Goal: Download file/media

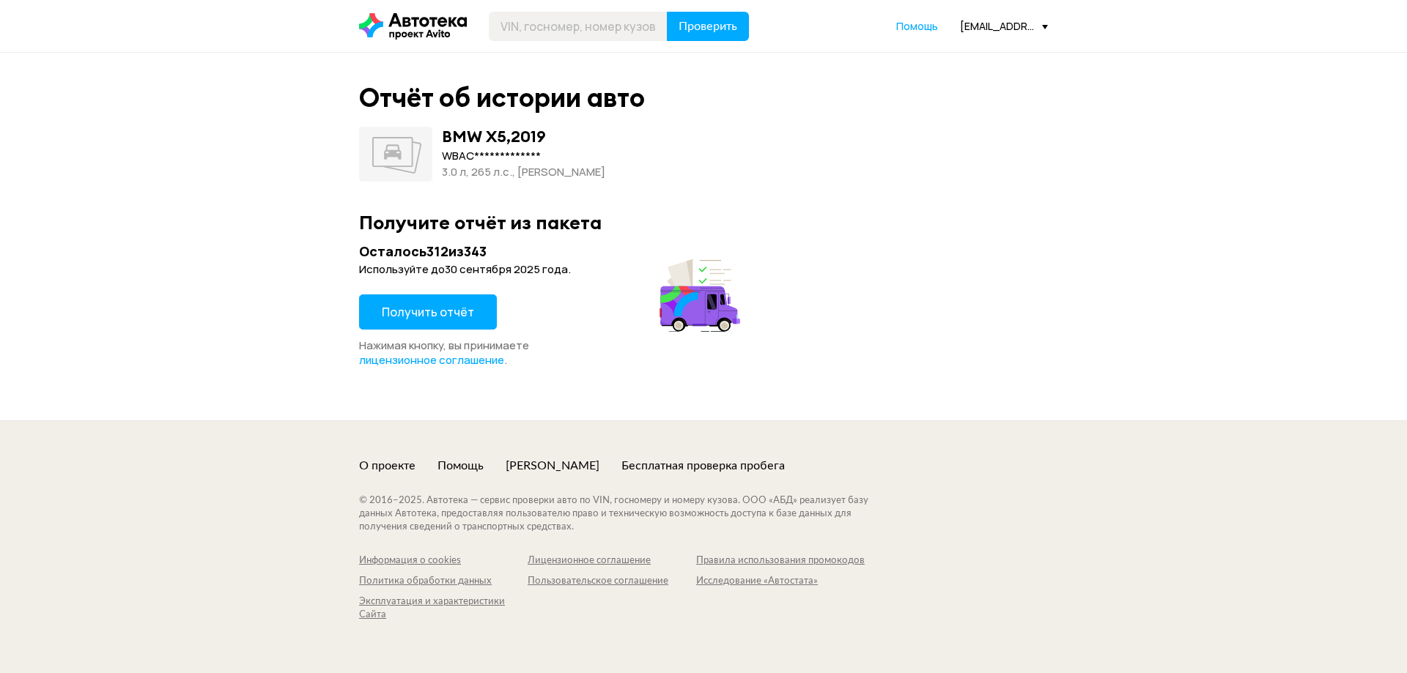
click at [459, 311] on span "Получить отчёт" at bounding box center [428, 312] width 92 height 16
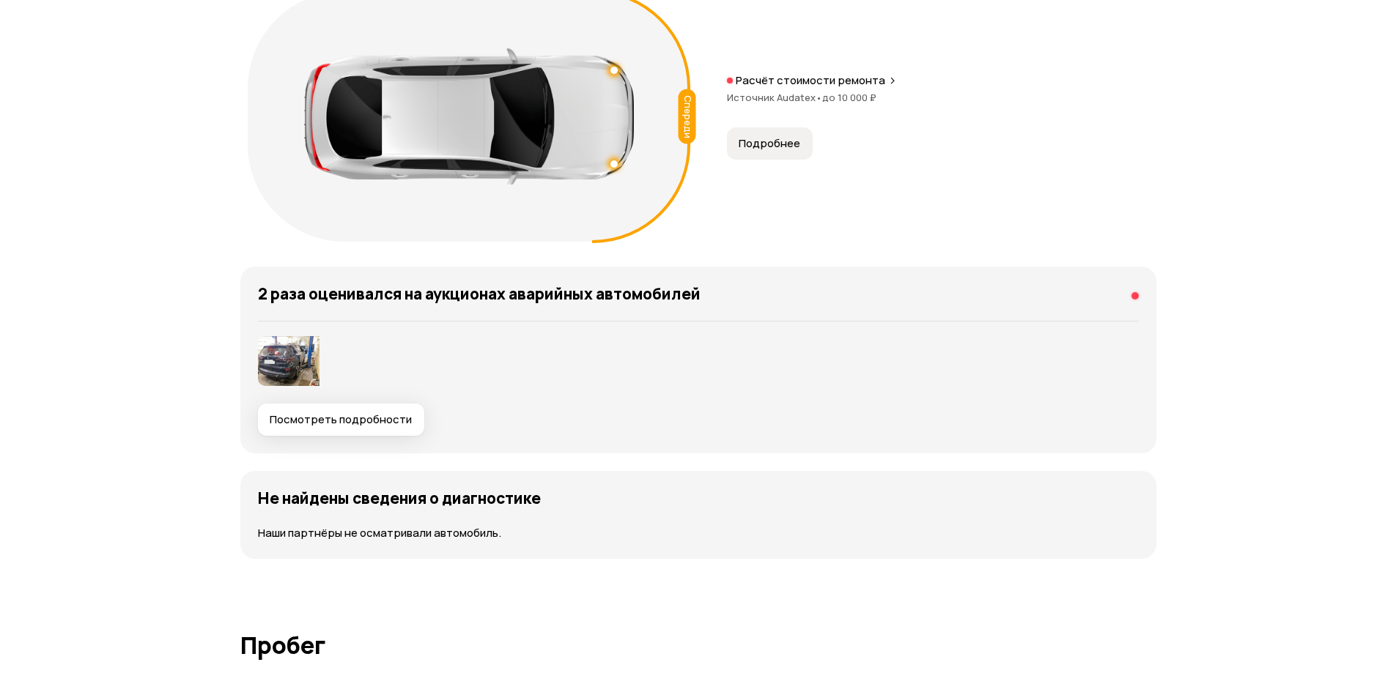
scroll to position [1685, 0]
click at [289, 420] on span "Посмотреть подробности" at bounding box center [341, 419] width 142 height 15
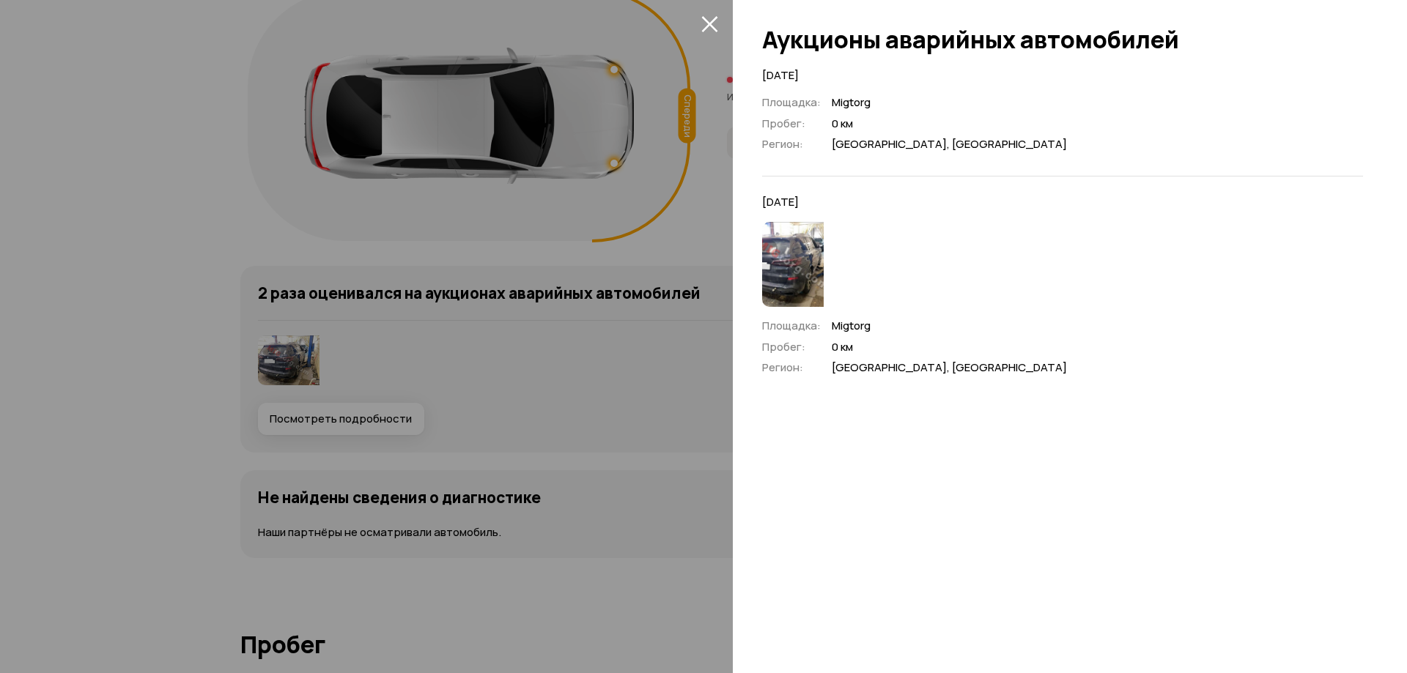
click at [791, 256] on img at bounding box center [793, 264] width 62 height 85
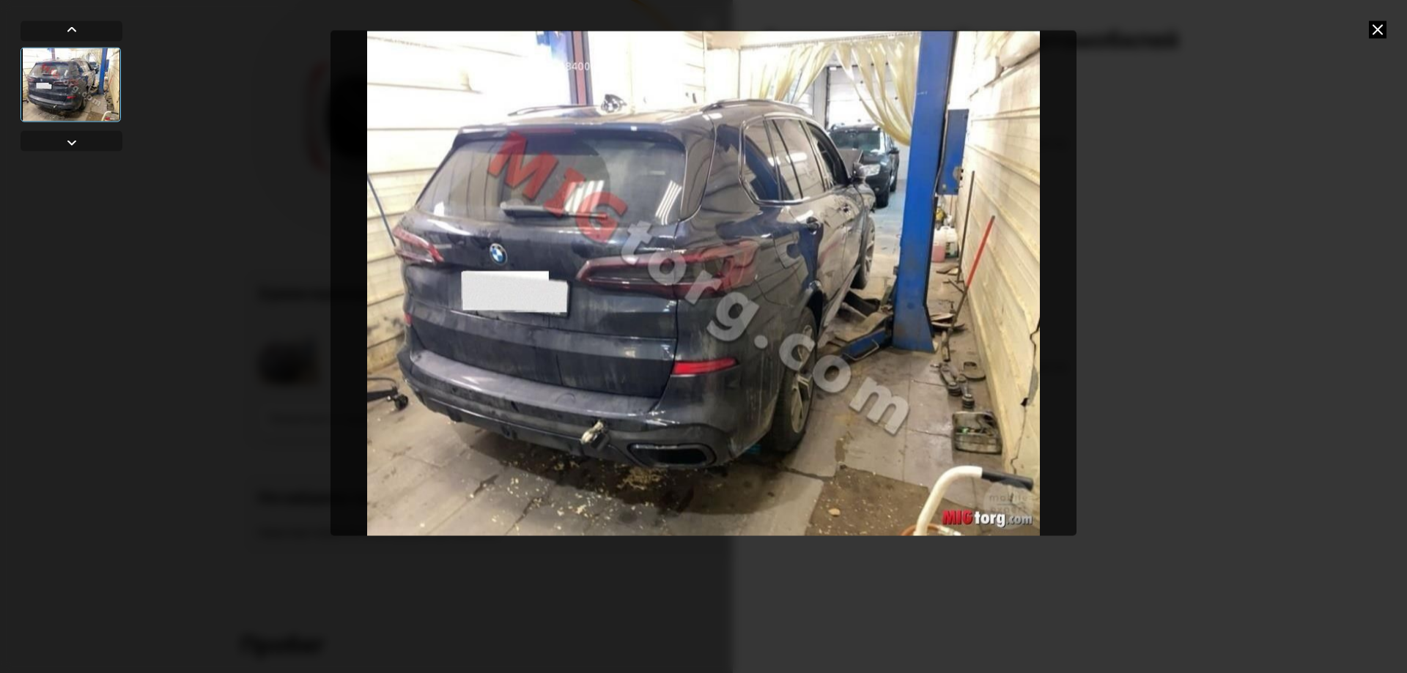
click at [1382, 29] on icon at bounding box center [1377, 30] width 18 height 18
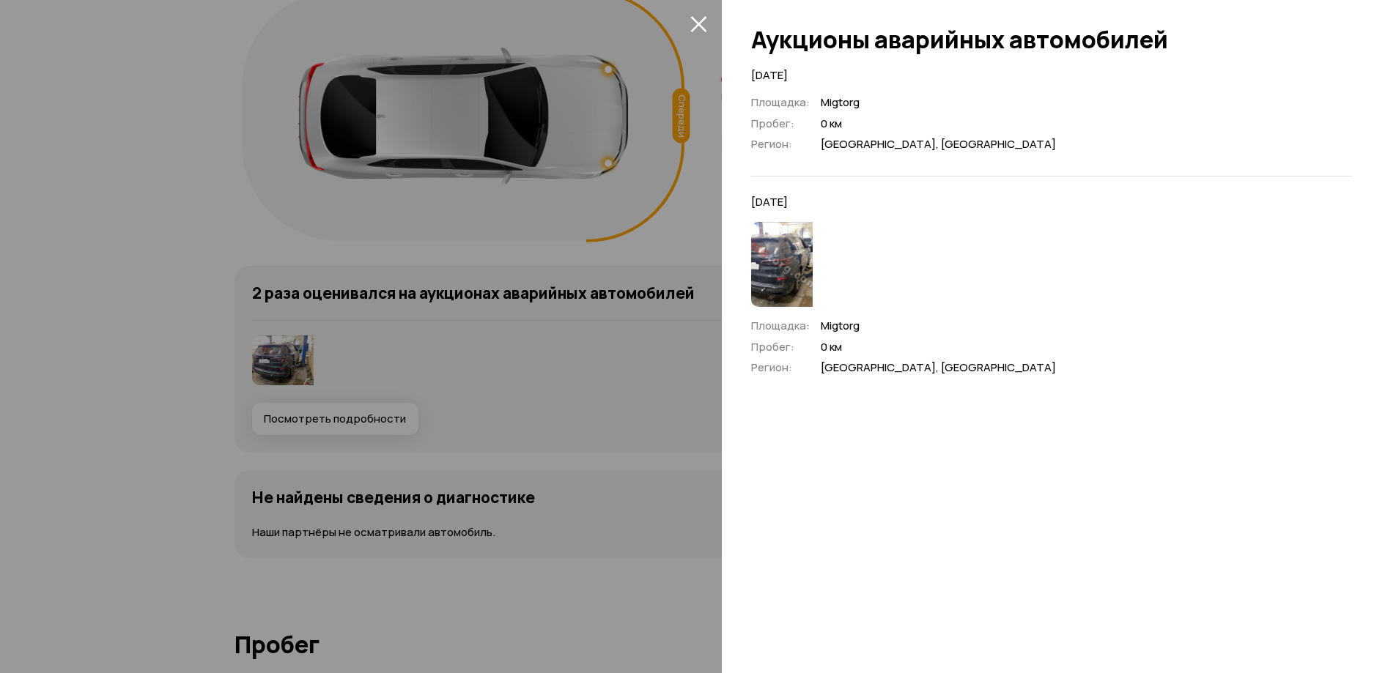
click at [704, 26] on icon "закрыть" at bounding box center [698, 23] width 17 height 17
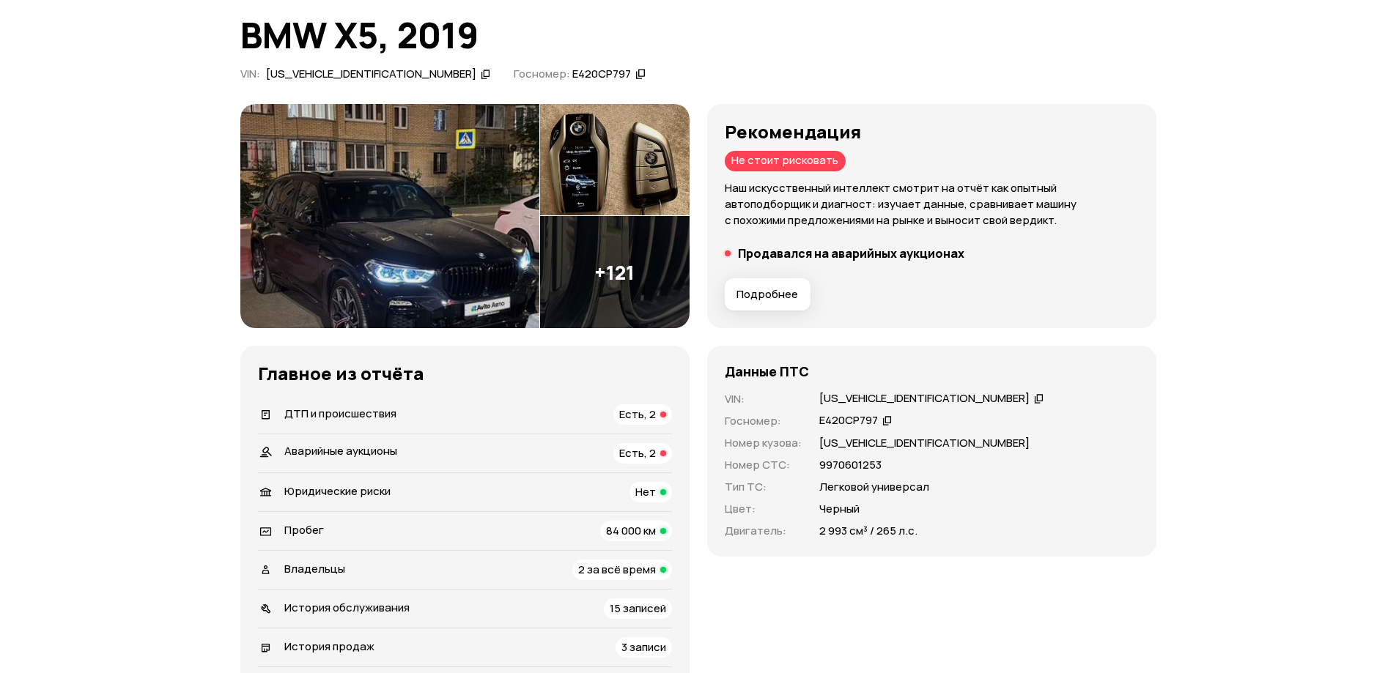
scroll to position [0, 0]
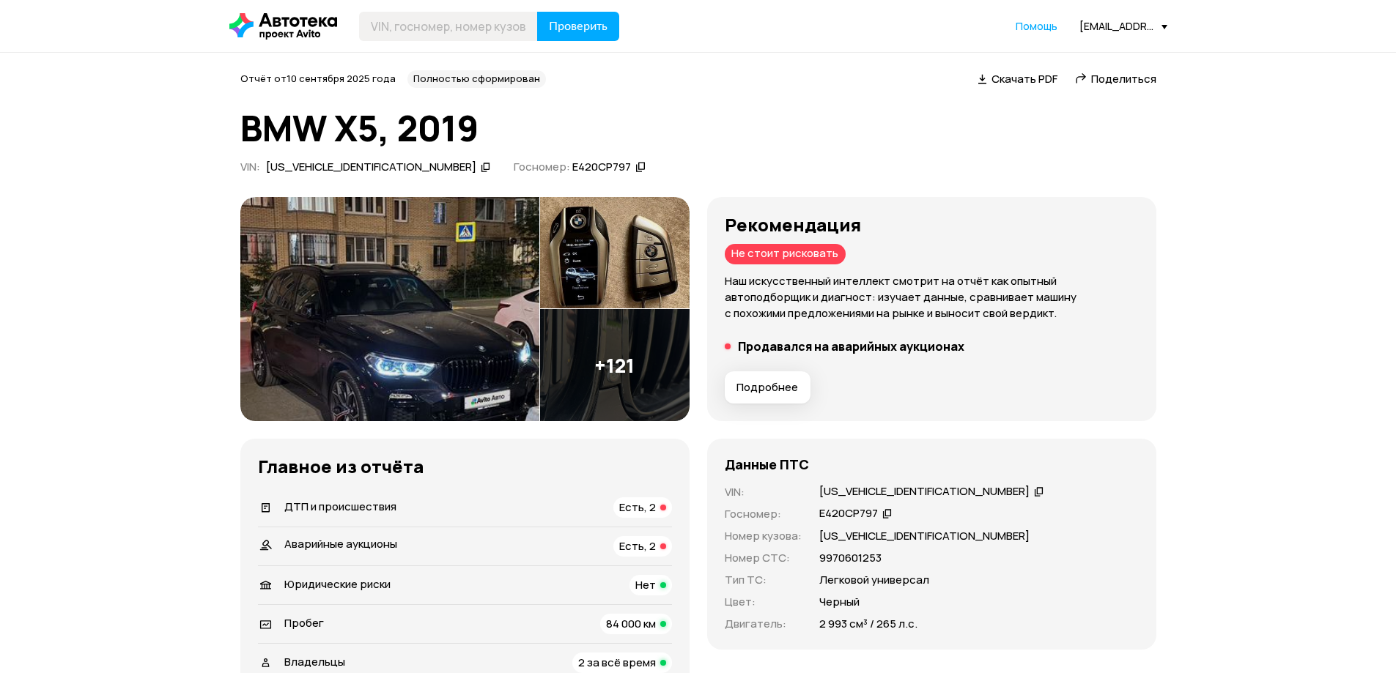
click at [1015, 86] on div "Скачать PDF" at bounding box center [1024, 79] width 66 height 15
click at [429, 292] on img at bounding box center [389, 309] width 299 height 225
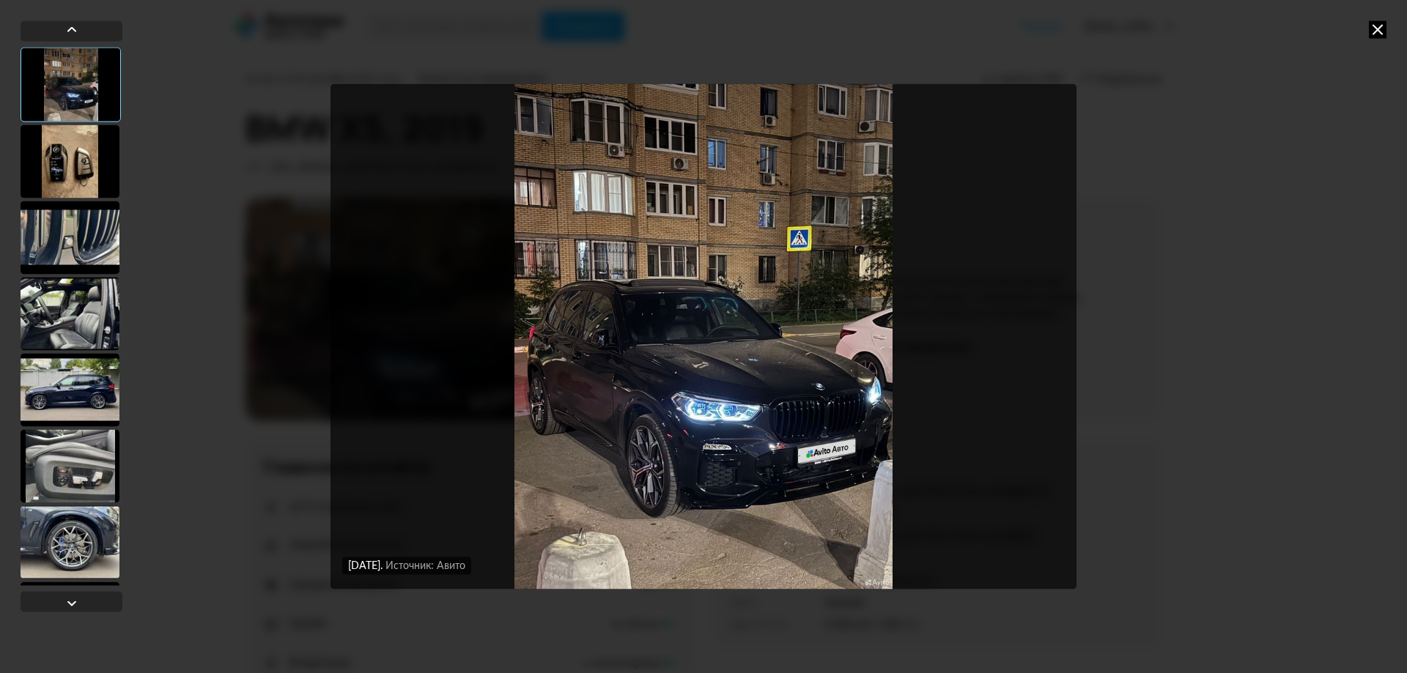
drag, startPoint x: 42, startPoint y: 310, endPoint x: 56, endPoint y: 303, distance: 15.4
click at [42, 310] on div at bounding box center [70, 313] width 99 height 73
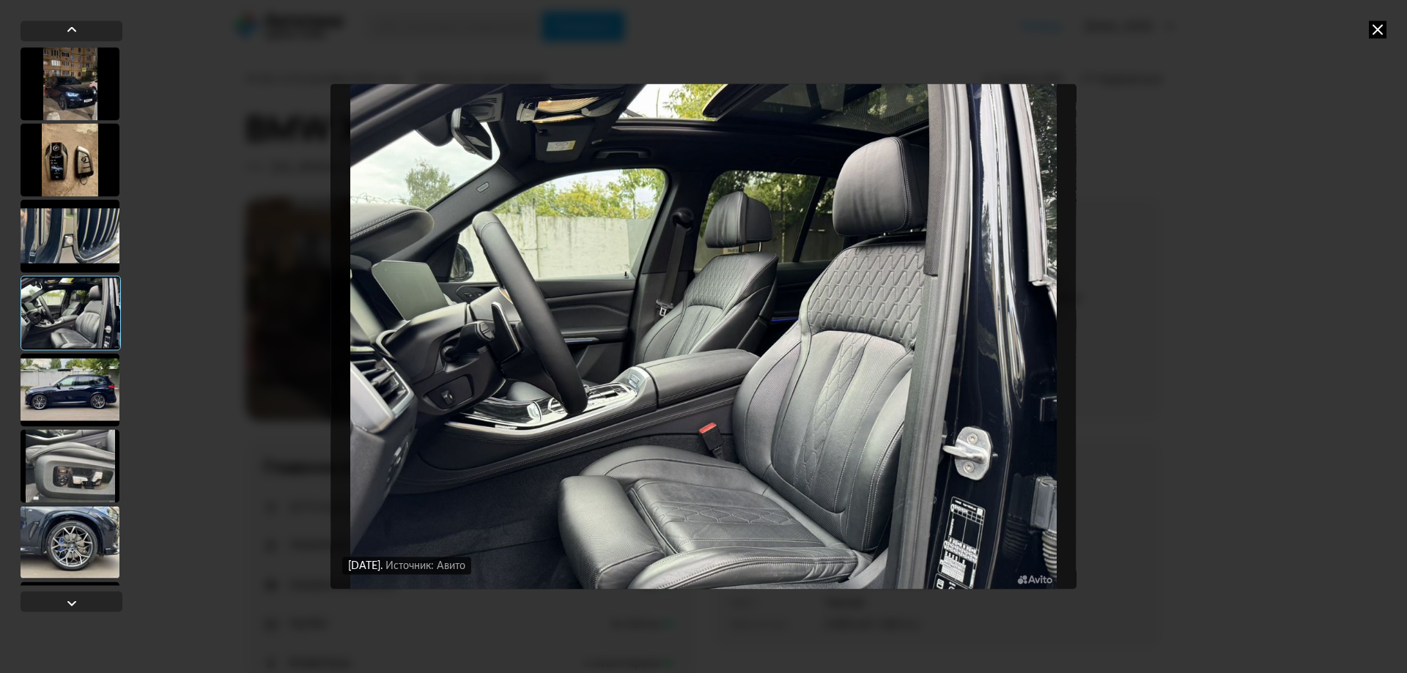
click at [84, 403] on div at bounding box center [70, 389] width 99 height 73
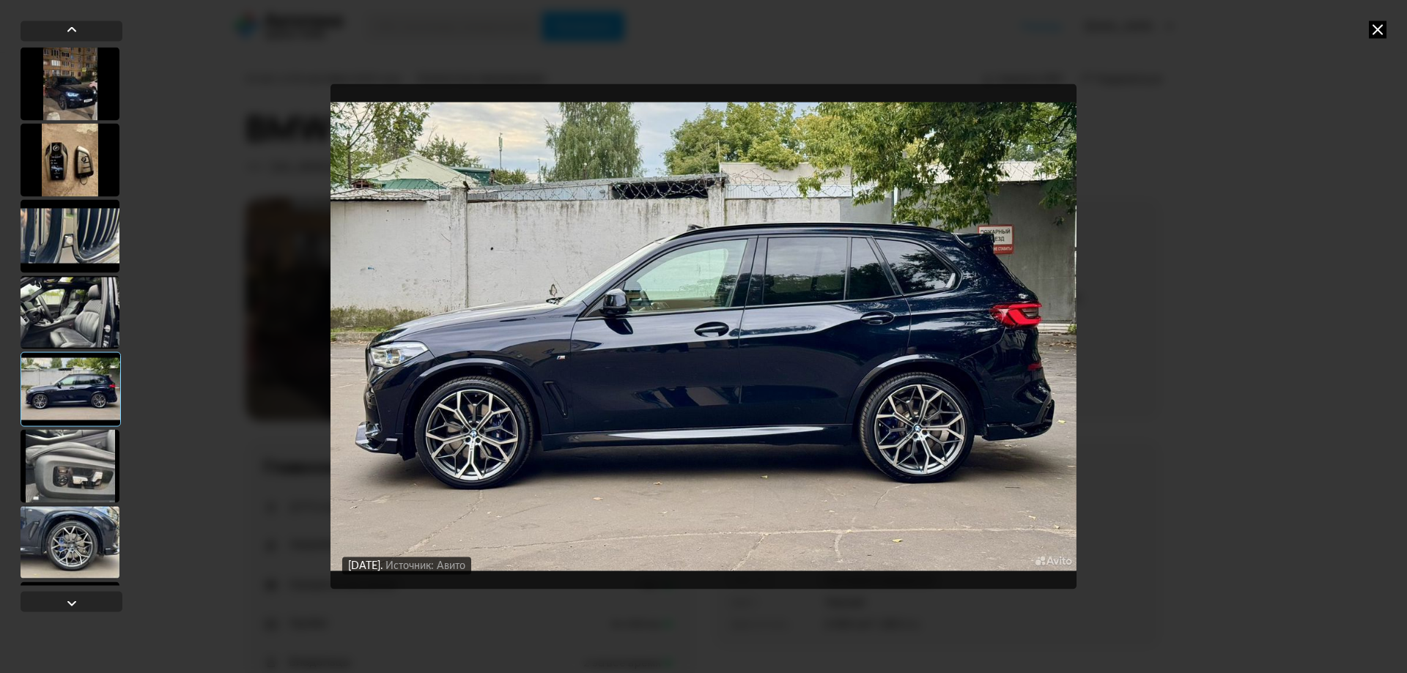
click at [97, 435] on div at bounding box center [70, 465] width 99 height 73
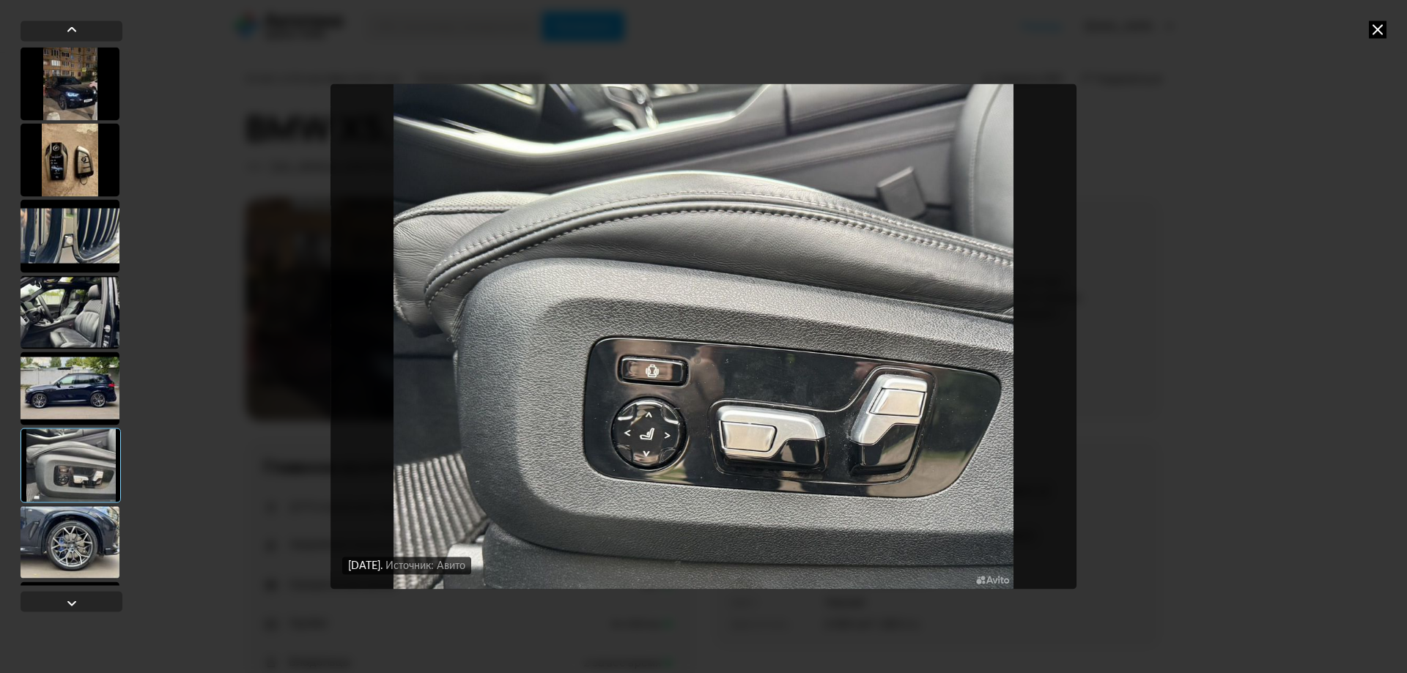
click at [80, 231] on div at bounding box center [70, 235] width 99 height 73
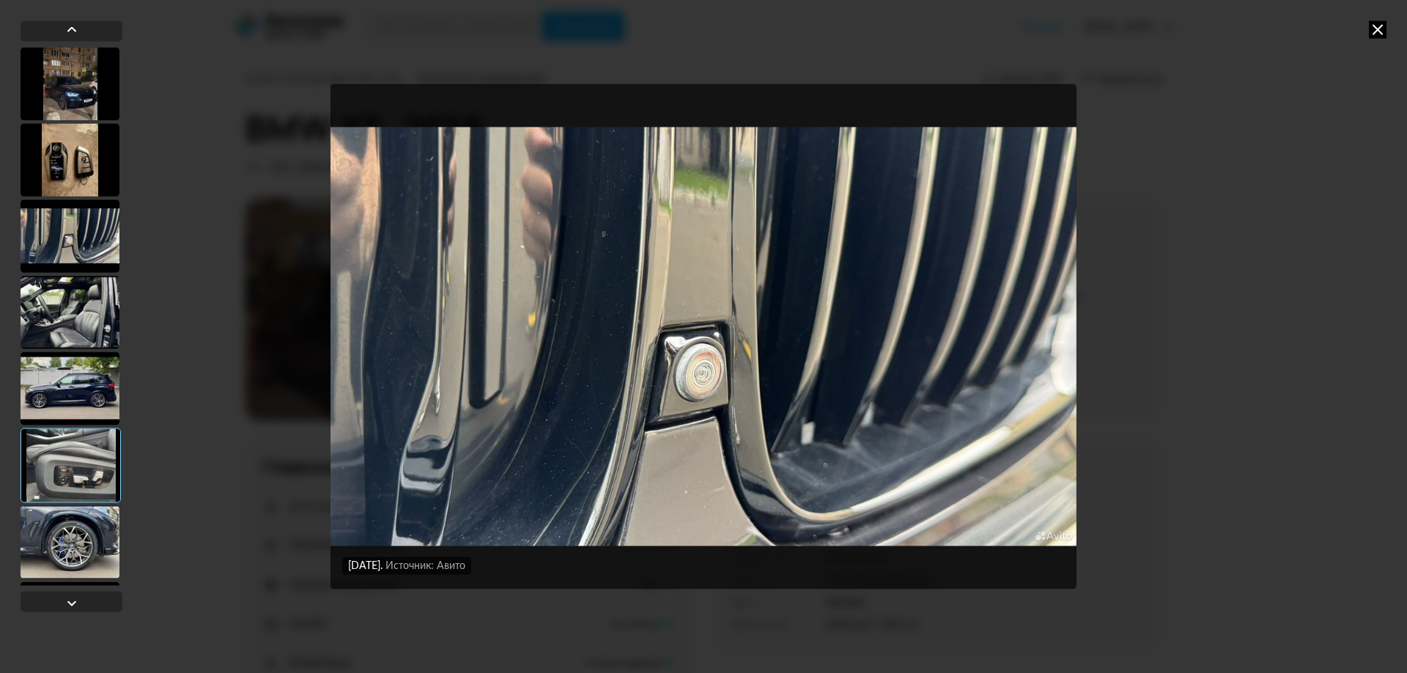
drag, startPoint x: 67, startPoint y: 169, endPoint x: 67, endPoint y: 84, distance: 85.0
click at [67, 166] on div at bounding box center [70, 159] width 99 height 73
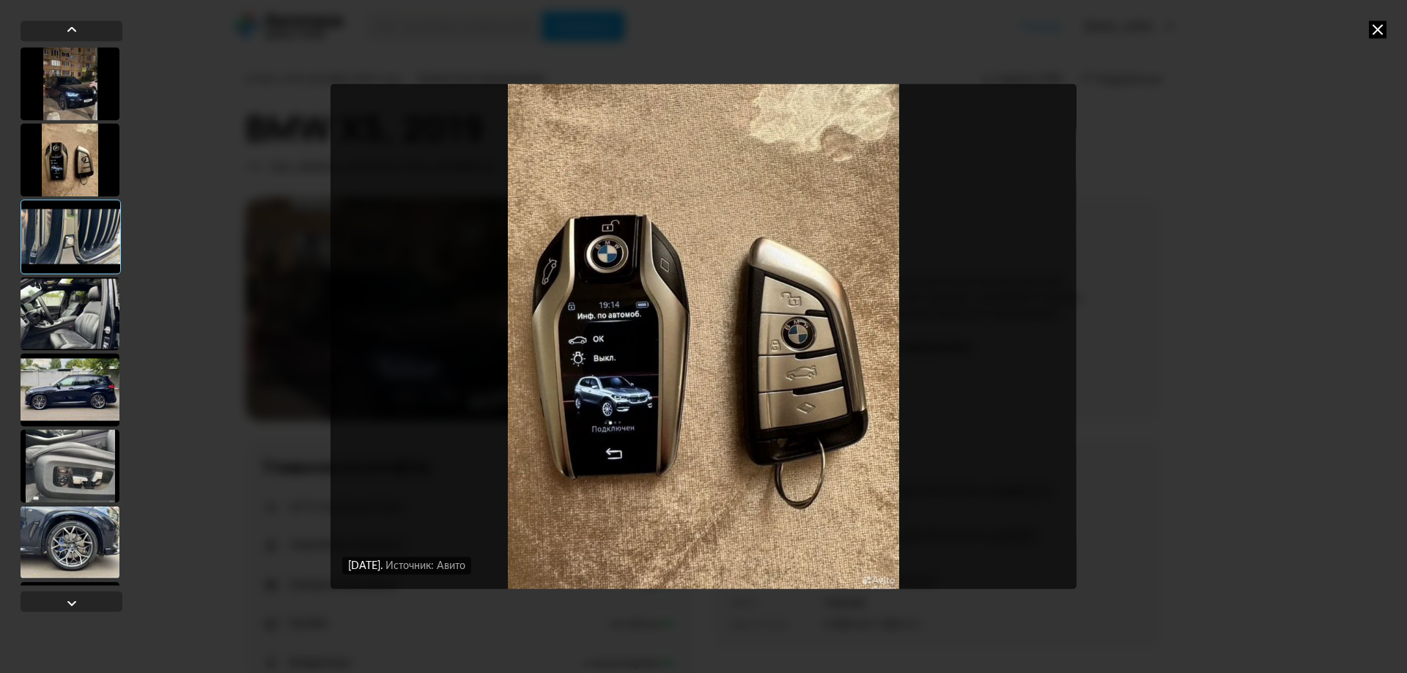
click at [67, 73] on div at bounding box center [70, 83] width 99 height 73
click at [74, 84] on div at bounding box center [70, 83] width 99 height 73
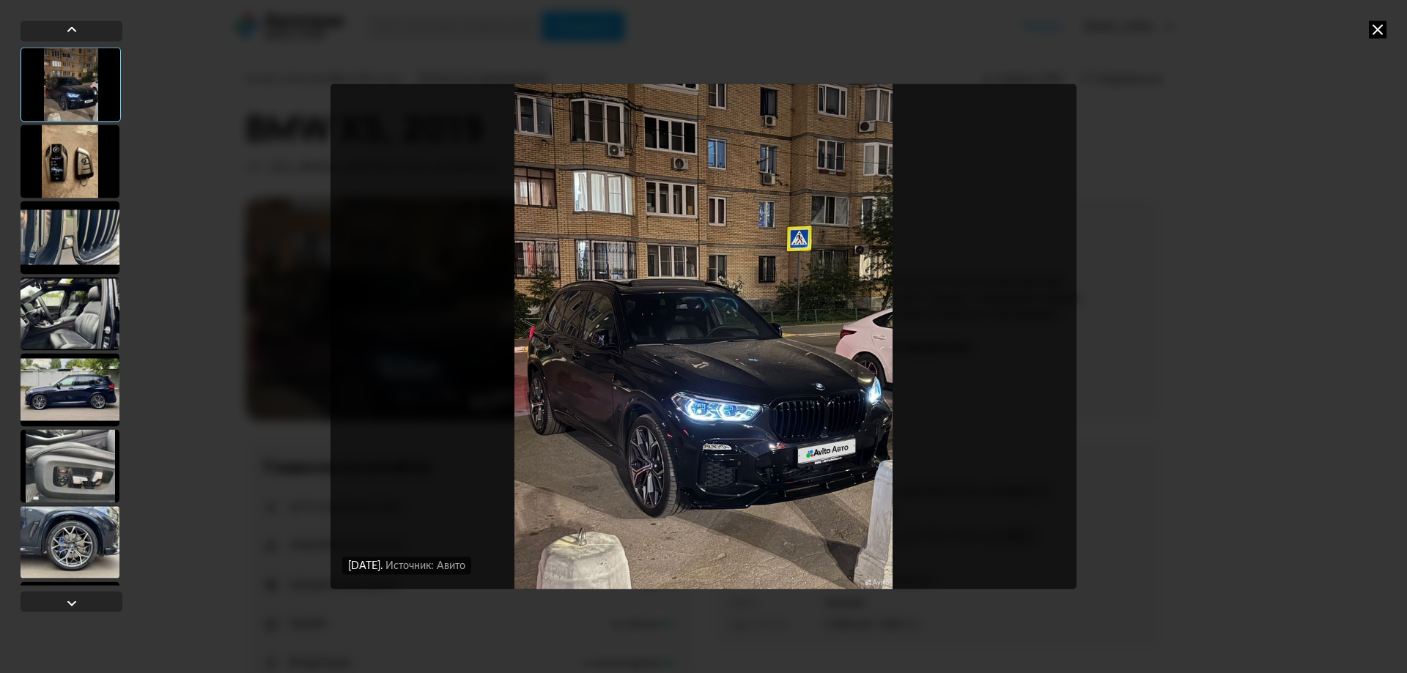
drag, startPoint x: 59, startPoint y: 473, endPoint x: 94, endPoint y: 470, distance: 34.5
click at [60, 473] on div at bounding box center [70, 465] width 99 height 73
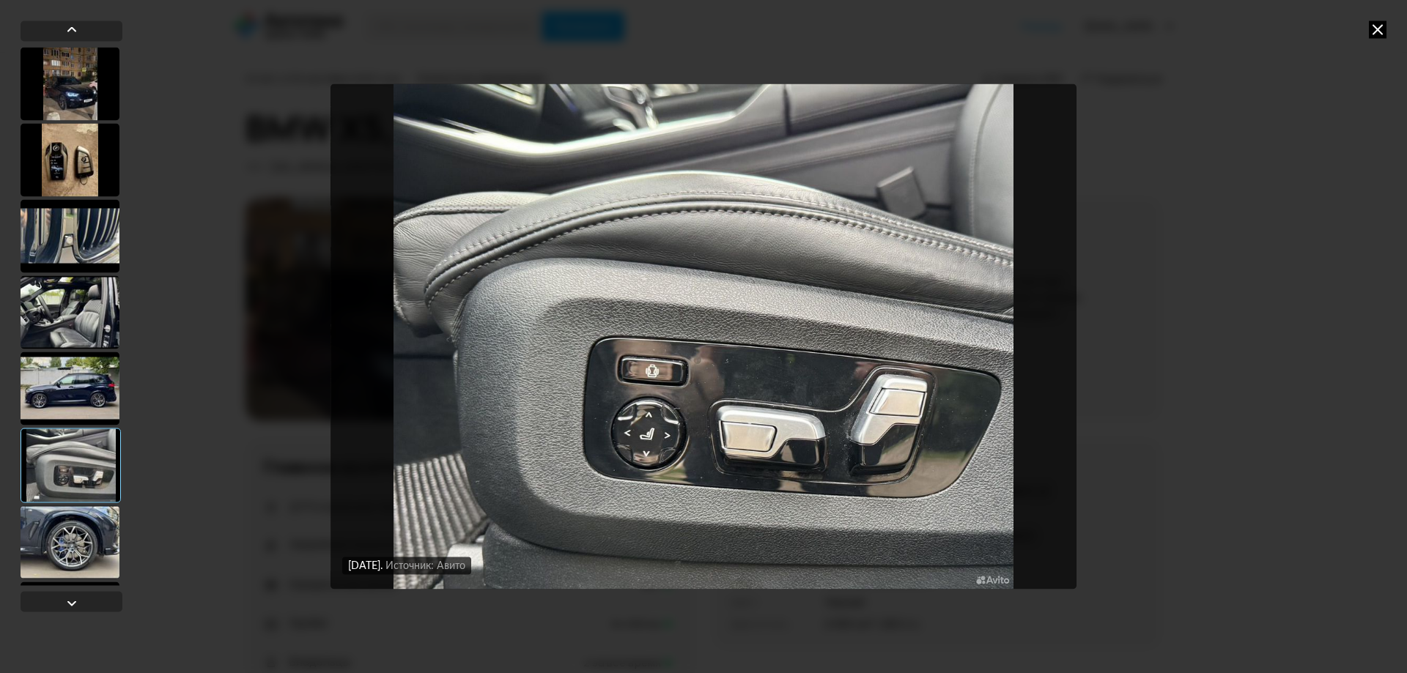
click at [94, 526] on div at bounding box center [70, 541] width 99 height 73
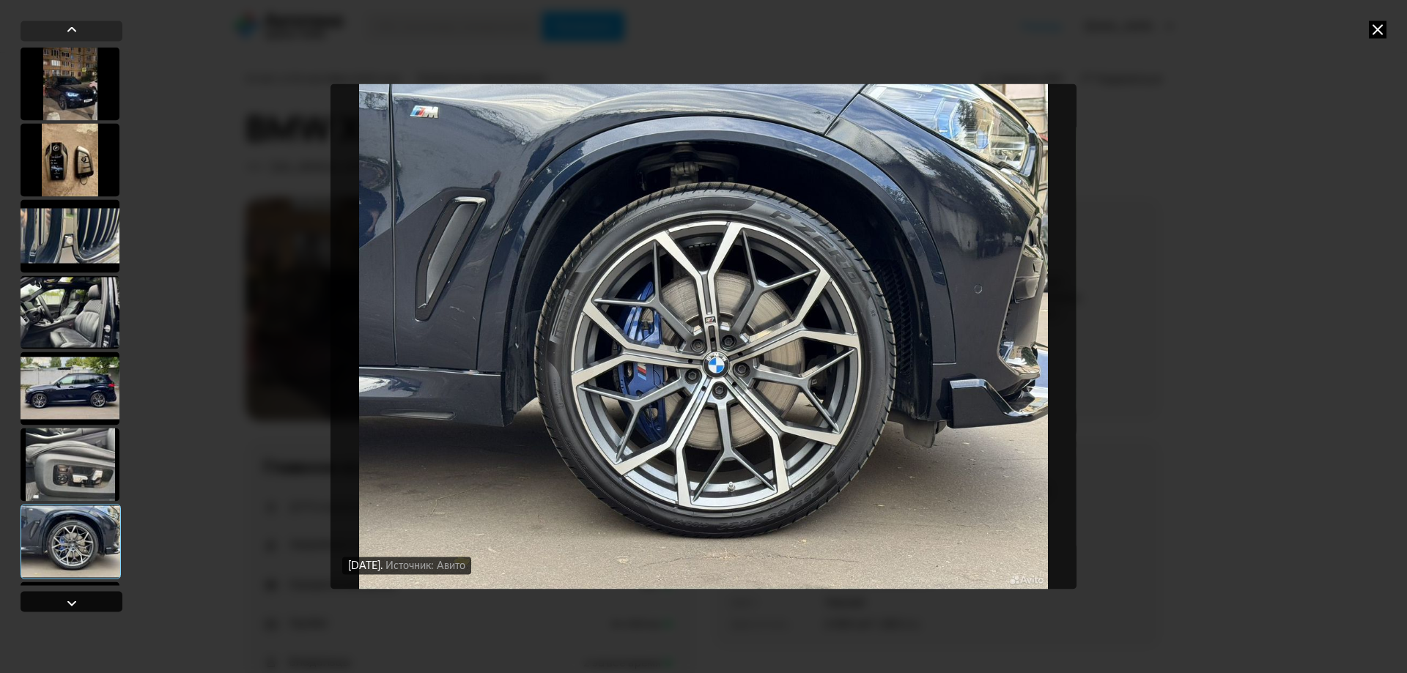
click at [77, 606] on div at bounding box center [72, 603] width 18 height 18
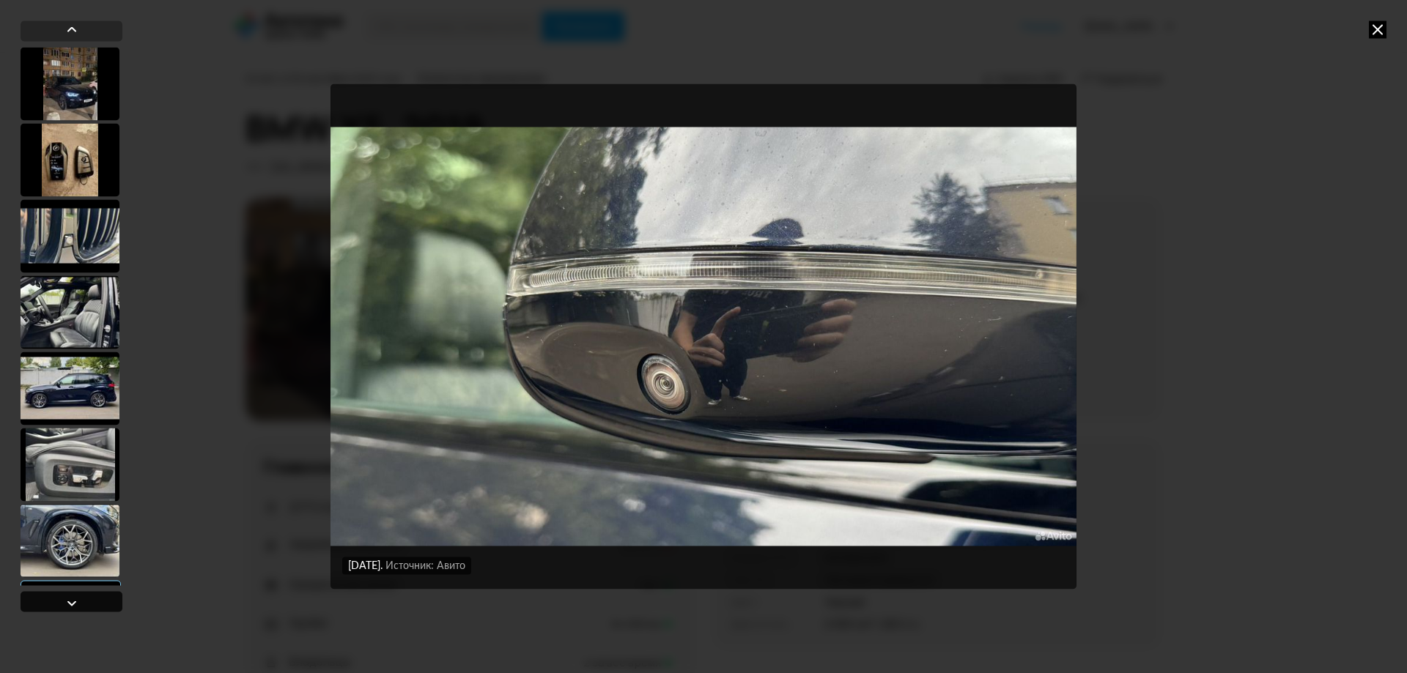
click at [89, 596] on div at bounding box center [72, 601] width 102 height 21
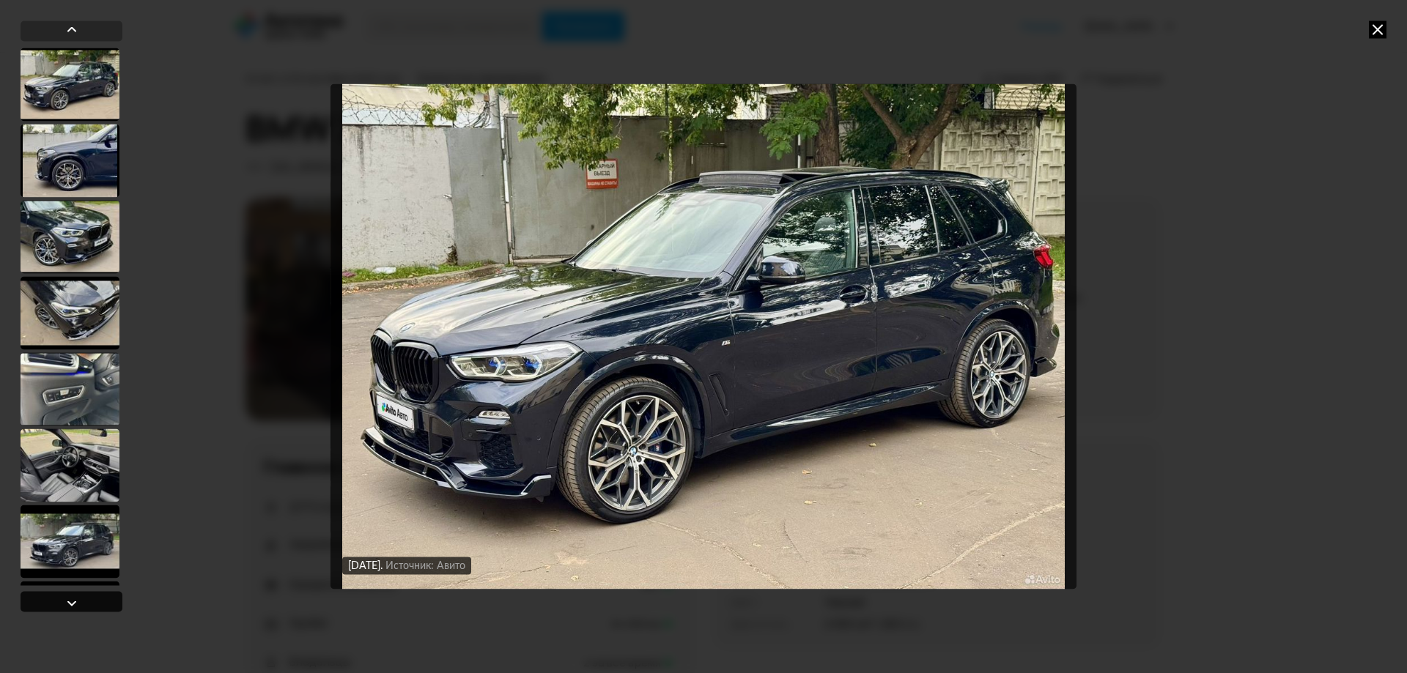
scroll to position [609, 0]
click at [88, 599] on div at bounding box center [72, 601] width 102 height 21
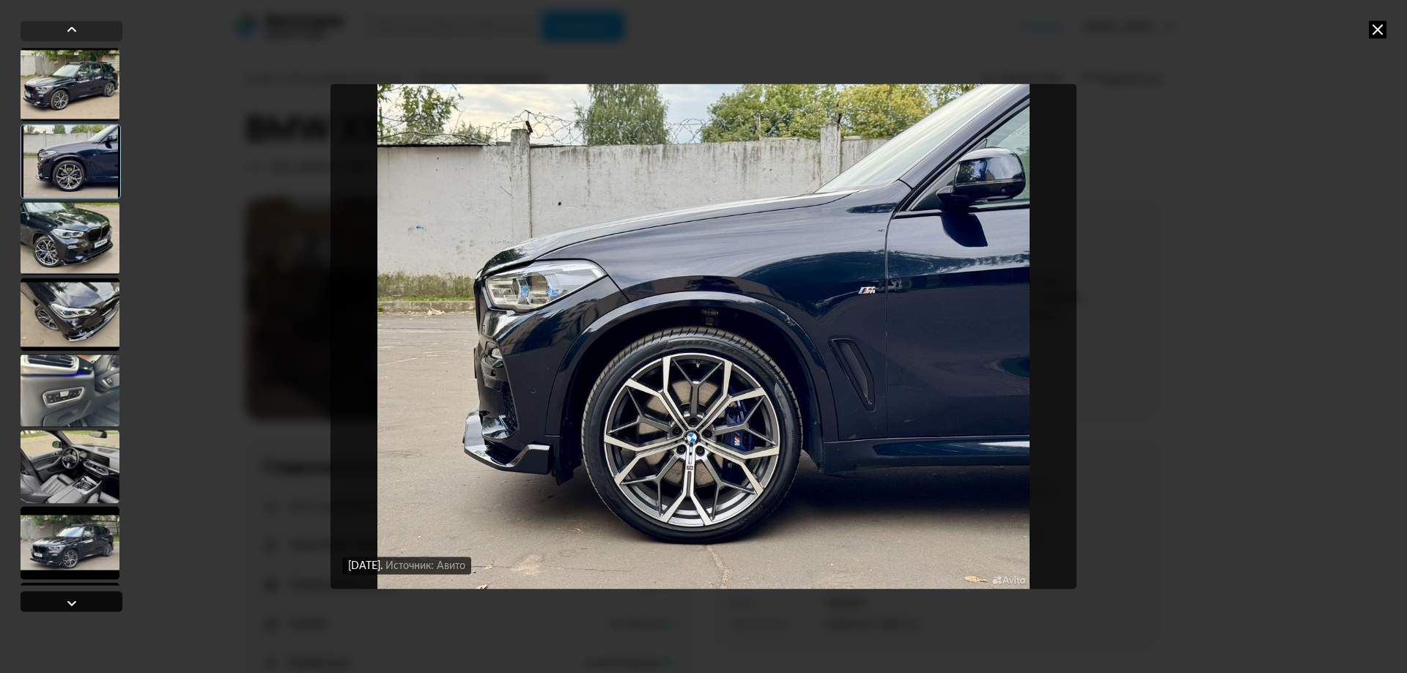
click at [88, 599] on div at bounding box center [72, 601] width 102 height 21
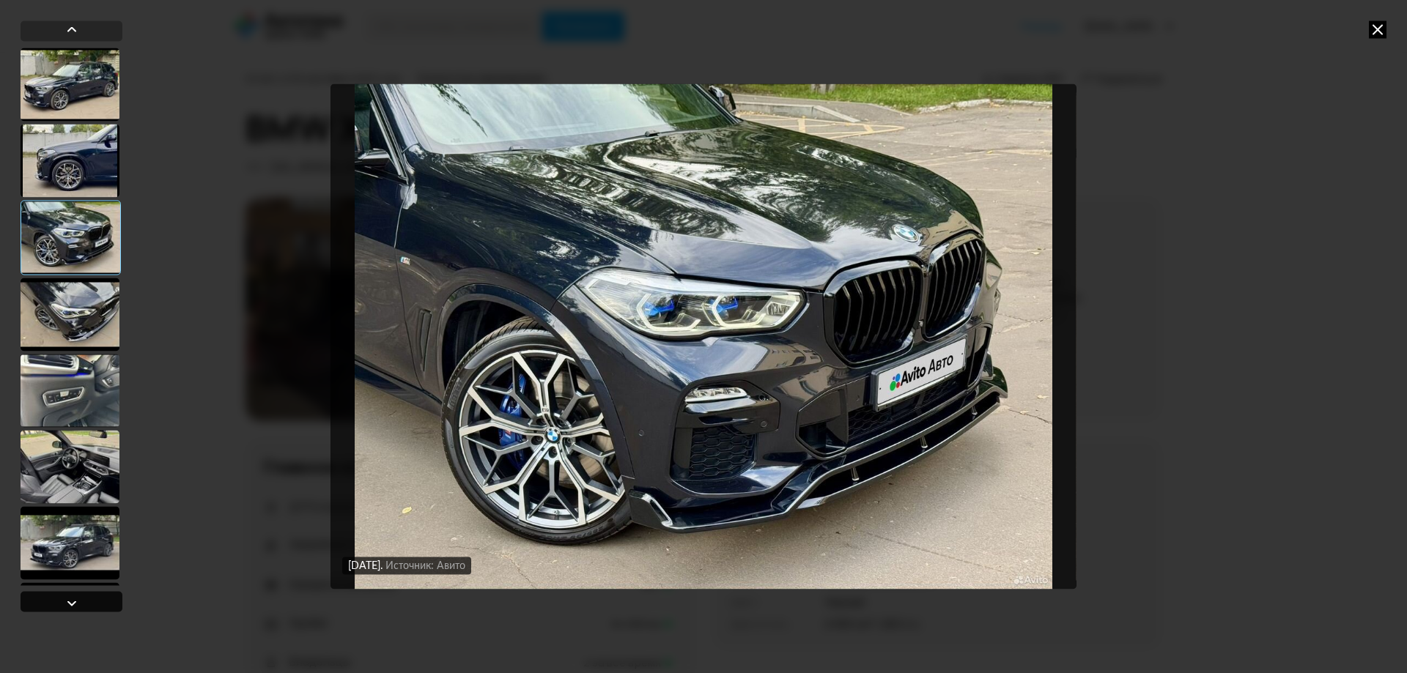
click at [88, 599] on div at bounding box center [72, 601] width 102 height 21
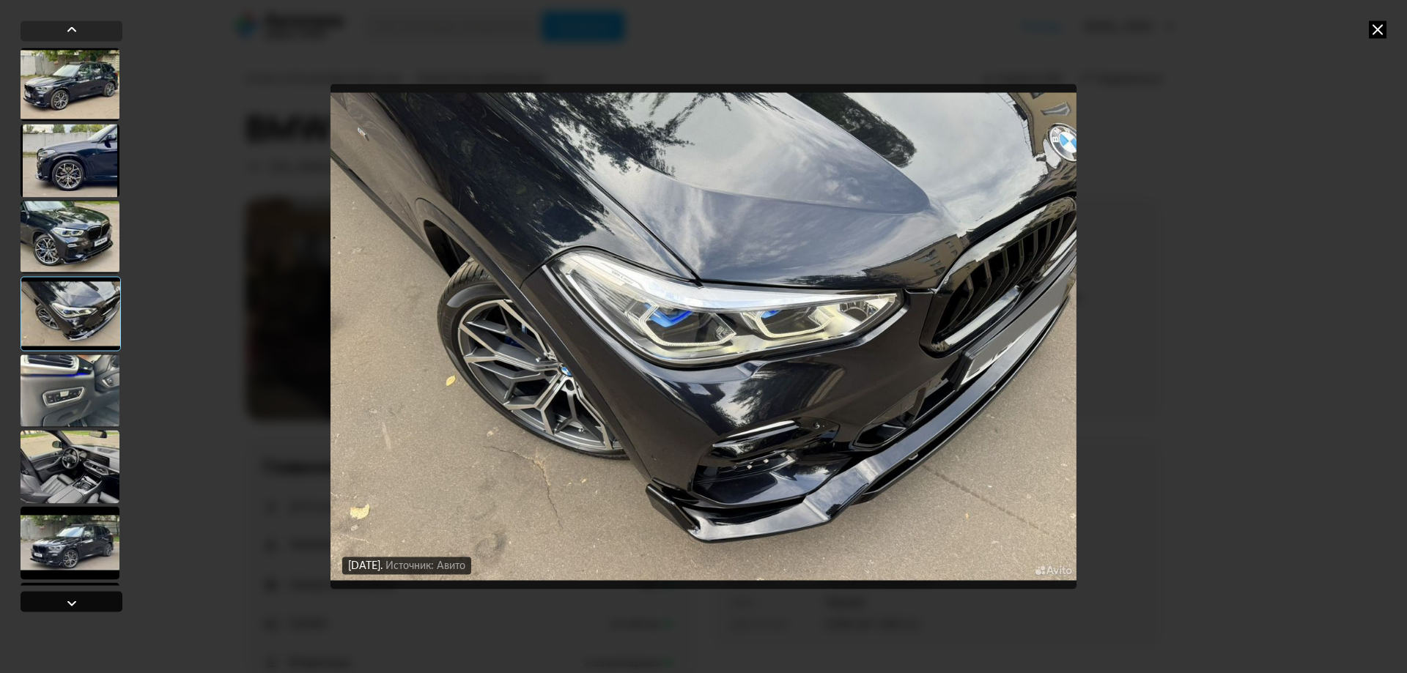
click at [88, 599] on div at bounding box center [72, 601] width 102 height 21
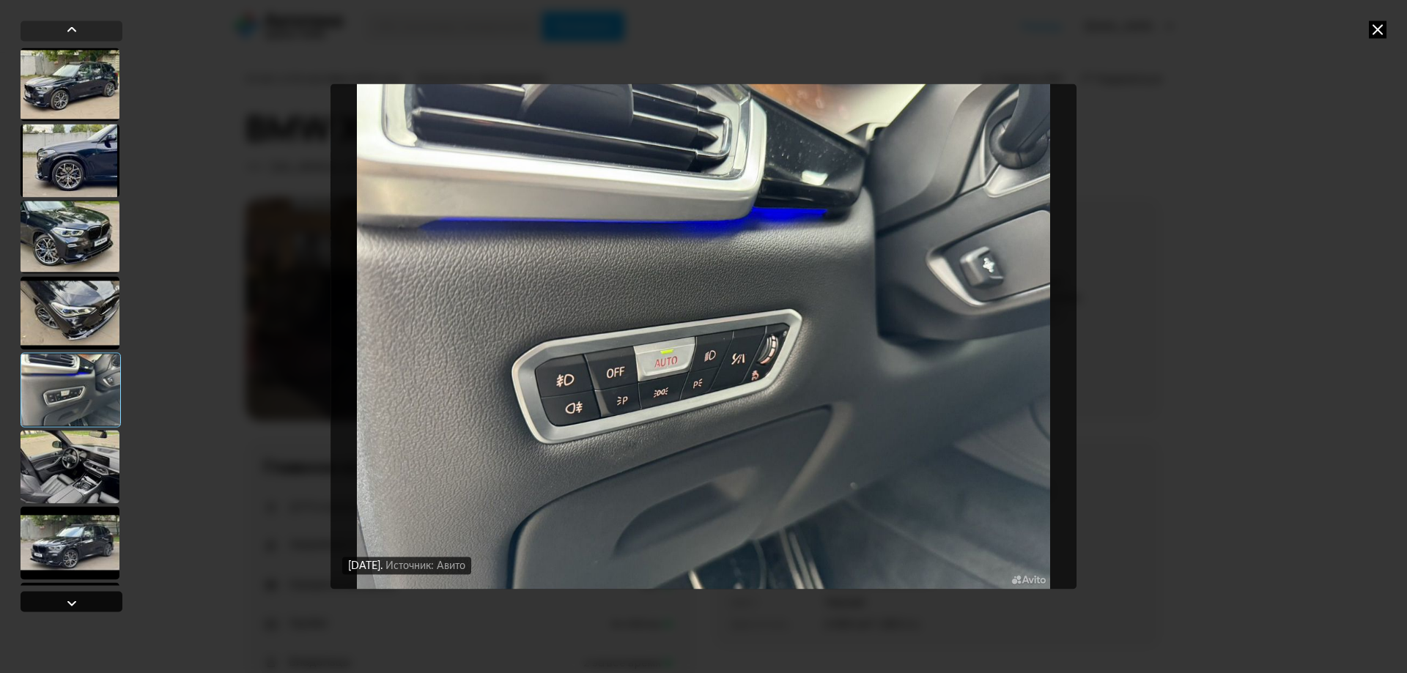
click at [88, 599] on div at bounding box center [72, 601] width 102 height 21
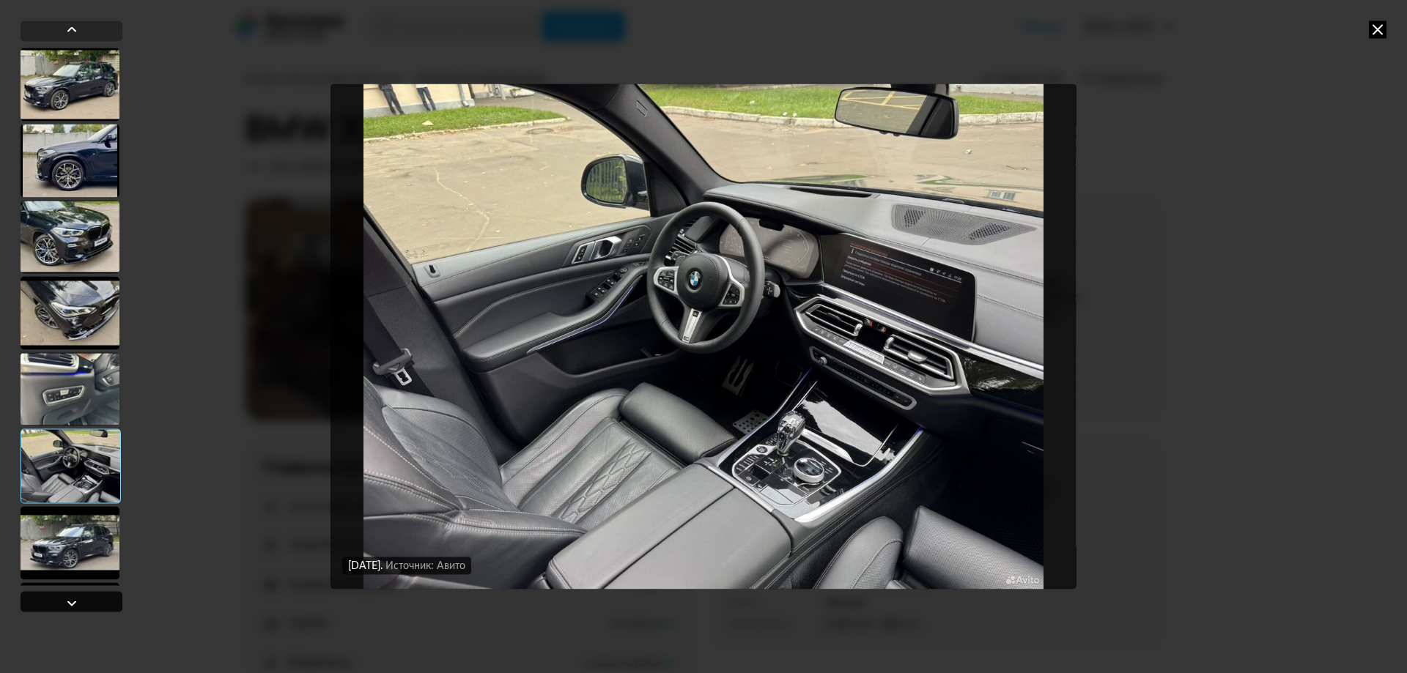
click at [88, 599] on div at bounding box center [72, 601] width 102 height 21
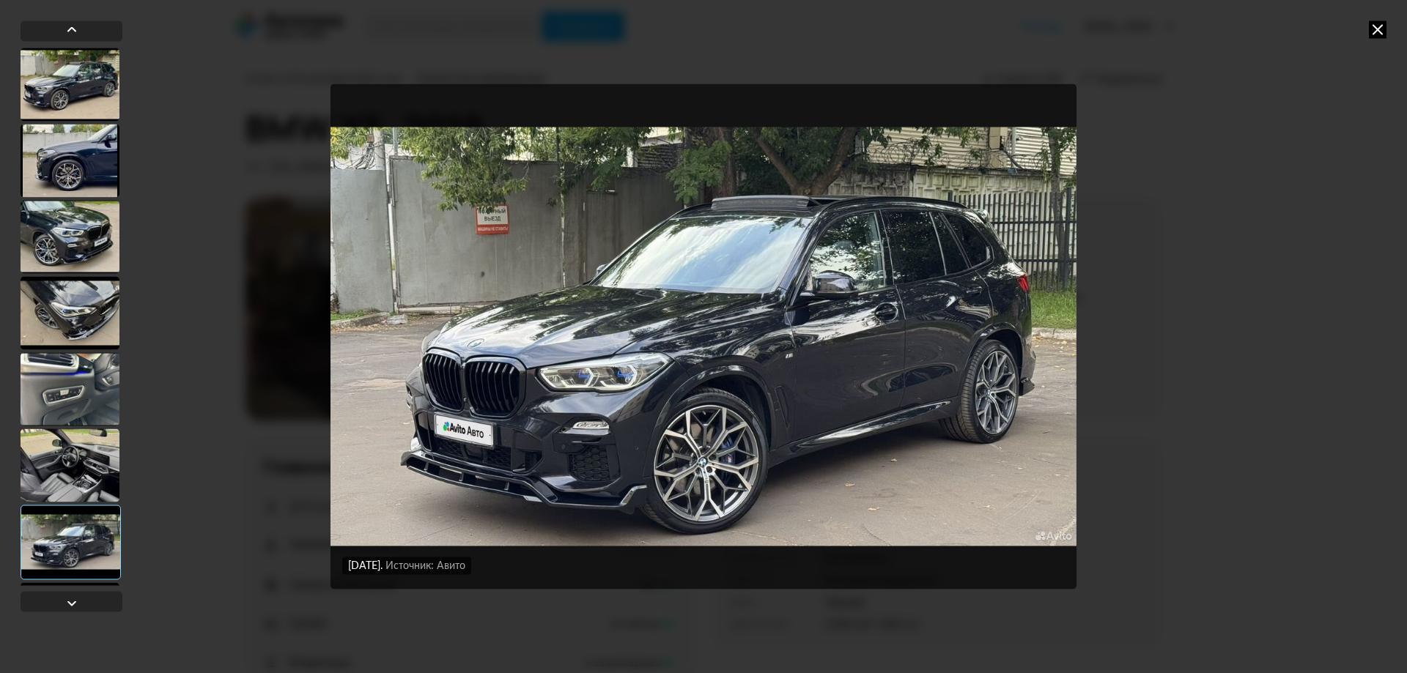
click at [82, 470] on div at bounding box center [70, 465] width 99 height 73
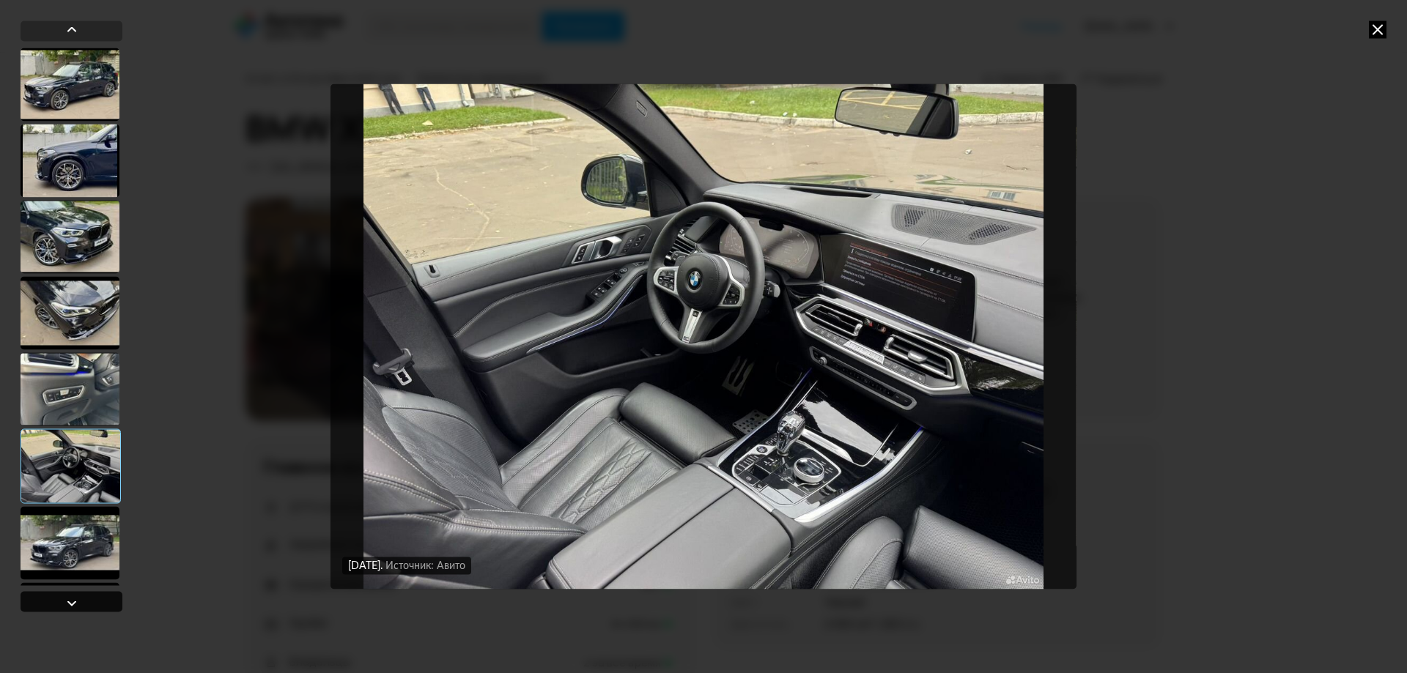
click at [81, 594] on div at bounding box center [72, 601] width 102 height 21
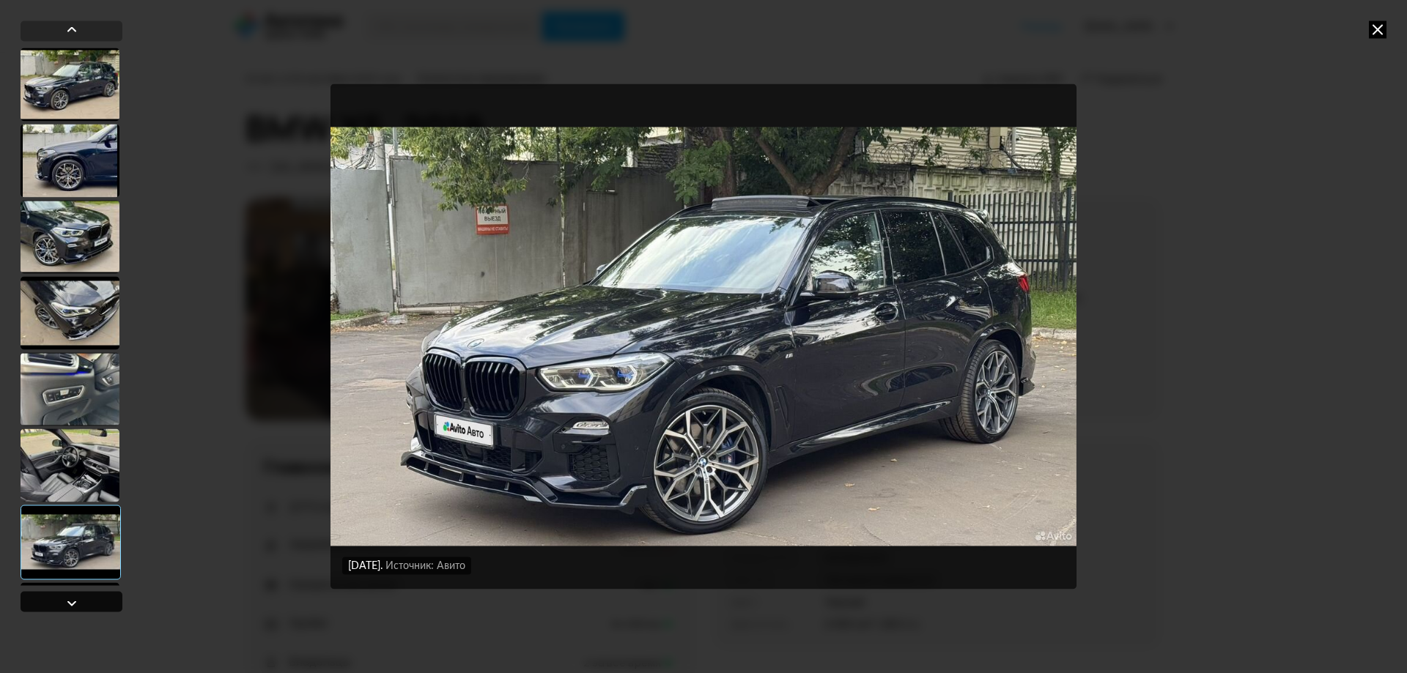
click at [81, 594] on div at bounding box center [72, 601] width 102 height 21
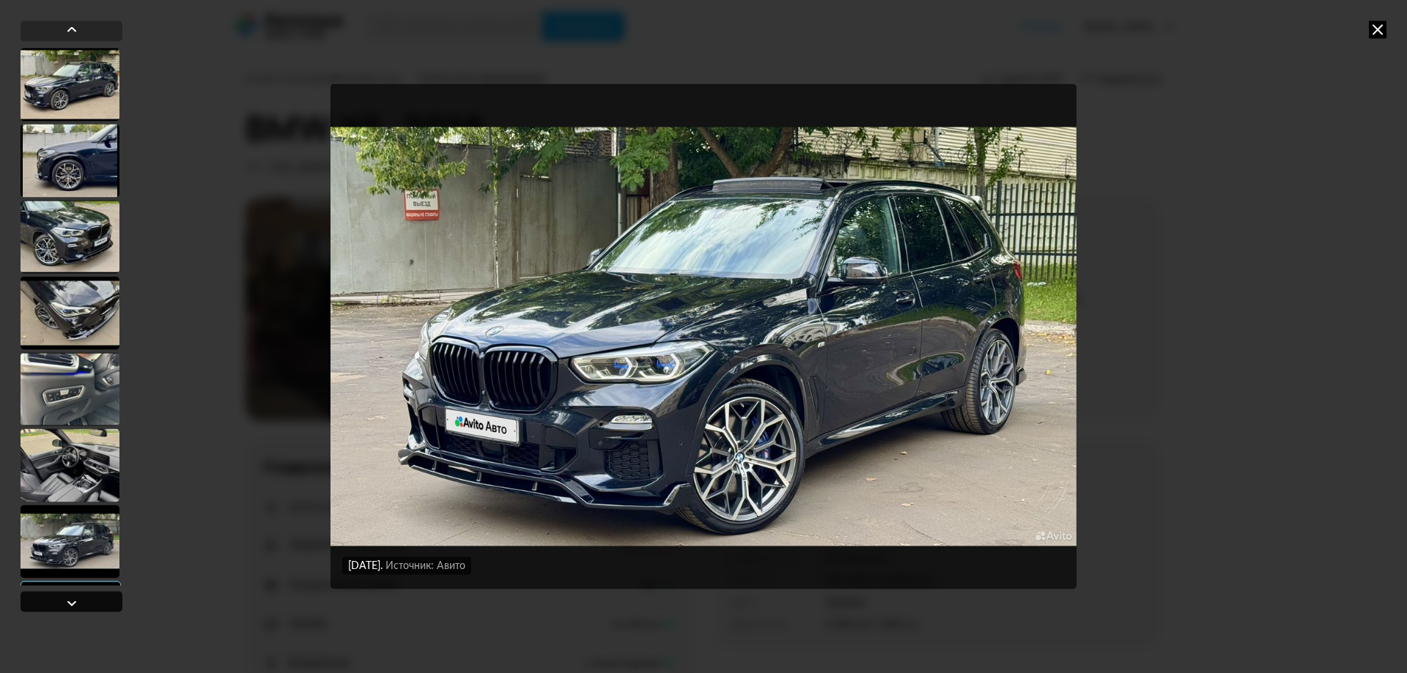
click at [81, 594] on div at bounding box center [72, 601] width 102 height 21
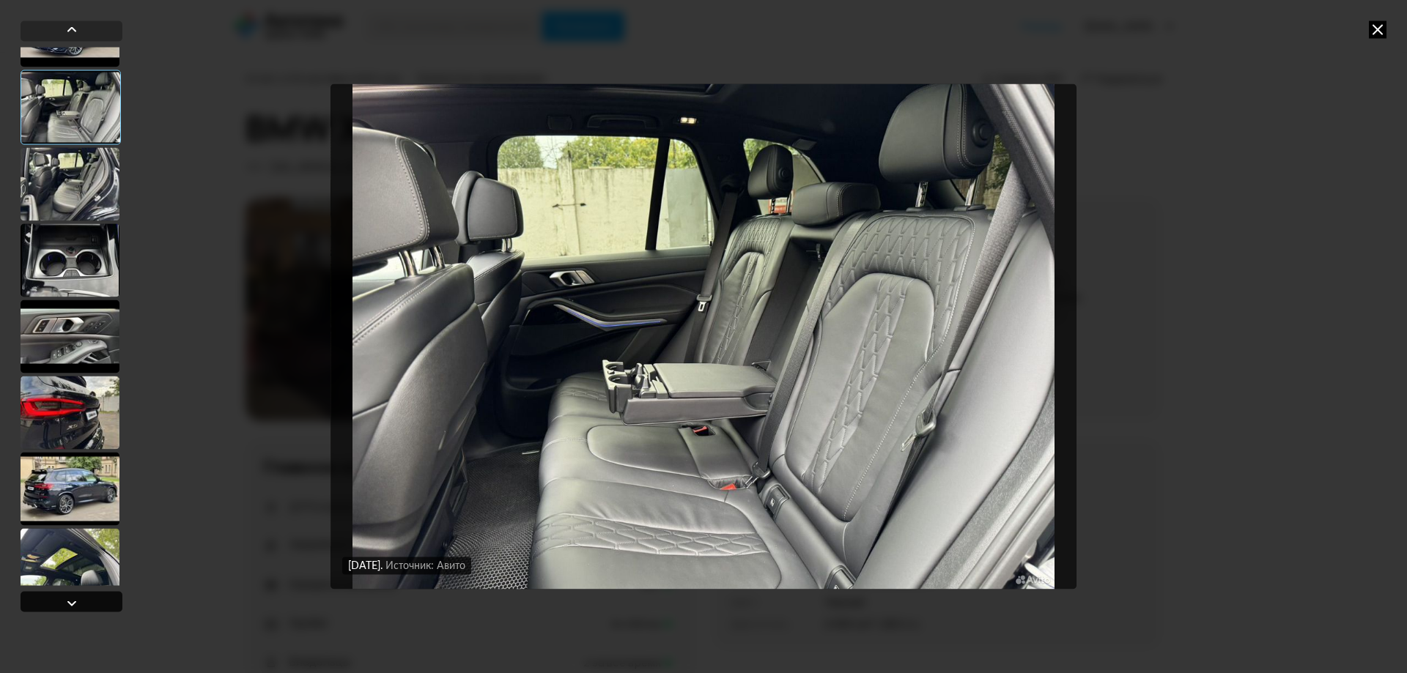
click at [81, 594] on div at bounding box center [72, 601] width 102 height 21
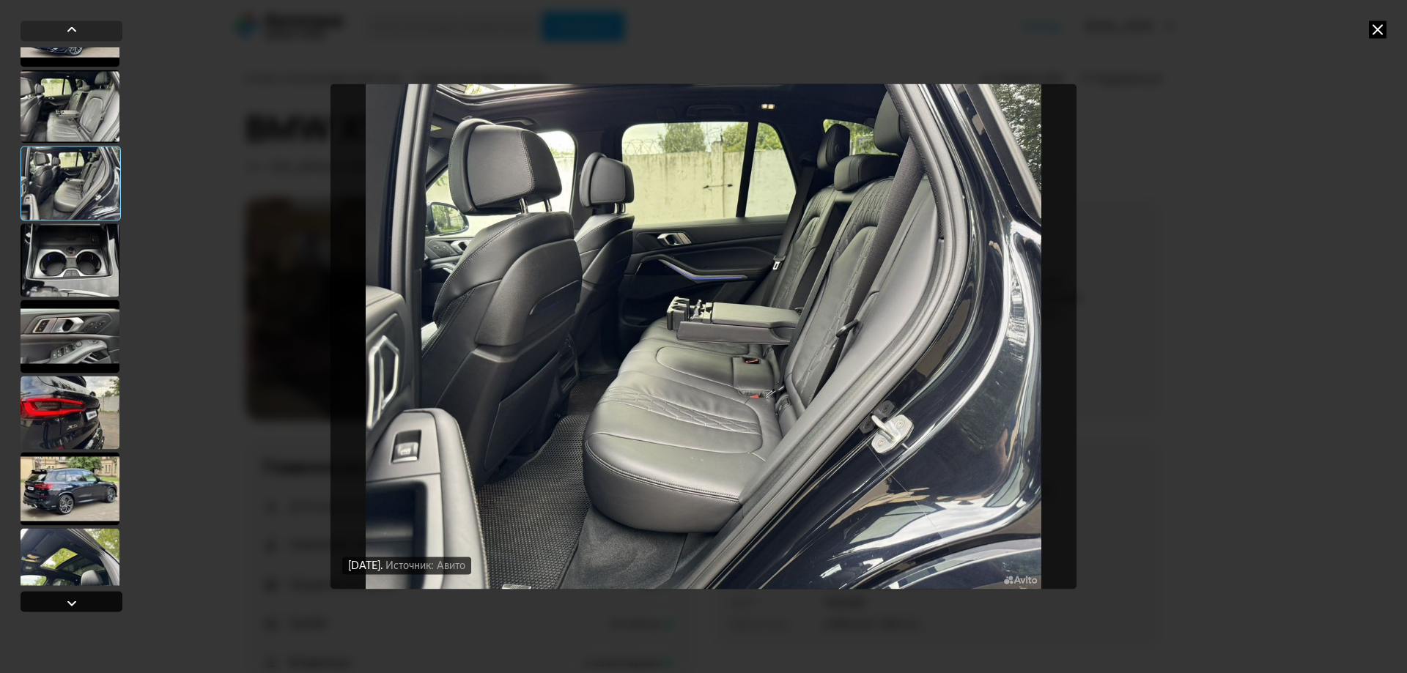
click at [81, 594] on div at bounding box center [72, 601] width 102 height 21
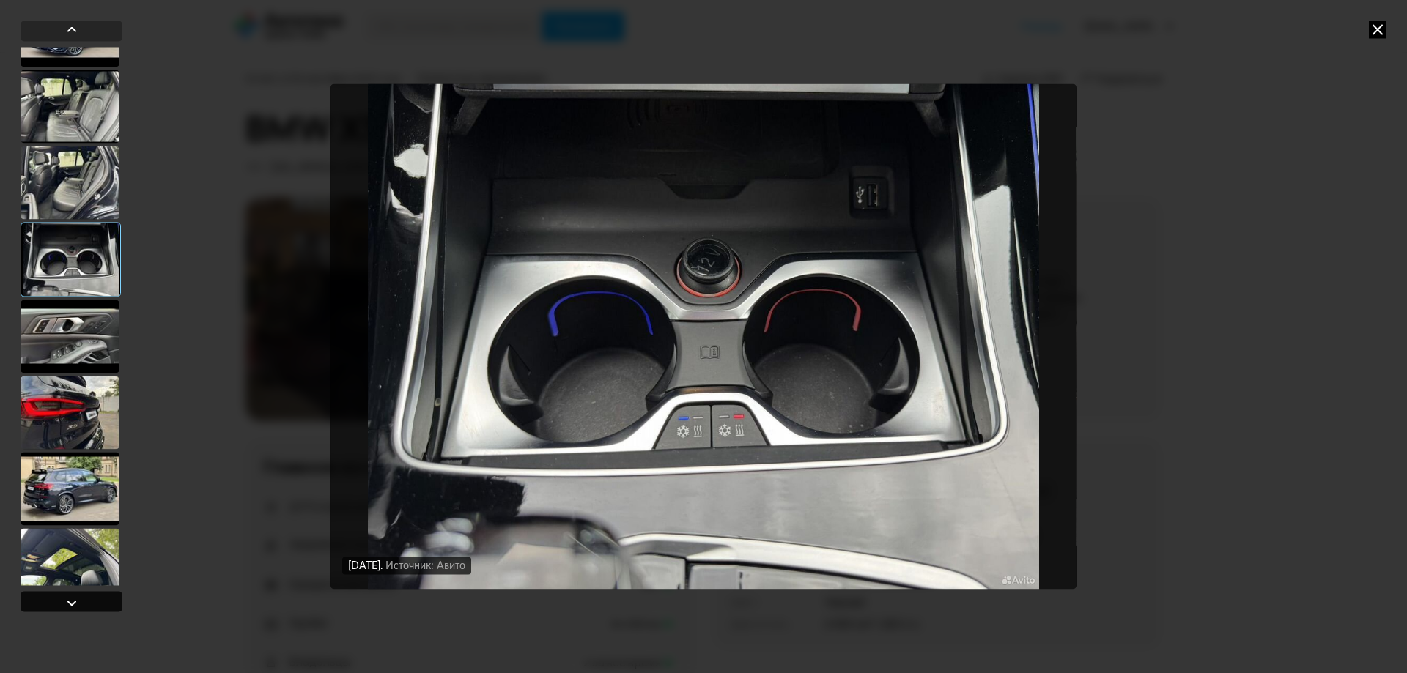
click at [81, 604] on div at bounding box center [72, 601] width 102 height 21
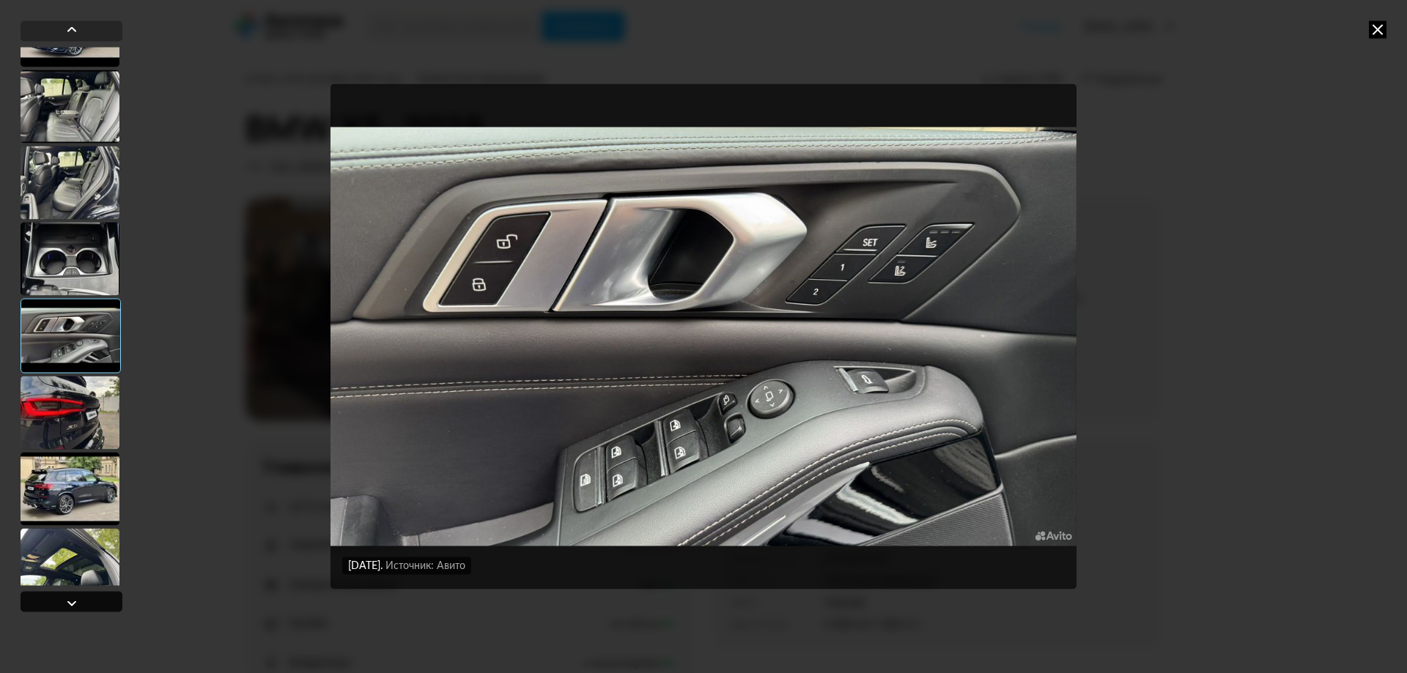
click at [82, 608] on div at bounding box center [72, 601] width 102 height 21
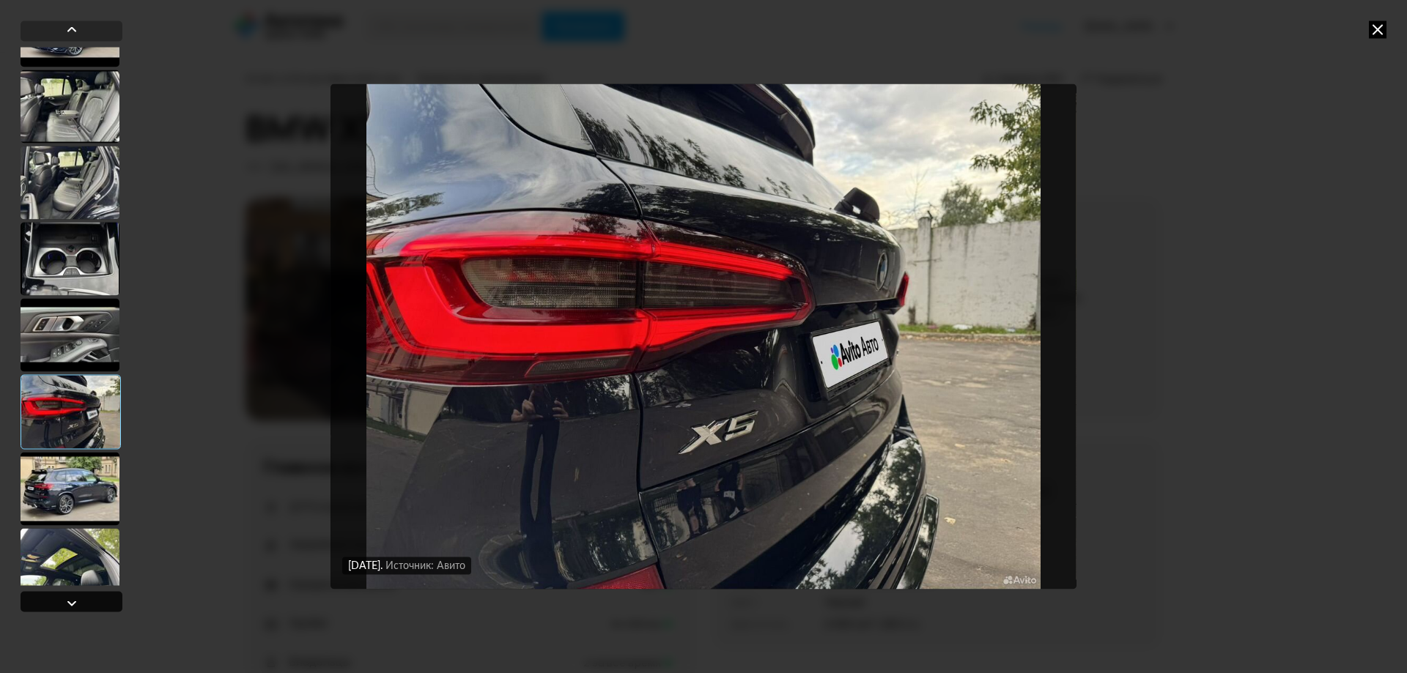
click at [82, 608] on div at bounding box center [72, 601] width 102 height 21
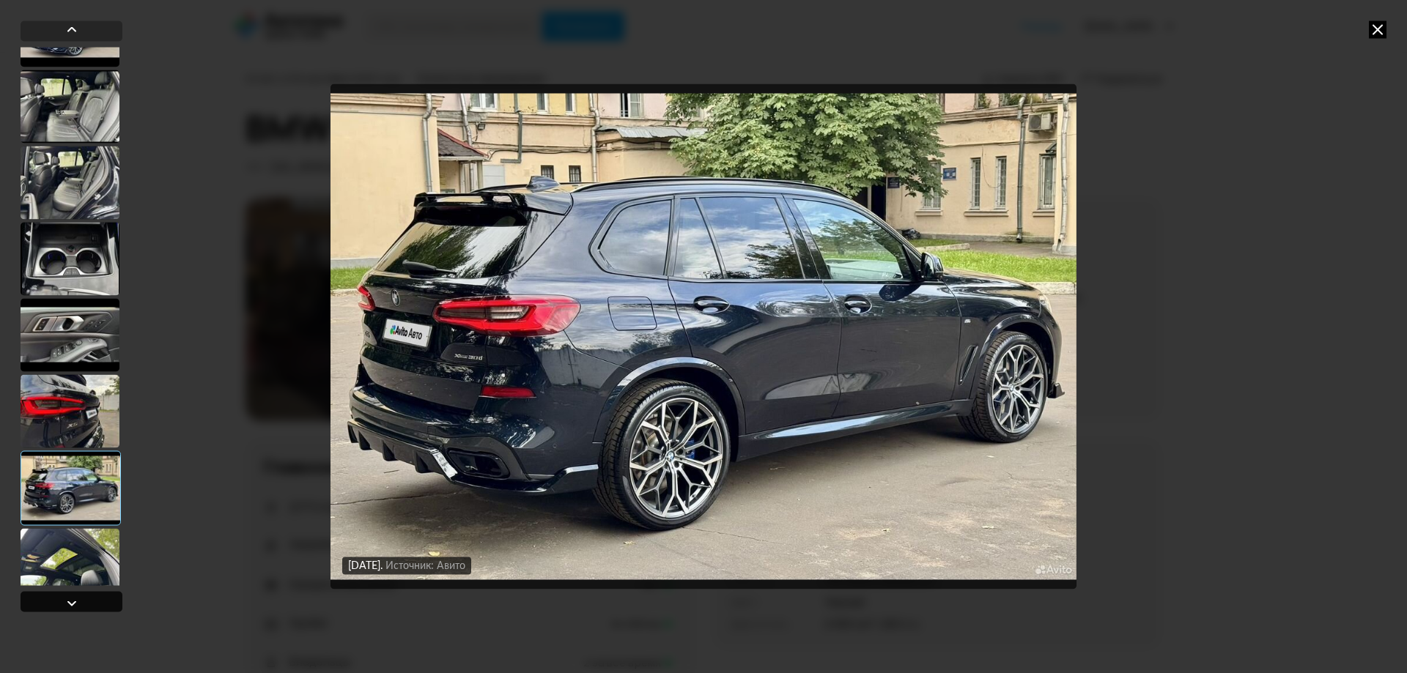
click at [82, 608] on div at bounding box center [72, 601] width 102 height 21
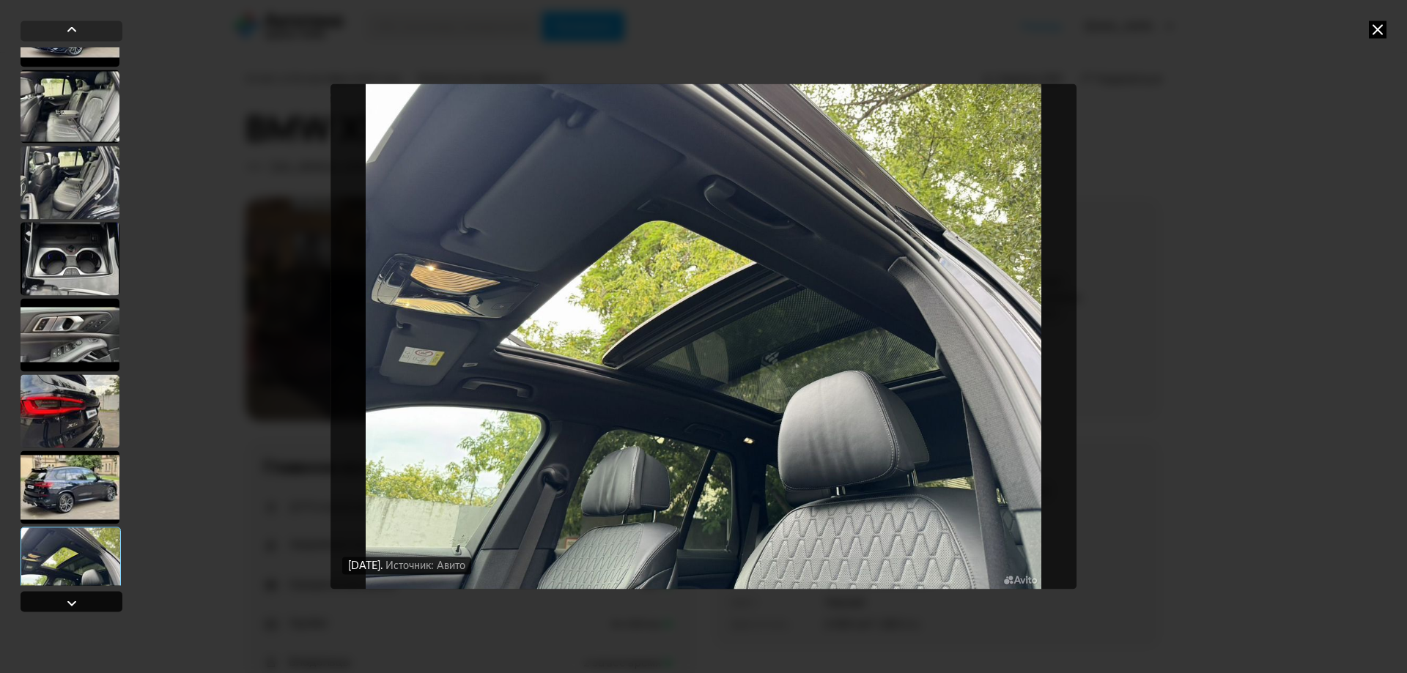
click at [82, 608] on div at bounding box center [72, 601] width 102 height 21
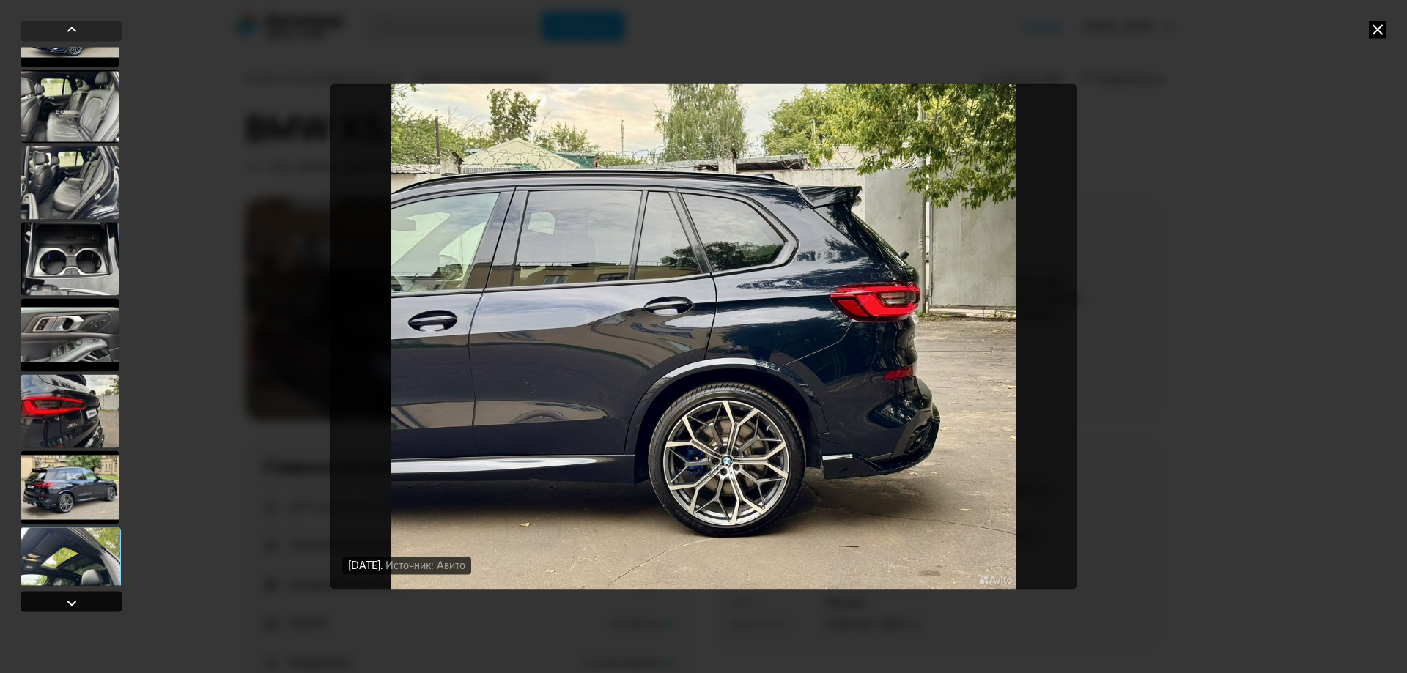
scroll to position [1709, 0]
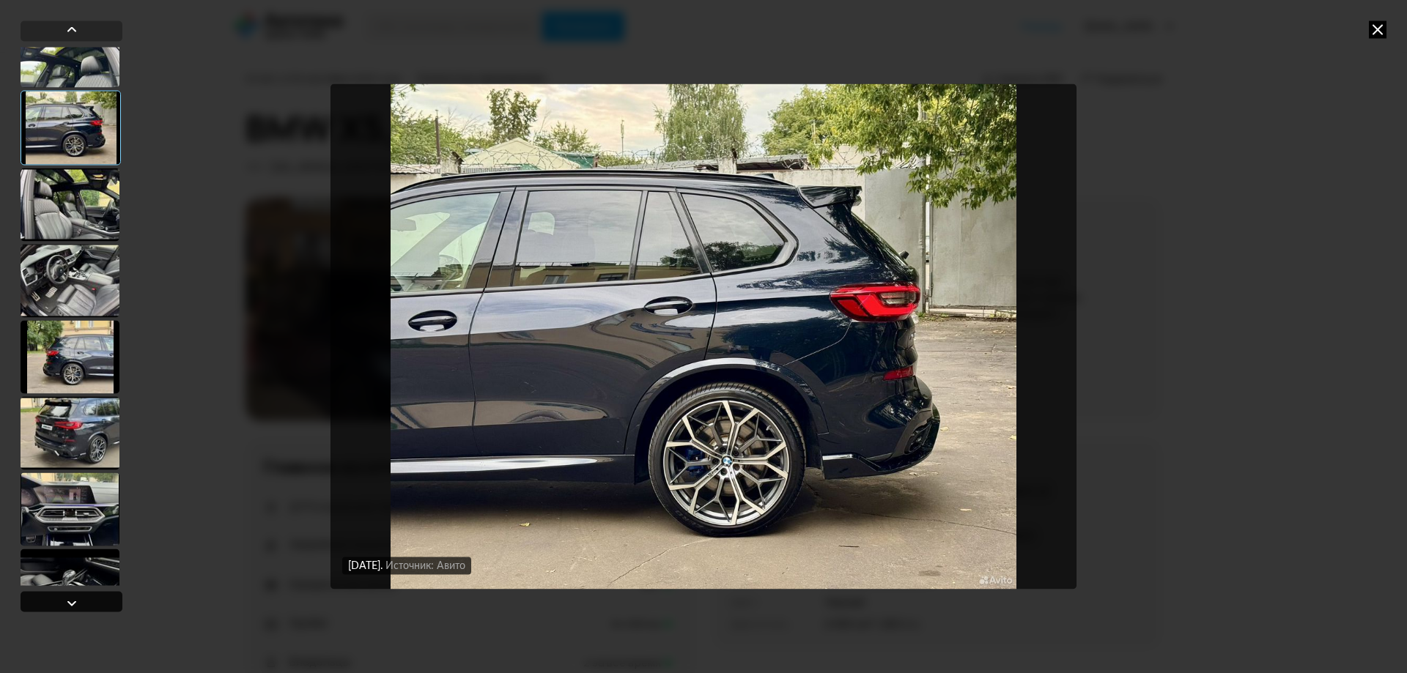
click at [82, 607] on div at bounding box center [72, 601] width 102 height 21
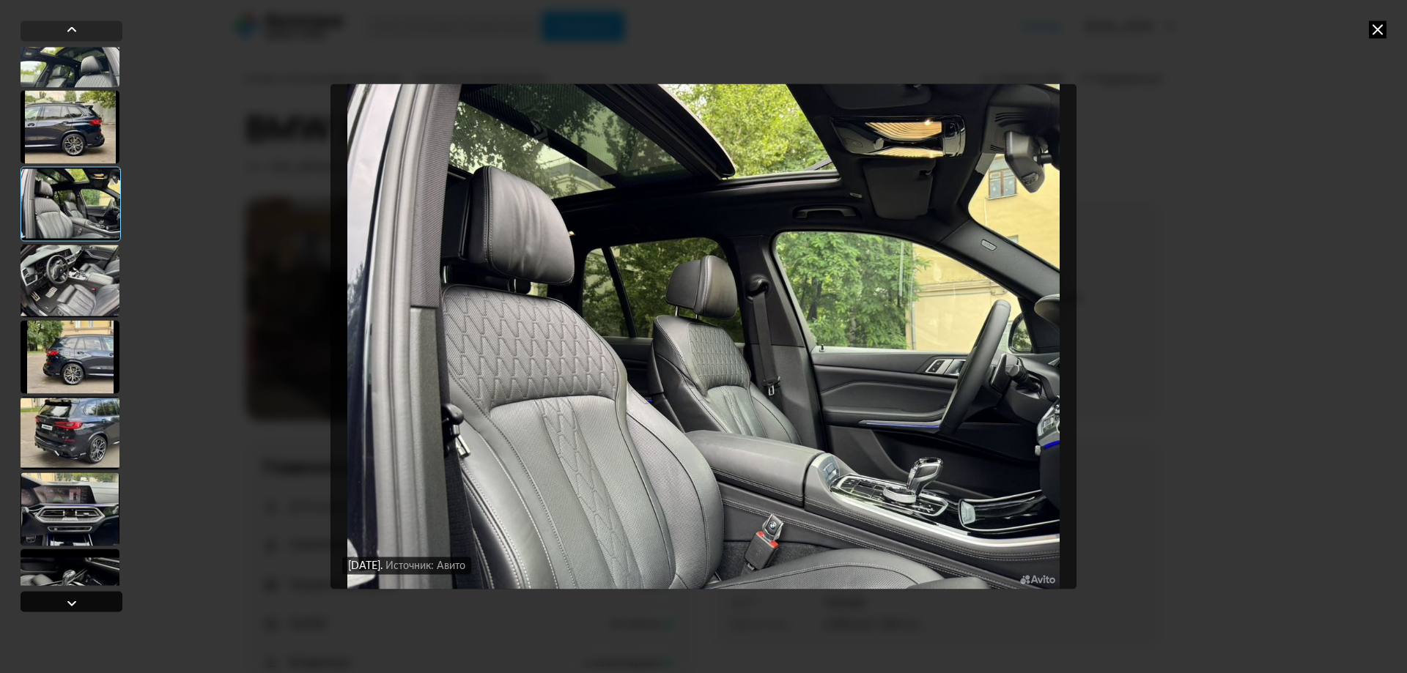
click at [82, 607] on div at bounding box center [72, 601] width 102 height 21
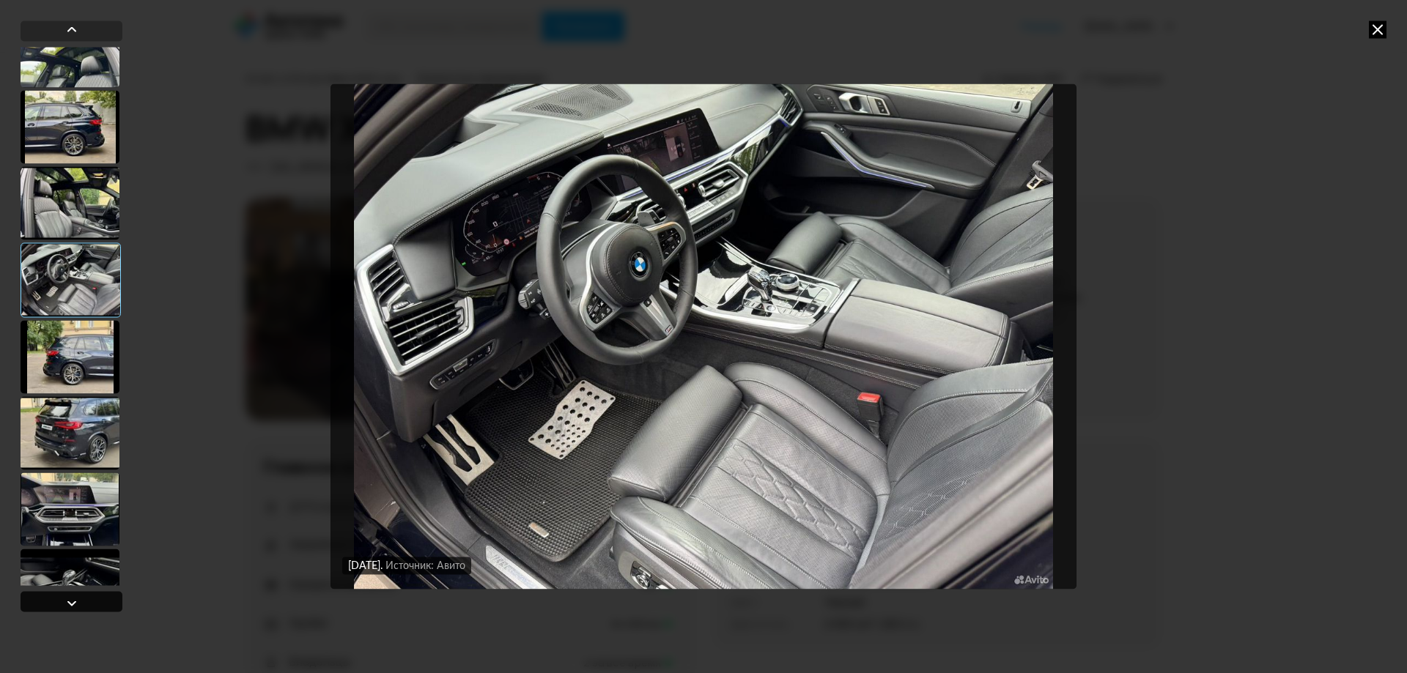
click at [82, 607] on div at bounding box center [72, 601] width 102 height 21
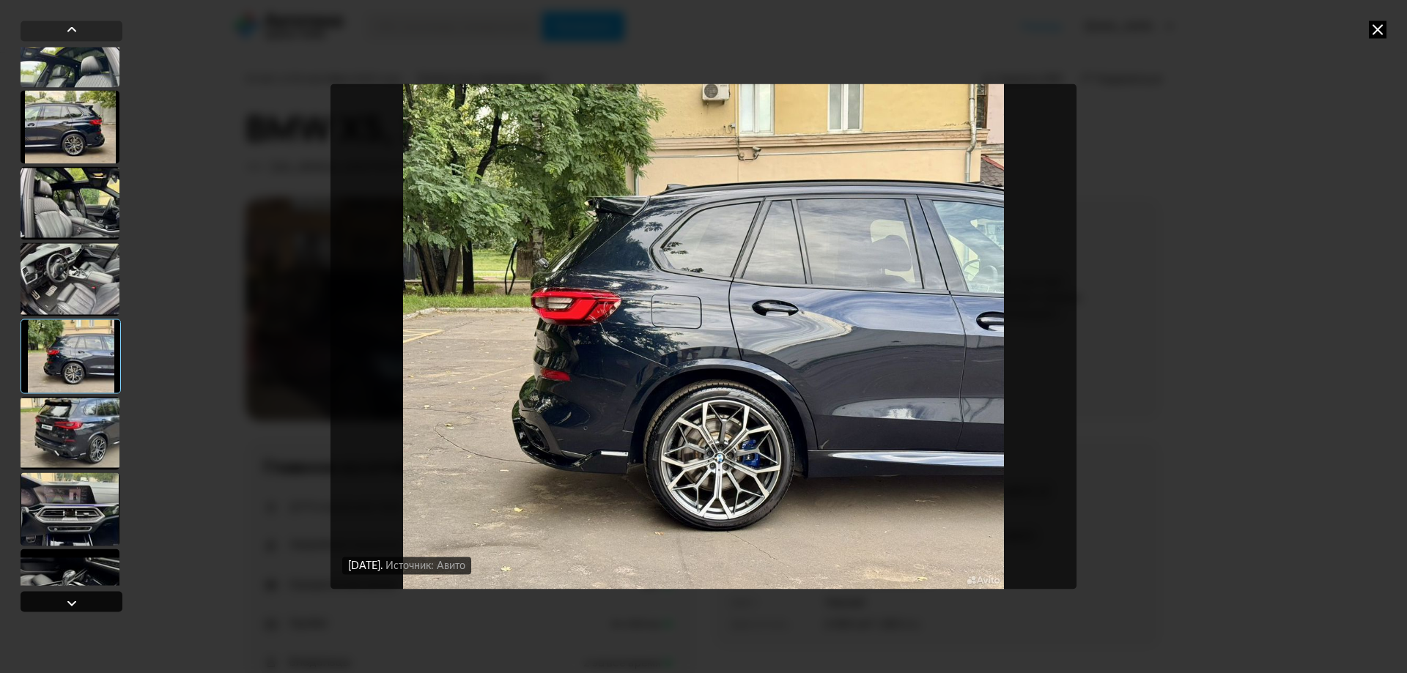
click at [82, 607] on div at bounding box center [72, 601] width 102 height 21
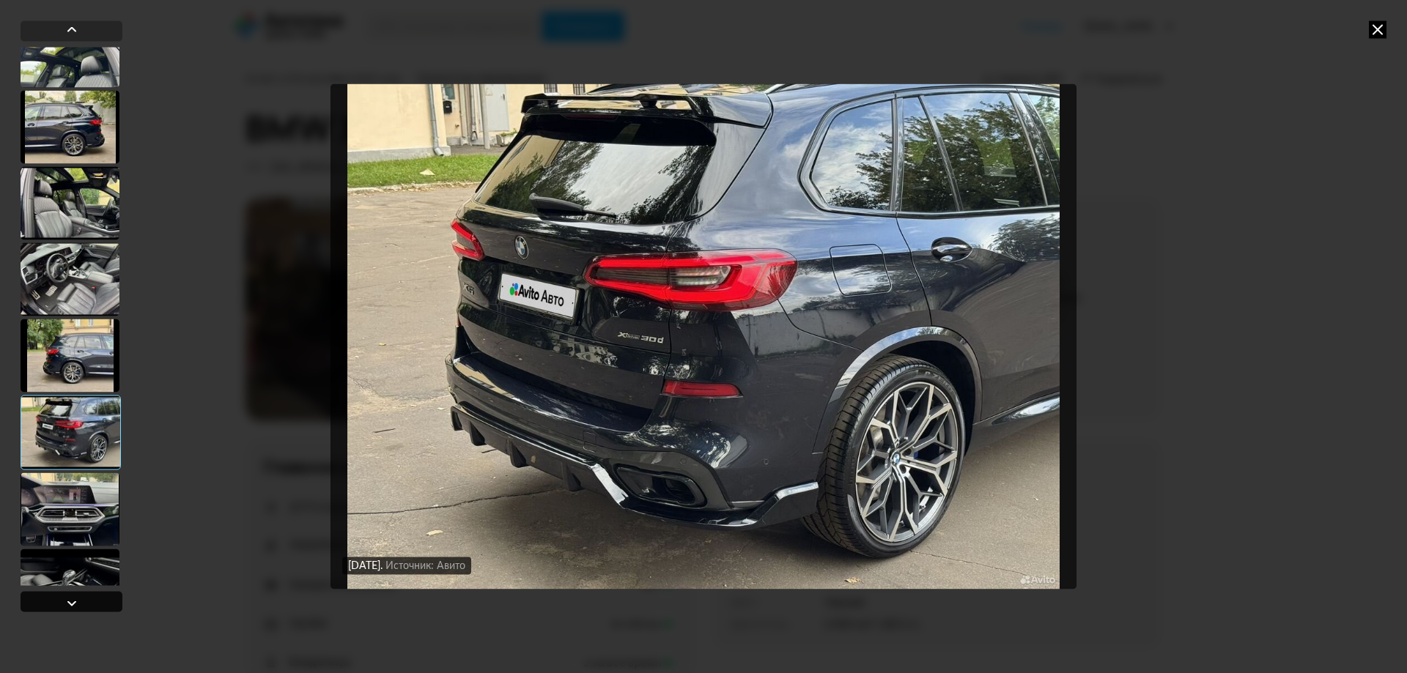
click at [82, 607] on div at bounding box center [72, 601] width 102 height 21
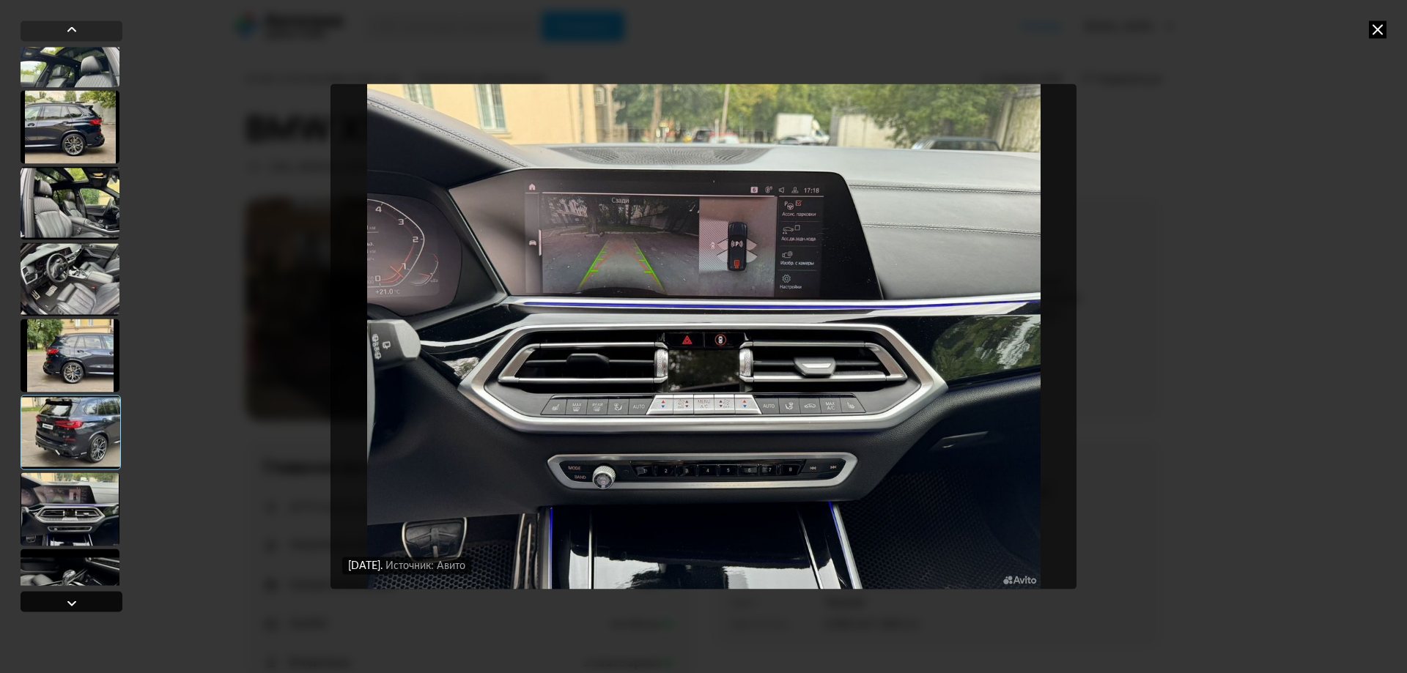
click at [82, 607] on div at bounding box center [72, 601] width 102 height 21
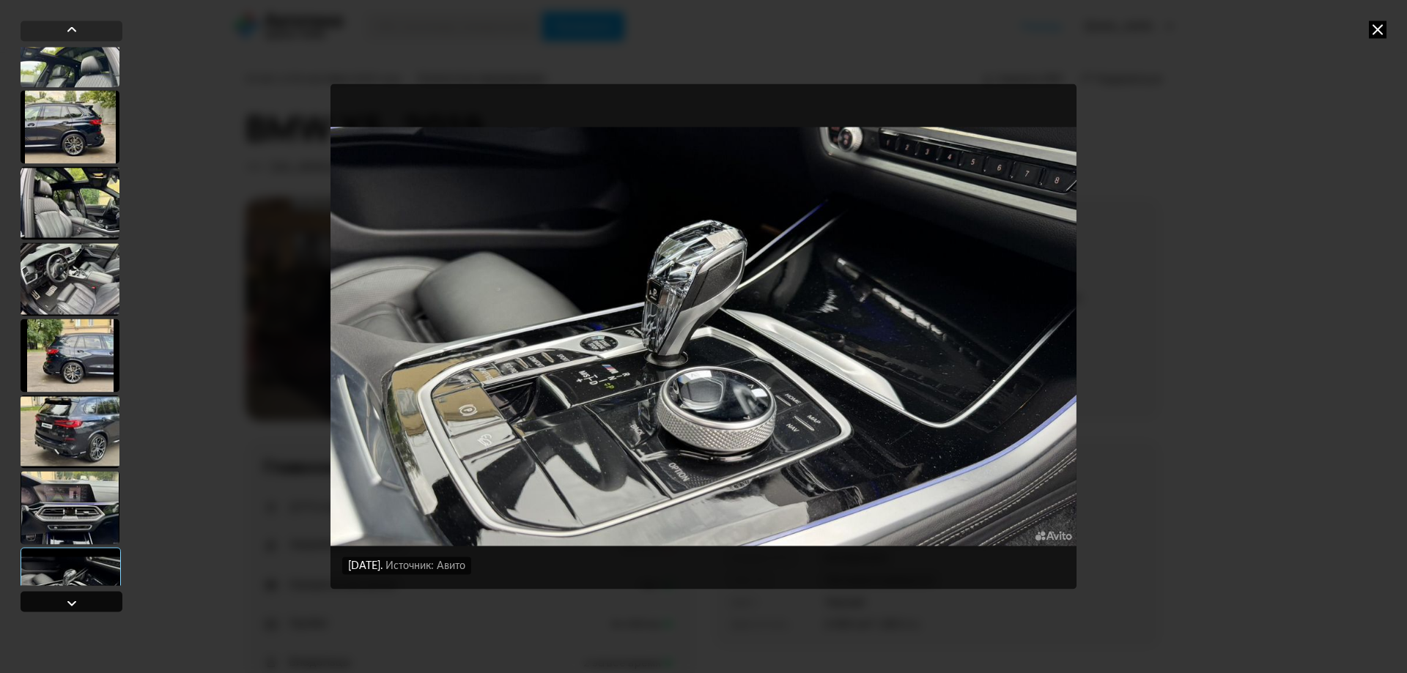
click at [85, 607] on div at bounding box center [72, 601] width 102 height 21
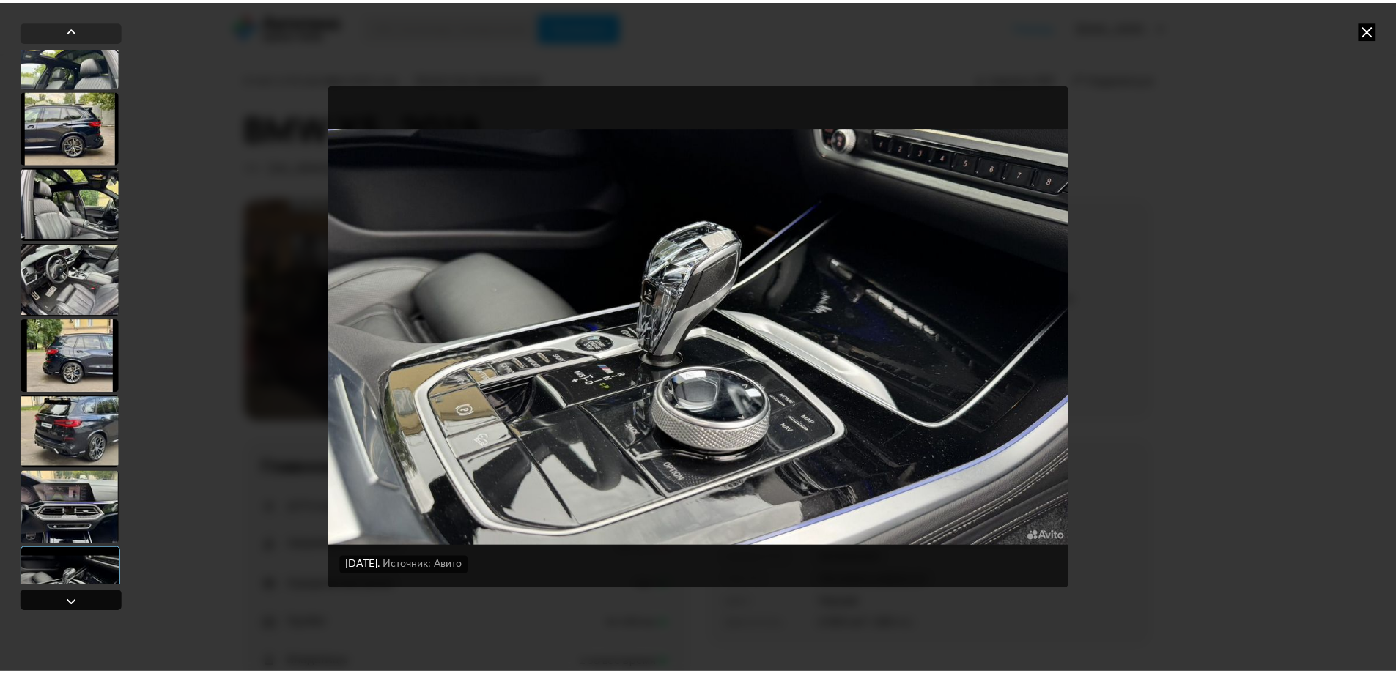
scroll to position [2222, 0]
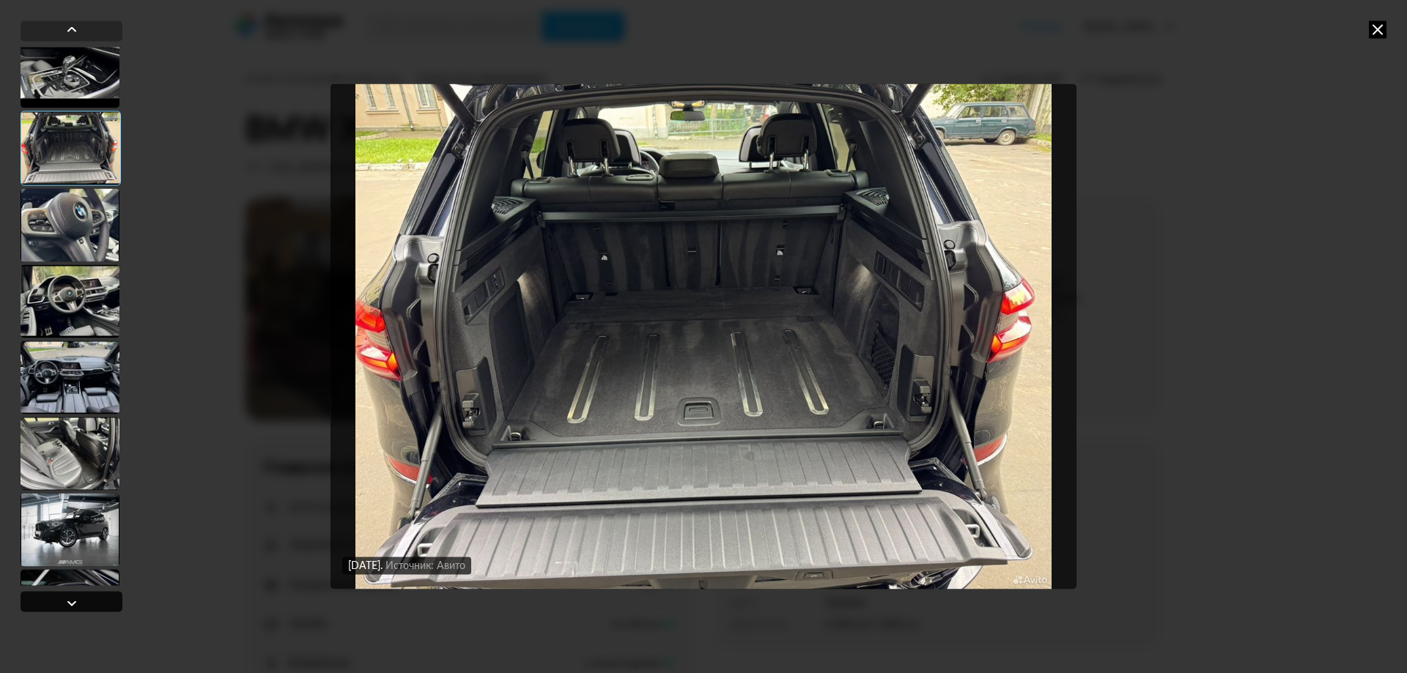
click at [85, 607] on div at bounding box center [72, 601] width 102 height 21
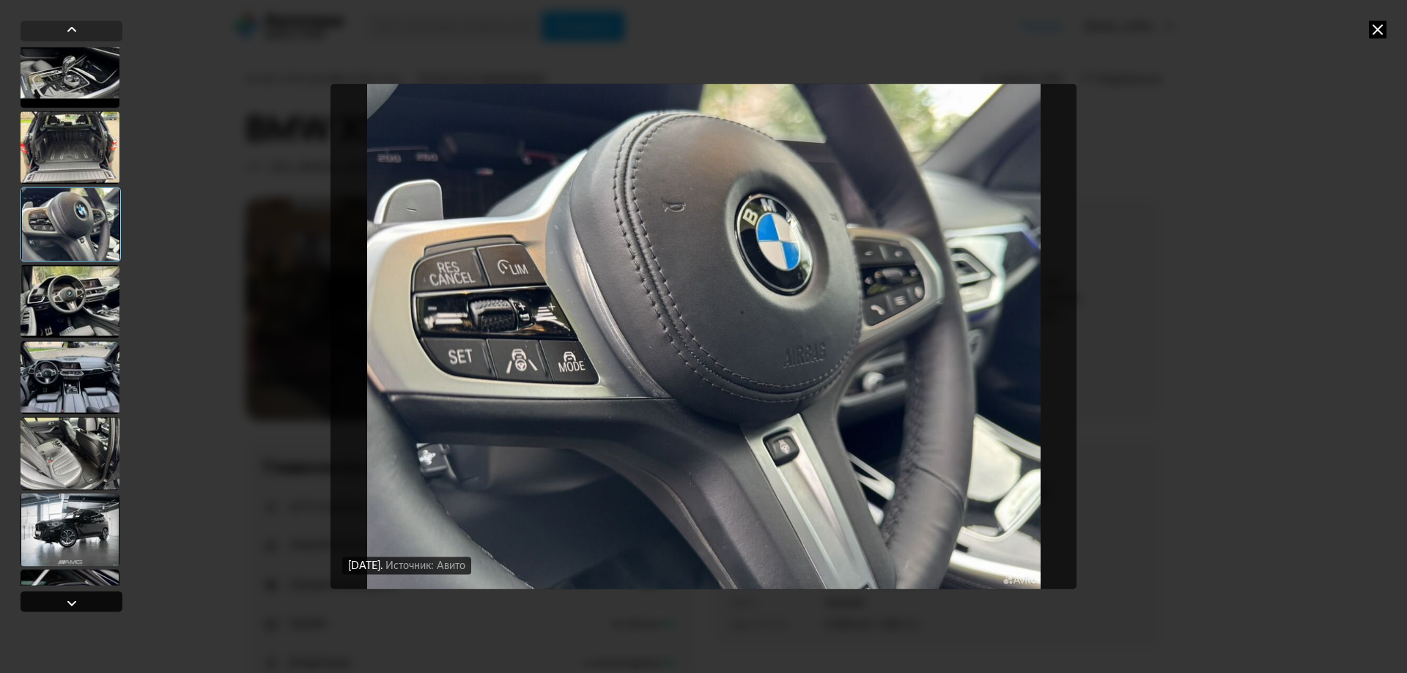
click at [85, 607] on div at bounding box center [72, 601] width 102 height 21
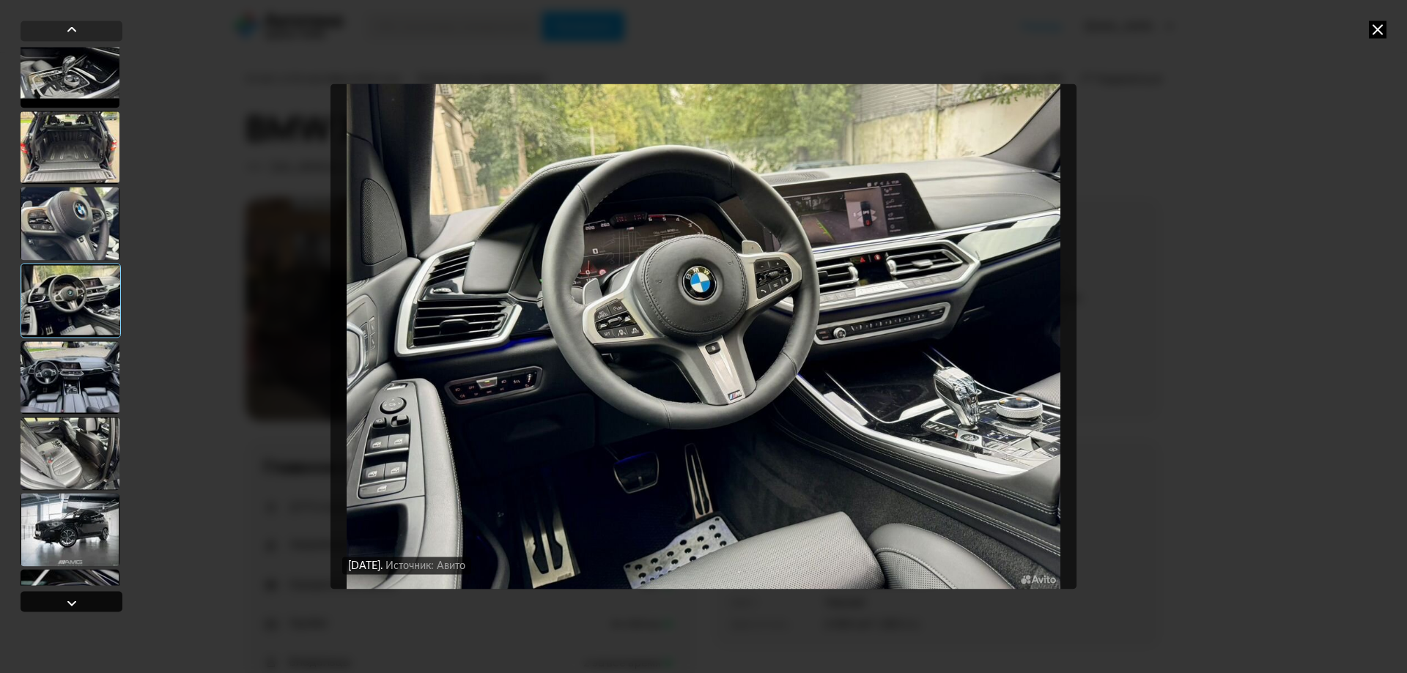
click at [85, 607] on div at bounding box center [72, 601] width 102 height 21
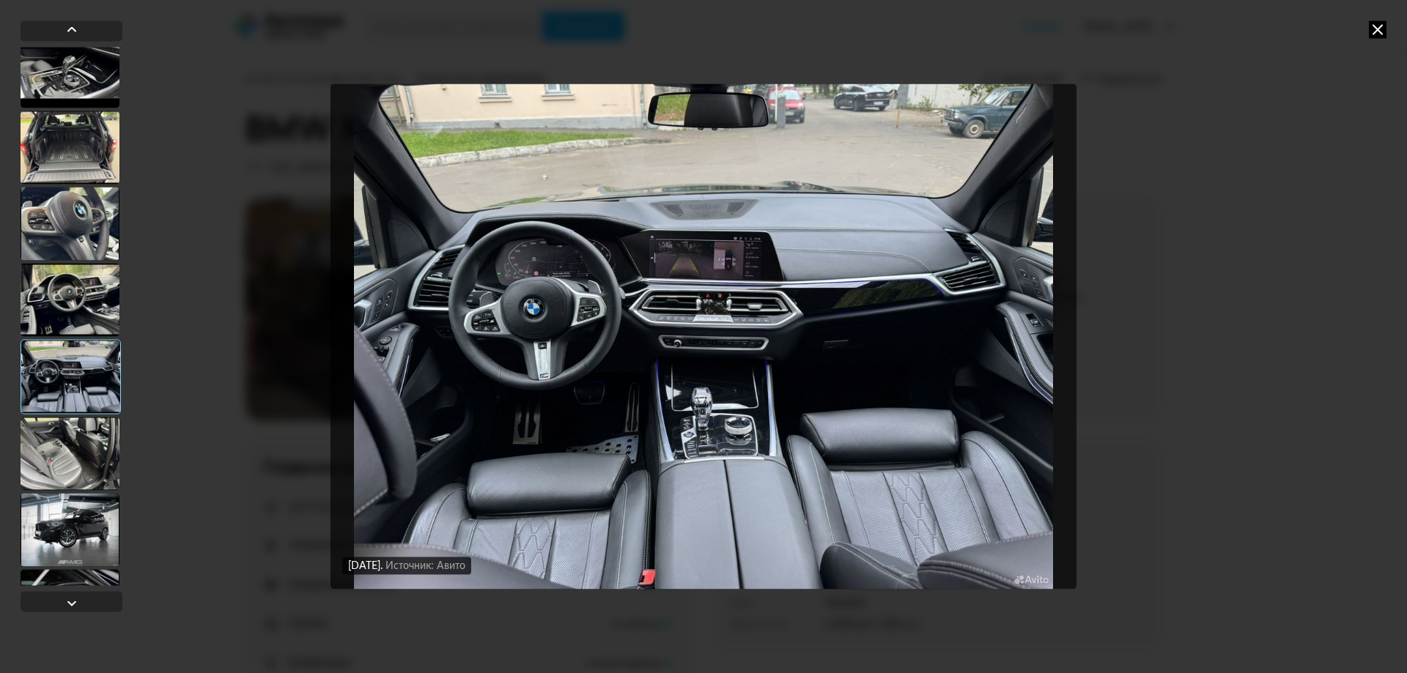
click at [1377, 25] on icon at bounding box center [1377, 30] width 18 height 18
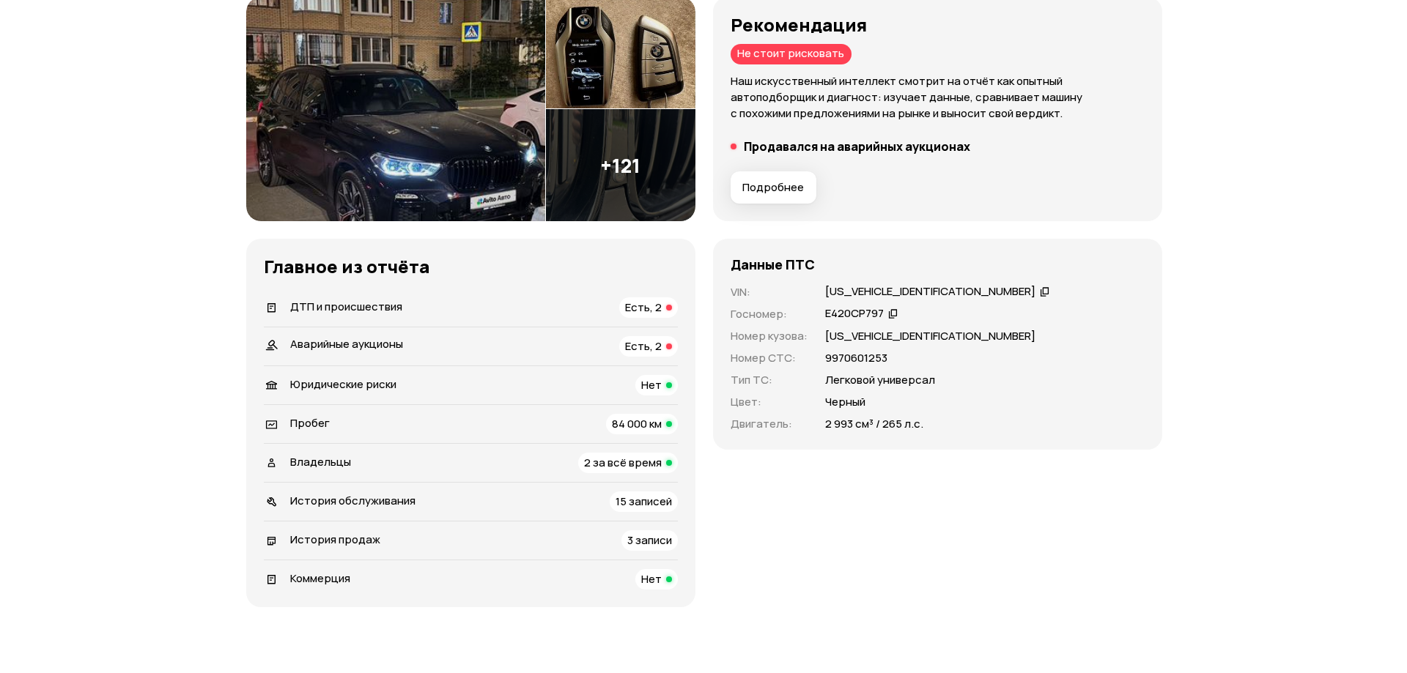
scroll to position [0, 0]
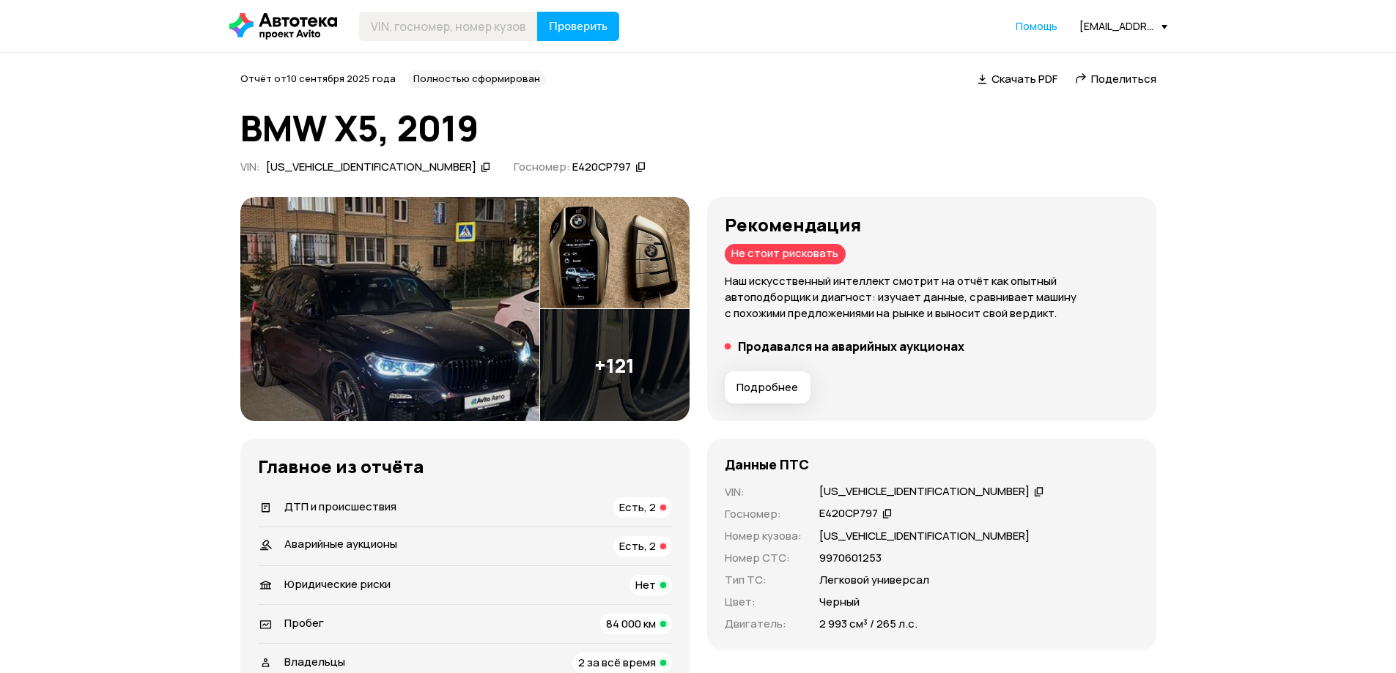
click at [585, 372] on img at bounding box center [614, 365] width 149 height 112
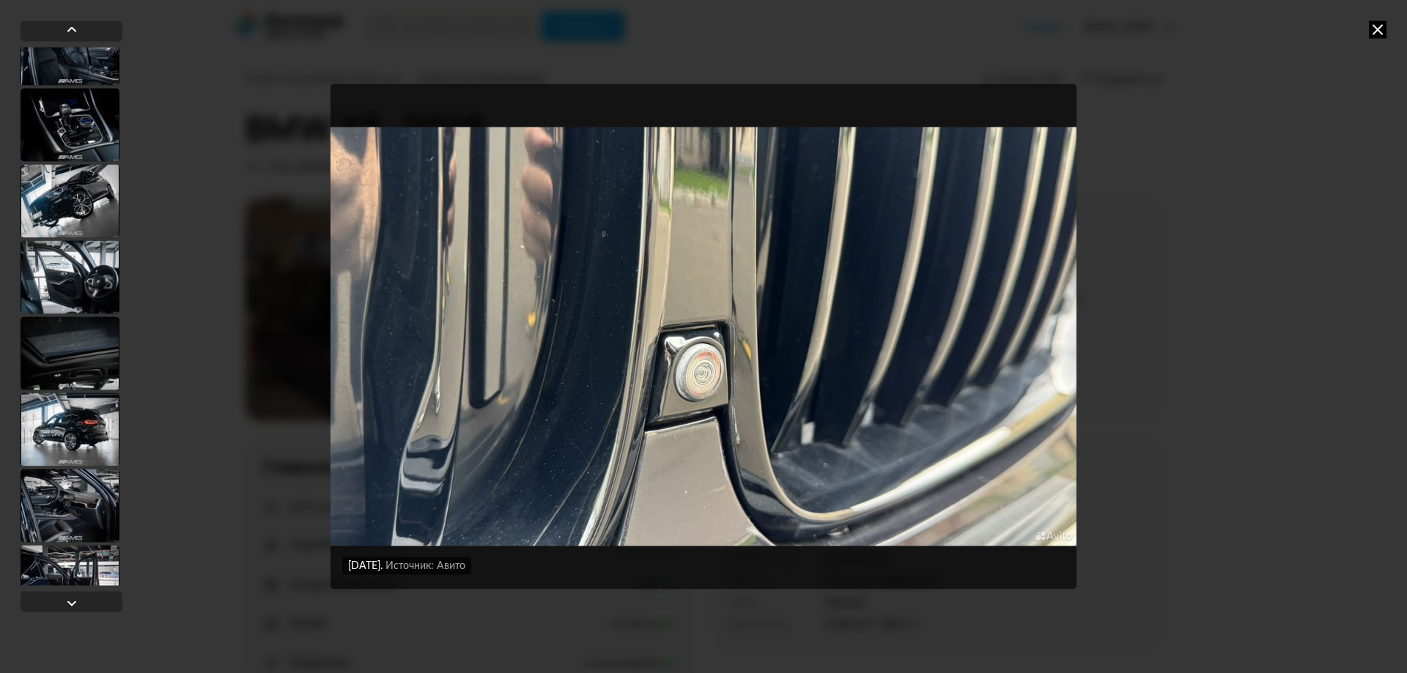
scroll to position [2857, 0]
click at [52, 417] on div at bounding box center [70, 427] width 99 height 73
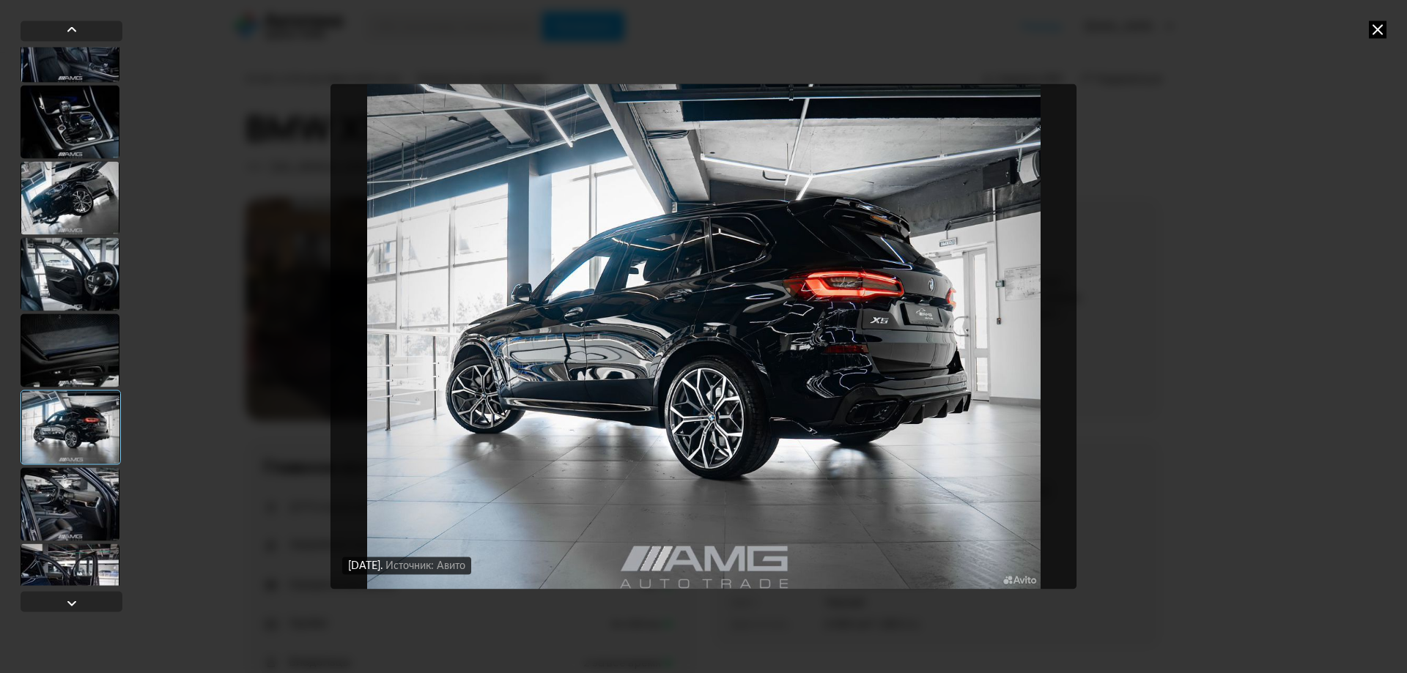
scroll to position [2856, 0]
click at [59, 355] on div at bounding box center [70, 351] width 99 height 73
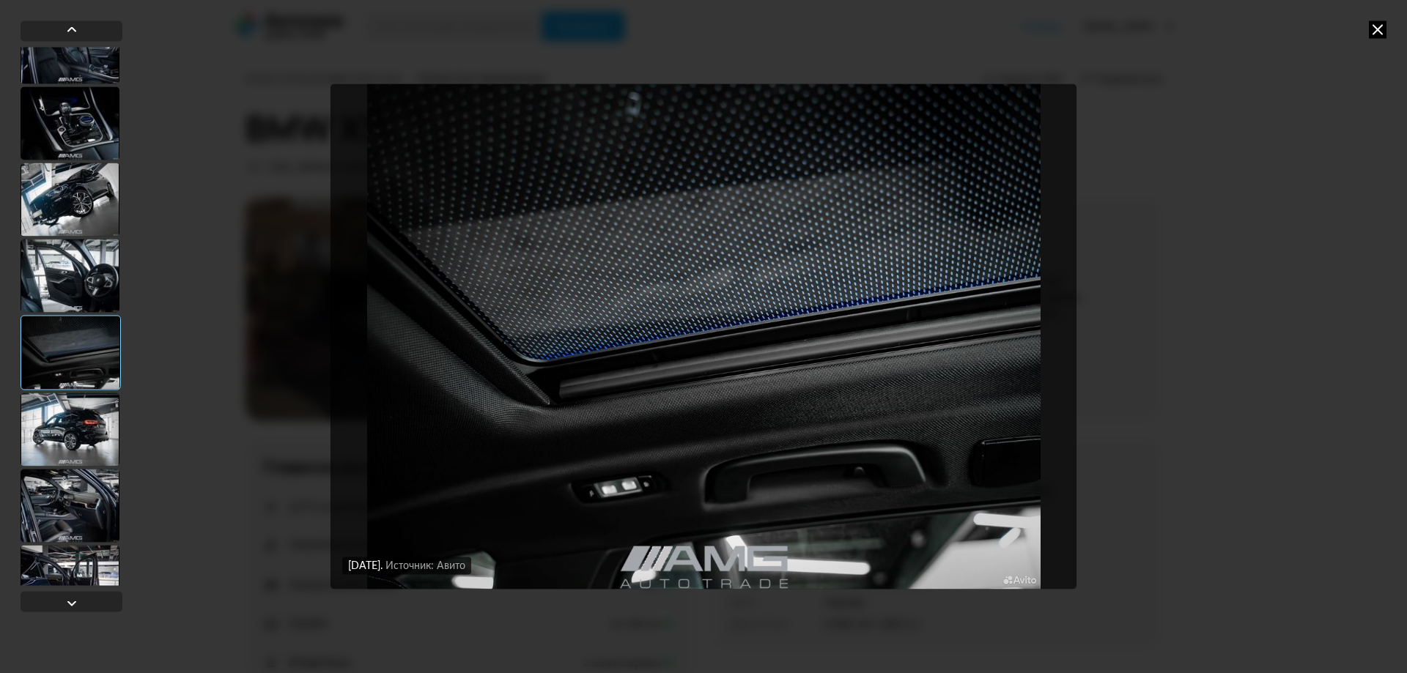
click at [62, 403] on div at bounding box center [70, 429] width 99 height 73
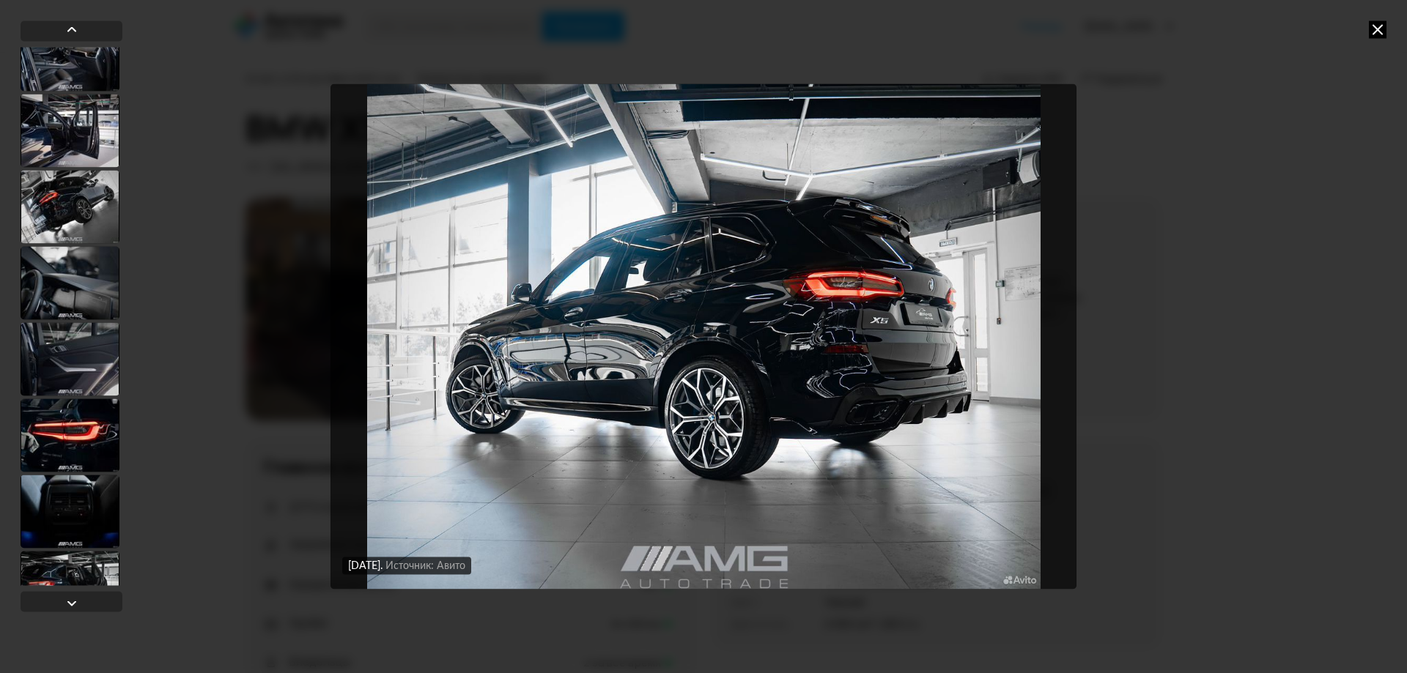
scroll to position [3515, 0]
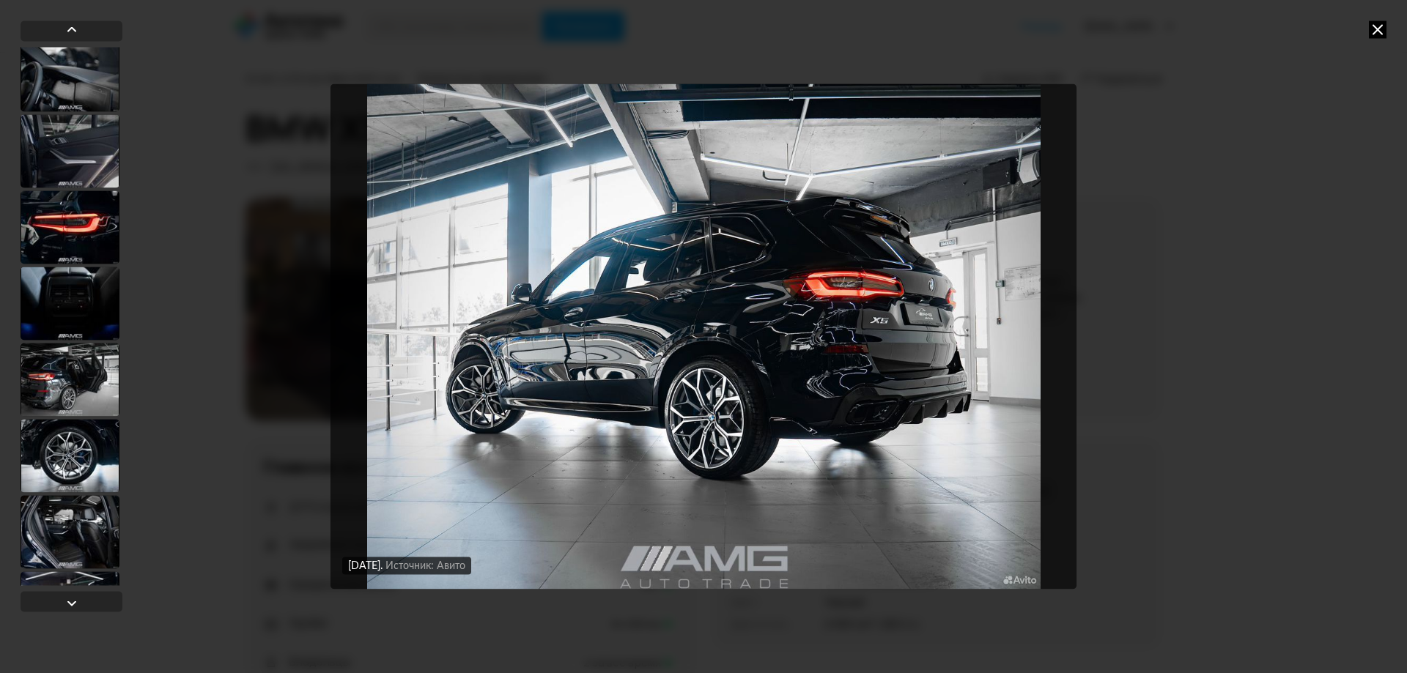
click at [70, 382] on div at bounding box center [70, 379] width 99 height 73
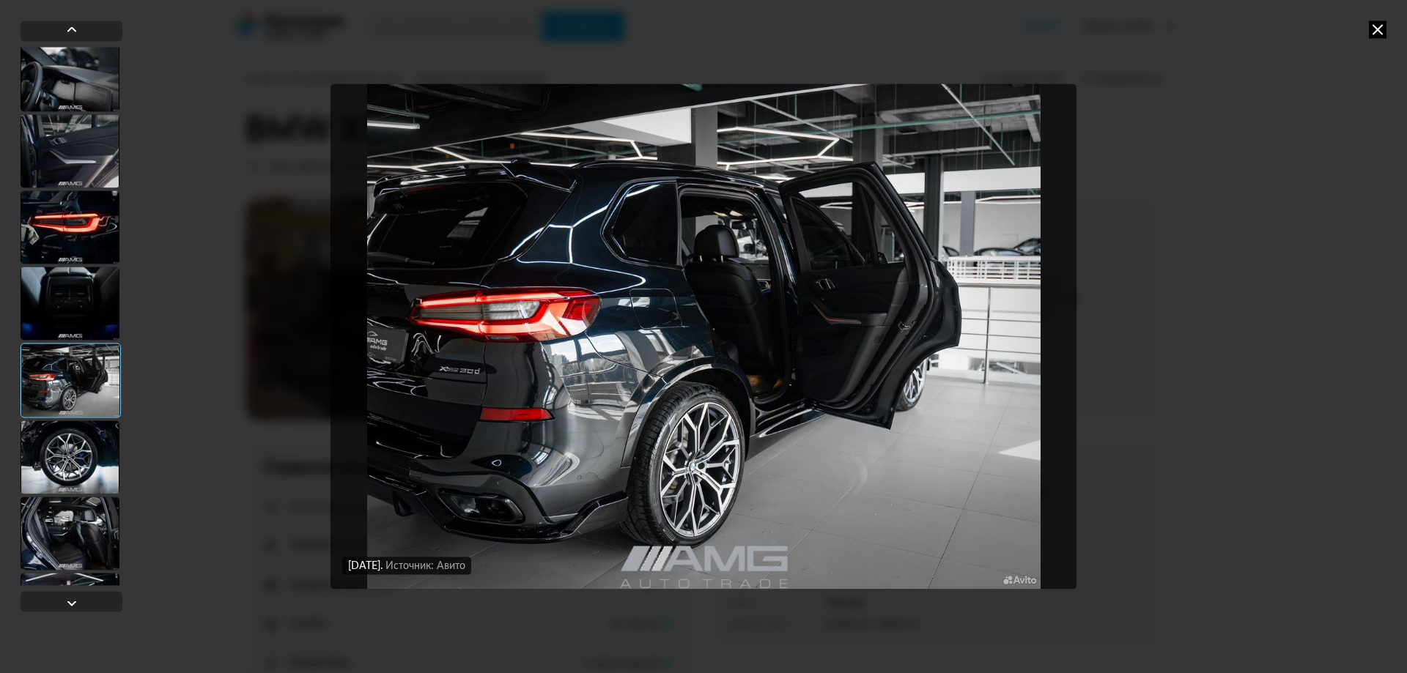
scroll to position [3880, 0]
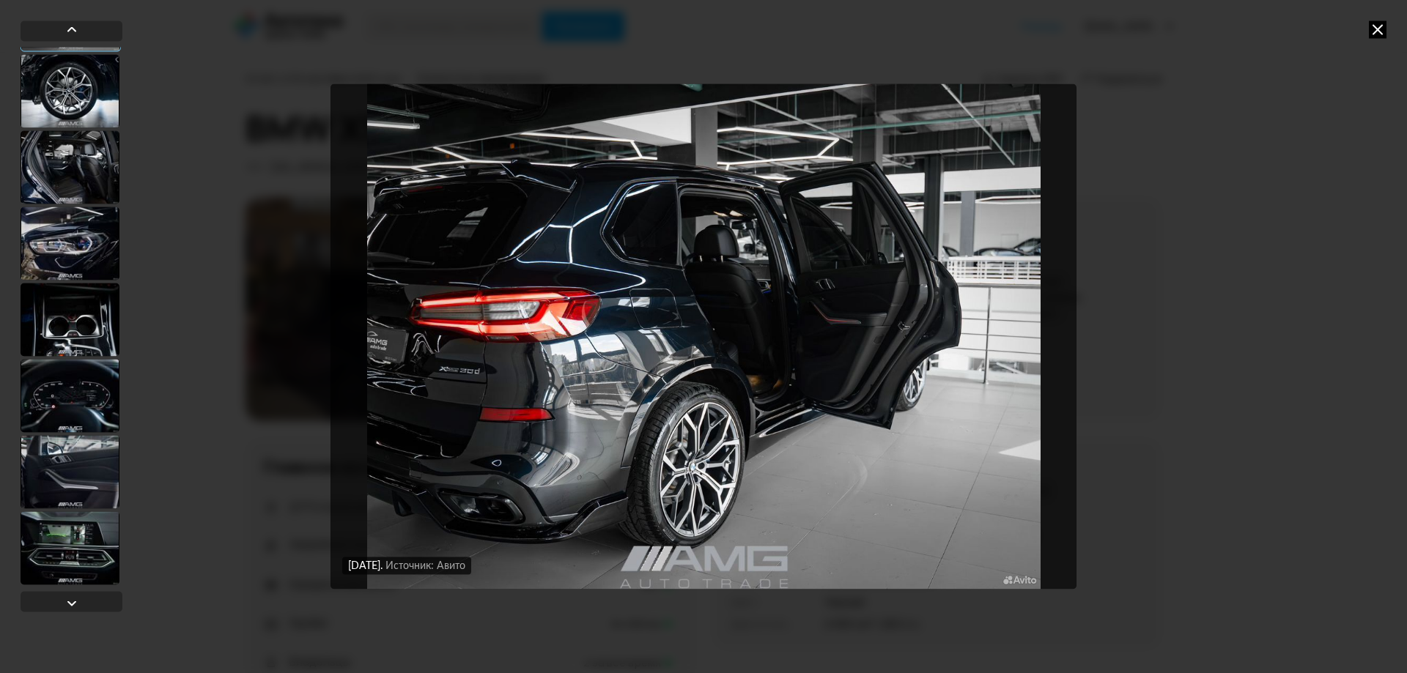
click at [70, 383] on div at bounding box center [70, 395] width 99 height 73
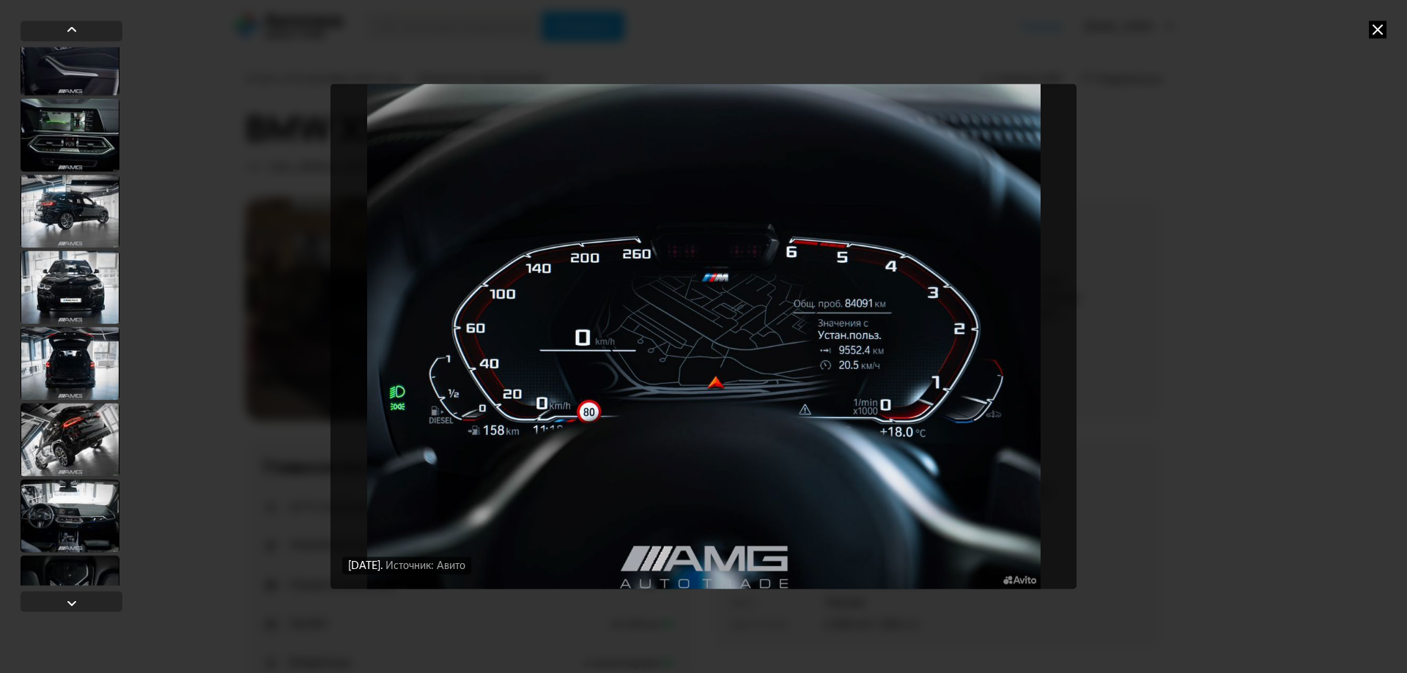
scroll to position [4319, 0]
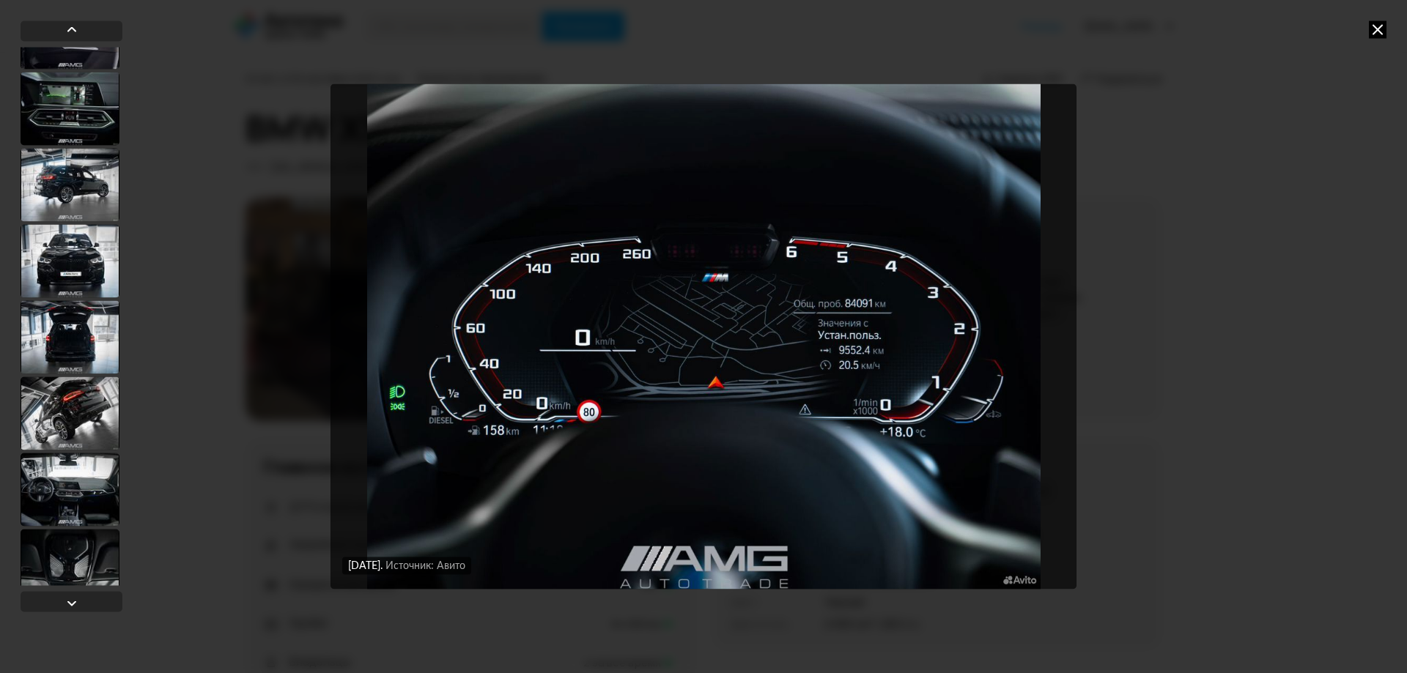
click at [70, 383] on div at bounding box center [70, 413] width 99 height 73
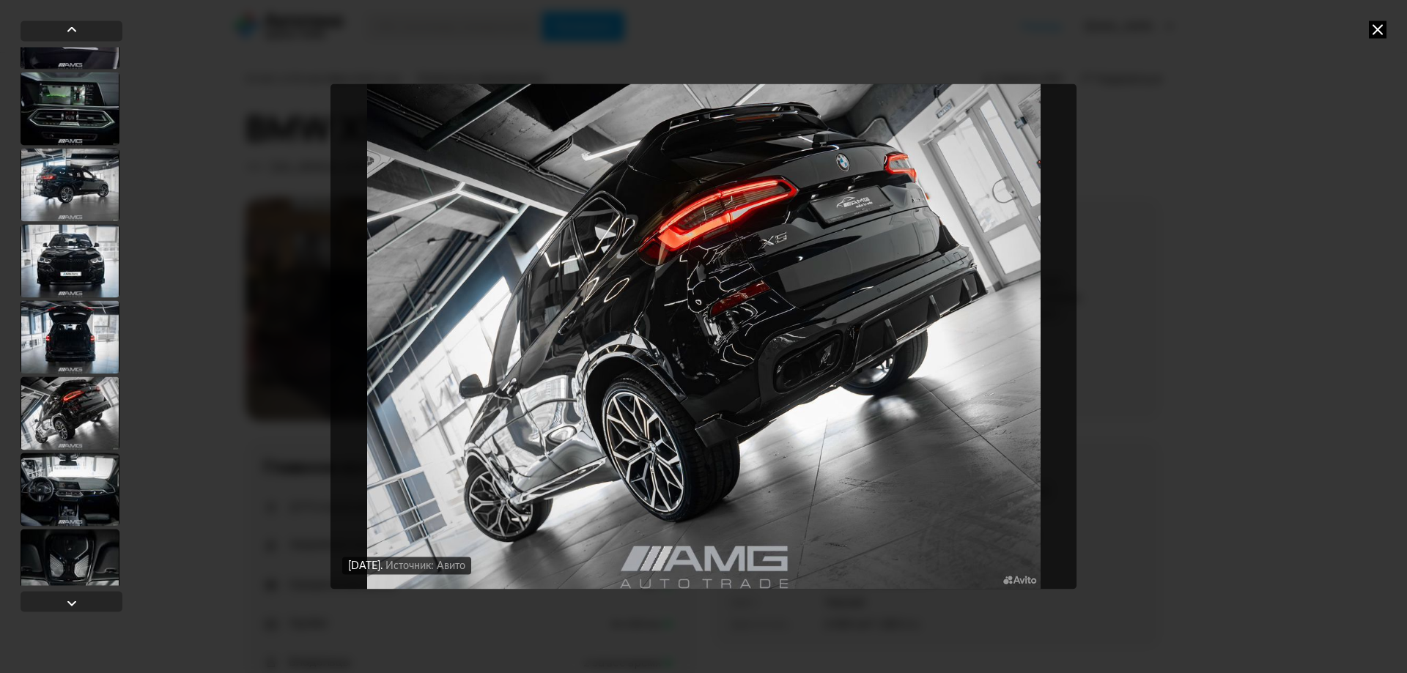
scroll to position [4318, 0]
click at [67, 341] on div at bounding box center [70, 336] width 99 height 73
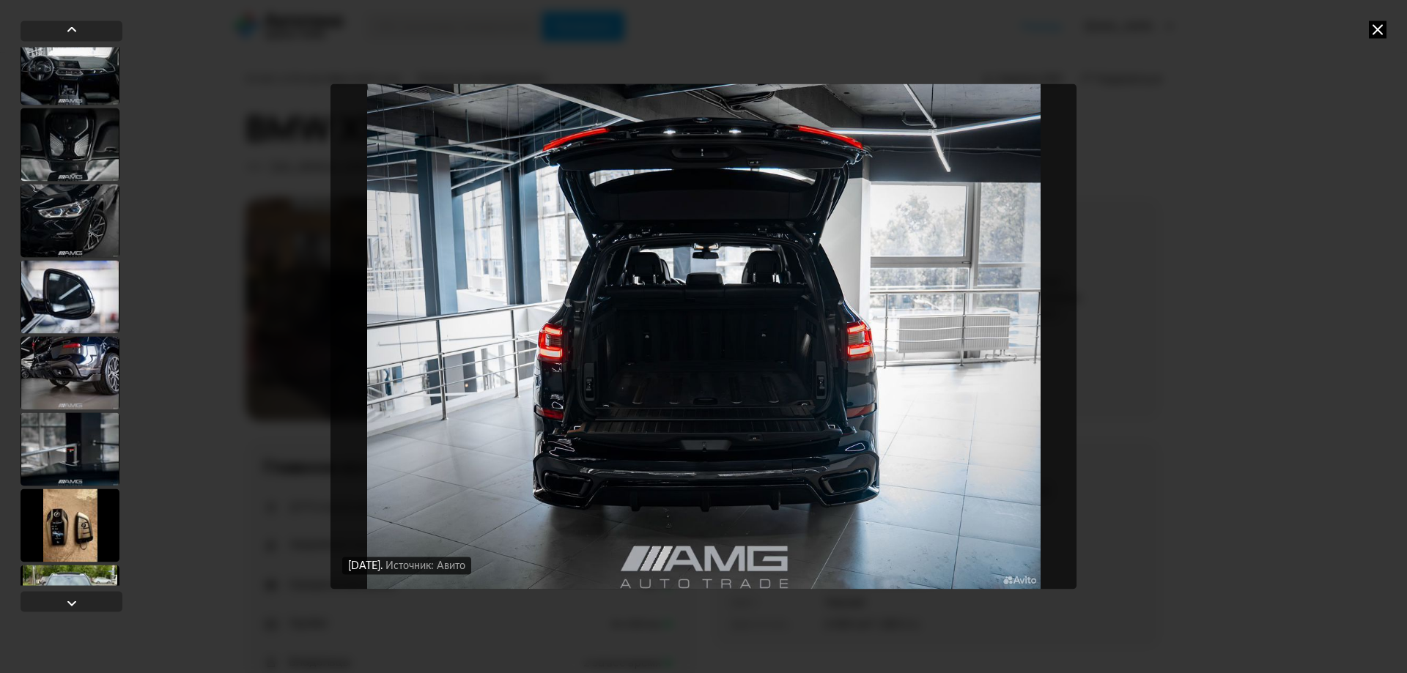
scroll to position [4757, 0]
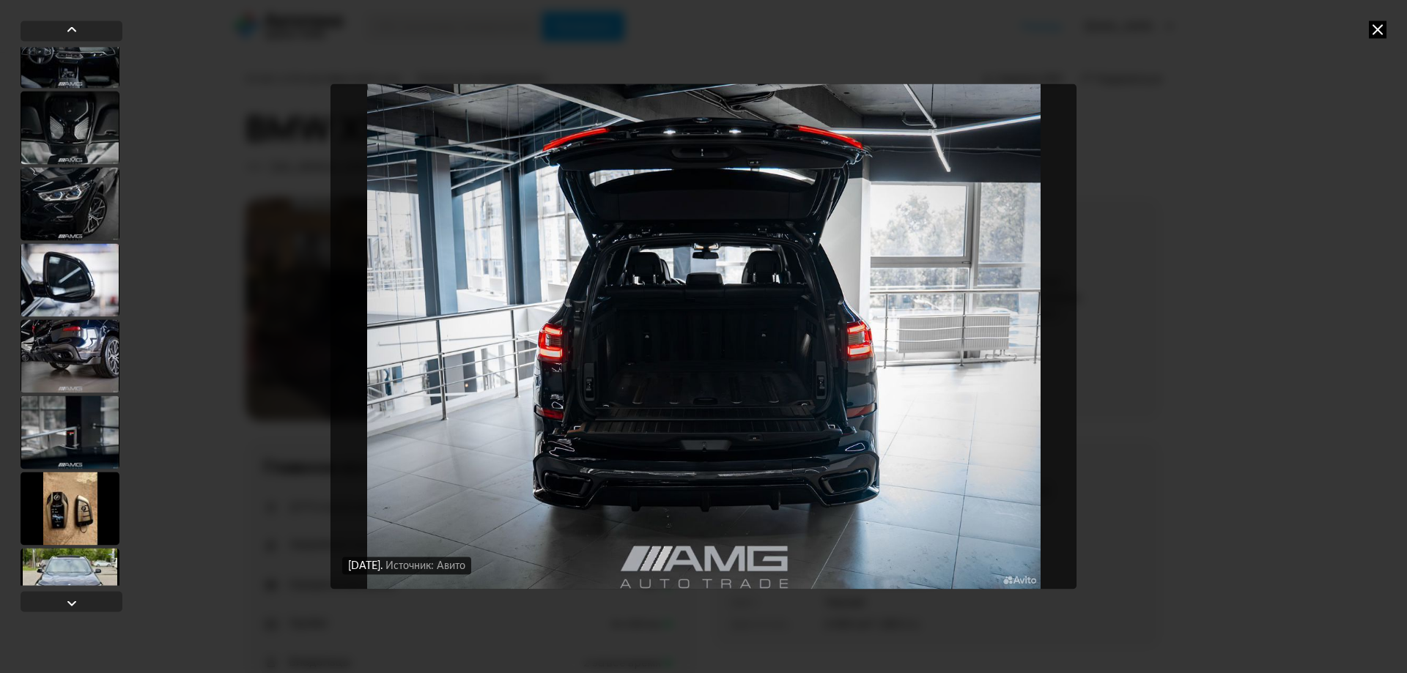
click at [67, 341] on div at bounding box center [70, 355] width 99 height 73
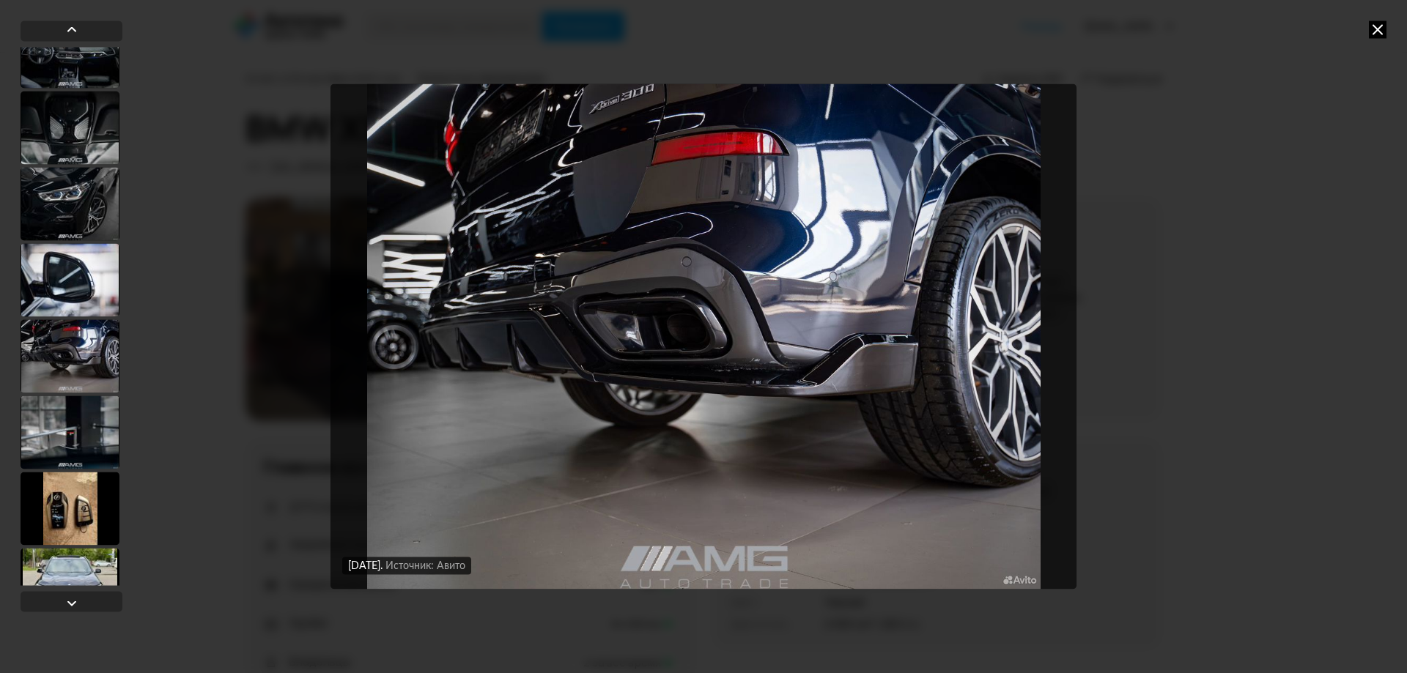
scroll to position [4756, 0]
click at [79, 281] on div at bounding box center [70, 279] width 99 height 73
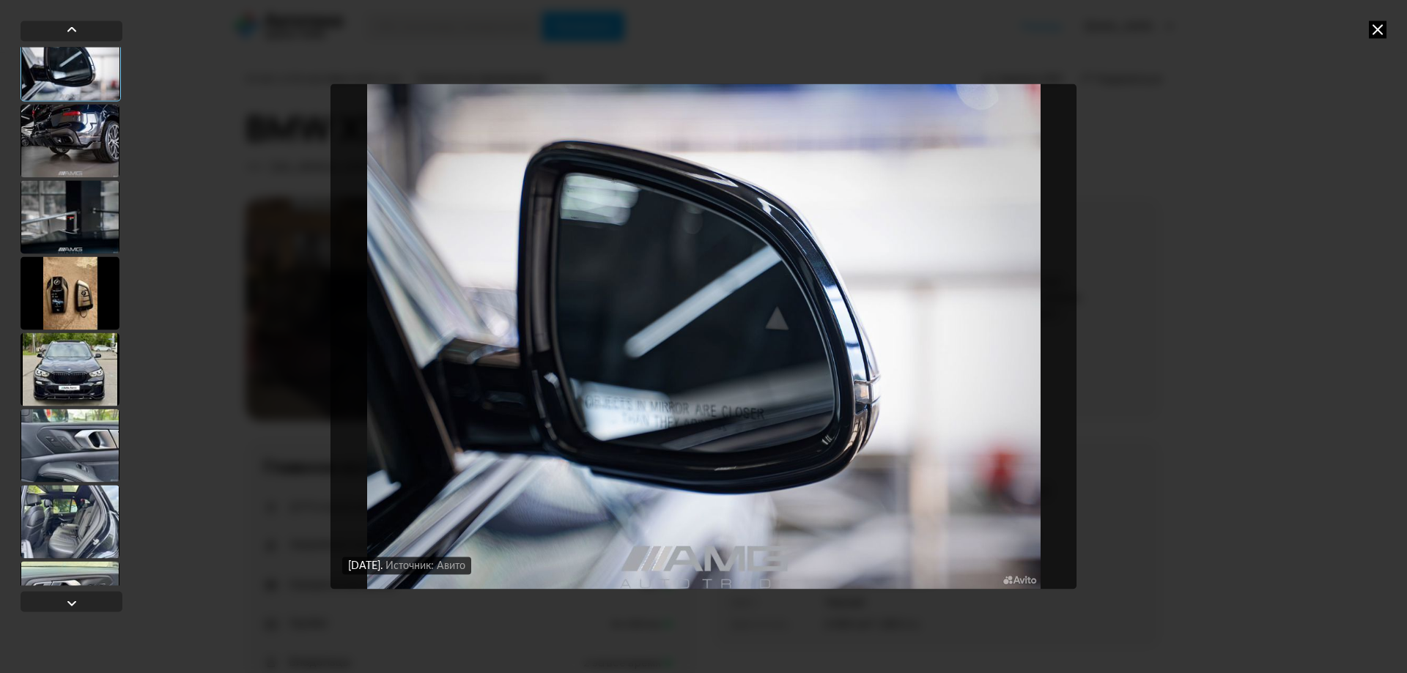
scroll to position [5196, 0]
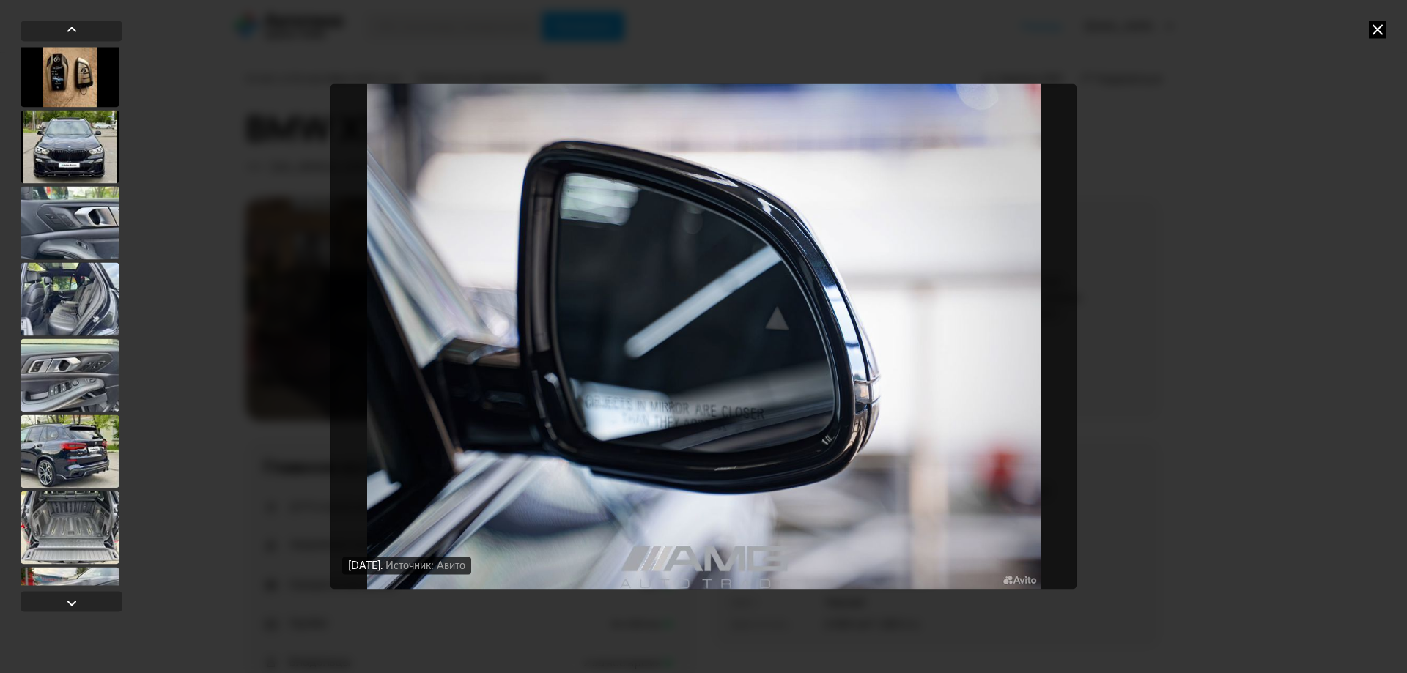
click at [79, 281] on div at bounding box center [70, 298] width 99 height 73
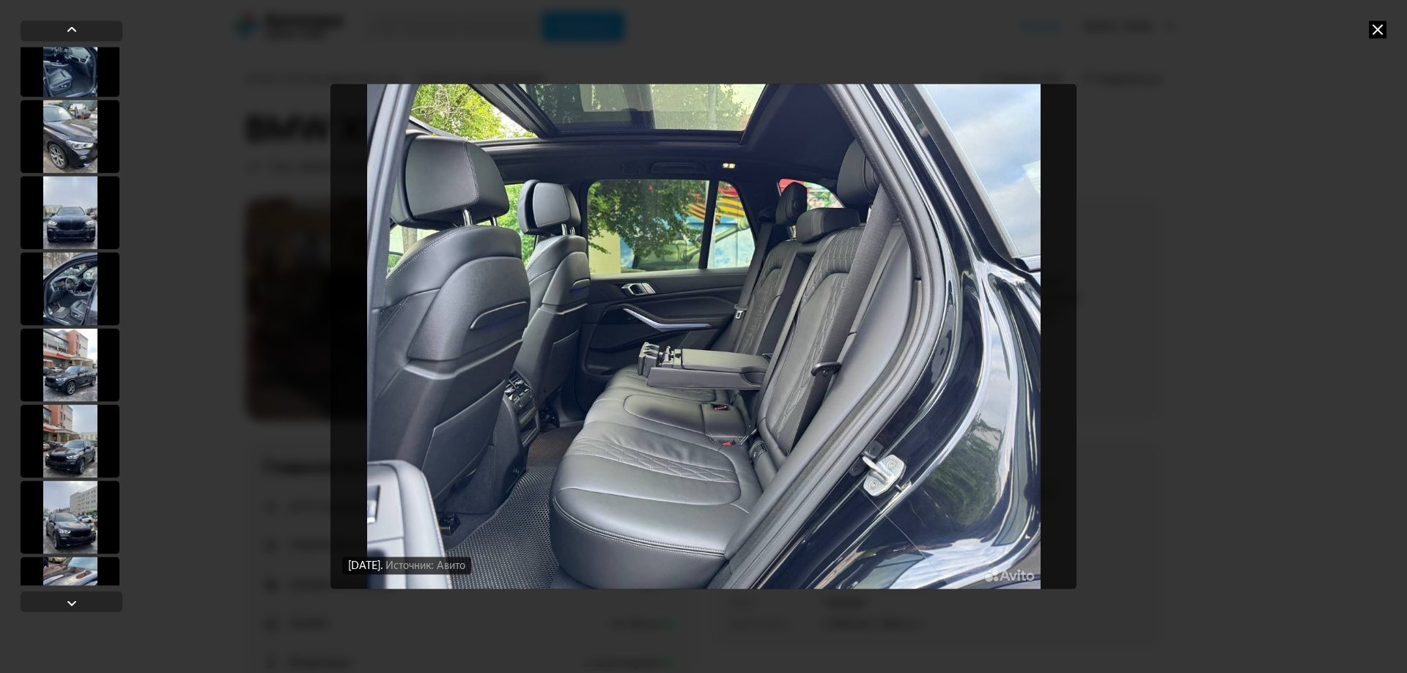
scroll to position [8911, 0]
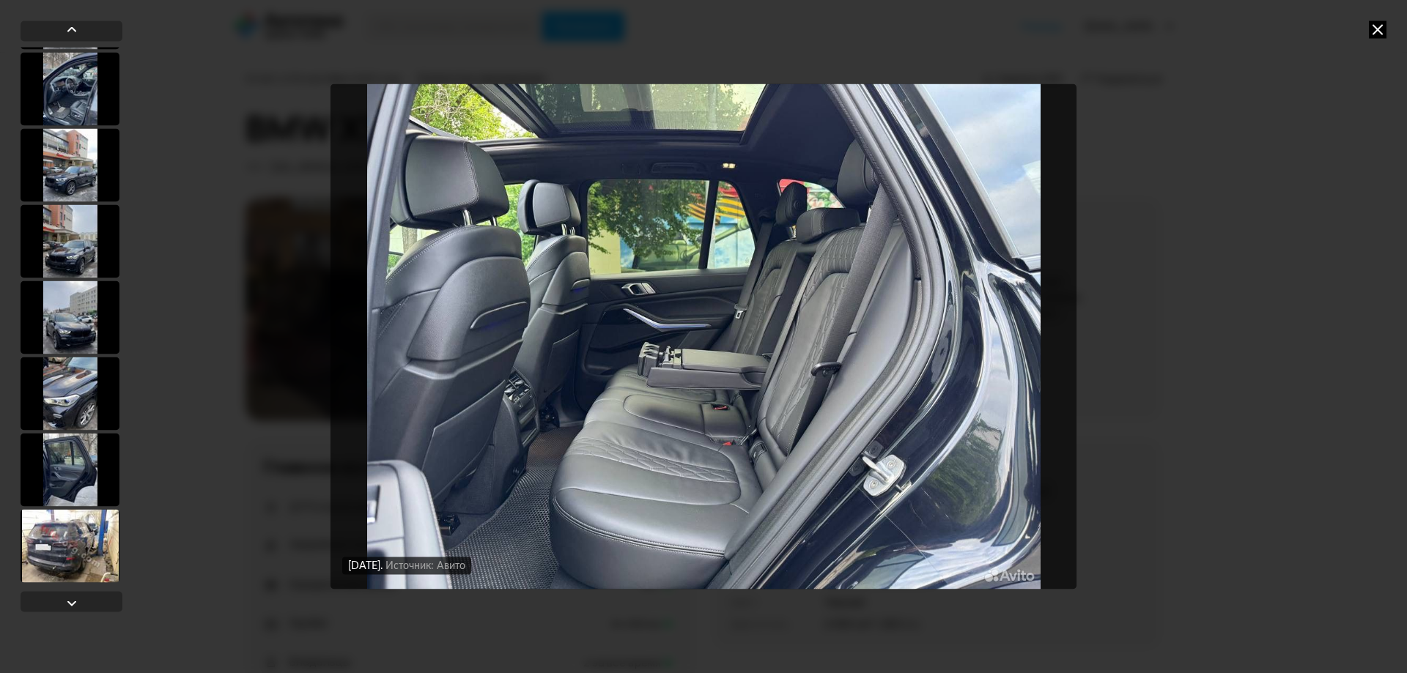
drag, startPoint x: 51, startPoint y: 560, endPoint x: 59, endPoint y: 552, distance: 11.4
click at [51, 560] on div at bounding box center [70, 545] width 99 height 73
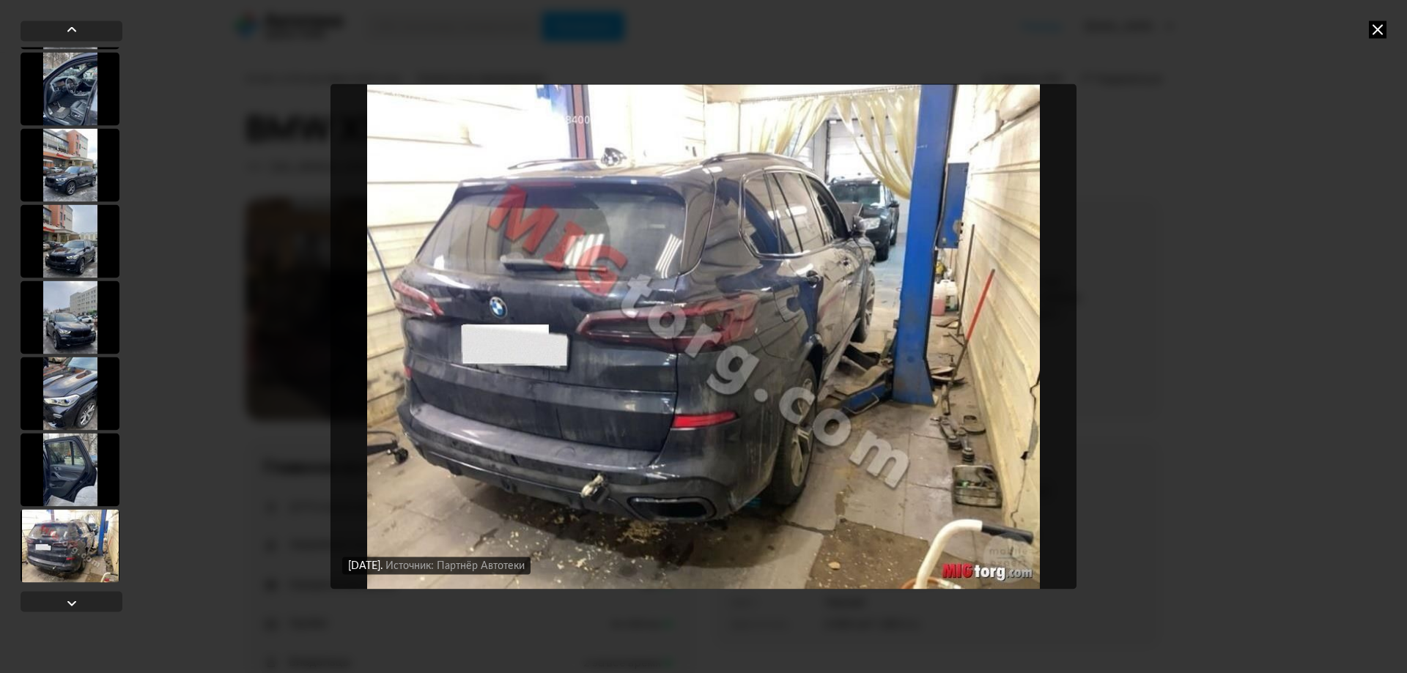
scroll to position [8909, 0]
click at [75, 488] on div at bounding box center [70, 469] width 99 height 73
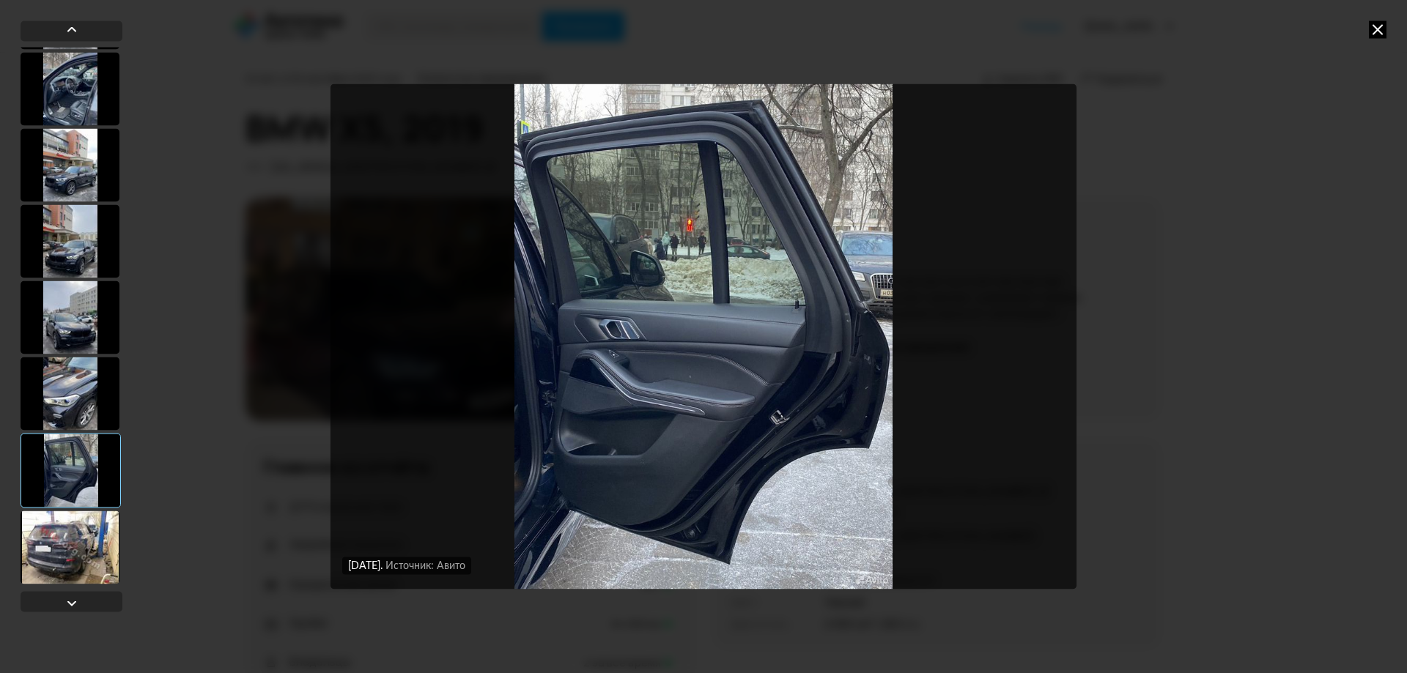
click at [75, 395] on div at bounding box center [70, 393] width 99 height 73
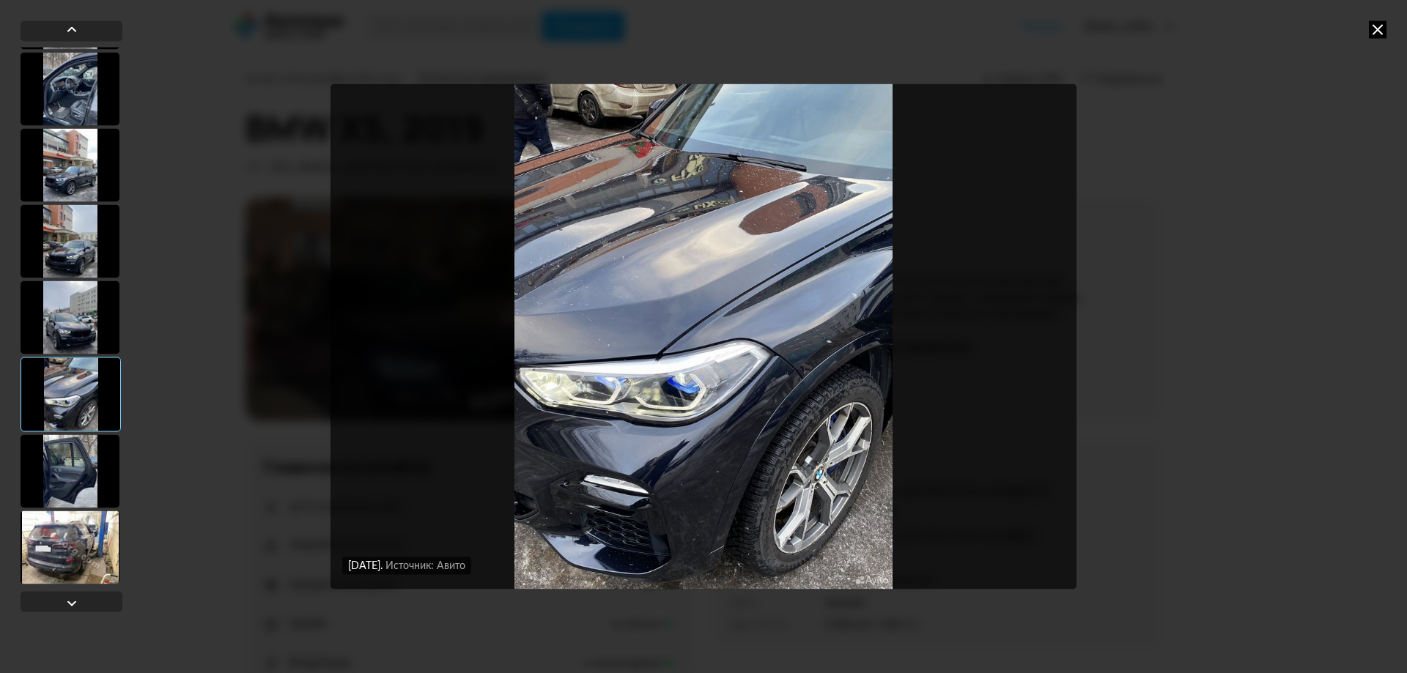
click at [683, 347] on img "Go to Slide 122" at bounding box center [703, 336] width 746 height 505
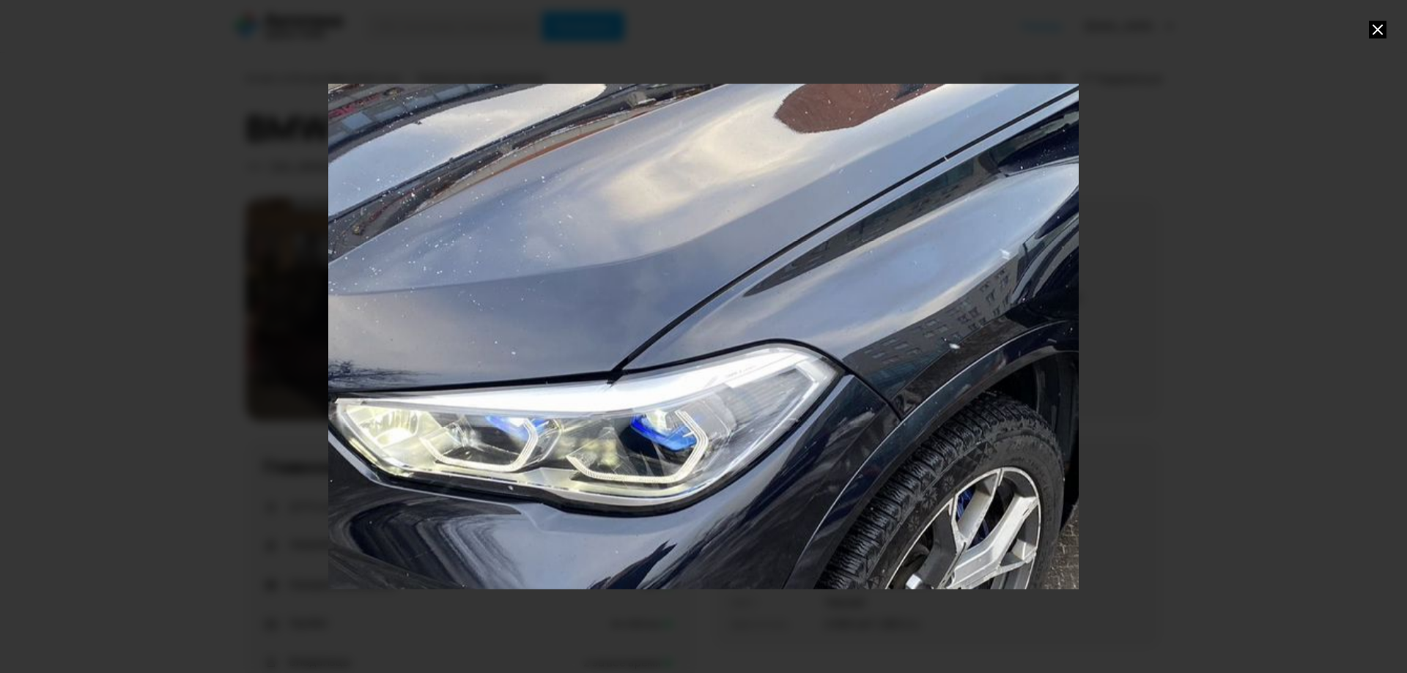
click at [683, 347] on div "Go to Slide 122" at bounding box center [703, 337] width 1500 height 1010
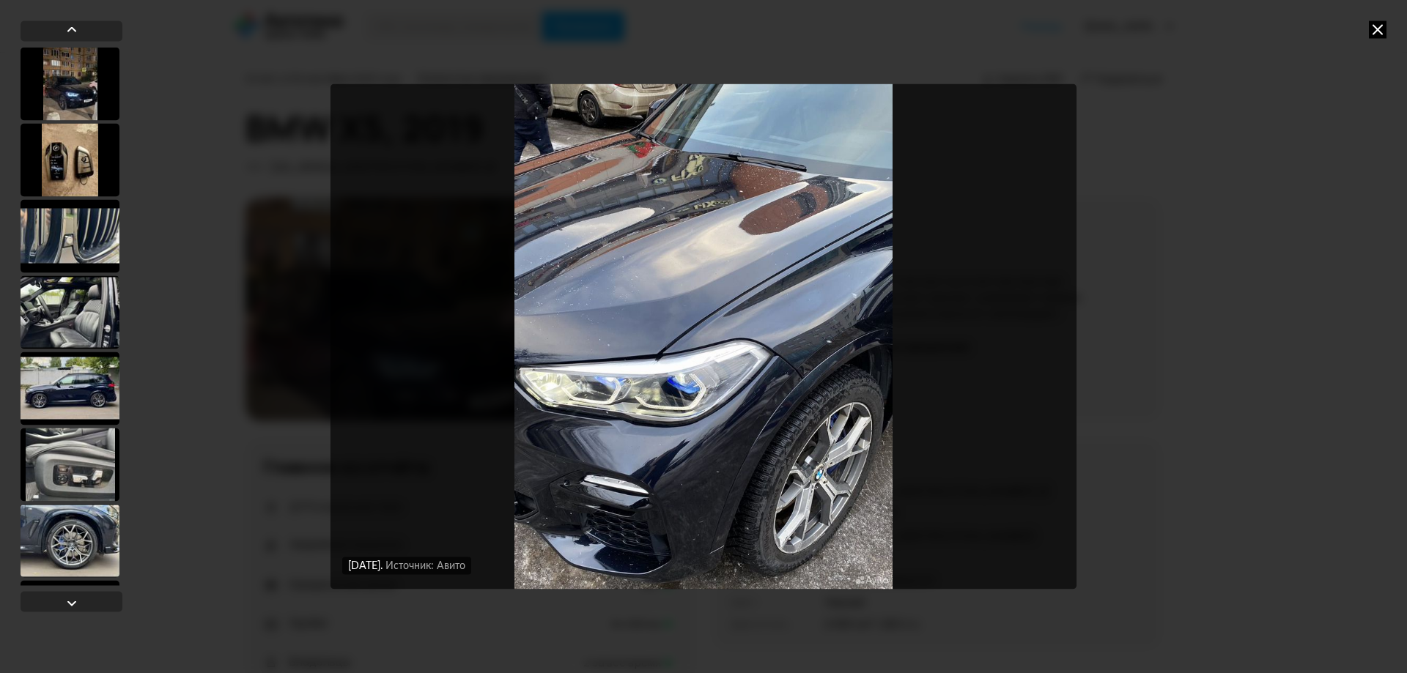
click at [97, 386] on div at bounding box center [70, 388] width 99 height 73
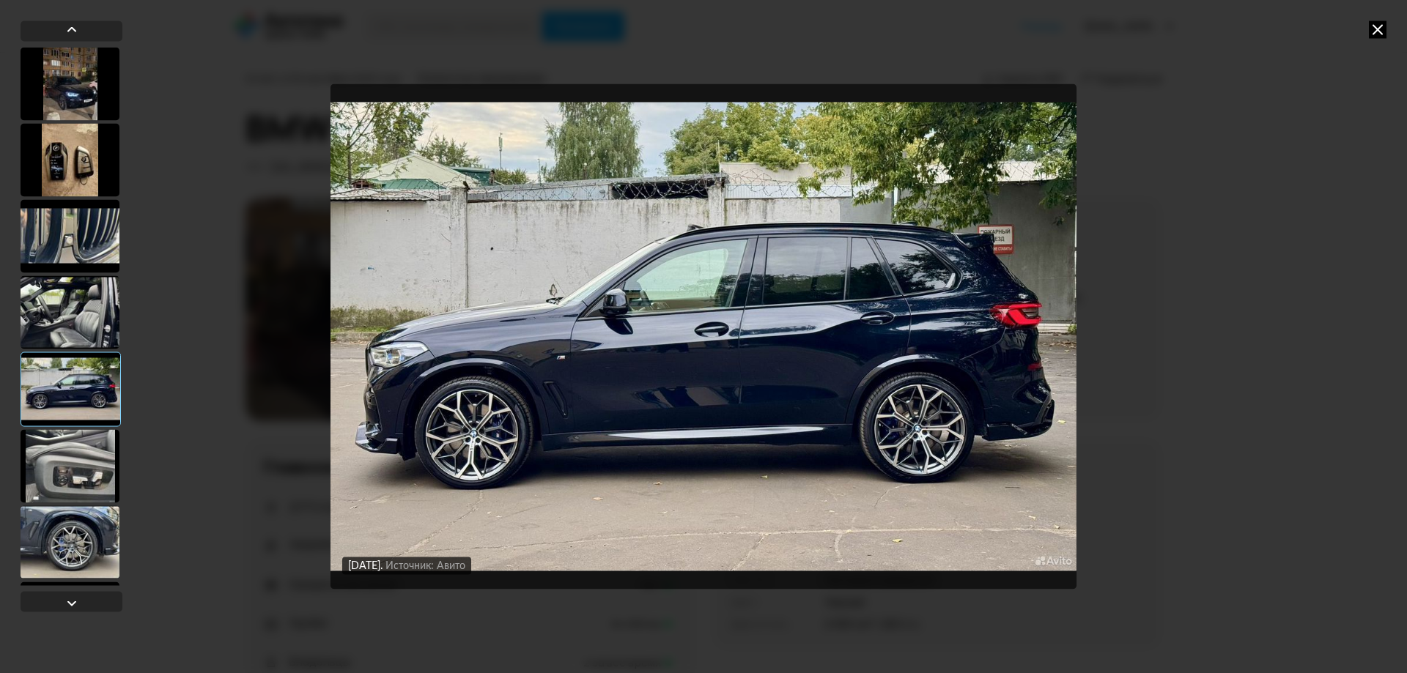
click at [70, 462] on div at bounding box center [70, 465] width 99 height 73
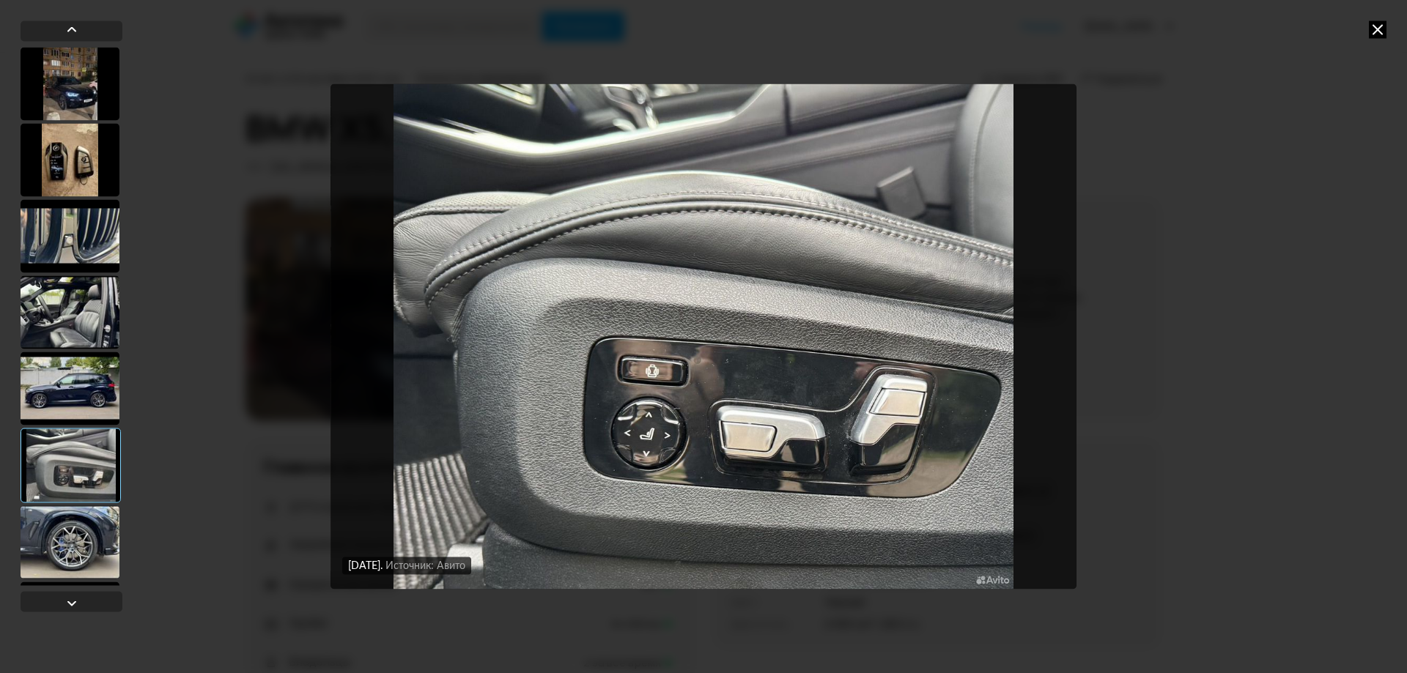
click at [92, 95] on div at bounding box center [70, 83] width 99 height 73
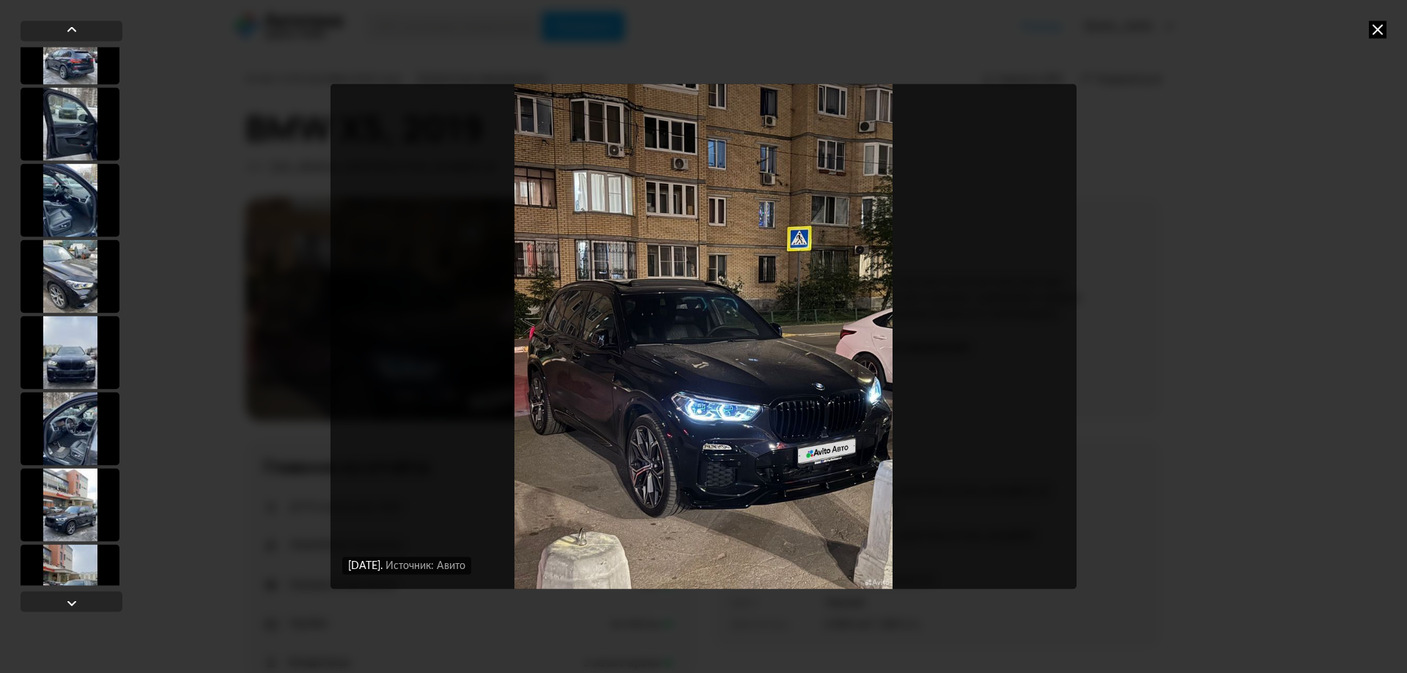
scroll to position [8571, 0]
click at [75, 517] on div at bounding box center [70, 503] width 99 height 73
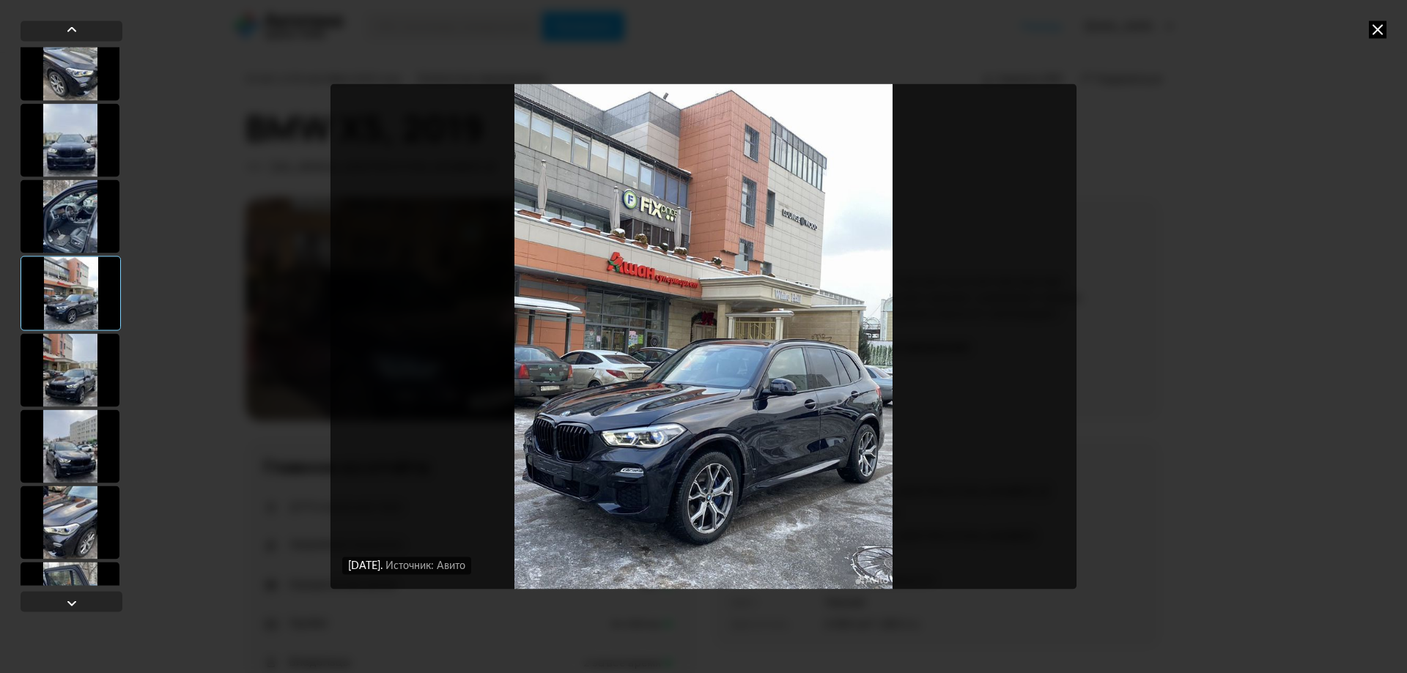
scroll to position [8790, 0]
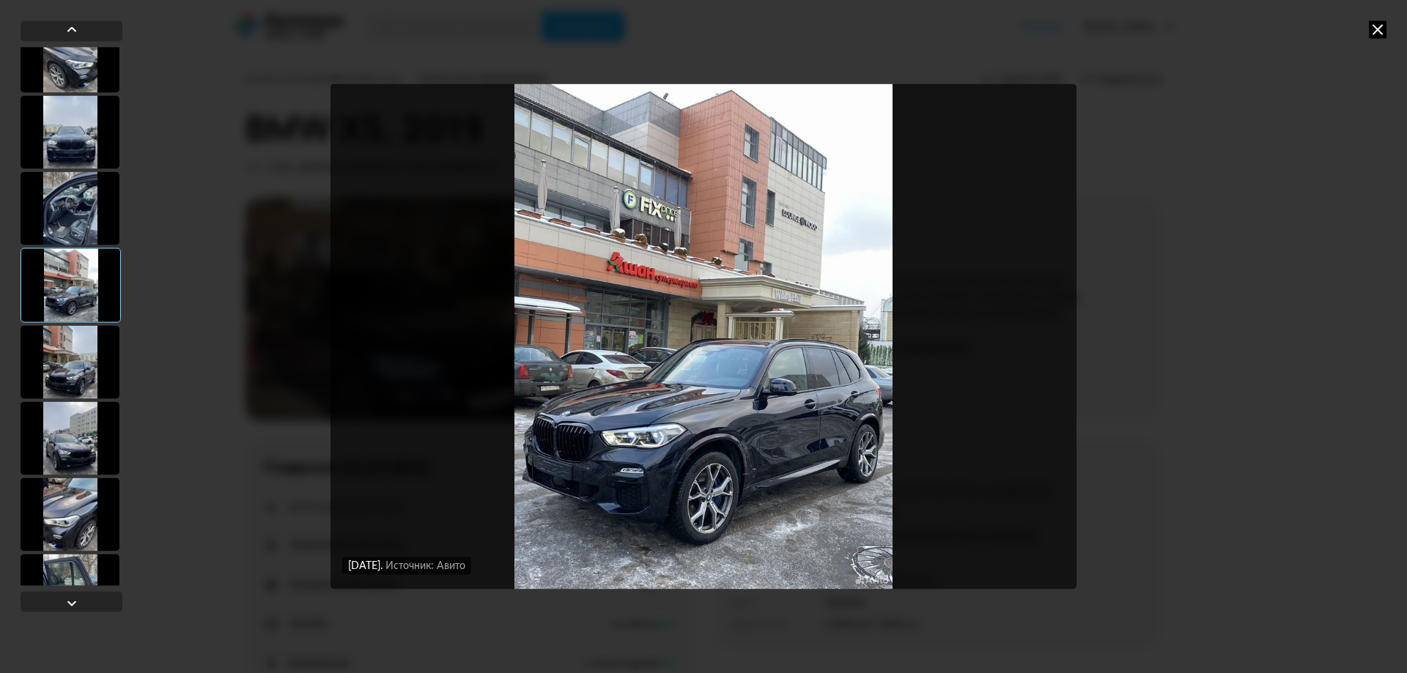
click at [81, 365] on div at bounding box center [70, 361] width 99 height 73
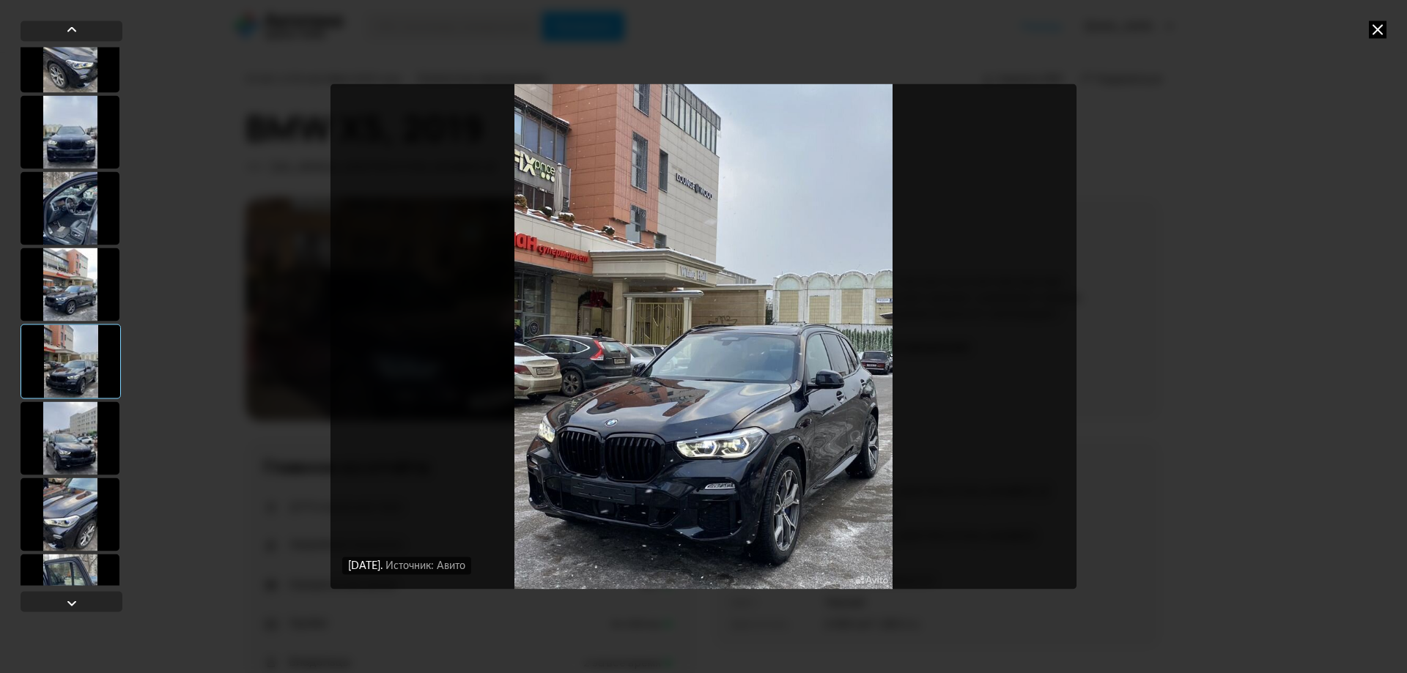
click at [66, 429] on div at bounding box center [70, 437] width 99 height 73
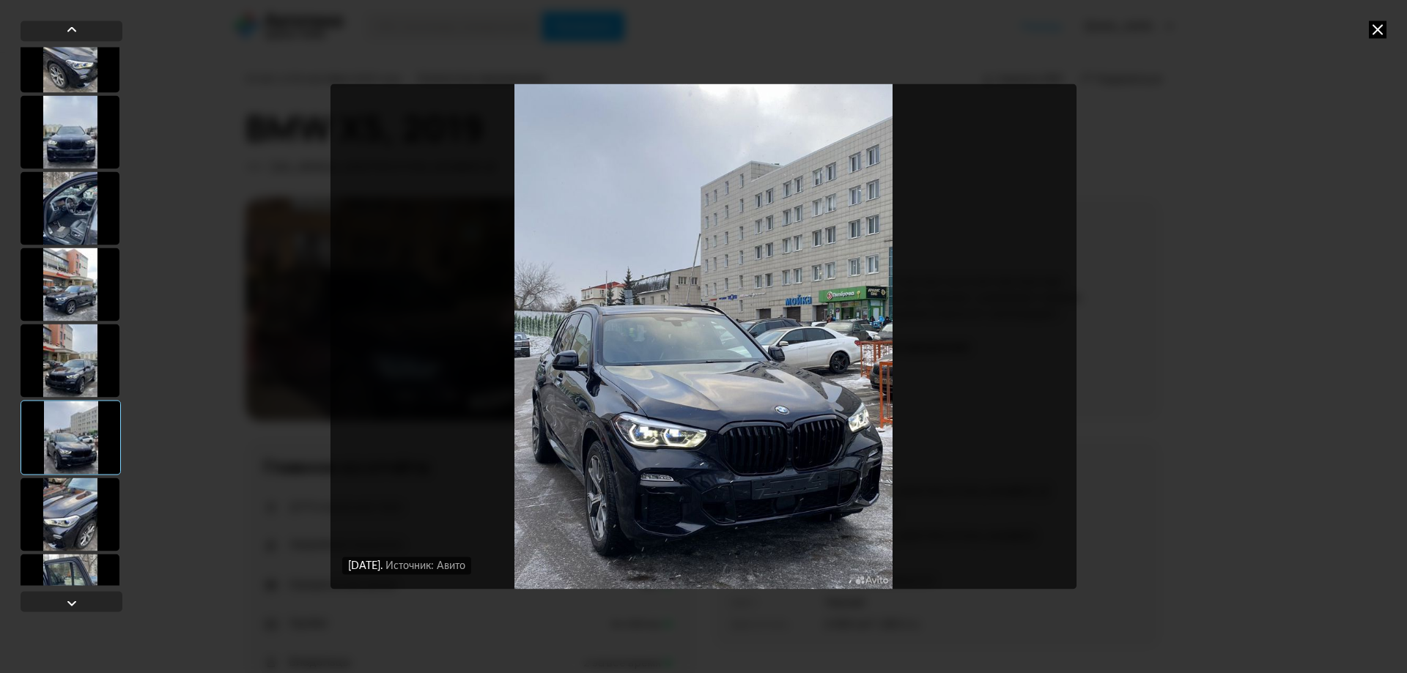
click at [67, 341] on div at bounding box center [70, 360] width 99 height 73
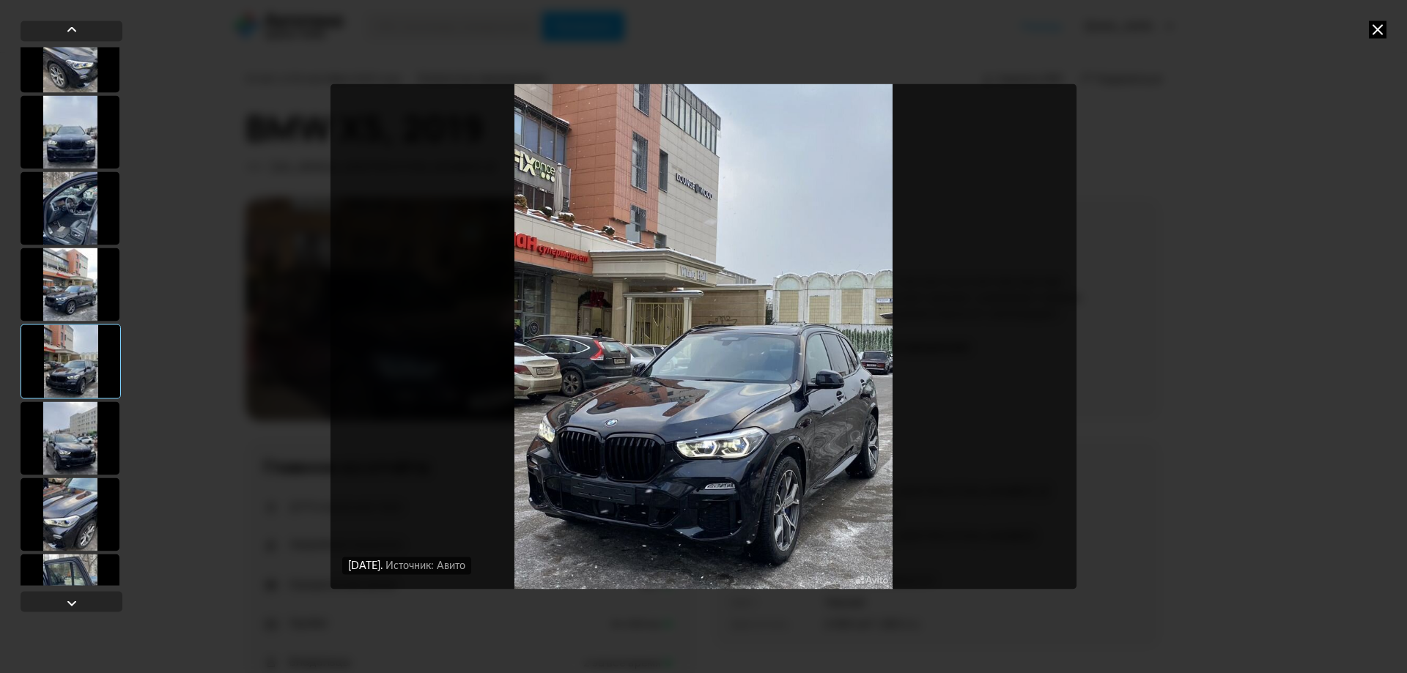
click at [76, 450] on div at bounding box center [70, 437] width 99 height 73
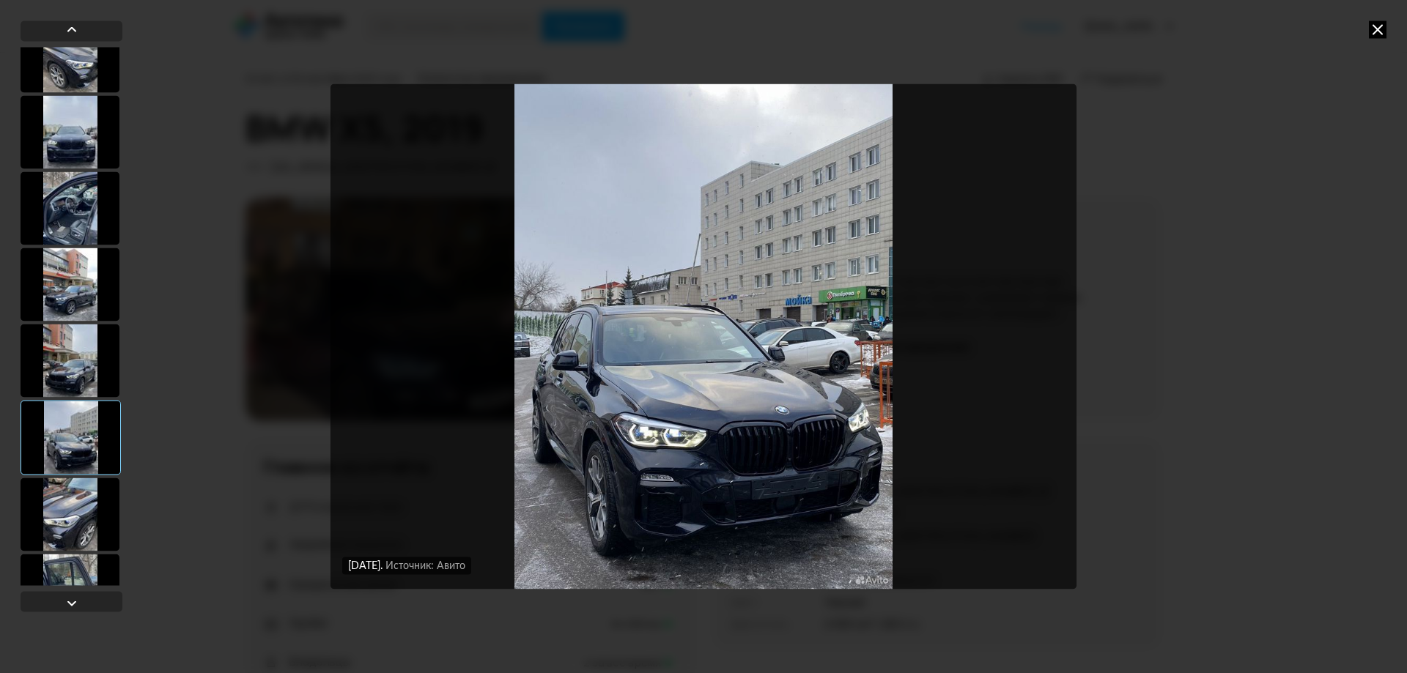
click at [75, 510] on div at bounding box center [70, 514] width 99 height 73
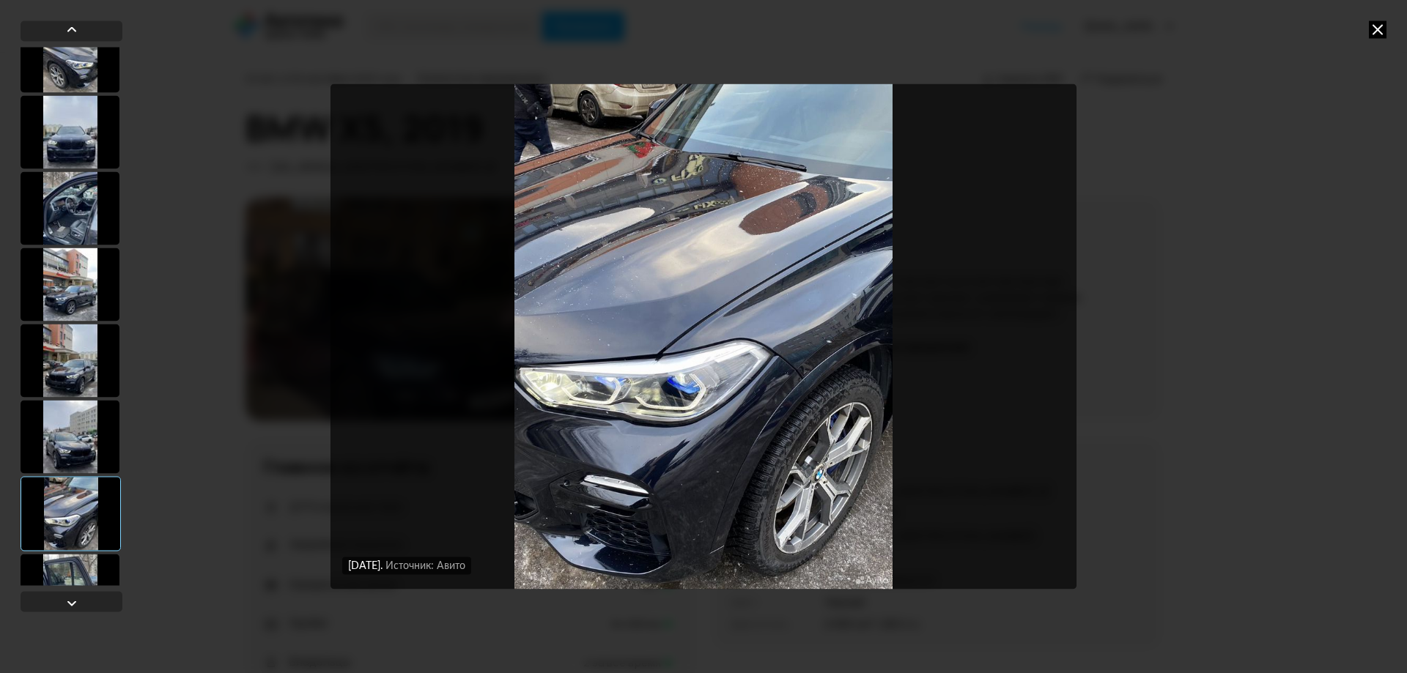
scroll to position [8911, 0]
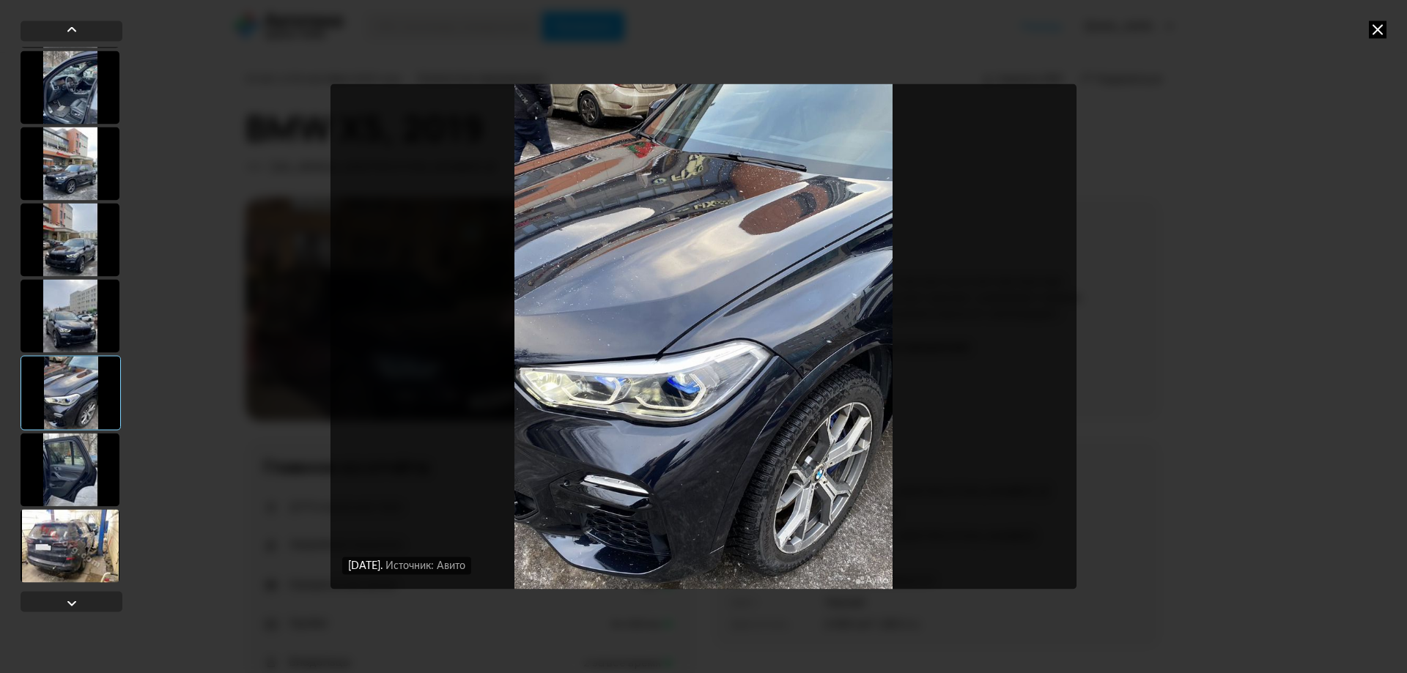
click at [76, 319] on div at bounding box center [70, 315] width 99 height 73
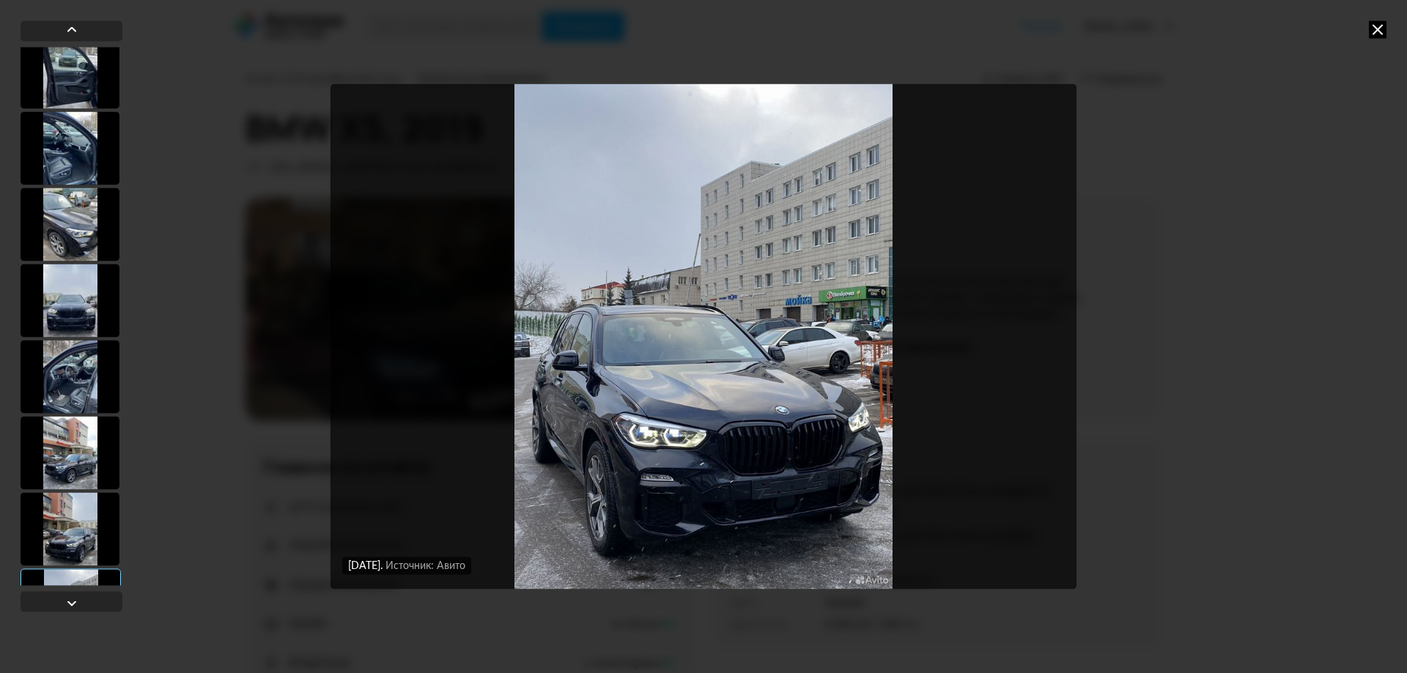
scroll to position [8618, 0]
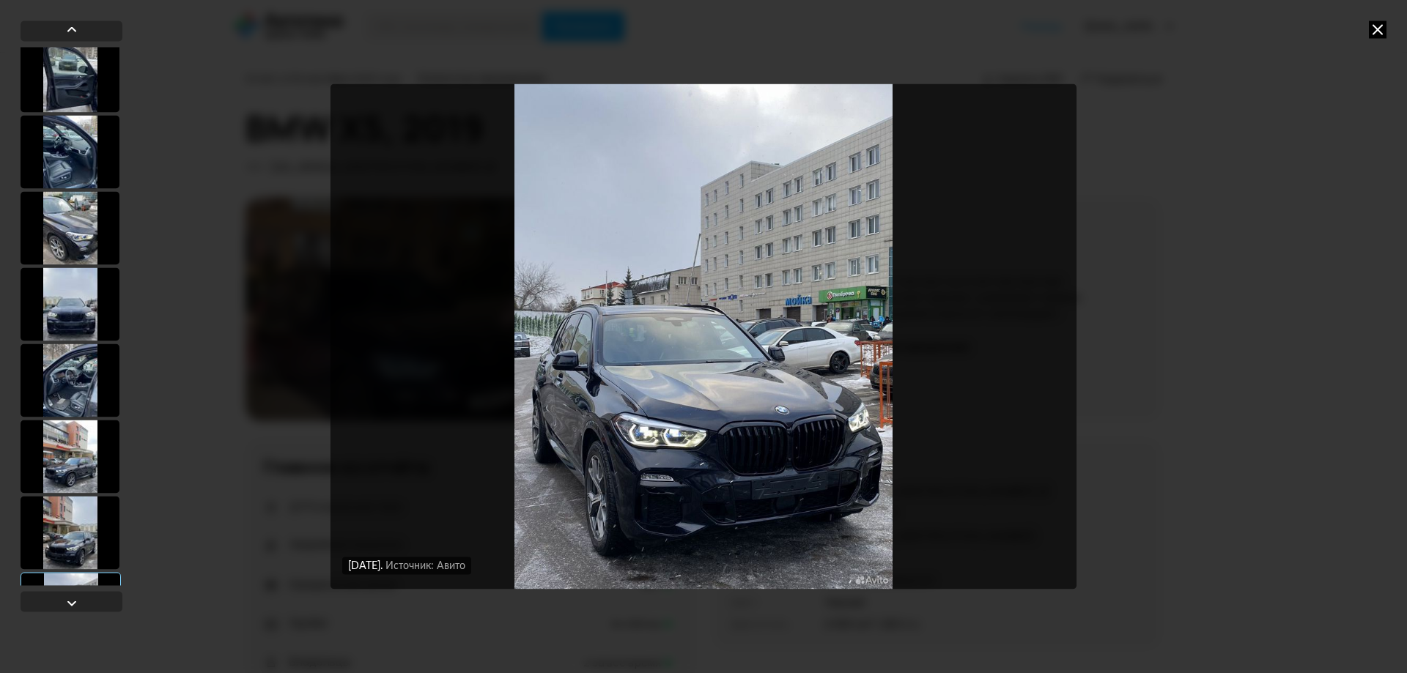
click at [76, 296] on div at bounding box center [70, 303] width 99 height 73
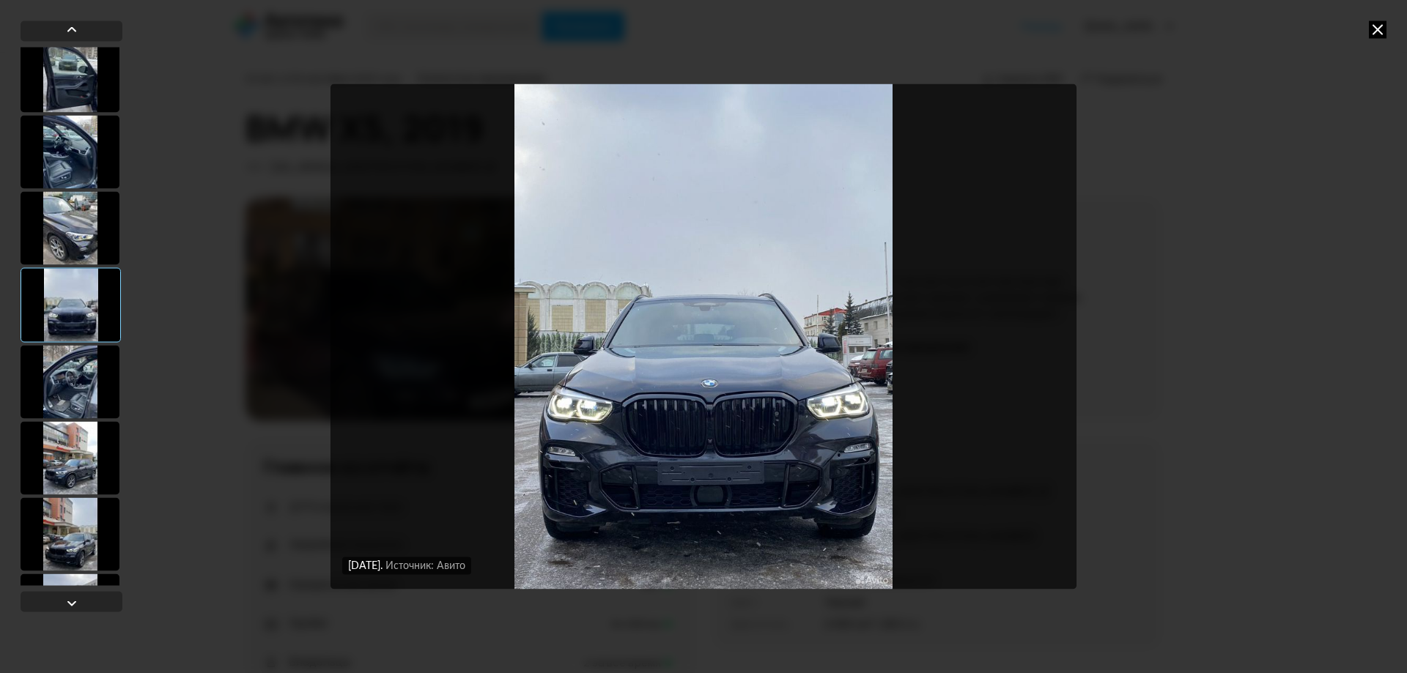
click at [719, 431] on img "Go to Slide 117" at bounding box center [703, 336] width 746 height 505
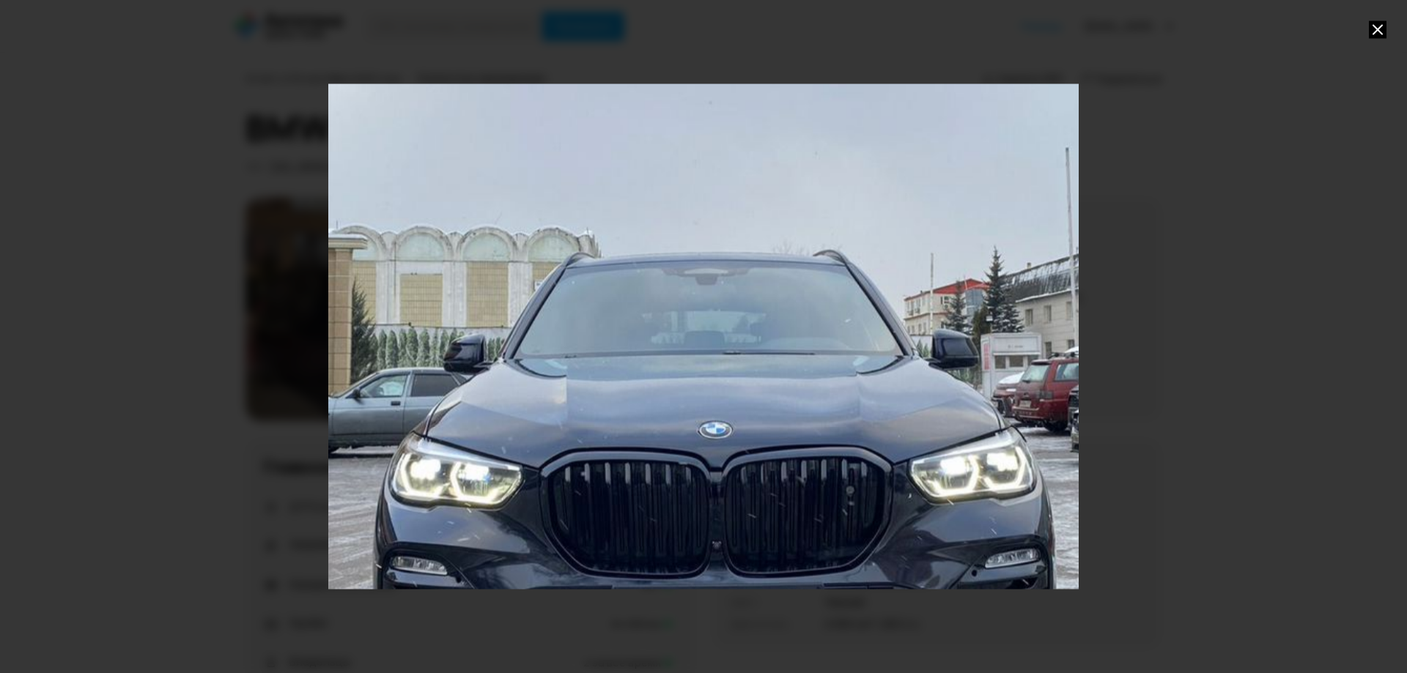
click at [719, 431] on div "Go to Slide 117" at bounding box center [703, 337] width 1500 height 1010
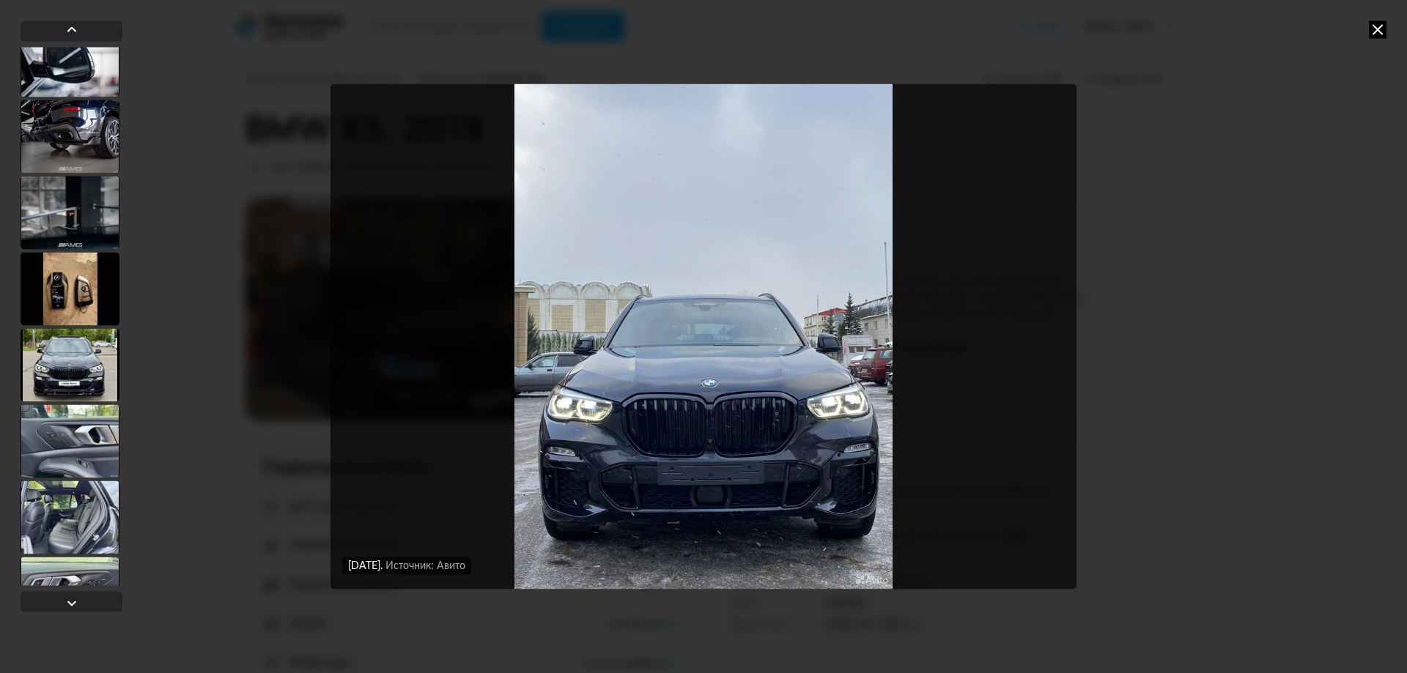
scroll to position [4982, 0]
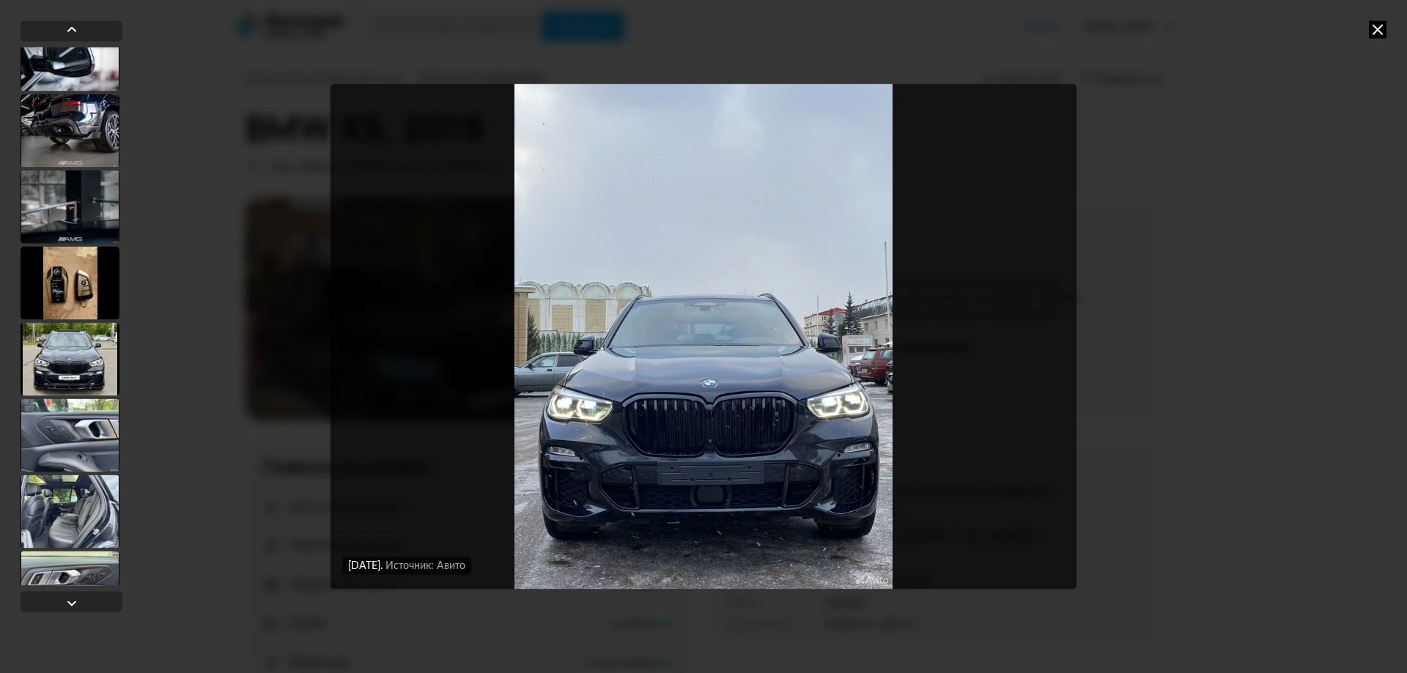
click at [56, 368] on div at bounding box center [70, 358] width 99 height 73
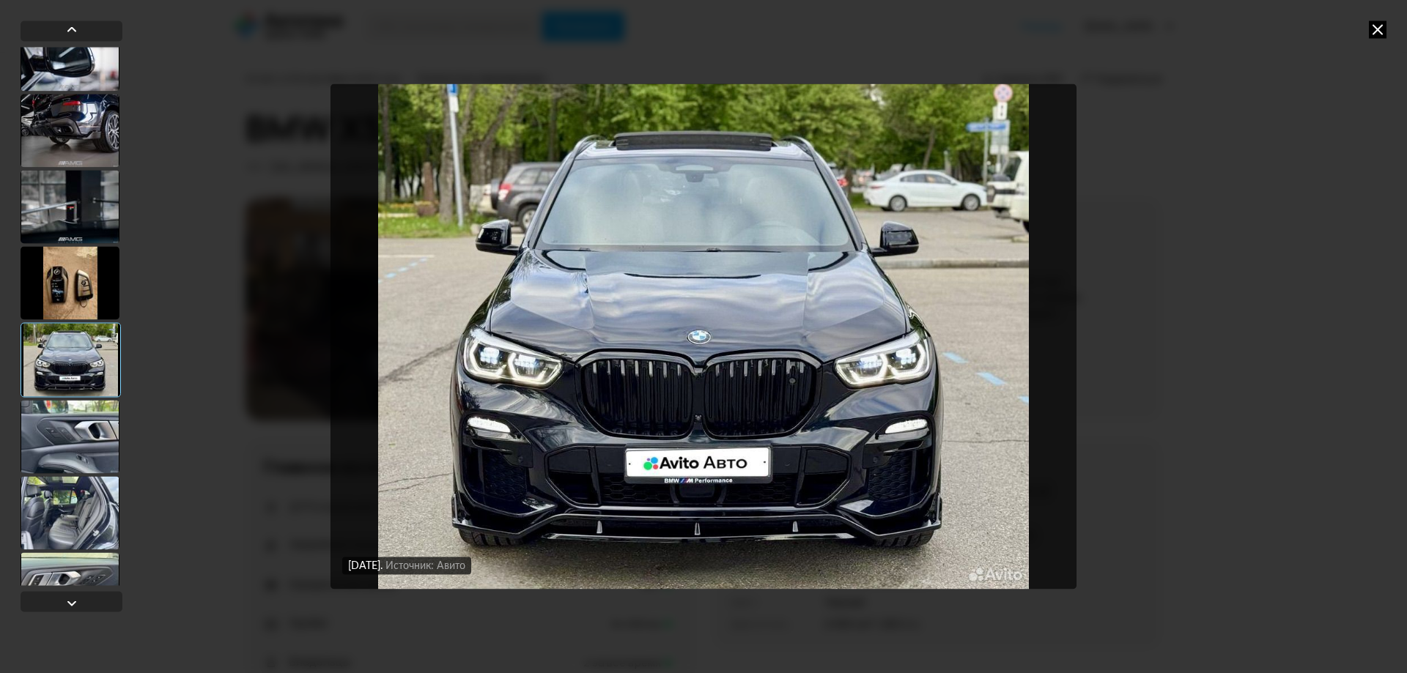
click at [63, 437] on div at bounding box center [70, 436] width 99 height 73
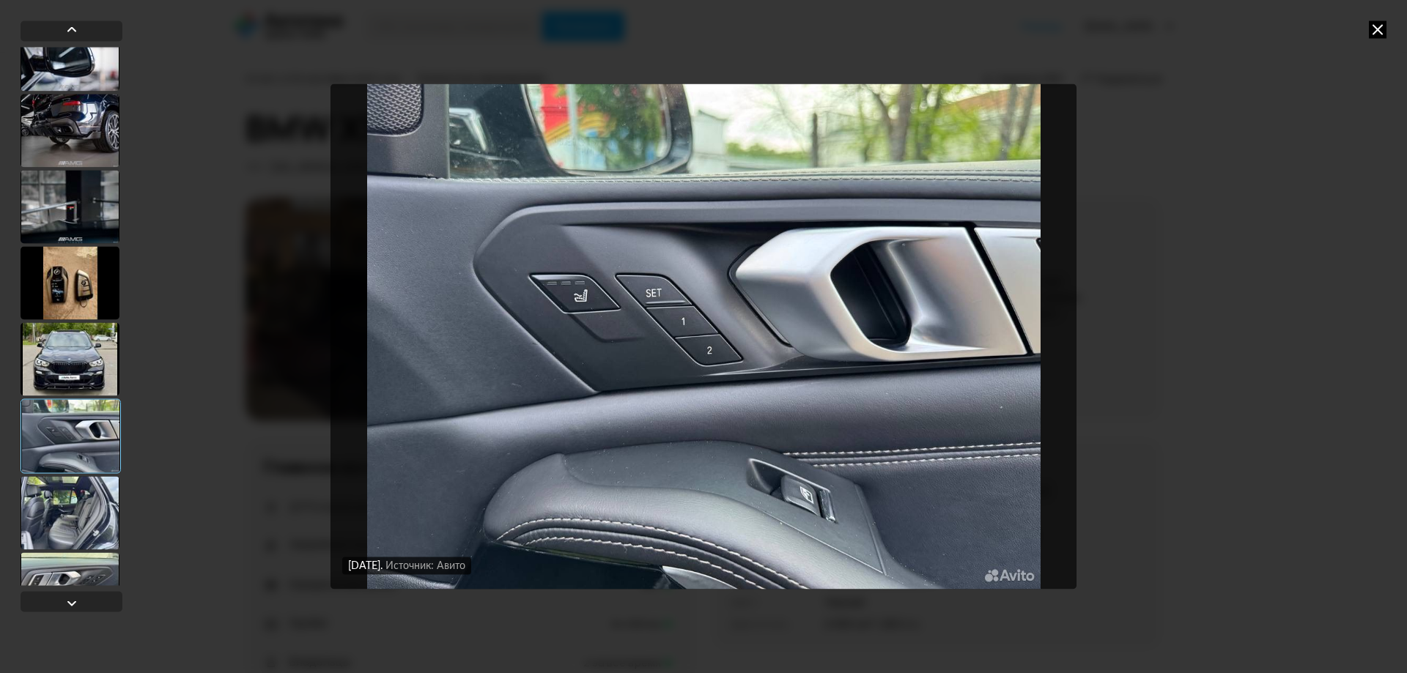
click at [59, 514] on div at bounding box center [70, 512] width 99 height 73
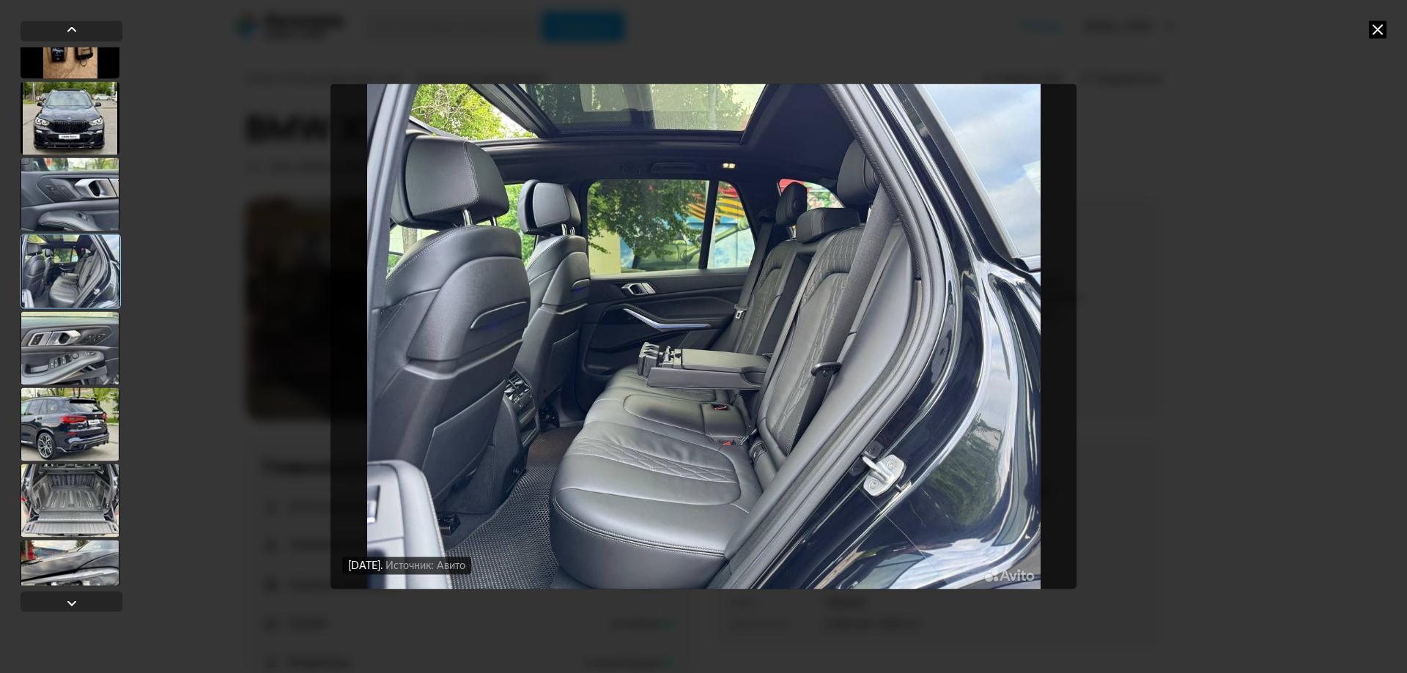
scroll to position [5275, 0]
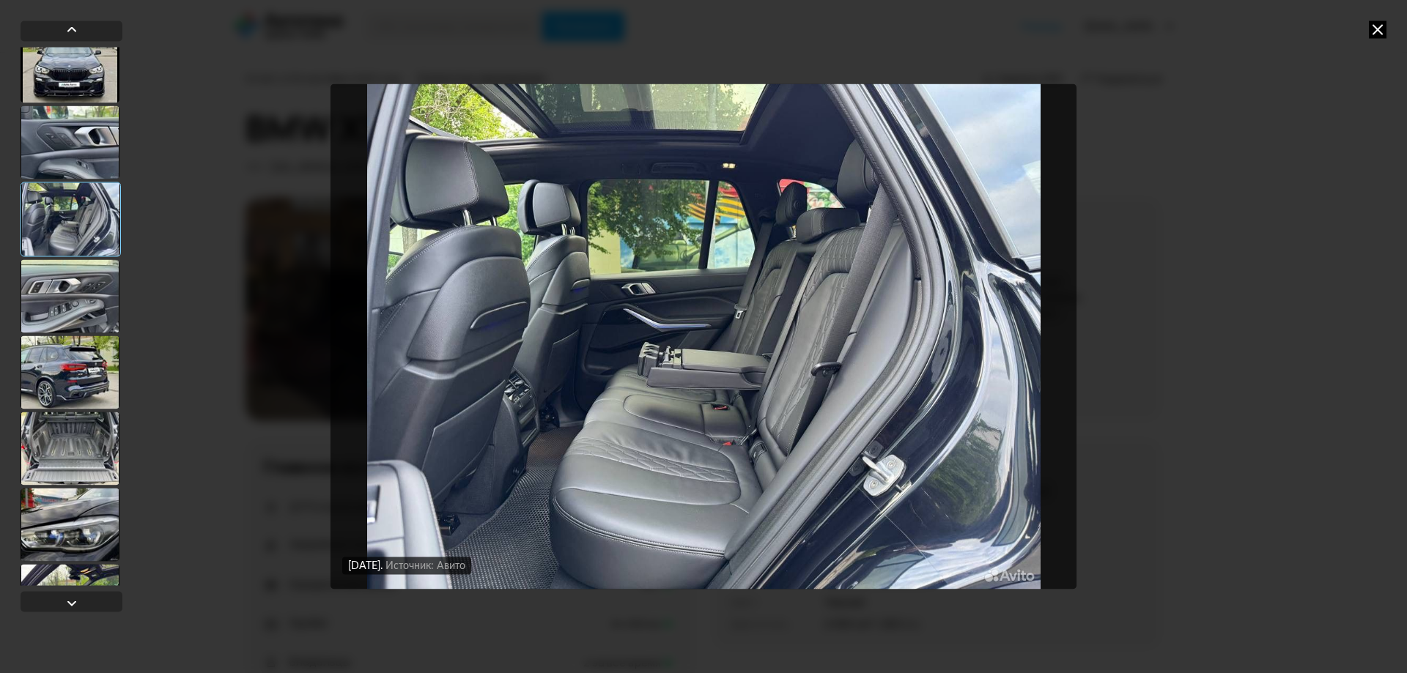
click at [61, 392] on div at bounding box center [70, 372] width 99 height 73
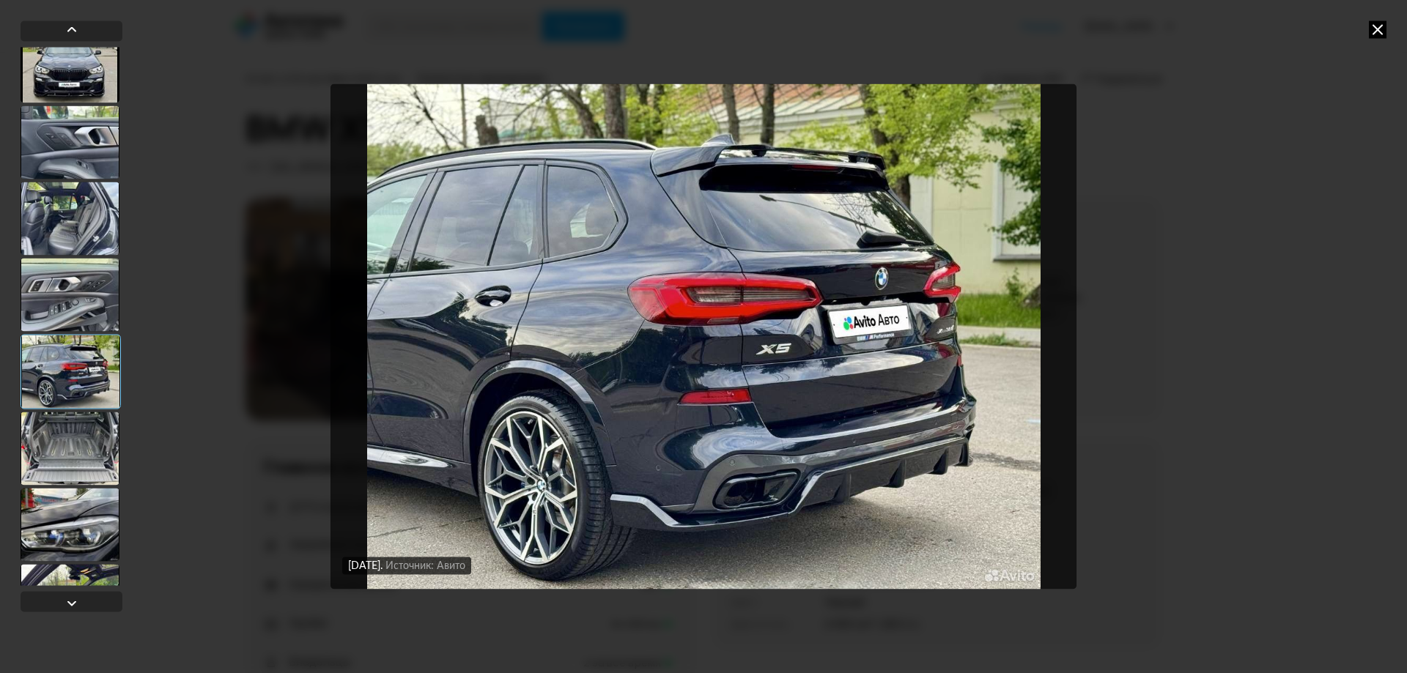
click at [52, 435] on div at bounding box center [70, 448] width 99 height 73
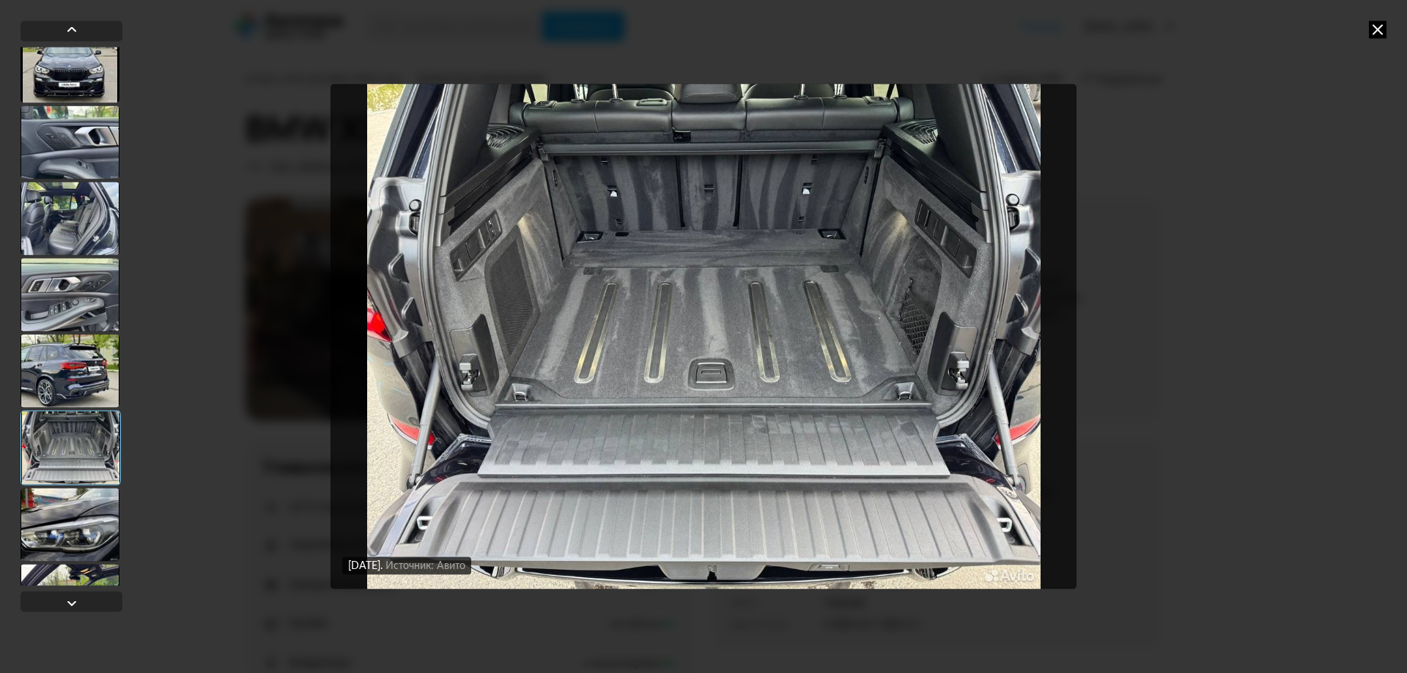
scroll to position [5494, 0]
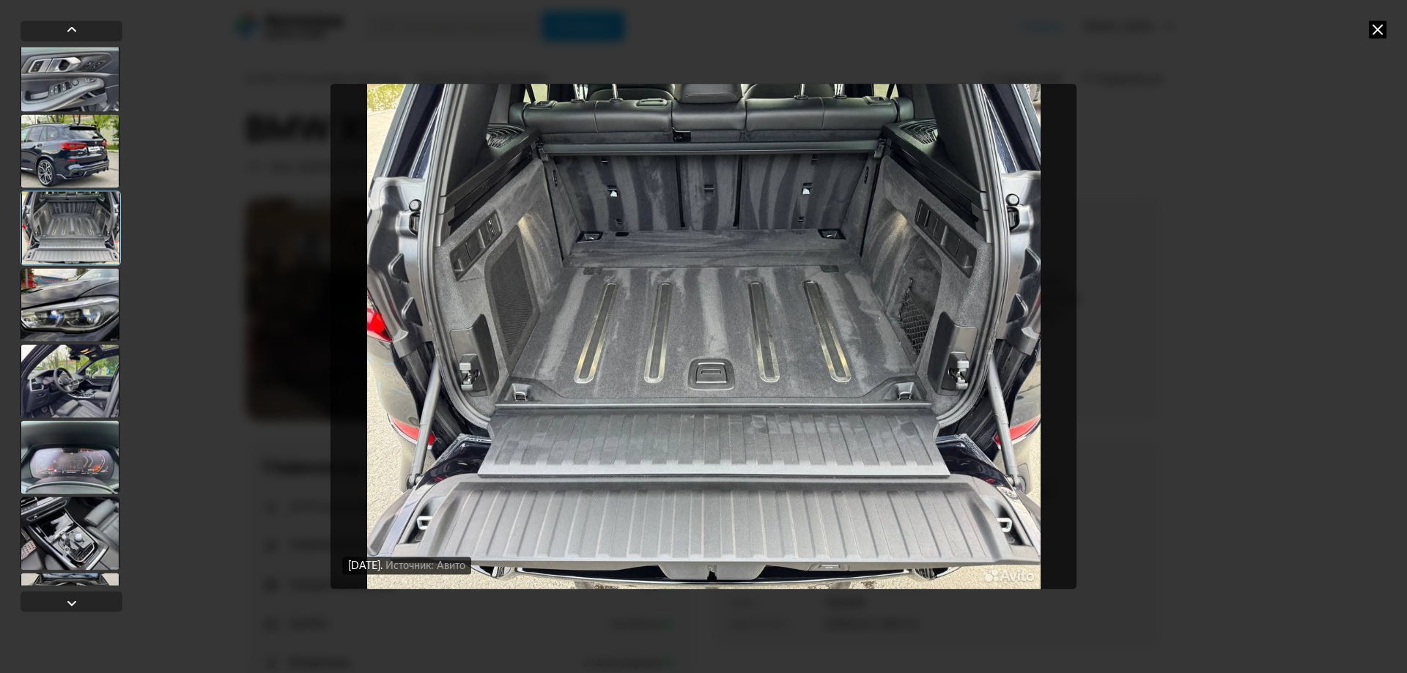
click at [53, 463] on div at bounding box center [70, 457] width 99 height 73
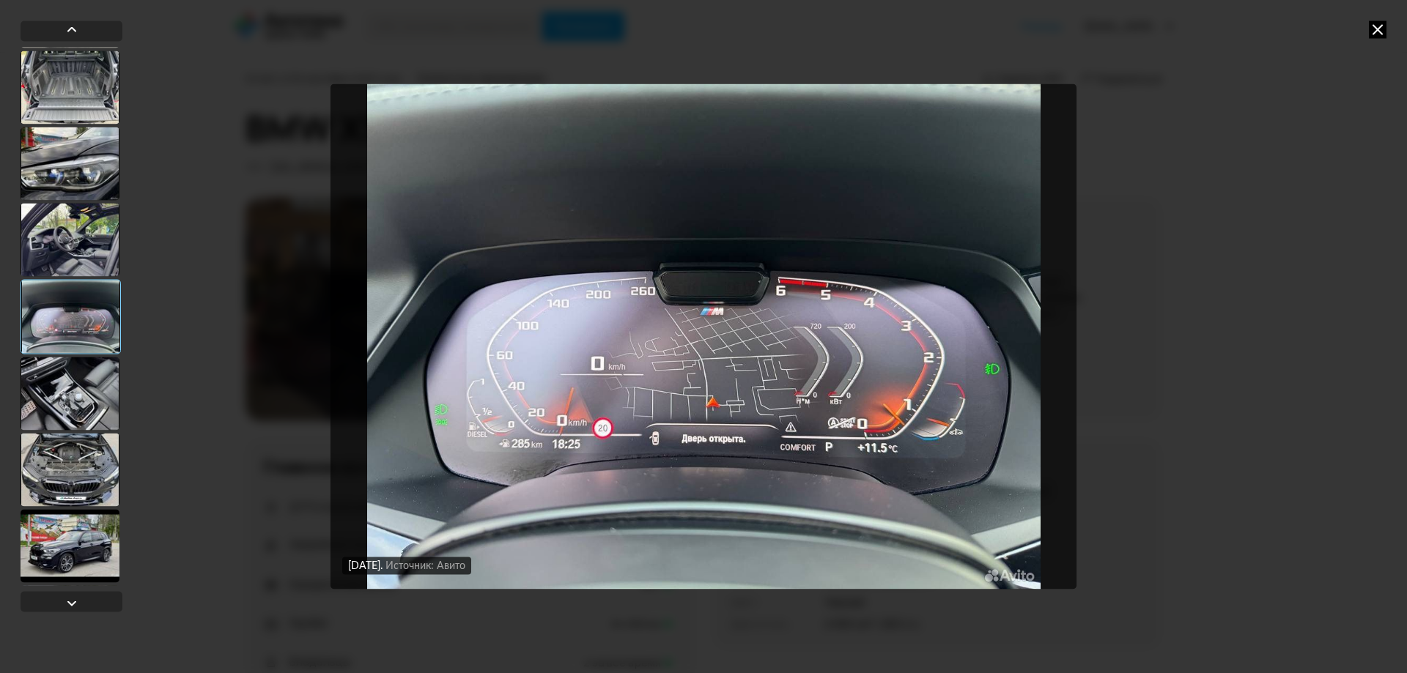
scroll to position [5641, 0]
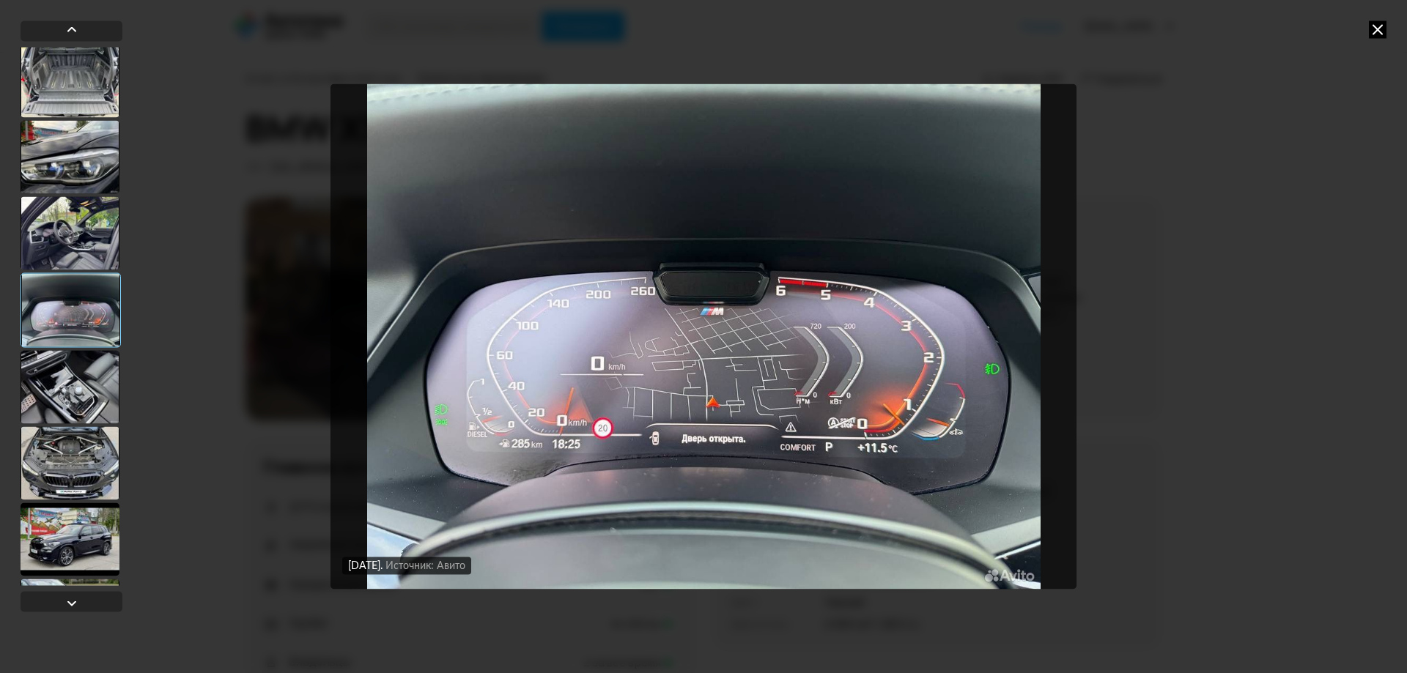
drag, startPoint x: 75, startPoint y: 404, endPoint x: 76, endPoint y: 426, distance: 22.7
click at [75, 404] on div at bounding box center [70, 386] width 99 height 73
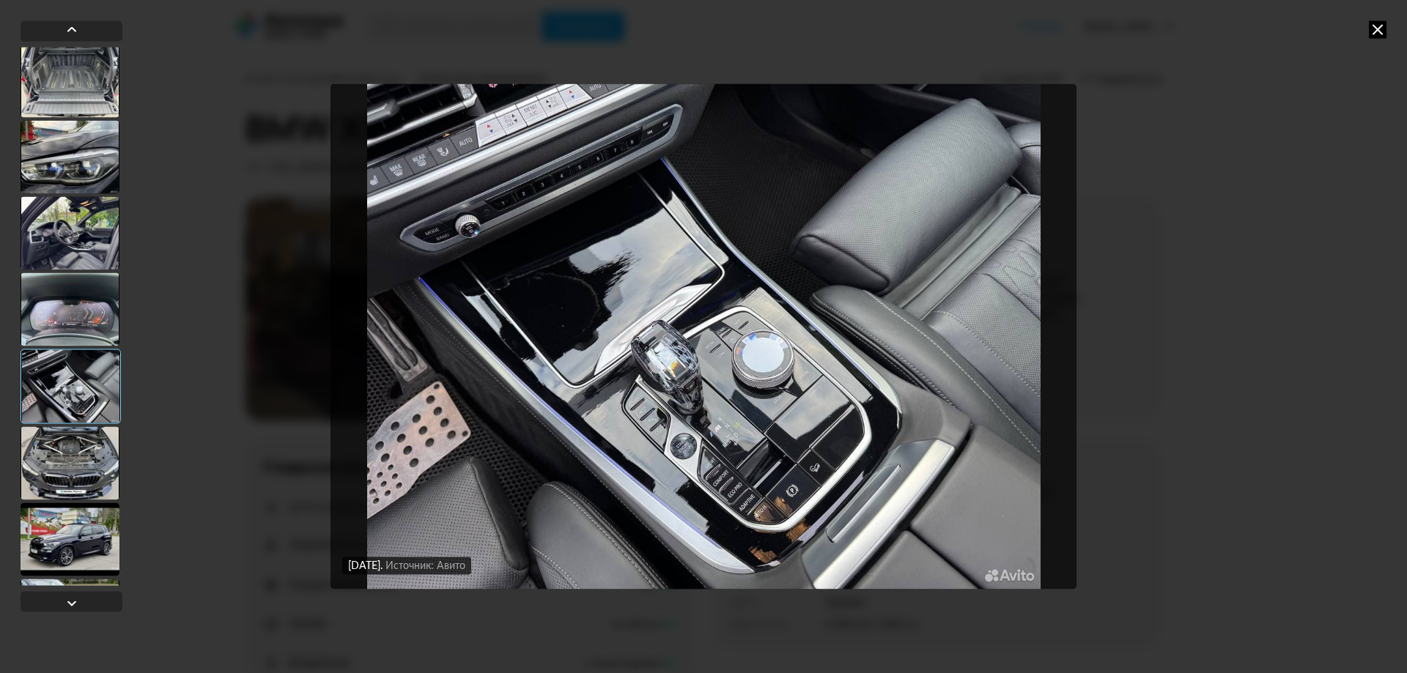
click at [75, 459] on div at bounding box center [70, 462] width 99 height 73
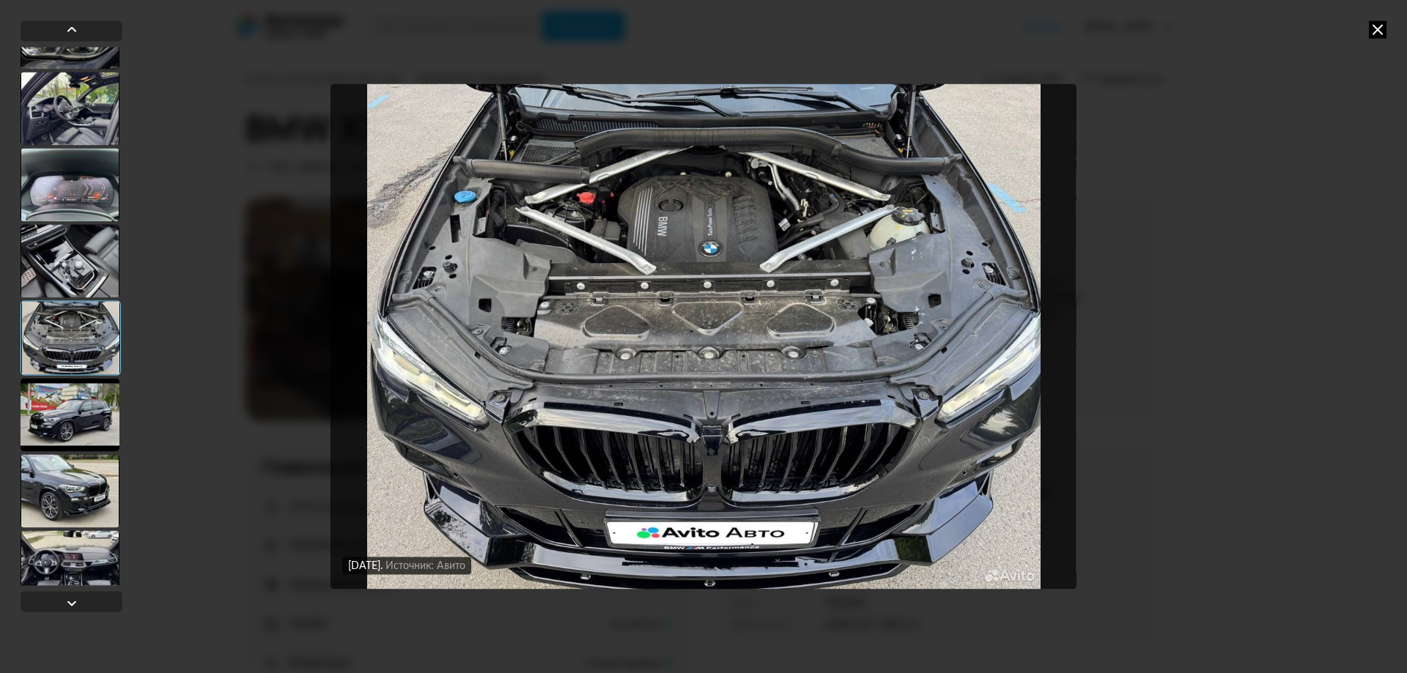
scroll to position [5861, 0]
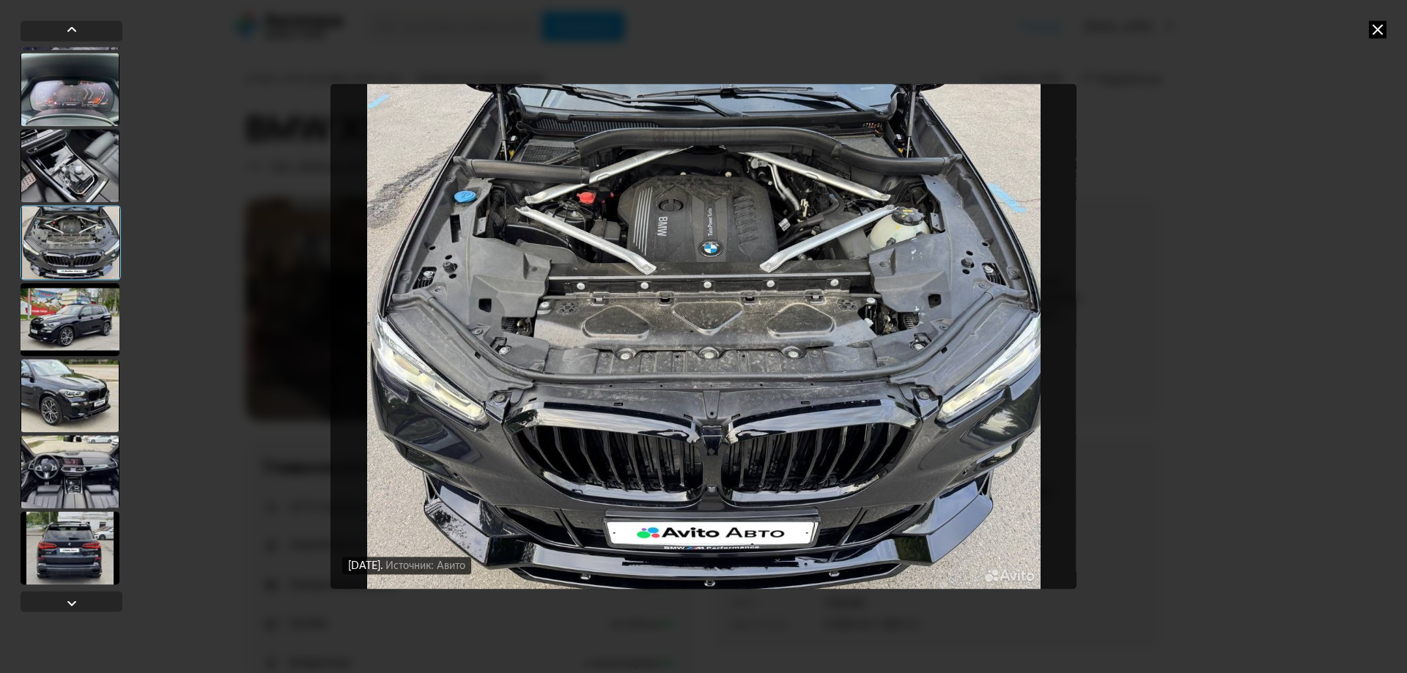
click at [53, 322] on div at bounding box center [70, 319] width 99 height 73
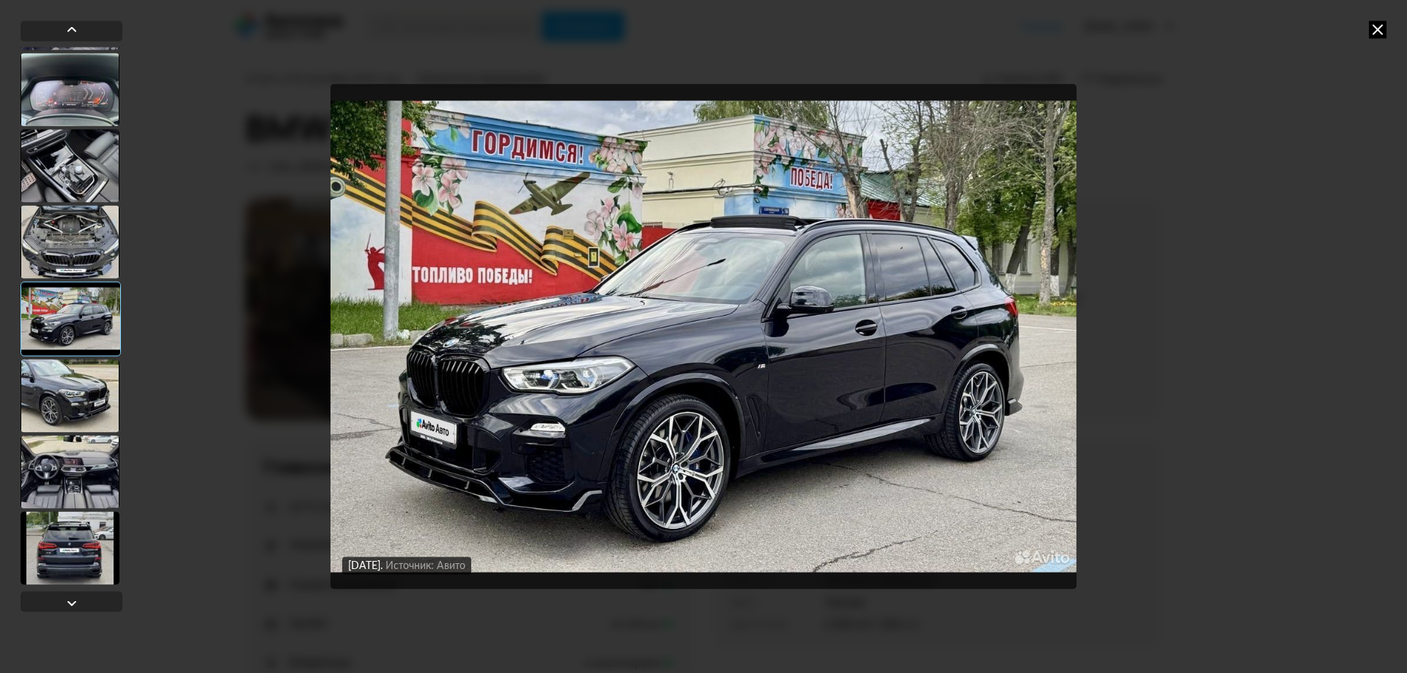
click at [55, 385] on div at bounding box center [70, 395] width 99 height 73
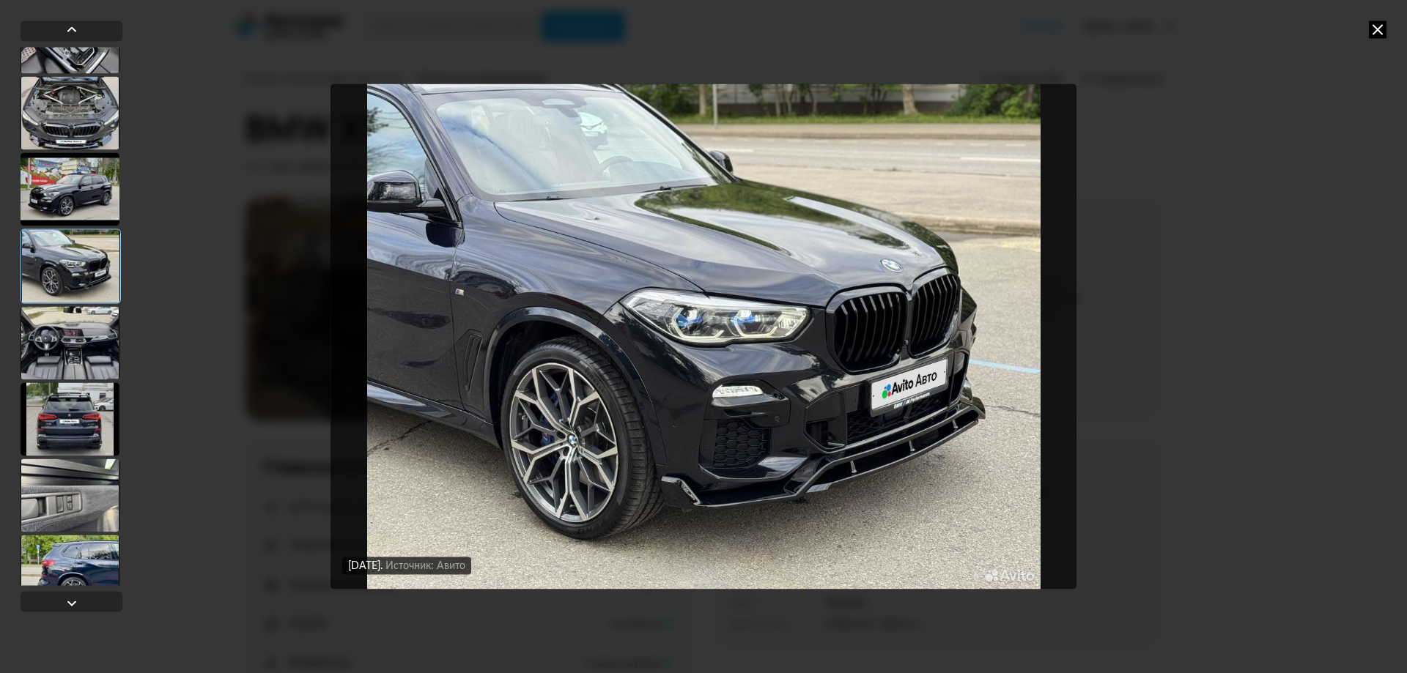
scroll to position [6007, 0]
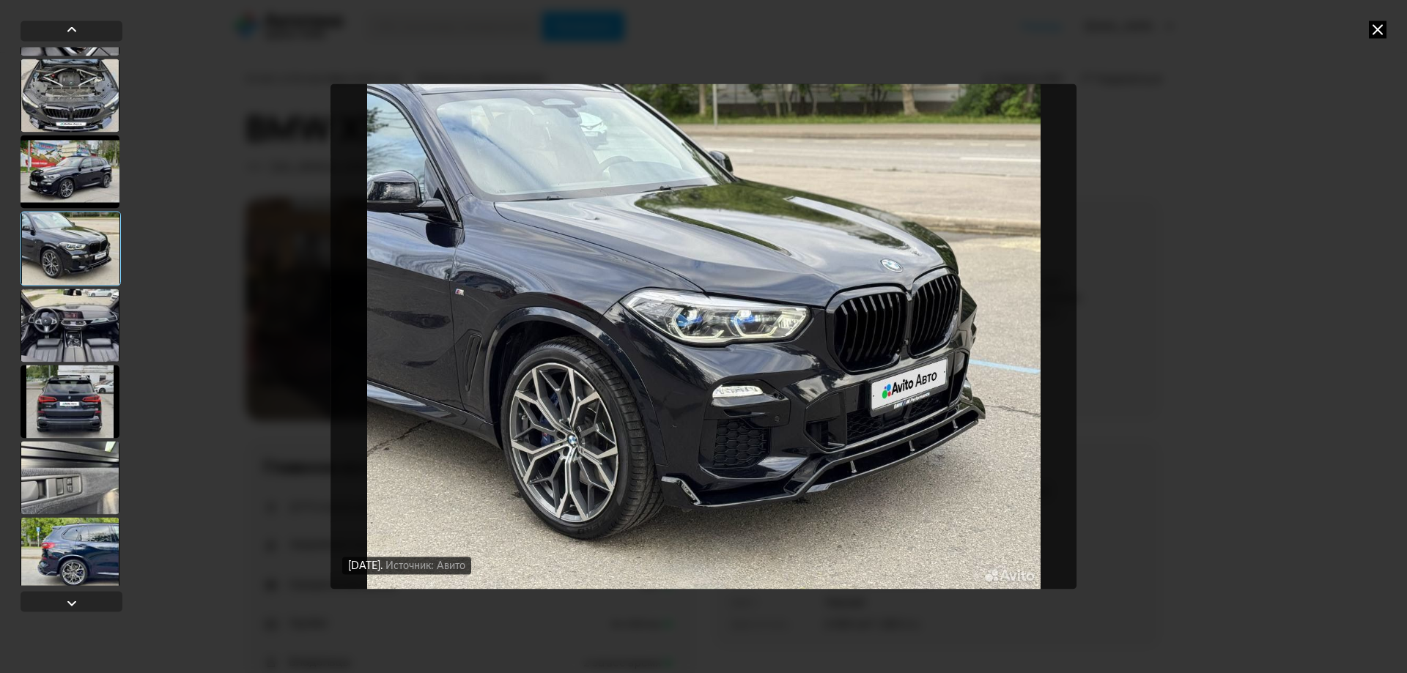
click at [54, 341] on div at bounding box center [70, 325] width 99 height 73
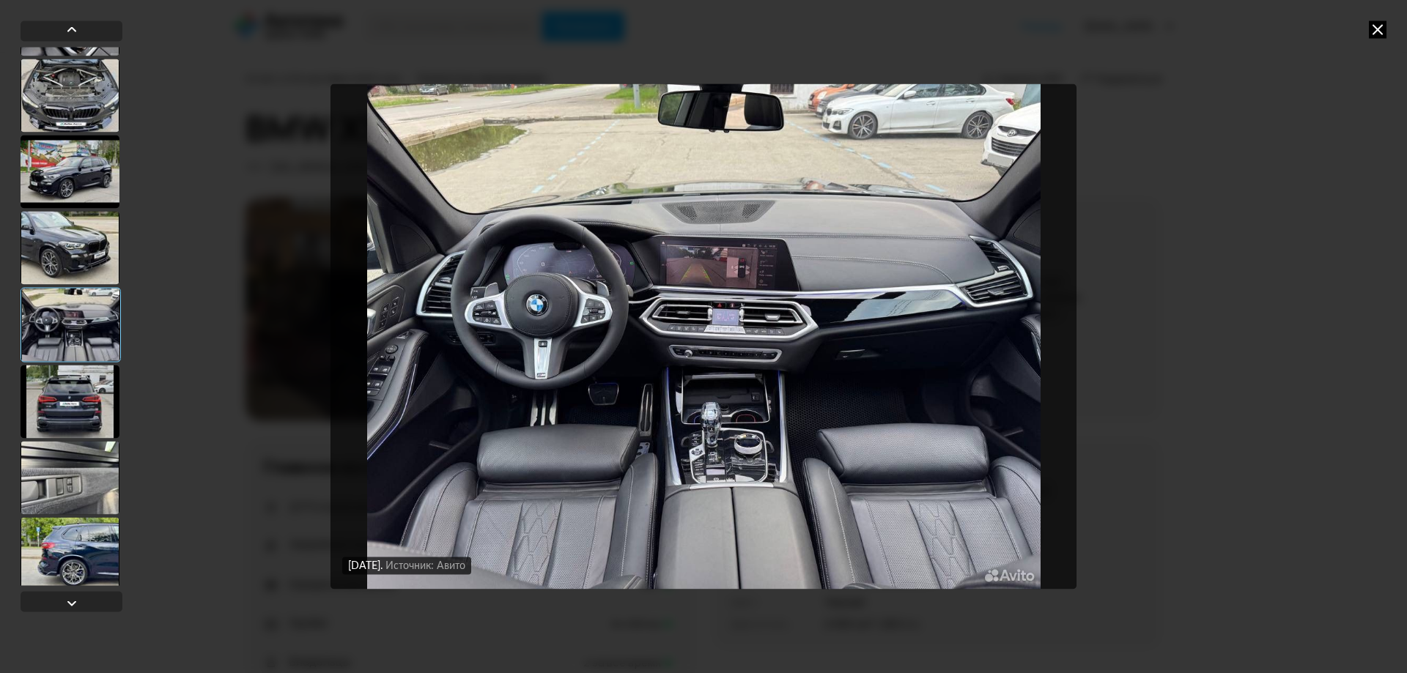
click at [65, 407] on div at bounding box center [70, 401] width 99 height 73
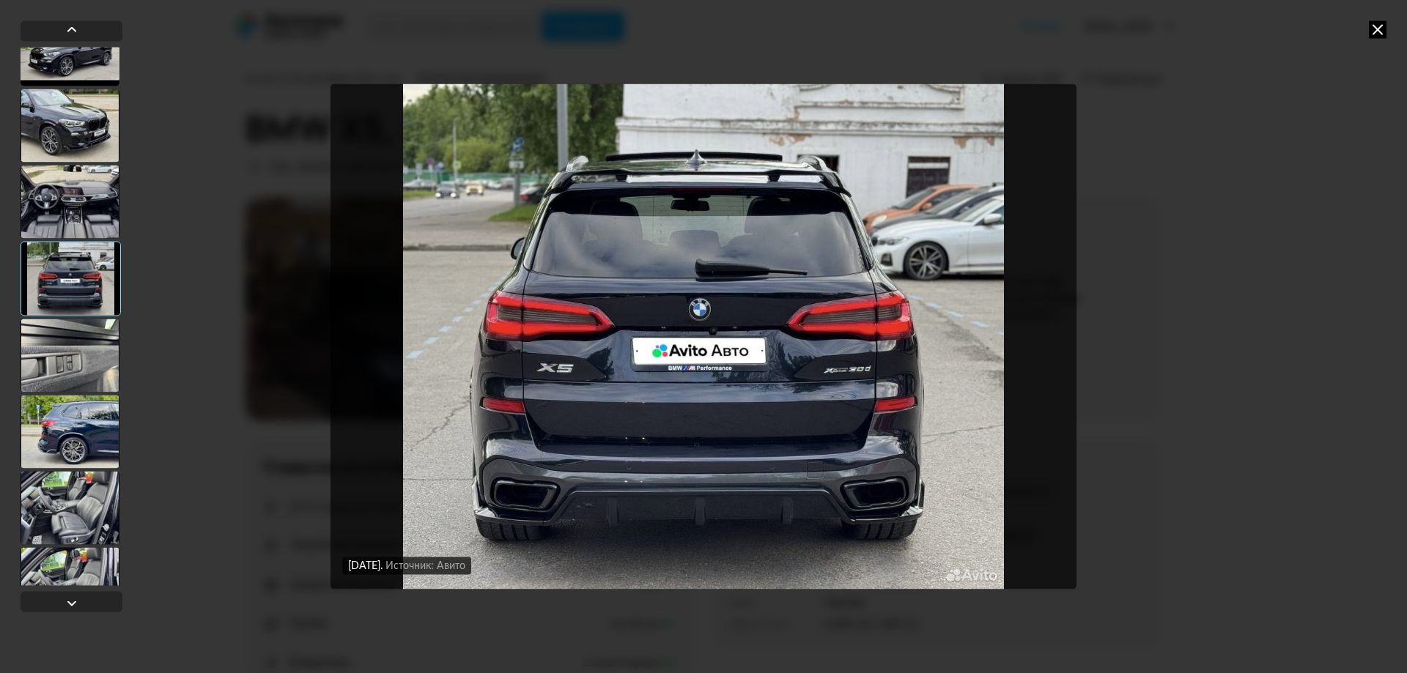
scroll to position [6154, 0]
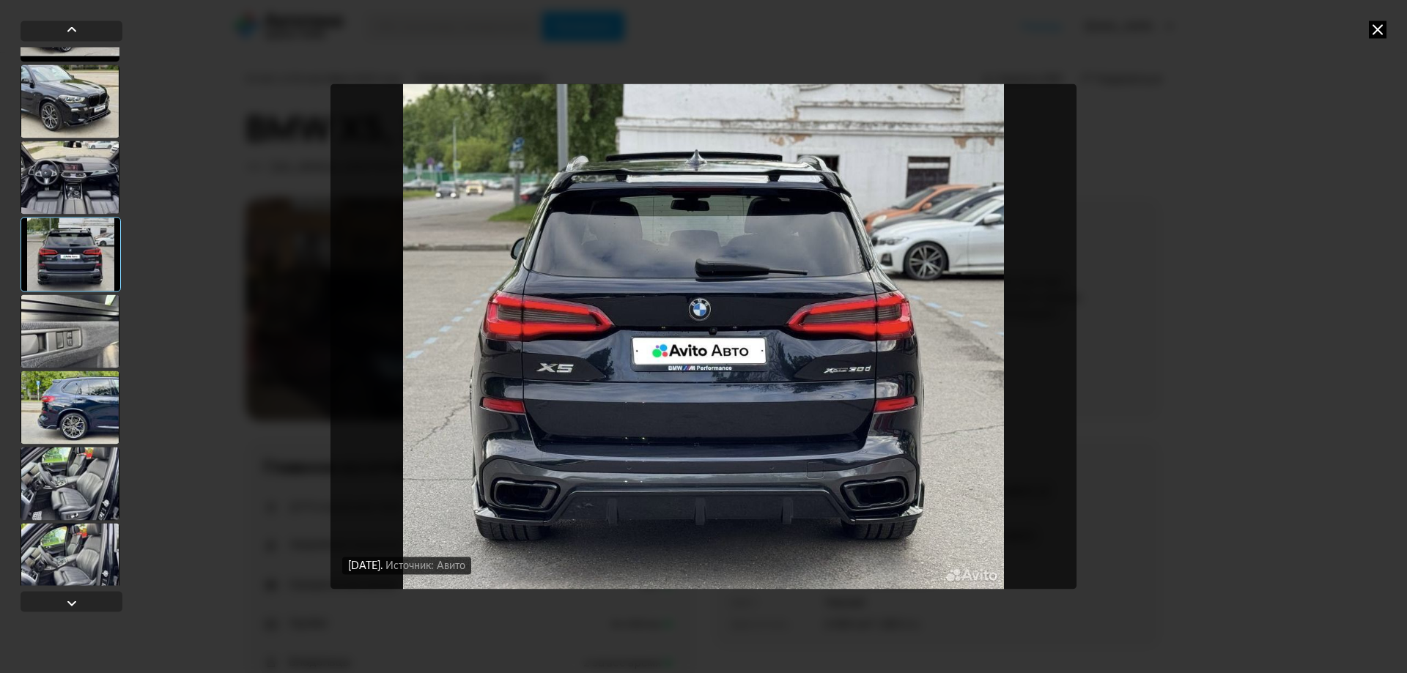
click at [71, 336] on div at bounding box center [70, 331] width 99 height 73
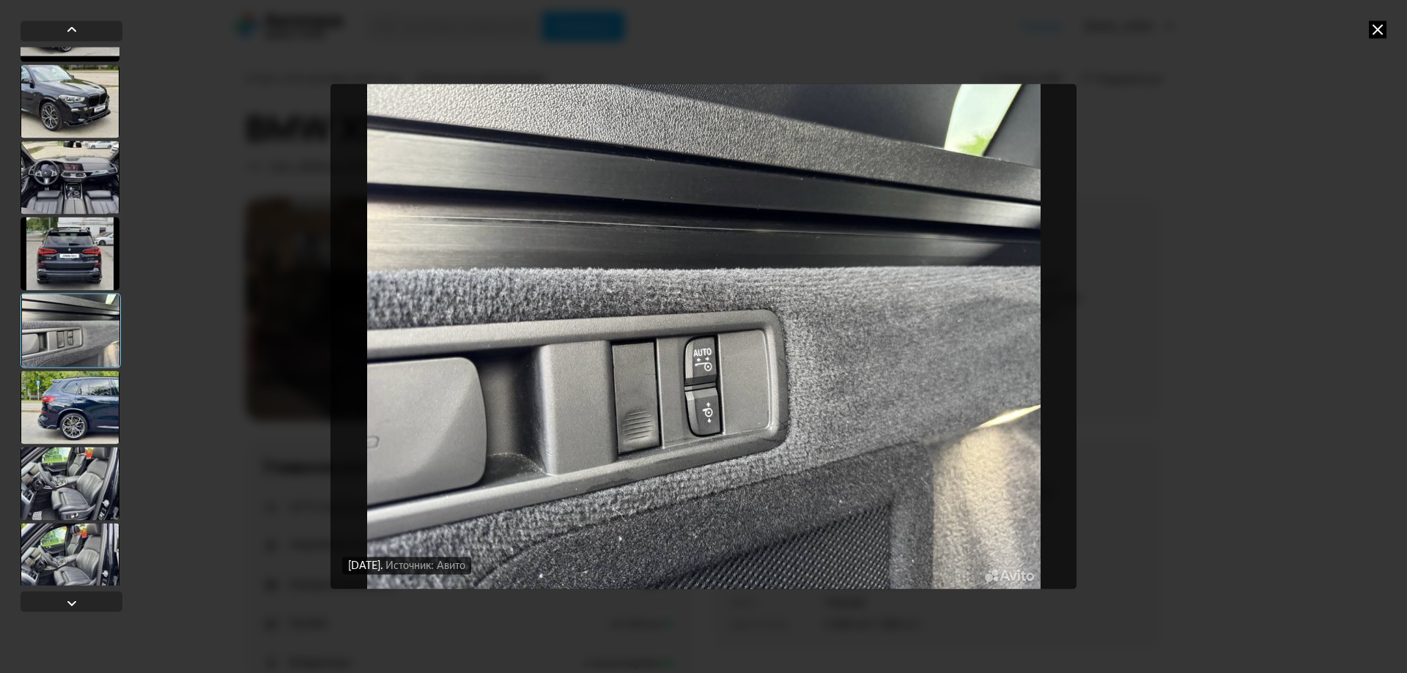
click at [77, 390] on div at bounding box center [70, 407] width 99 height 73
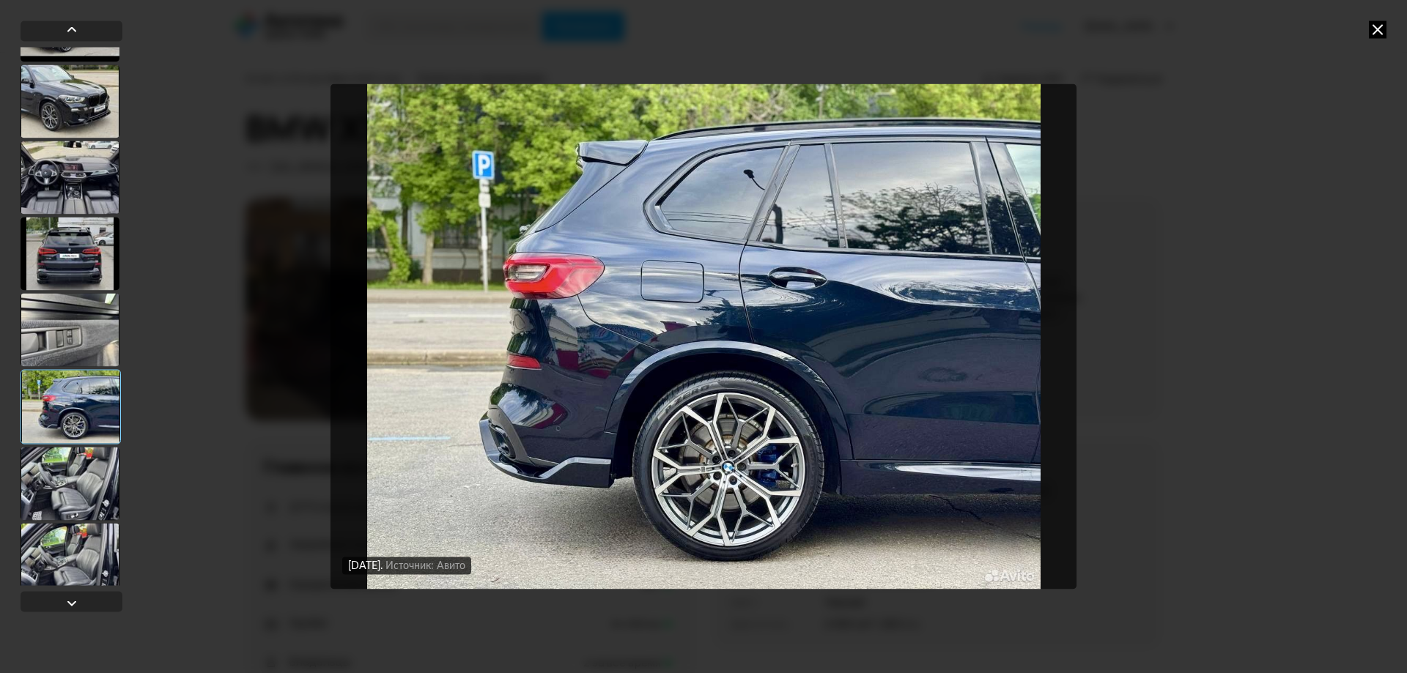
click at [80, 461] on div at bounding box center [70, 483] width 99 height 73
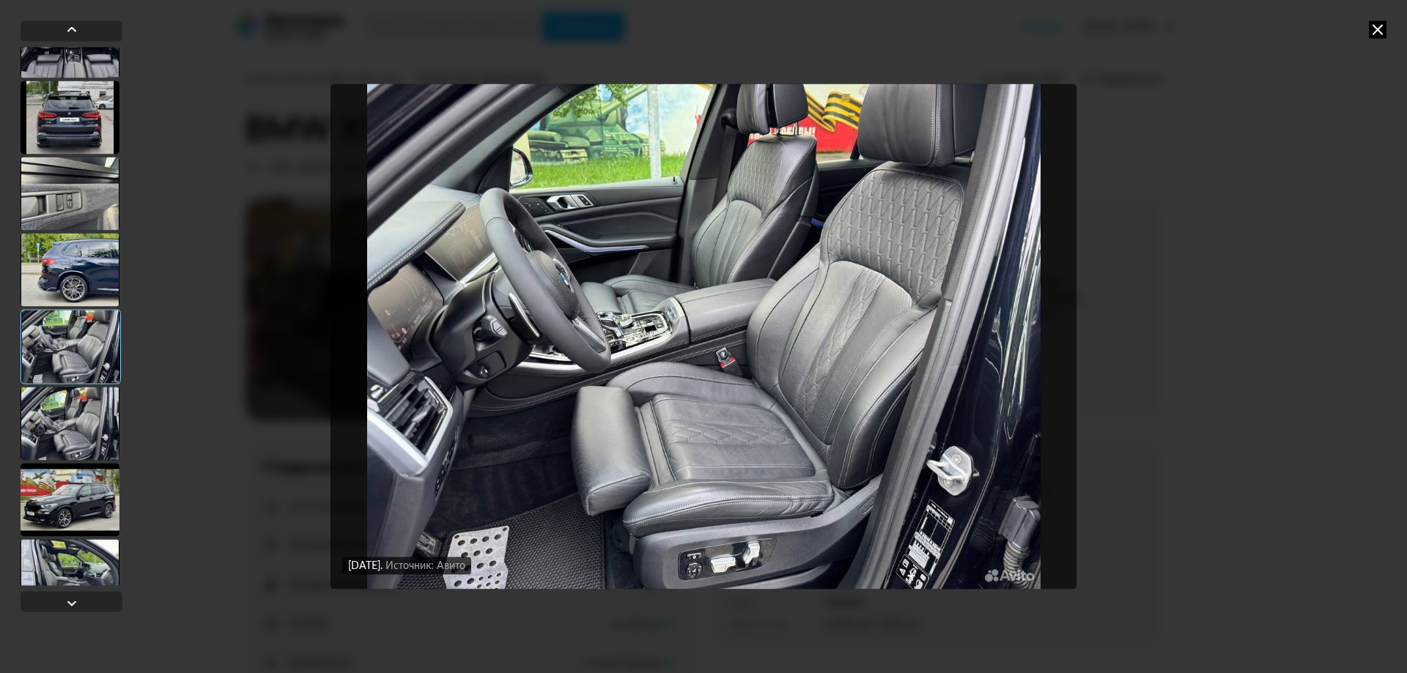
scroll to position [6300, 0]
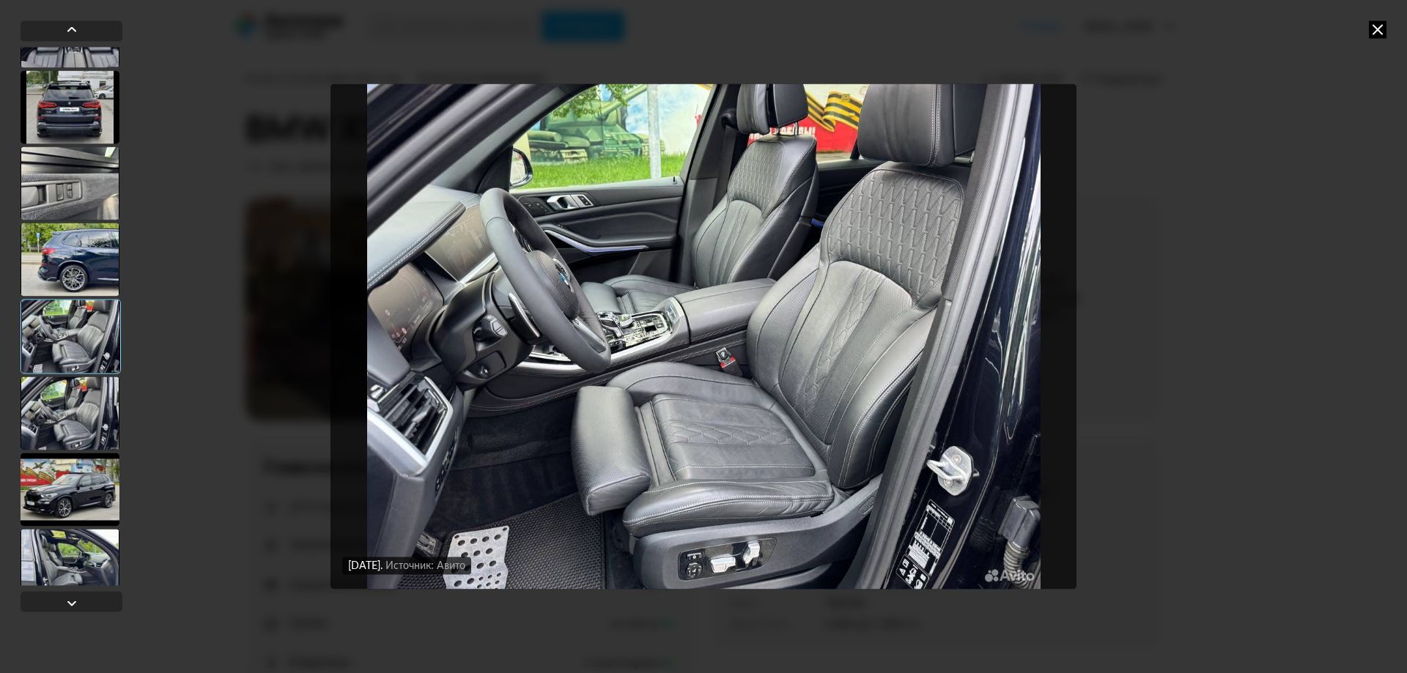
click at [69, 421] on div at bounding box center [70, 413] width 99 height 73
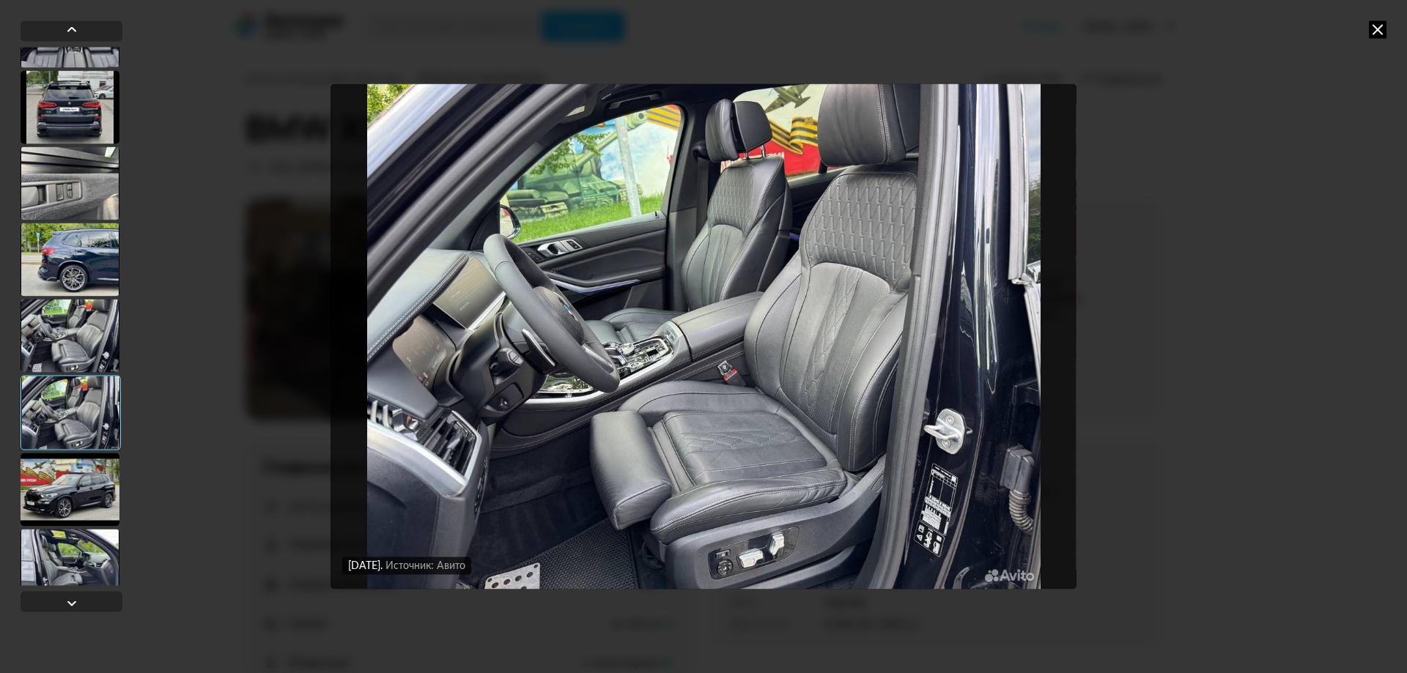
click at [73, 497] on div at bounding box center [70, 489] width 99 height 73
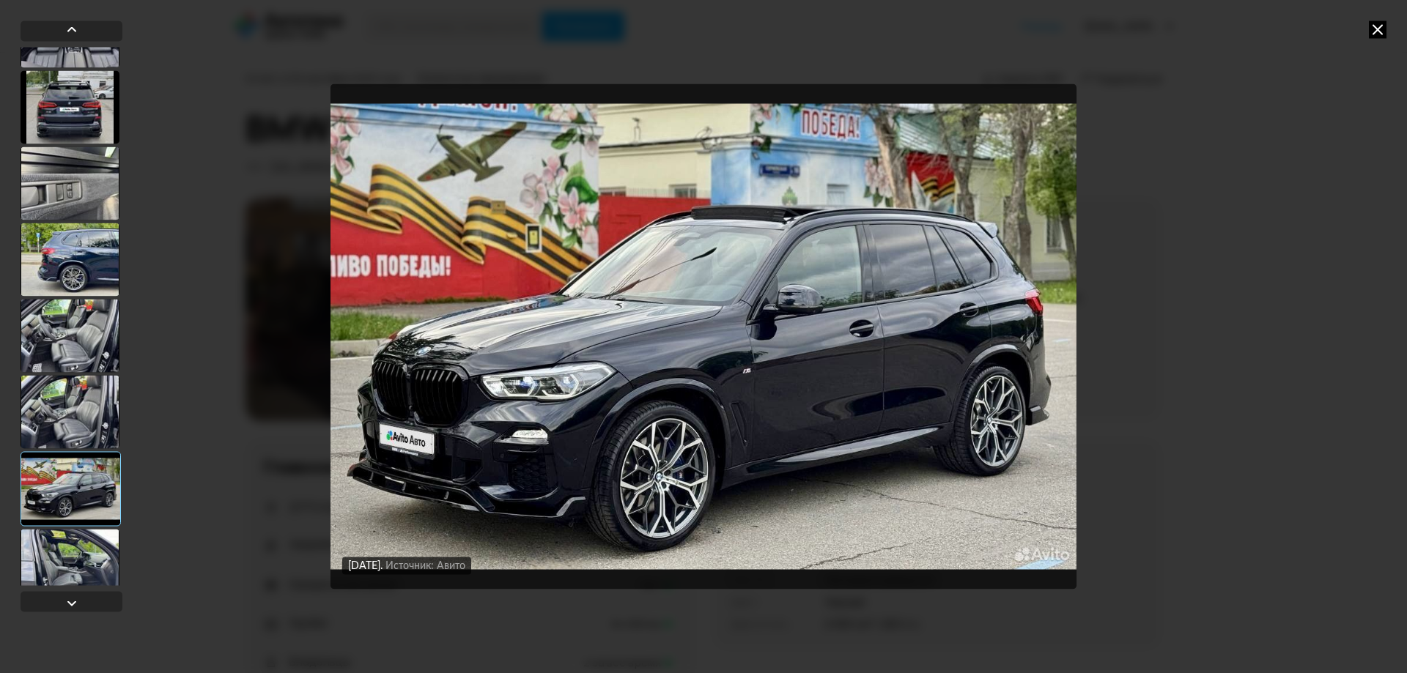
scroll to position [6447, 0]
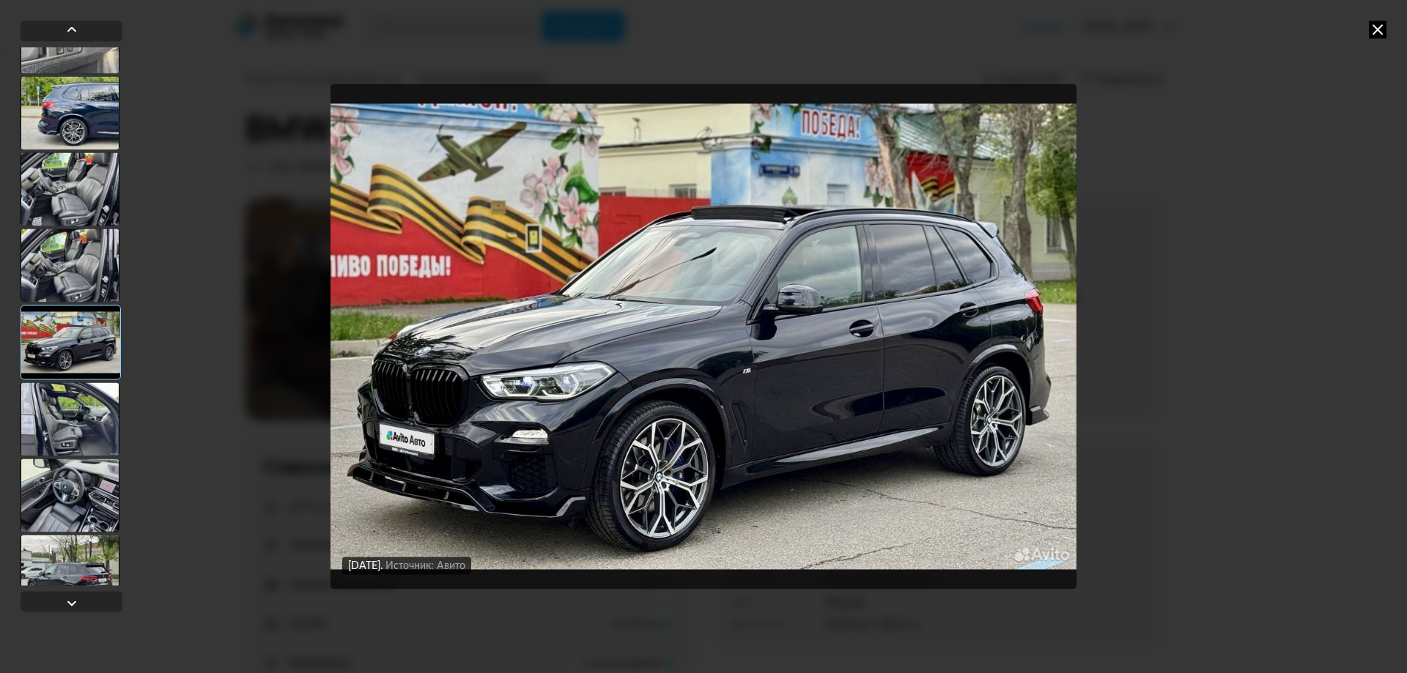
click at [83, 421] on div at bounding box center [70, 418] width 99 height 73
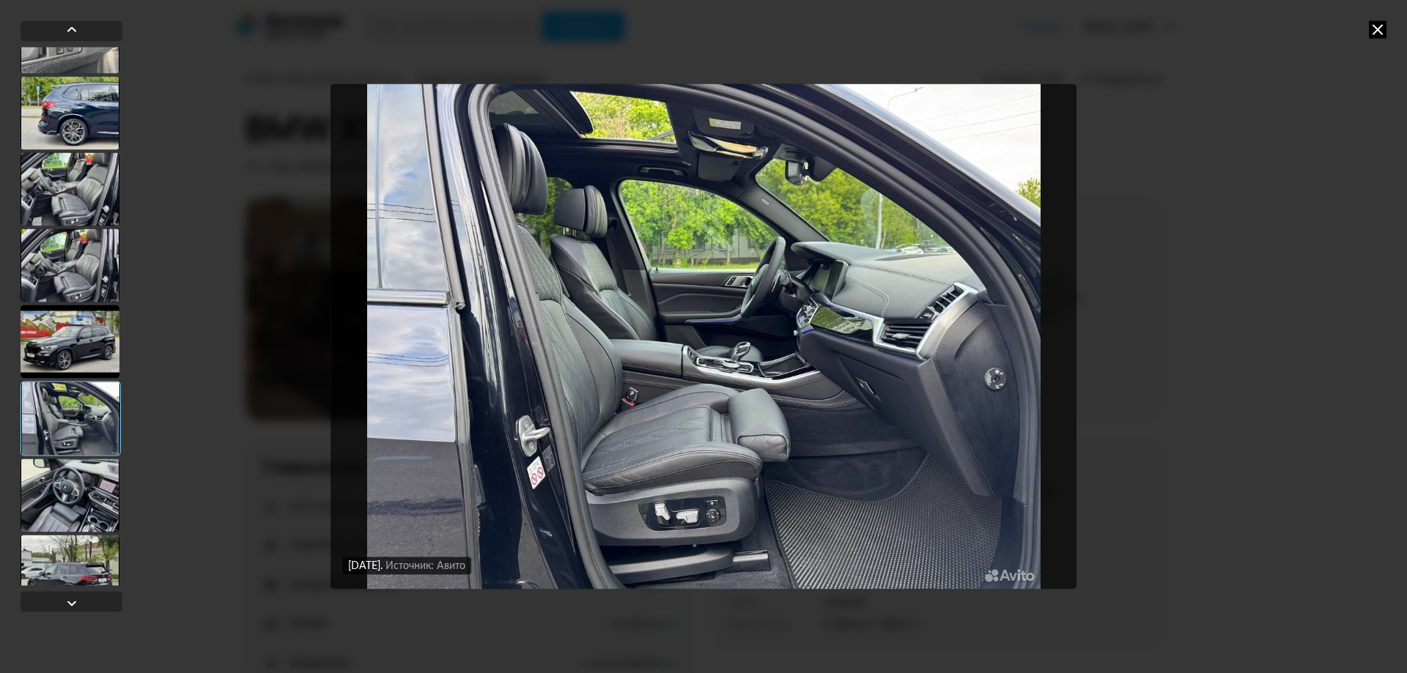
click at [62, 497] on div at bounding box center [70, 495] width 99 height 73
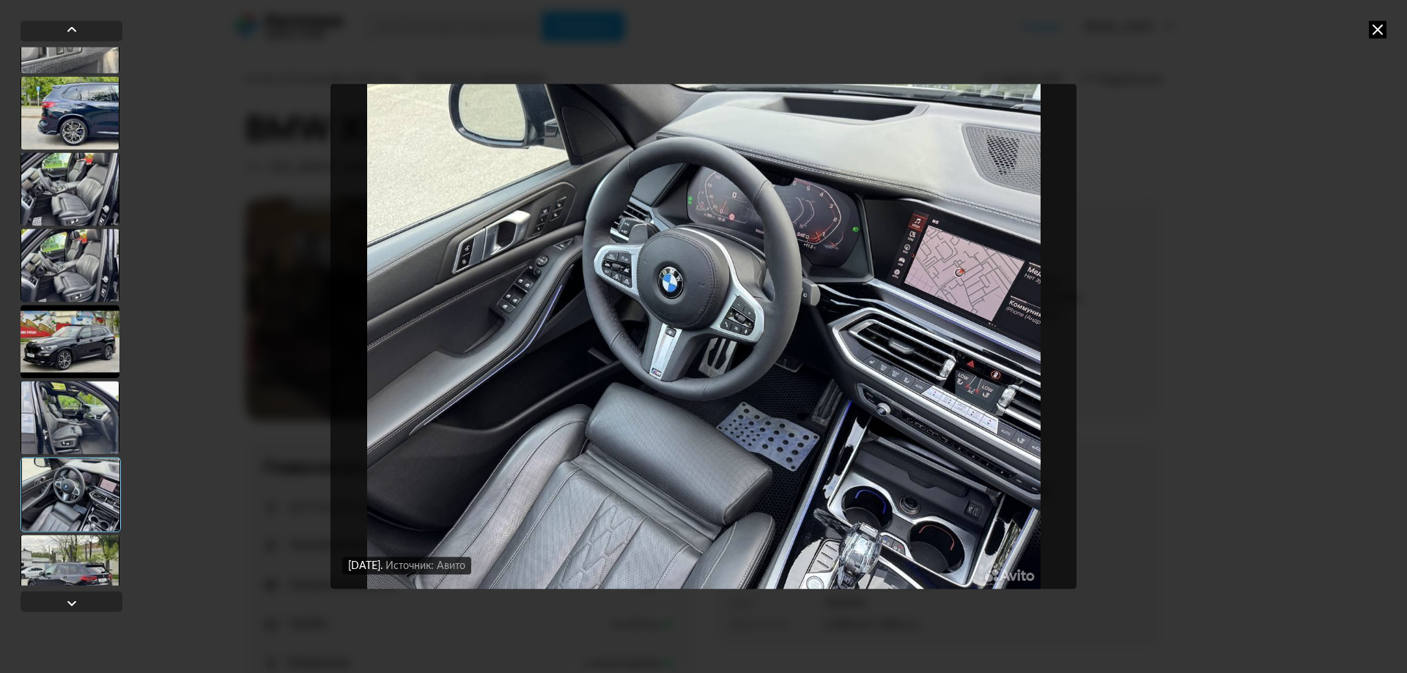
scroll to position [6593, 0]
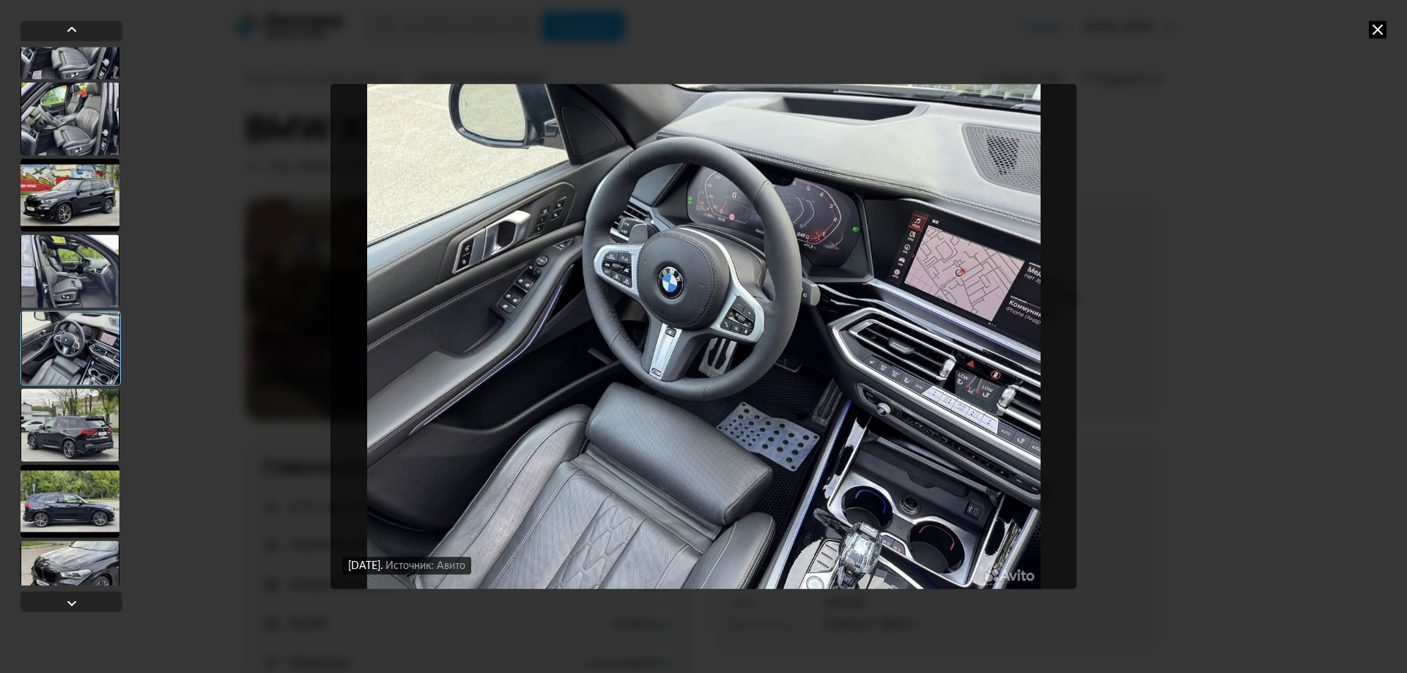
click at [63, 440] on div at bounding box center [70, 424] width 99 height 73
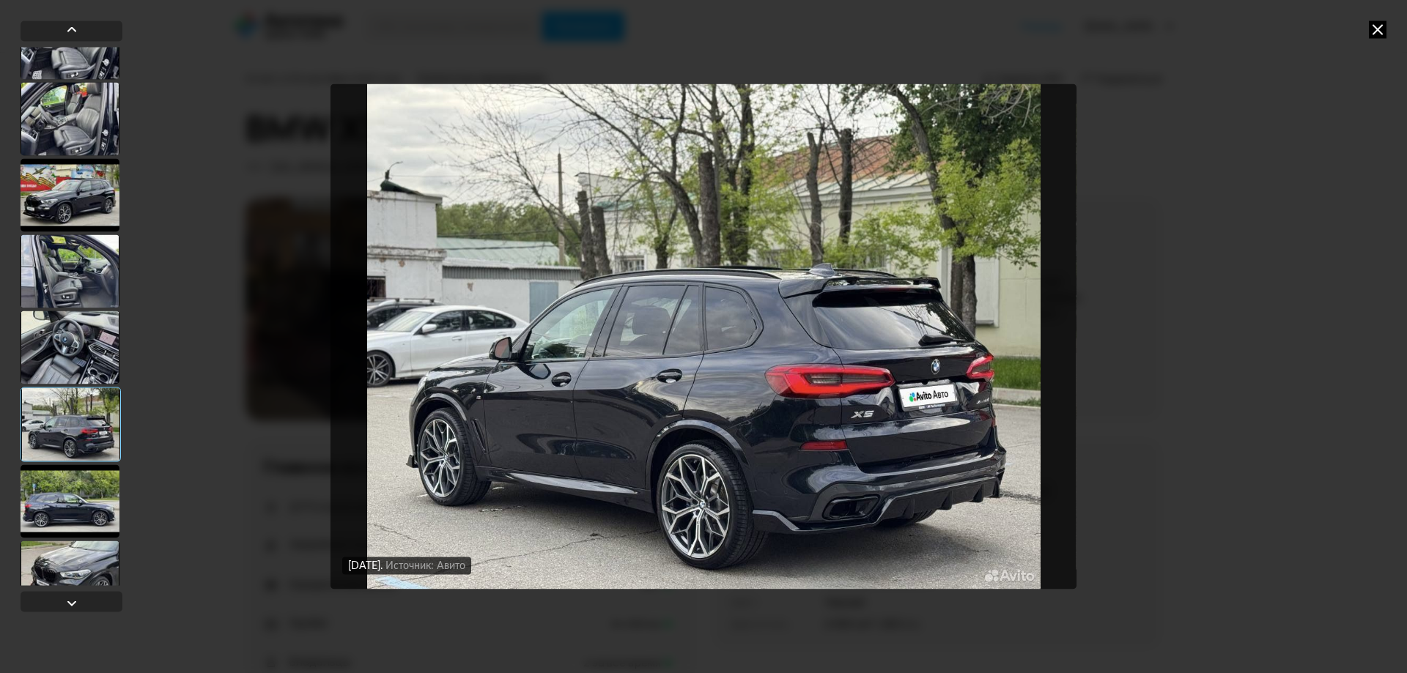
click at [69, 493] on div at bounding box center [70, 500] width 99 height 73
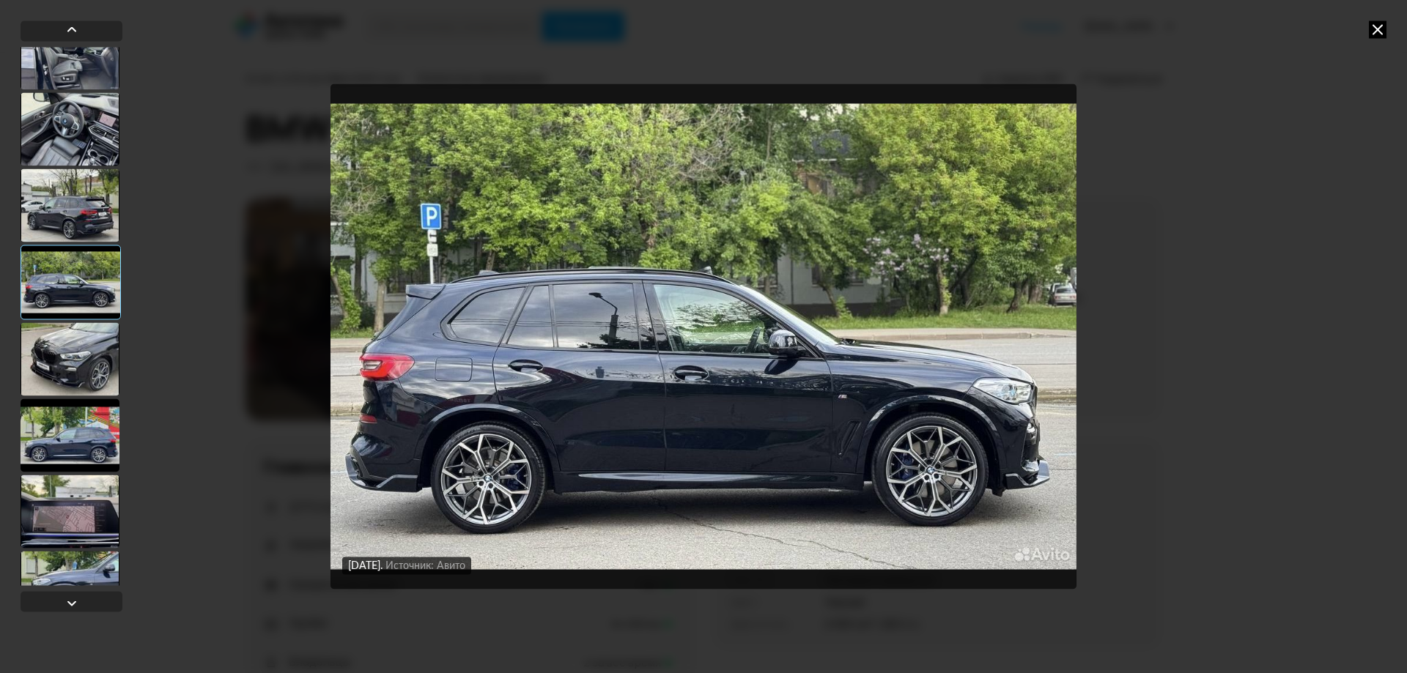
scroll to position [6813, 0]
click at [70, 347] on div at bounding box center [70, 357] width 99 height 73
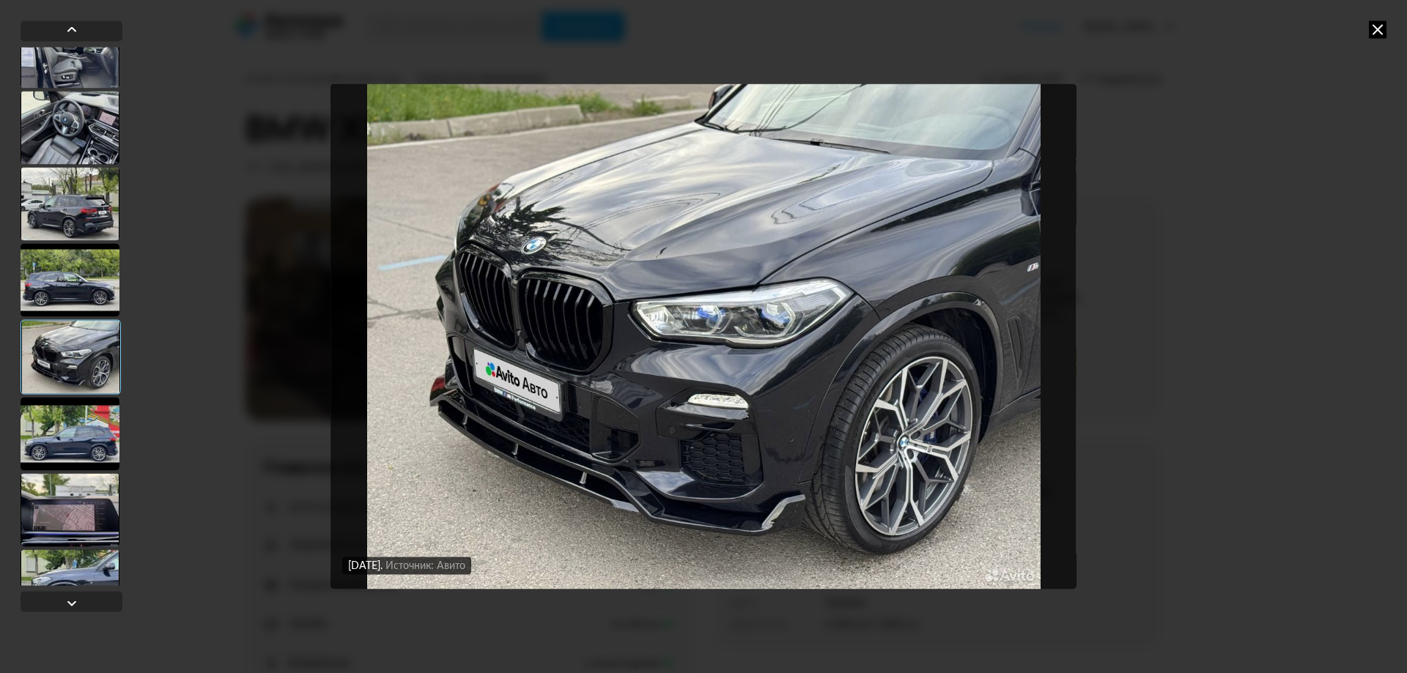
click at [61, 445] on div at bounding box center [70, 433] width 99 height 73
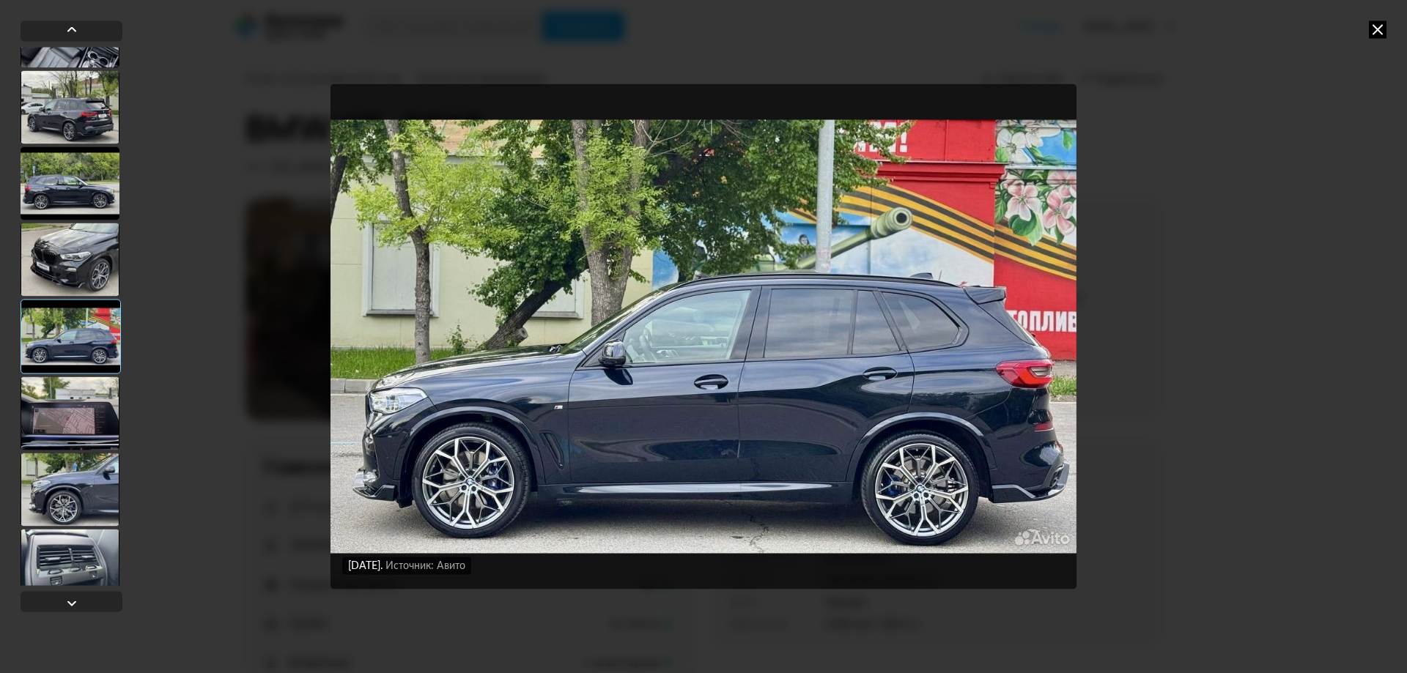
scroll to position [6960, 0]
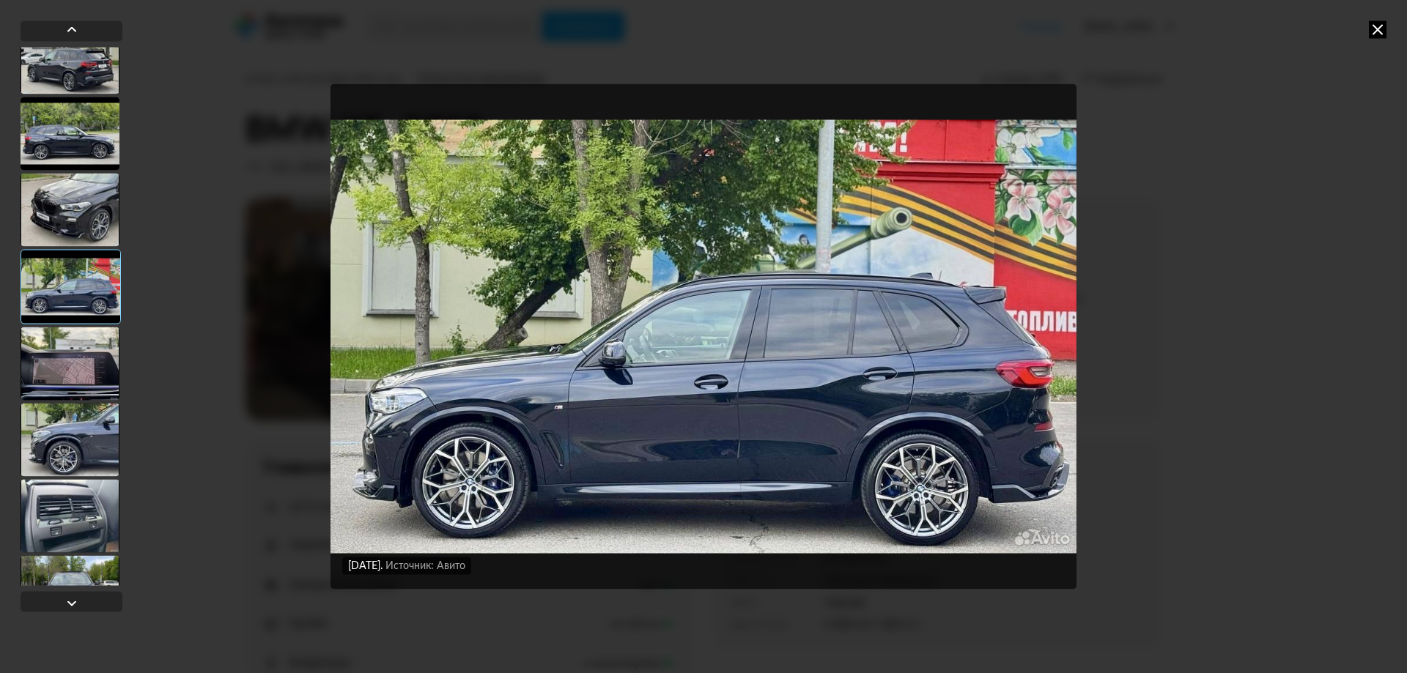
click at [67, 362] on div at bounding box center [70, 363] width 99 height 73
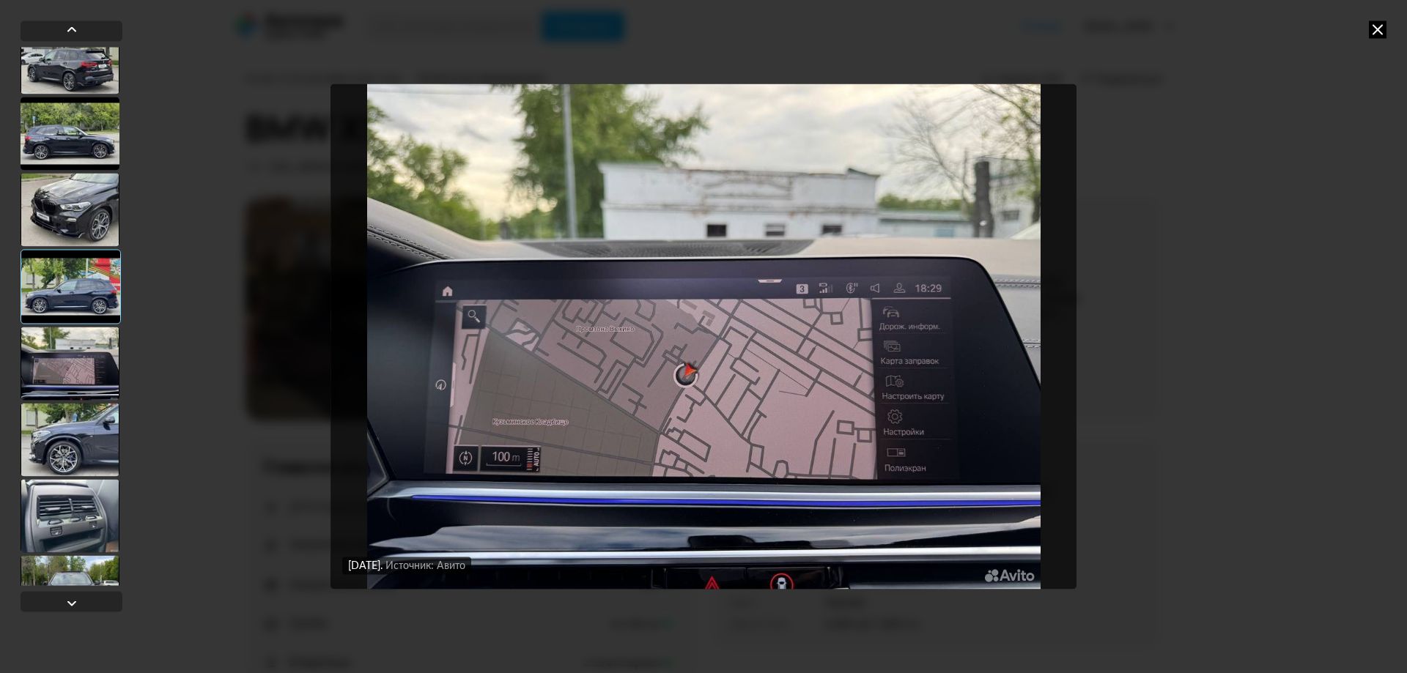
click at [64, 442] on div at bounding box center [70, 439] width 99 height 73
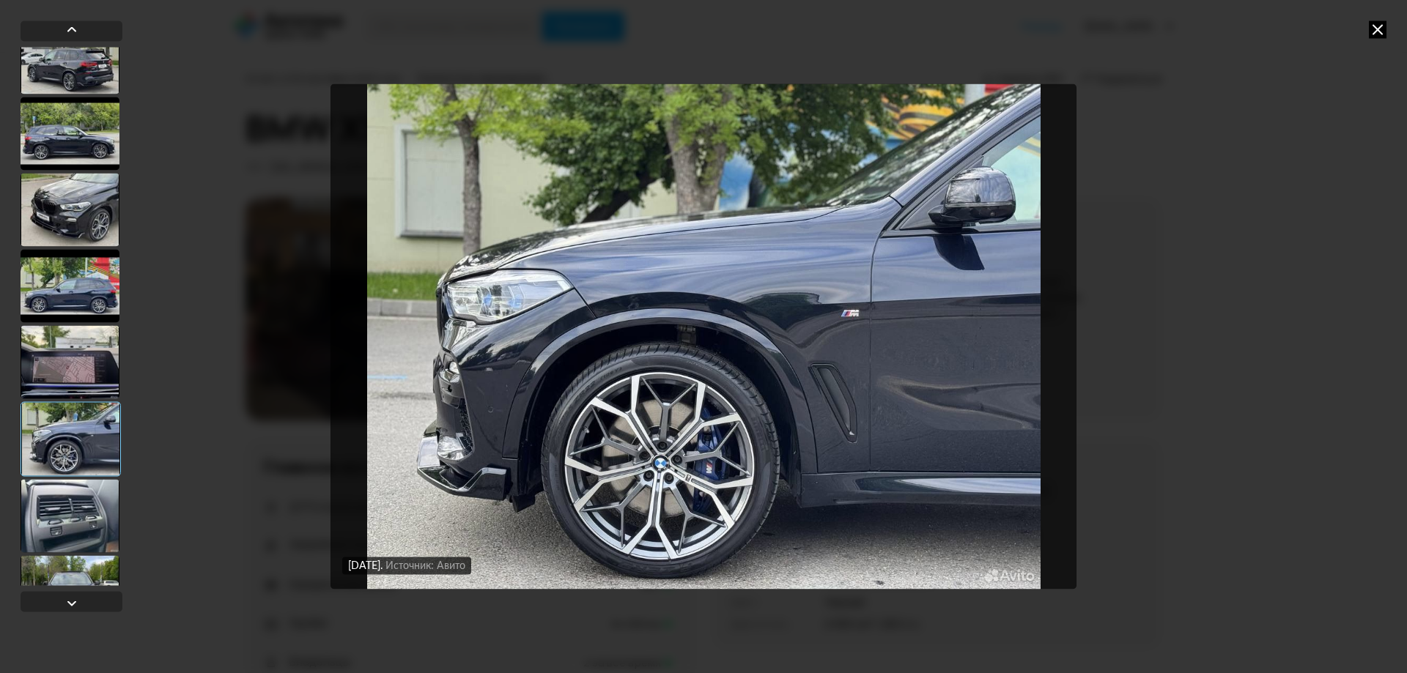
click at [70, 528] on div at bounding box center [70, 515] width 99 height 73
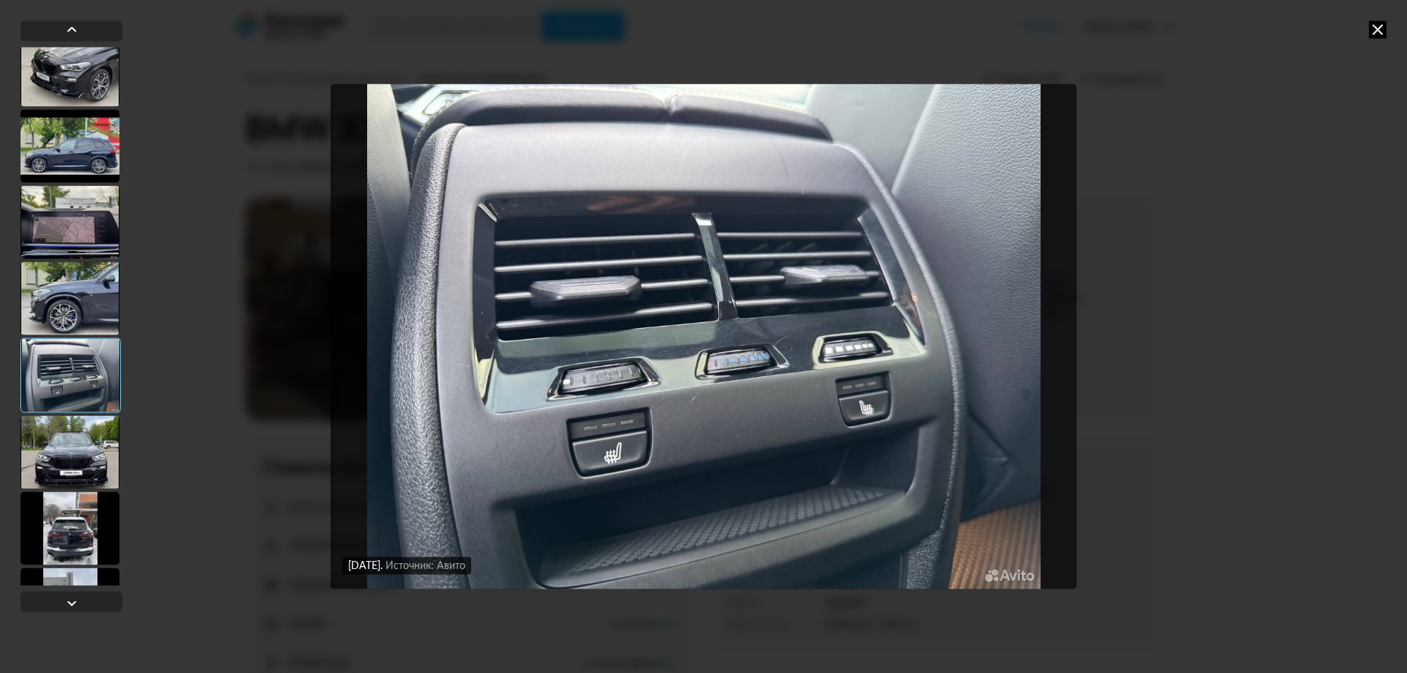
scroll to position [7106, 0]
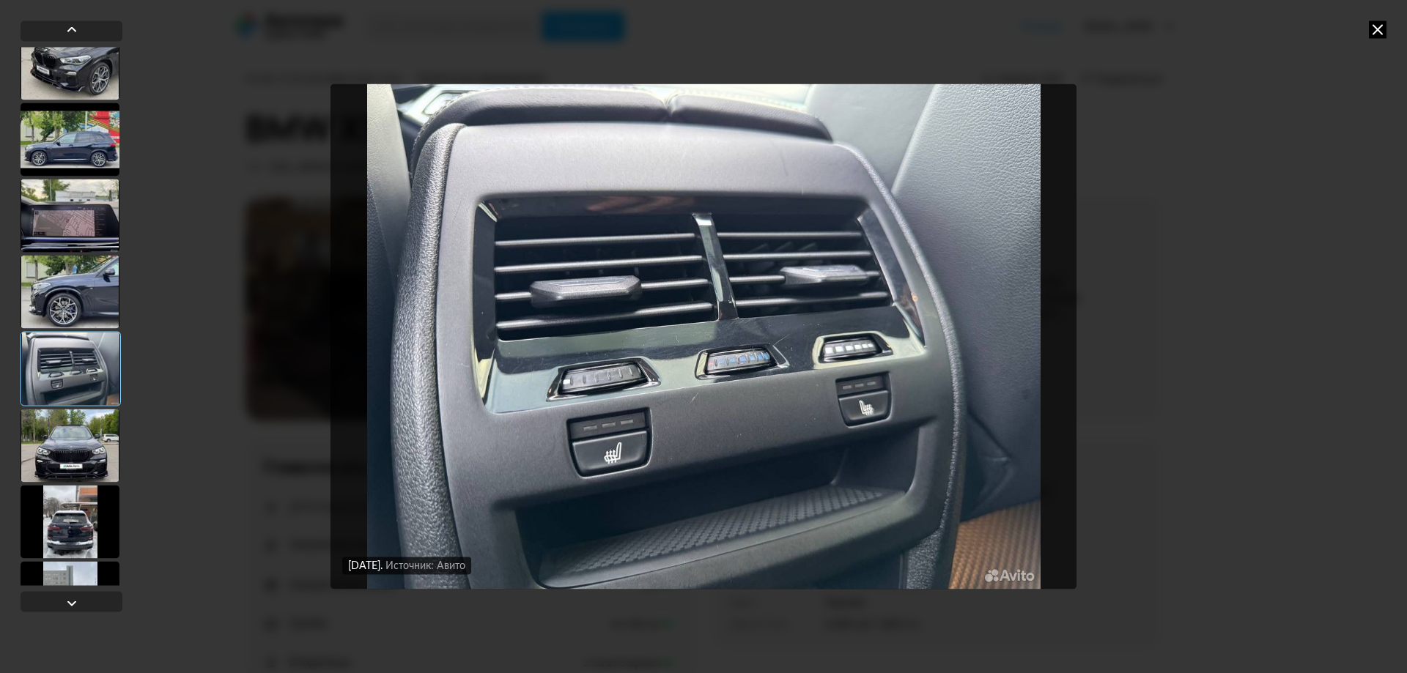
click at [74, 451] on div at bounding box center [70, 445] width 99 height 73
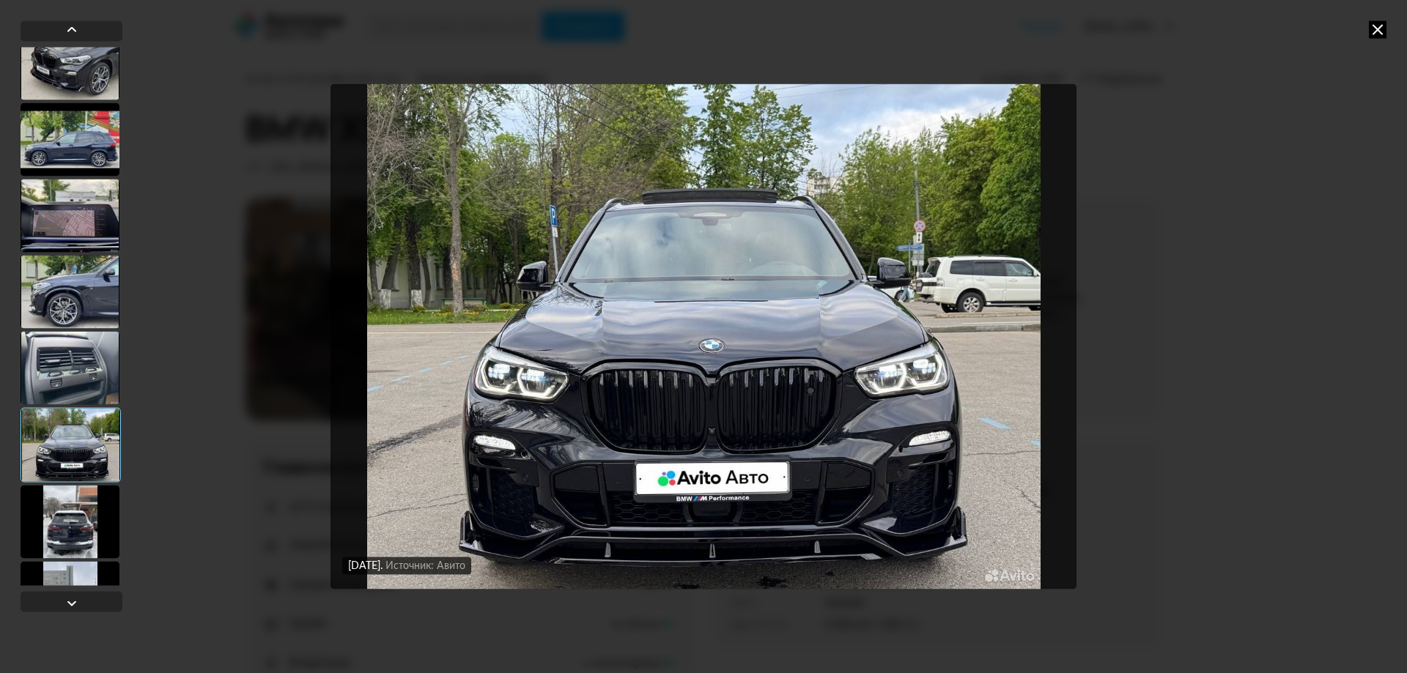
scroll to position [7179, 0]
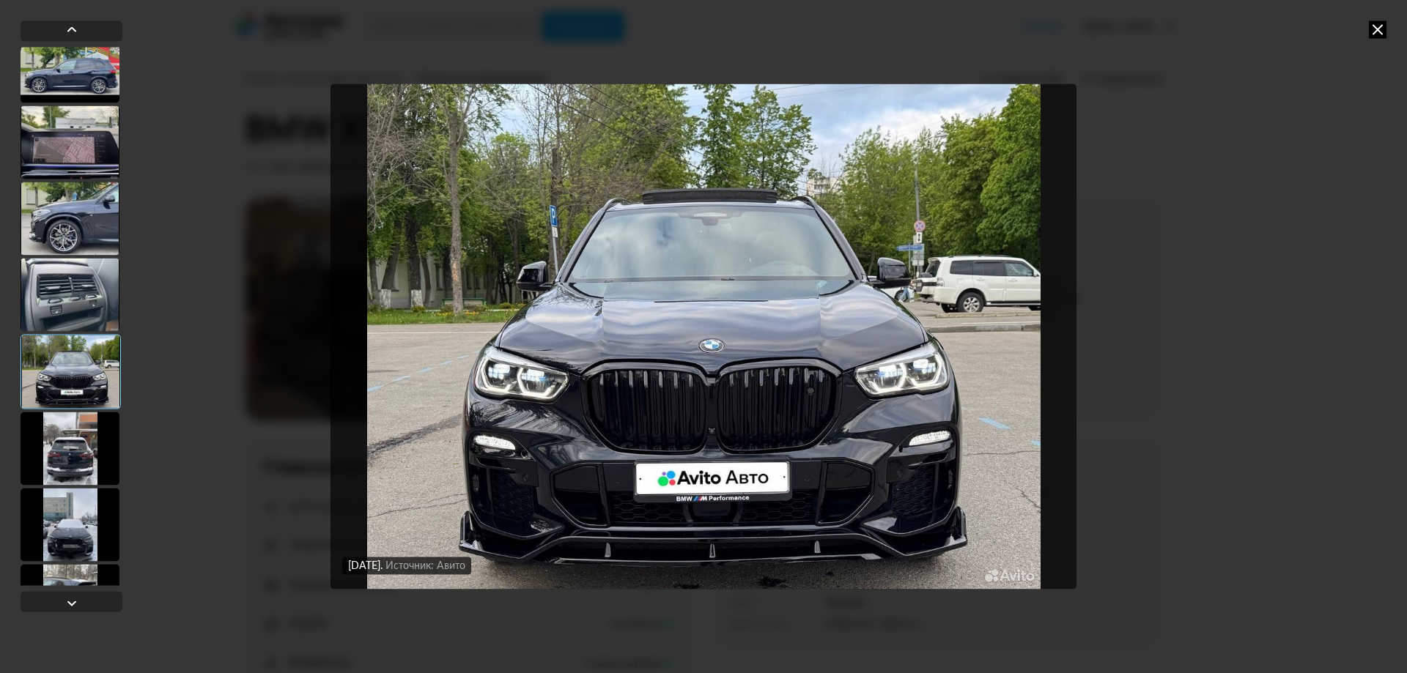
click at [74, 451] on div at bounding box center [70, 448] width 99 height 73
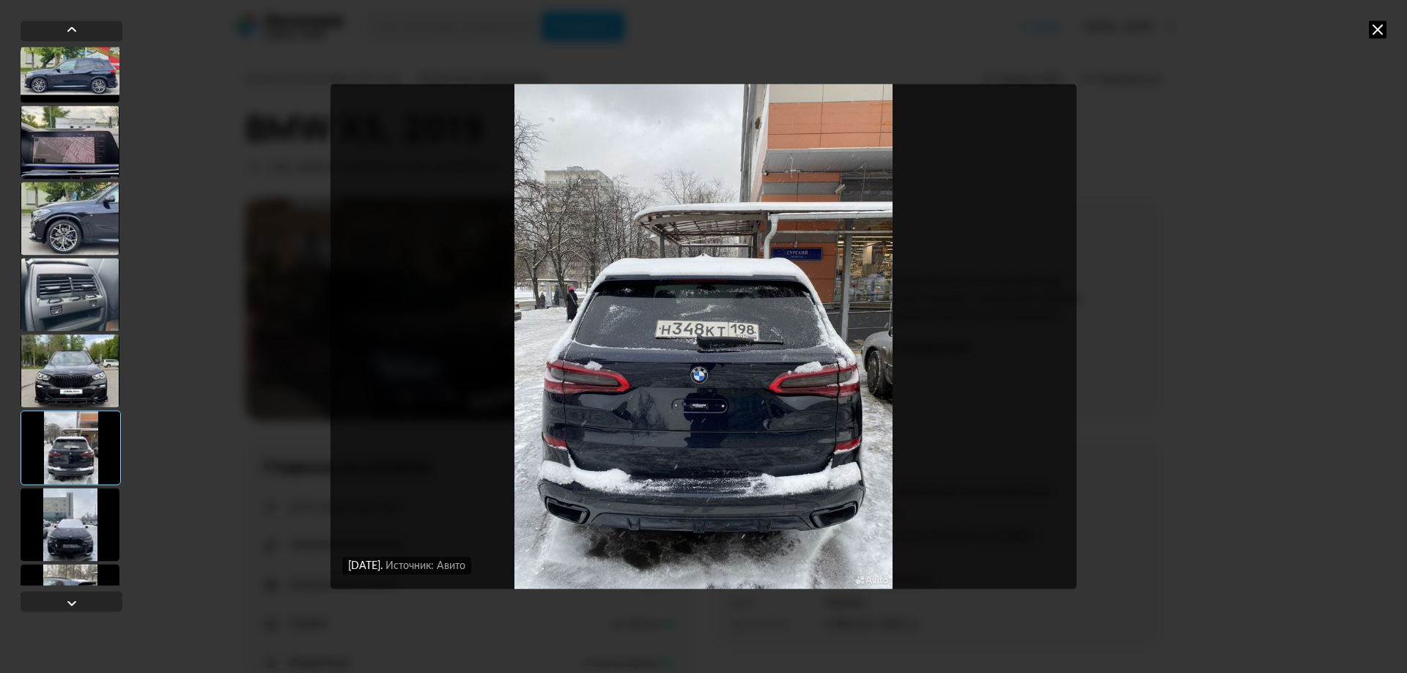
click at [71, 531] on div at bounding box center [70, 524] width 99 height 73
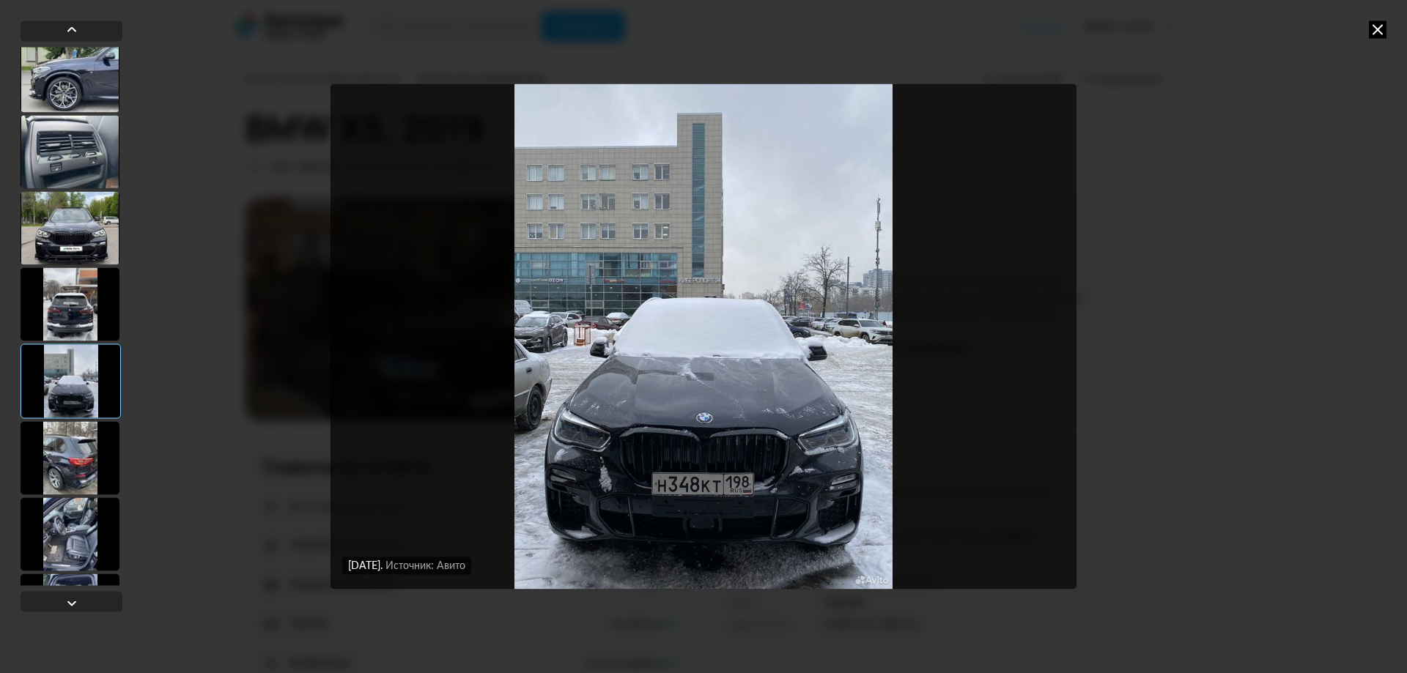
scroll to position [7326, 0]
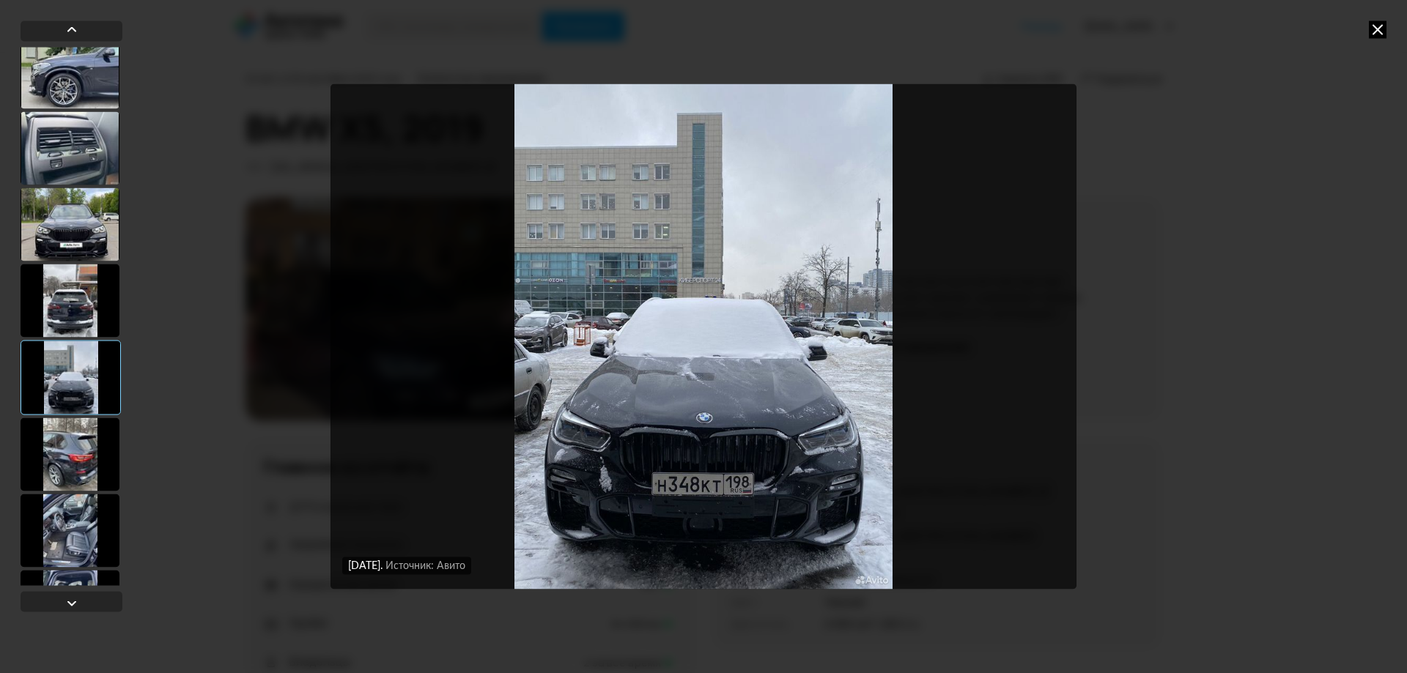
click at [64, 453] on div at bounding box center [70, 454] width 99 height 73
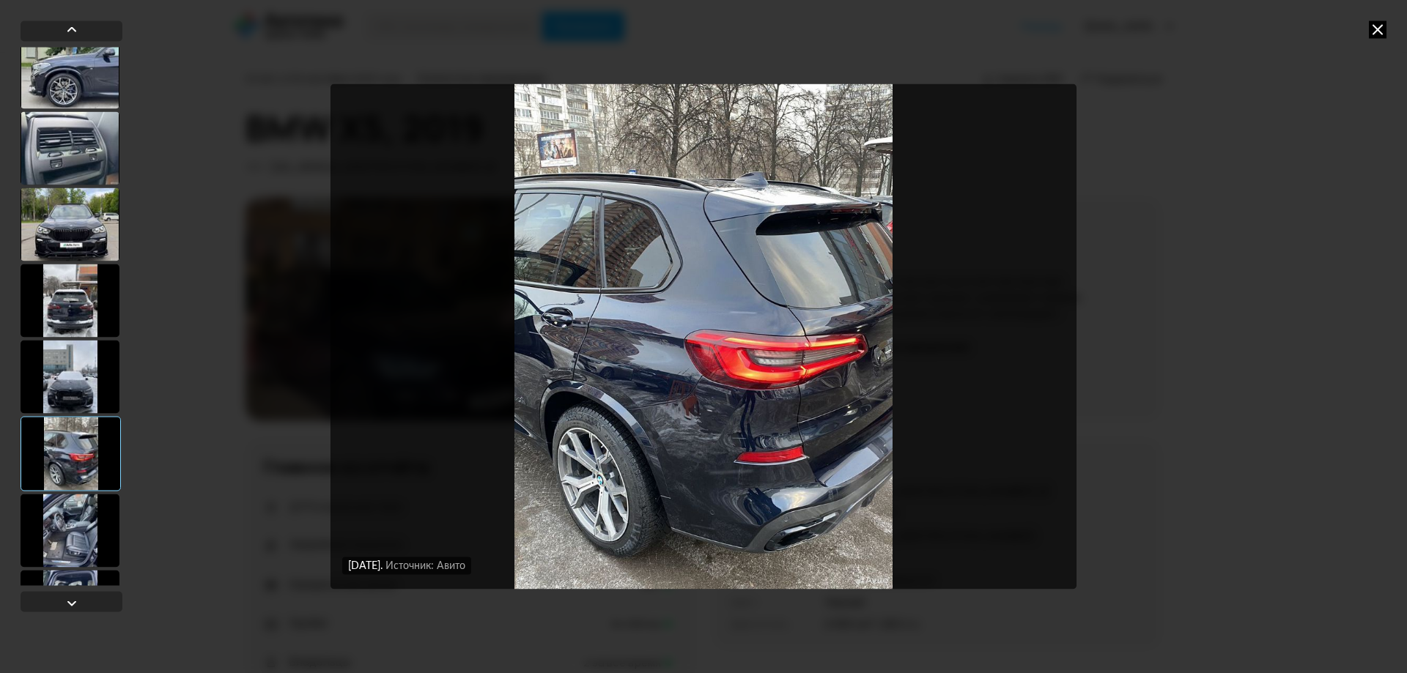
click at [59, 514] on div at bounding box center [70, 530] width 99 height 73
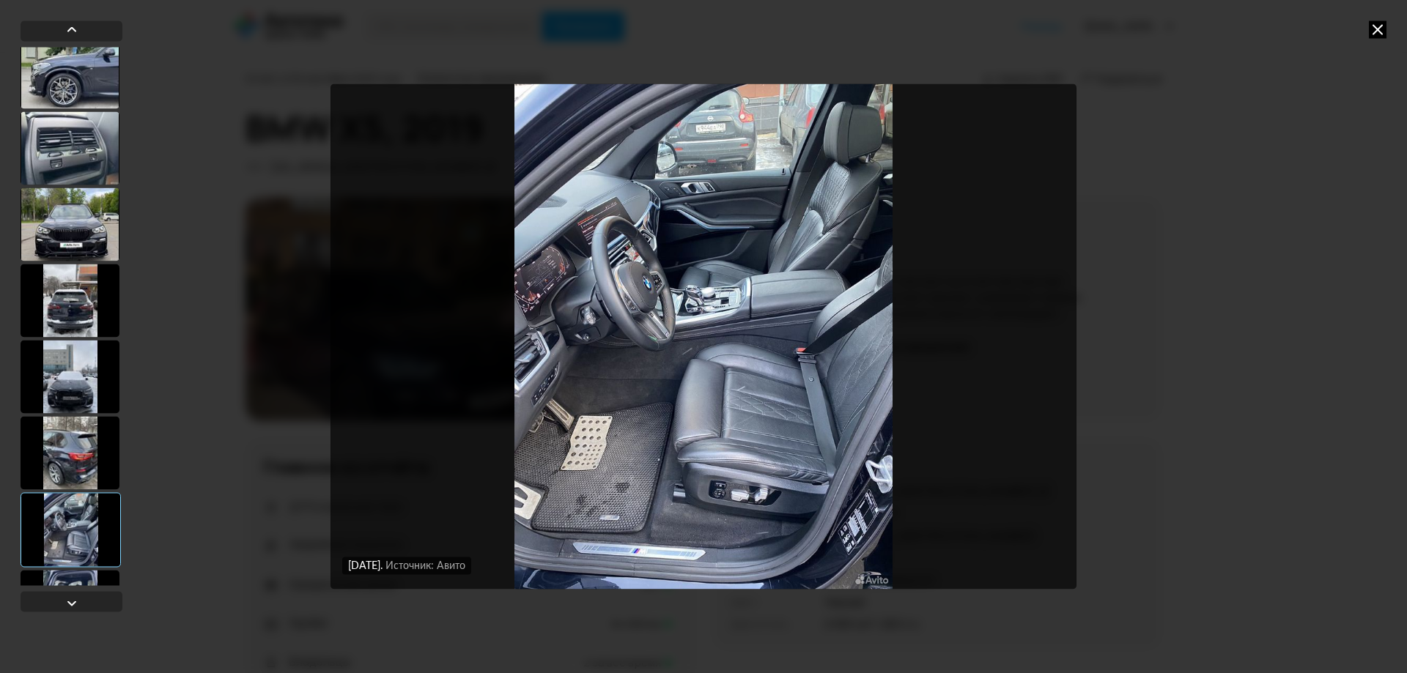
scroll to position [7399, 0]
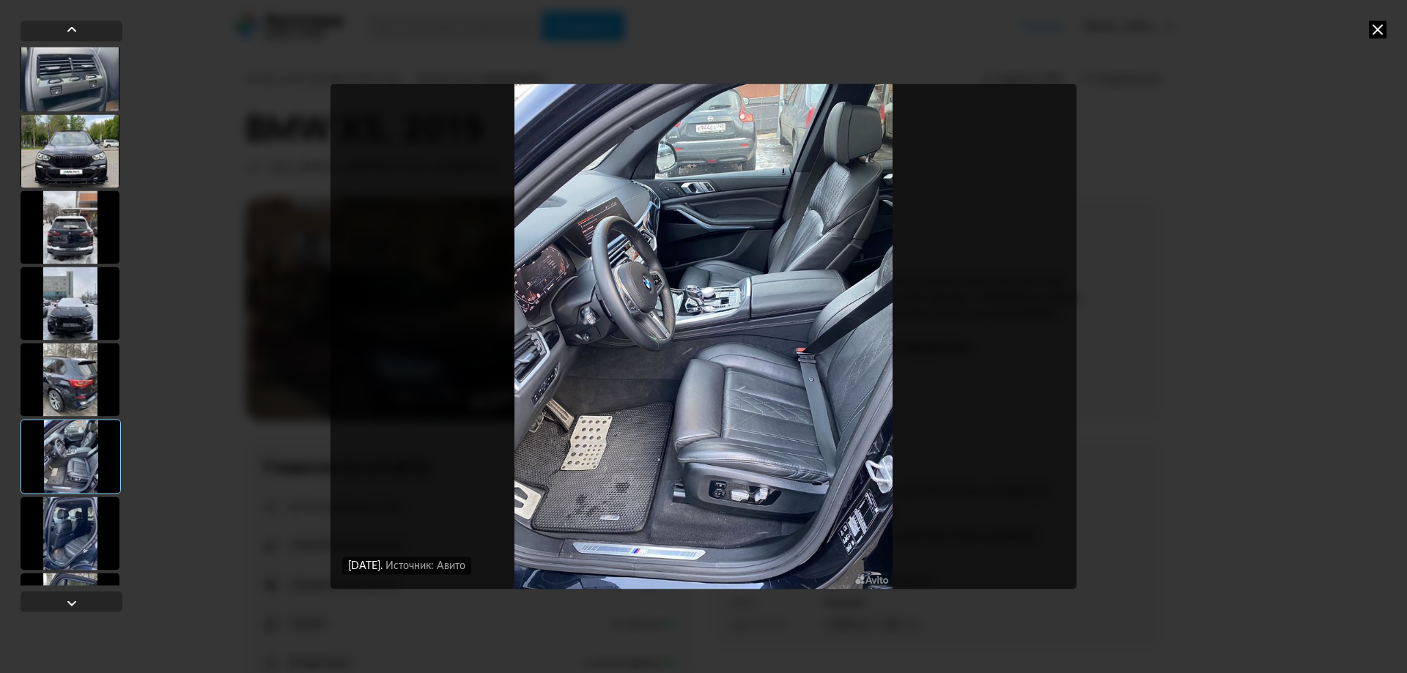
click at [62, 533] on div at bounding box center [70, 533] width 99 height 73
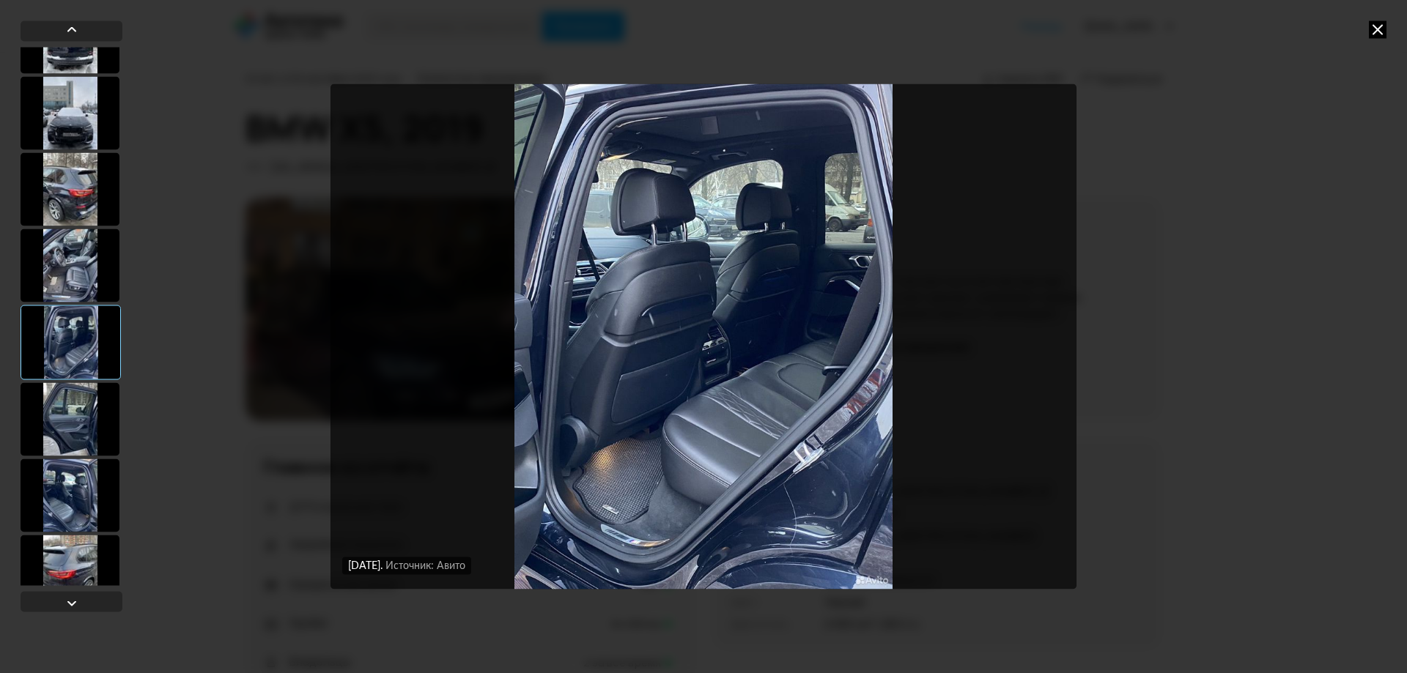
scroll to position [7619, 0]
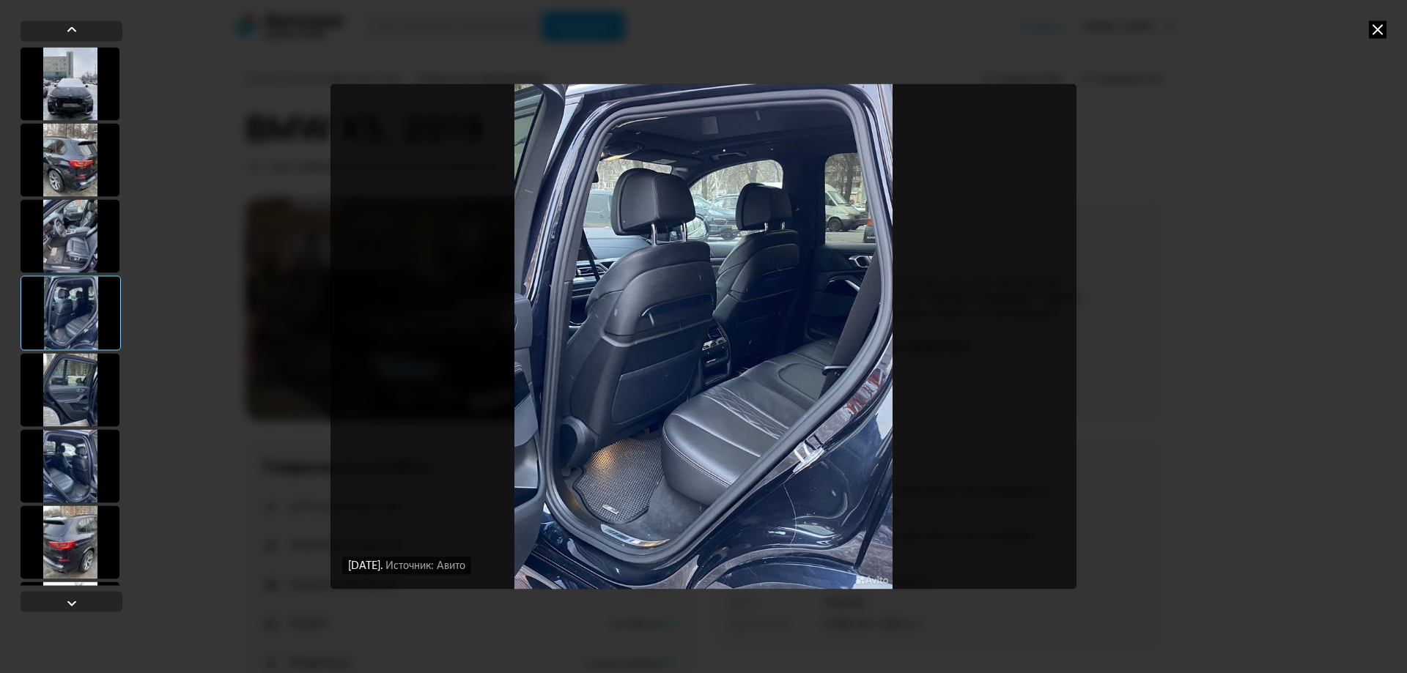
click at [58, 393] on div at bounding box center [70, 389] width 99 height 73
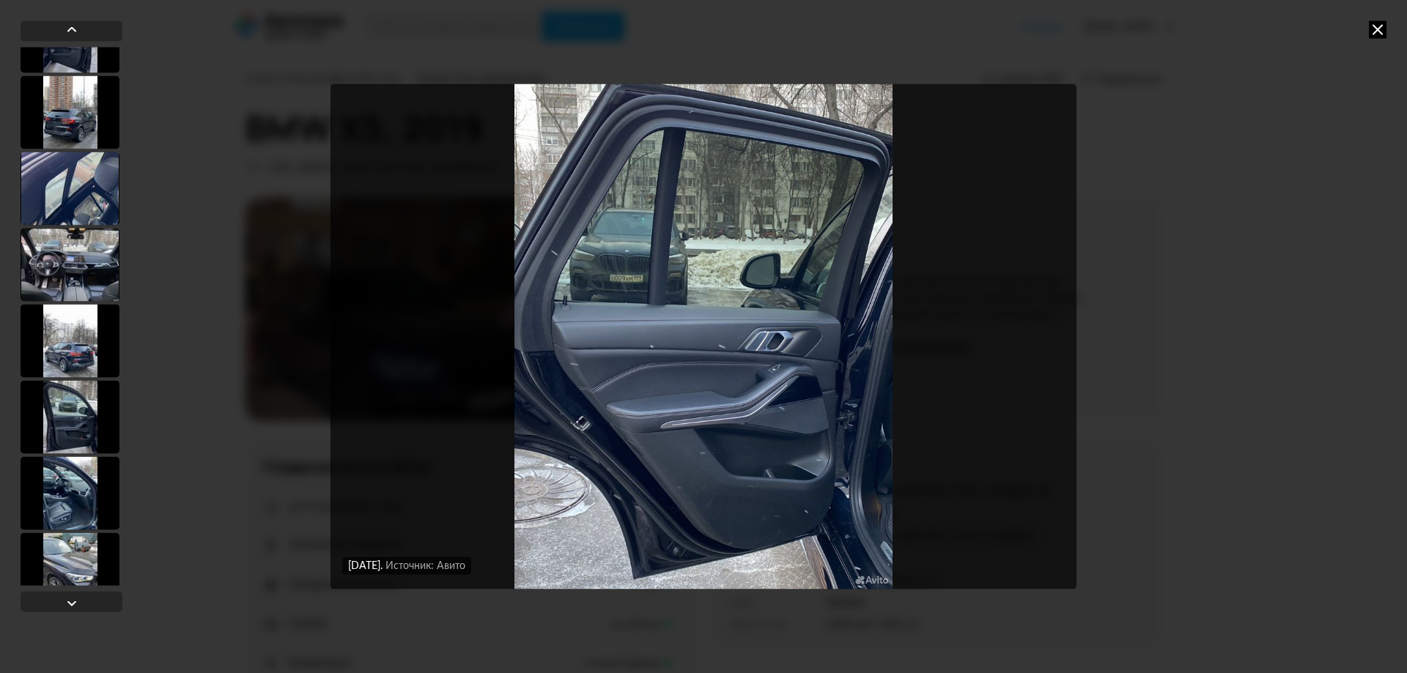
scroll to position [8278, 0]
click at [76, 325] on div at bounding box center [70, 339] width 99 height 73
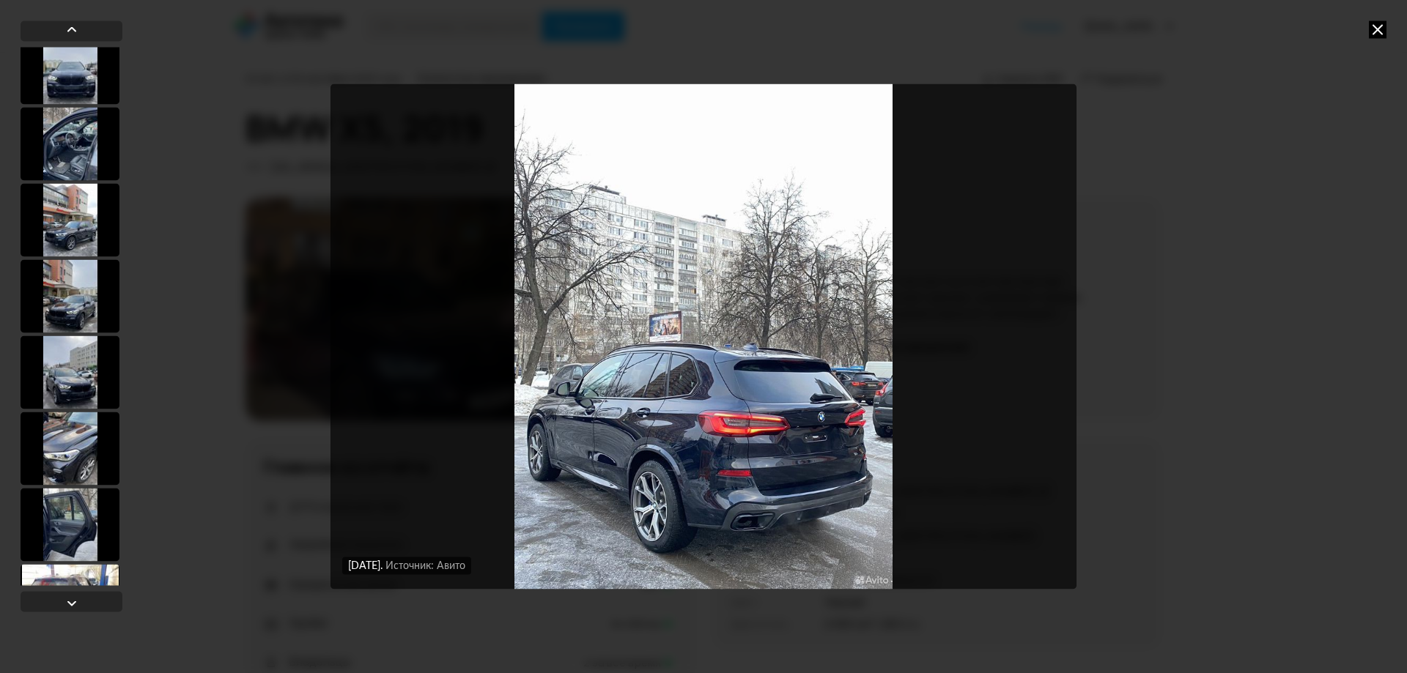
scroll to position [8863, 0]
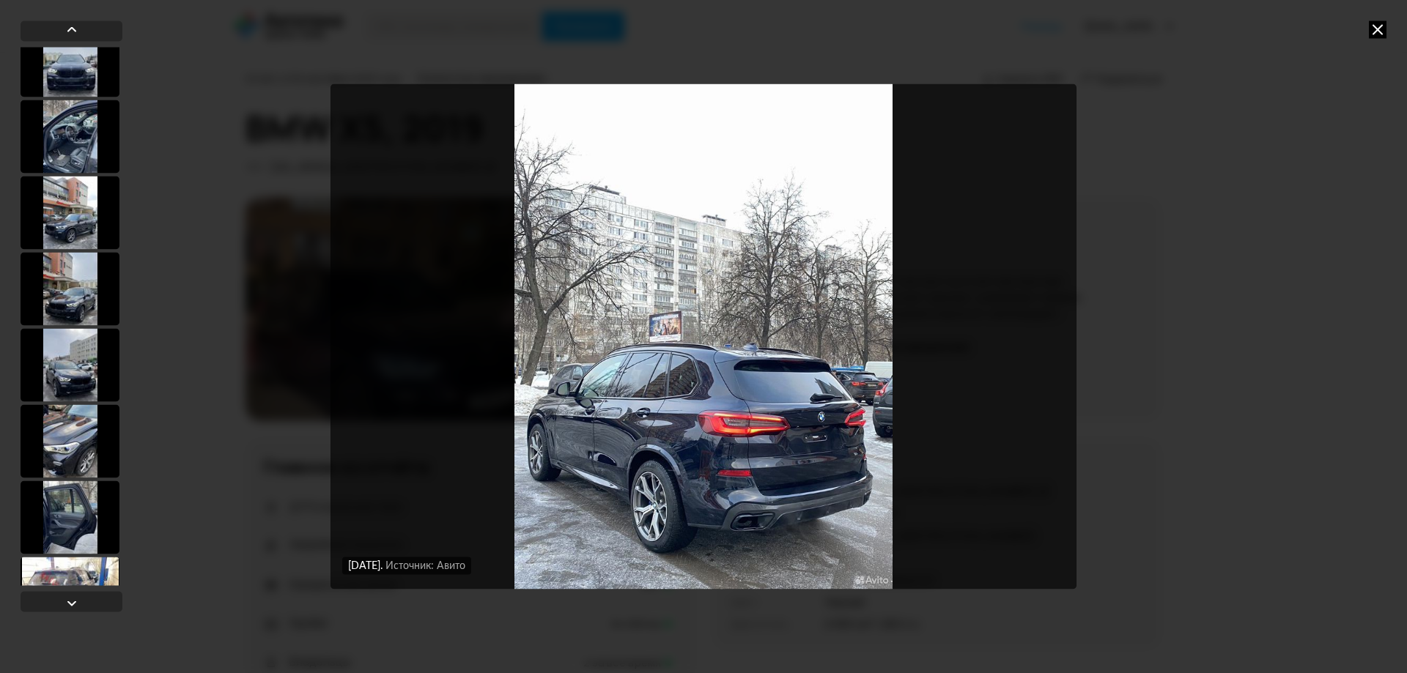
click at [52, 230] on div at bounding box center [70, 212] width 99 height 73
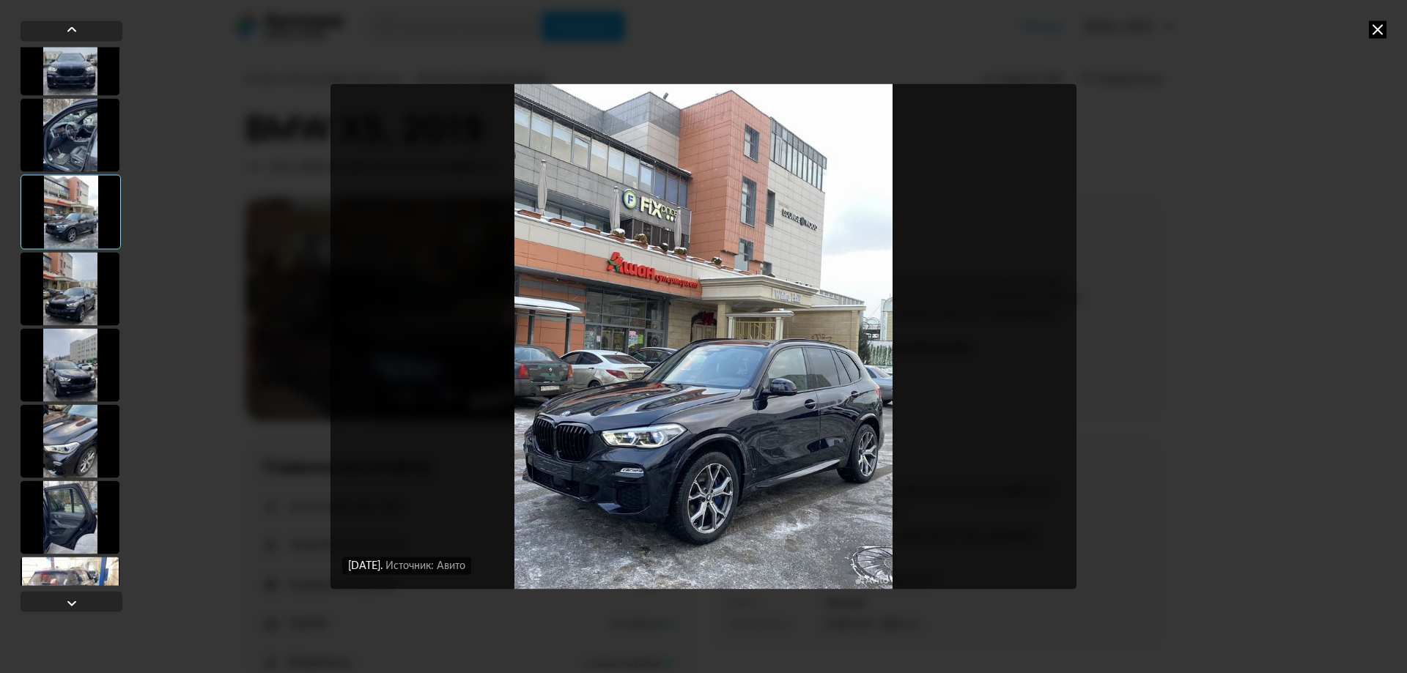
scroll to position [8861, 0]
click at [628, 450] on img "Go to Slide 119" at bounding box center [703, 336] width 746 height 505
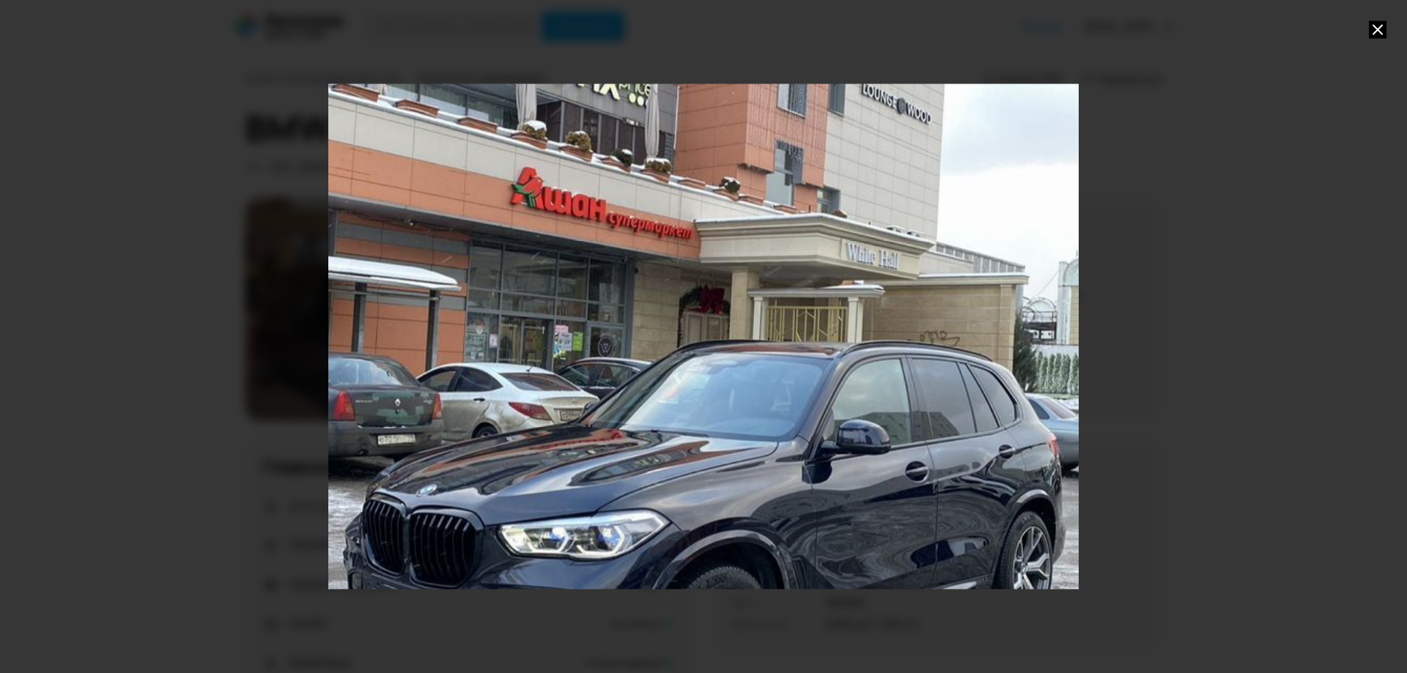
click at [617, 497] on div "Go to Slide 119" at bounding box center [703, 337] width 1500 height 1010
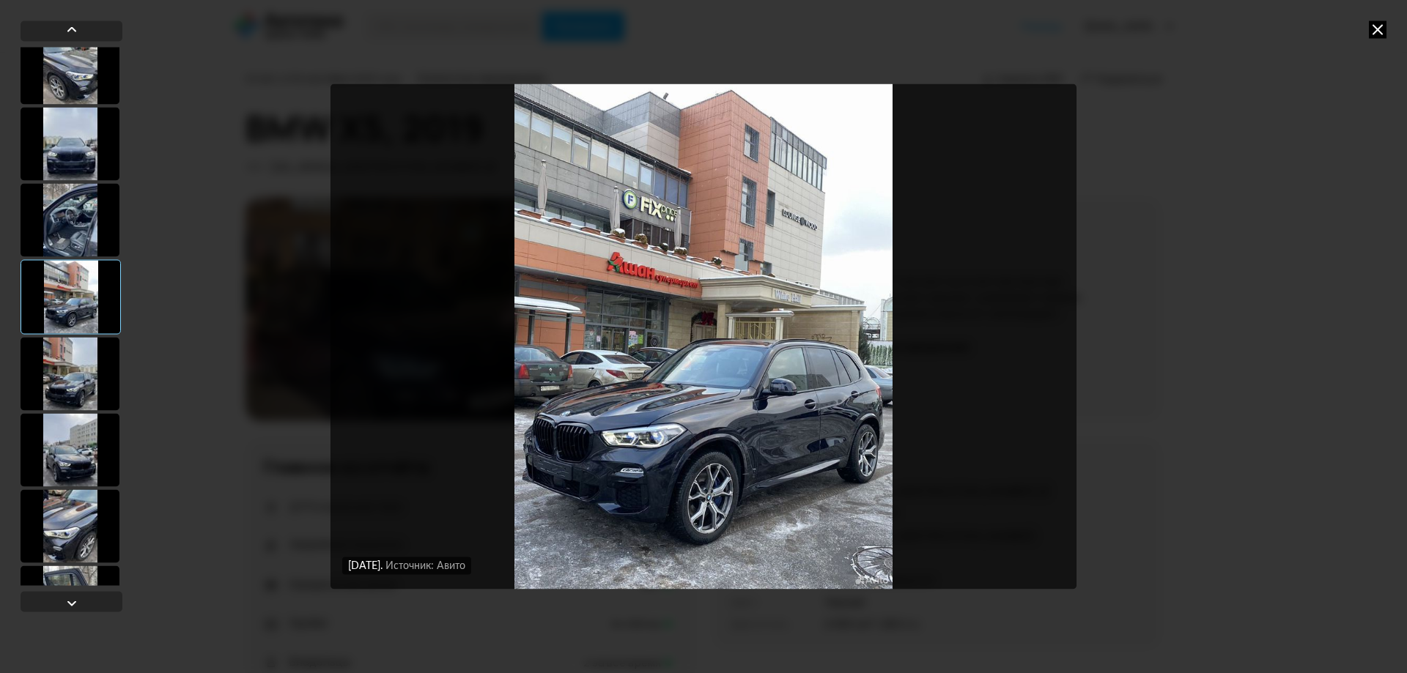
scroll to position [8911, 0]
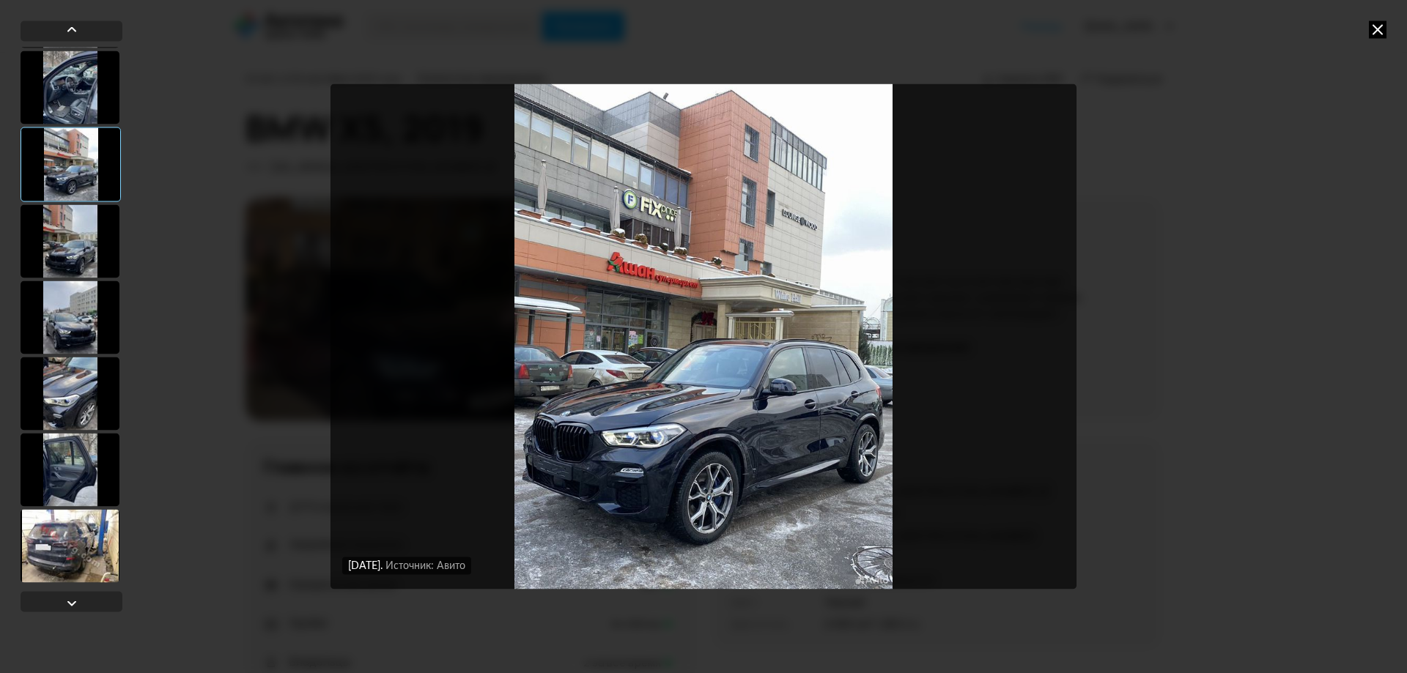
click at [59, 257] on div at bounding box center [70, 240] width 99 height 73
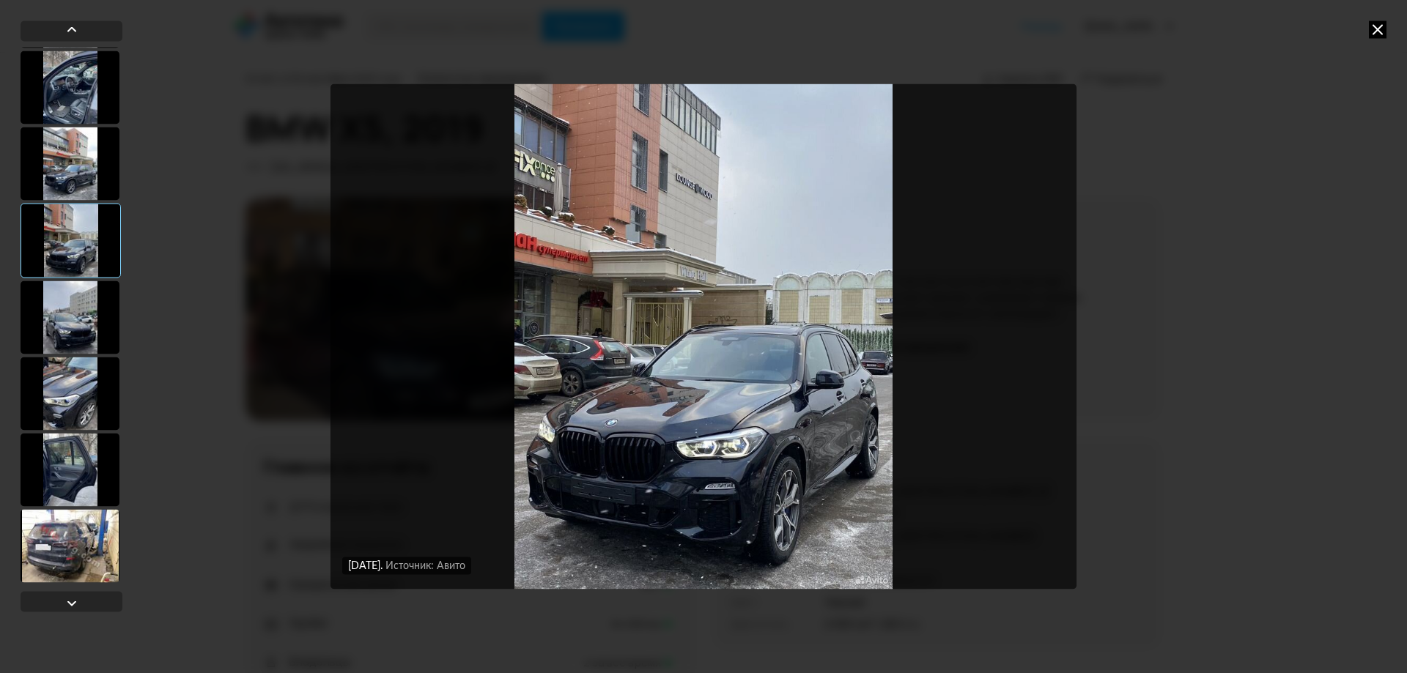
click at [84, 389] on div at bounding box center [70, 393] width 99 height 73
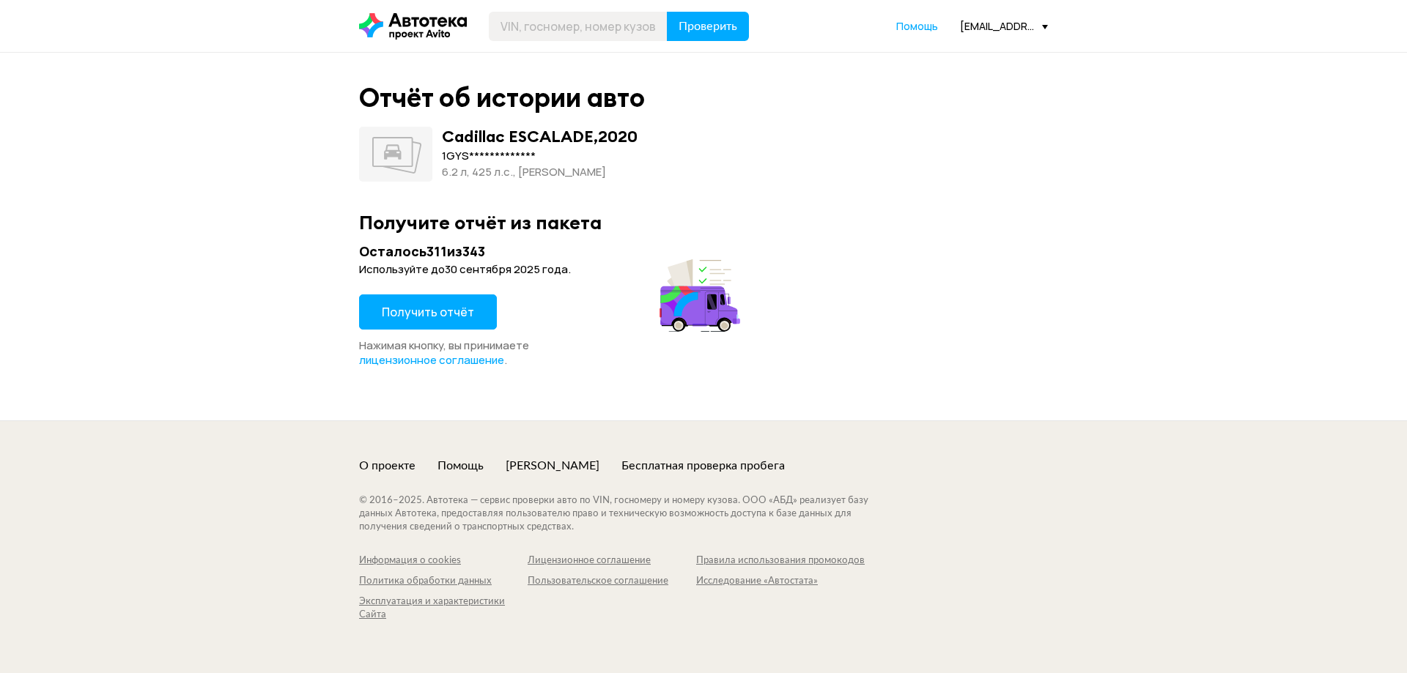
click at [436, 315] on span "Получить отчёт" at bounding box center [428, 312] width 92 height 16
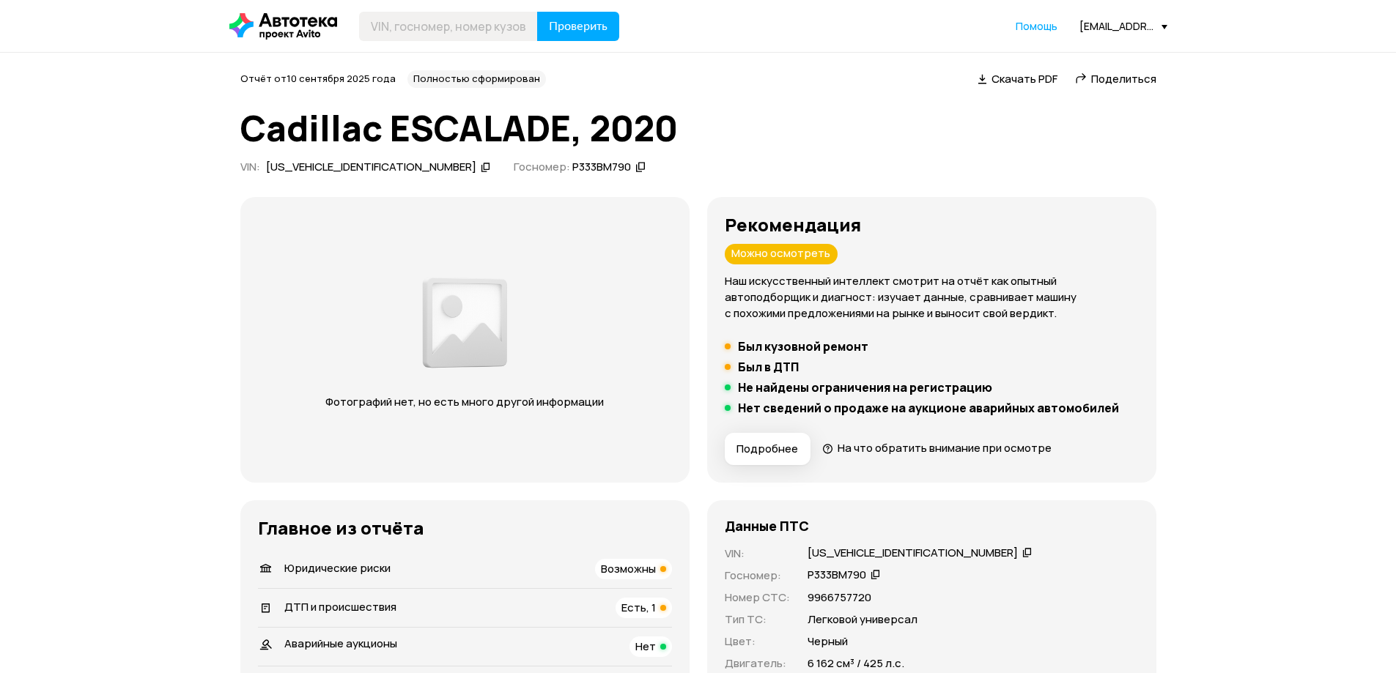
scroll to position [147, 0]
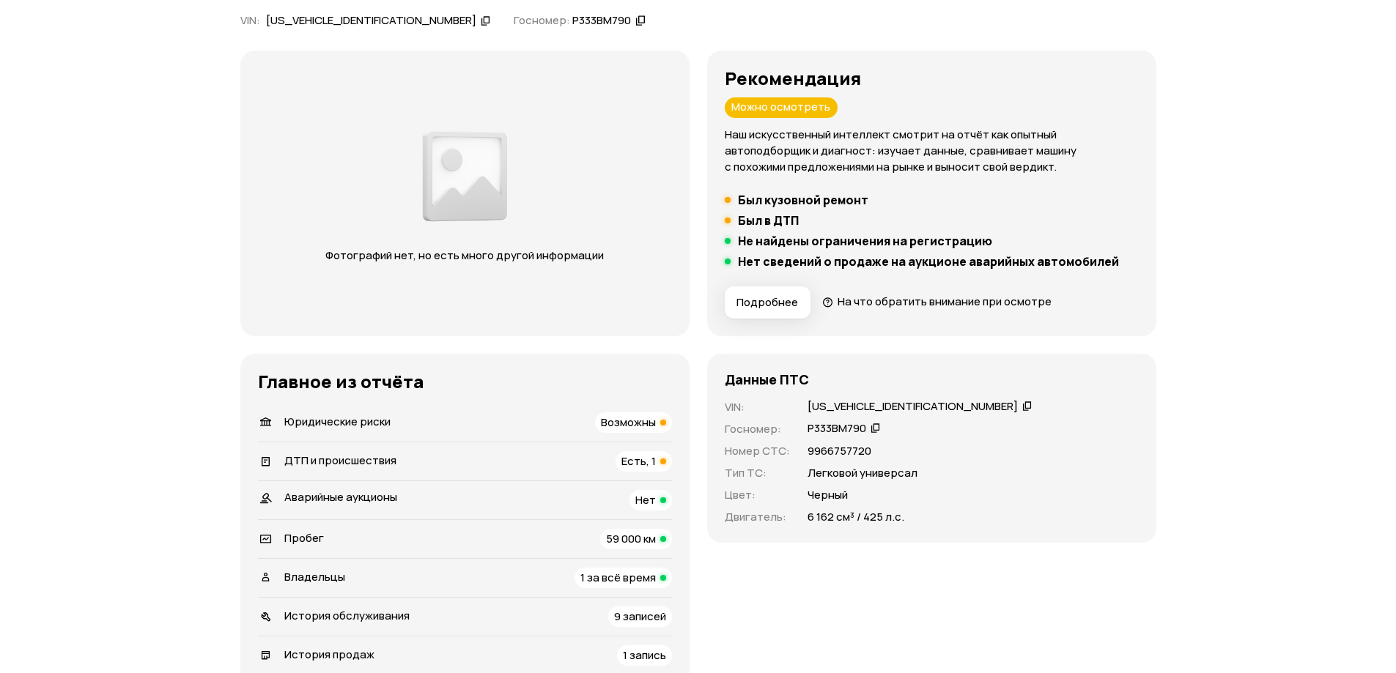
click at [653, 455] on span "Есть, 1" at bounding box center [638, 460] width 34 height 15
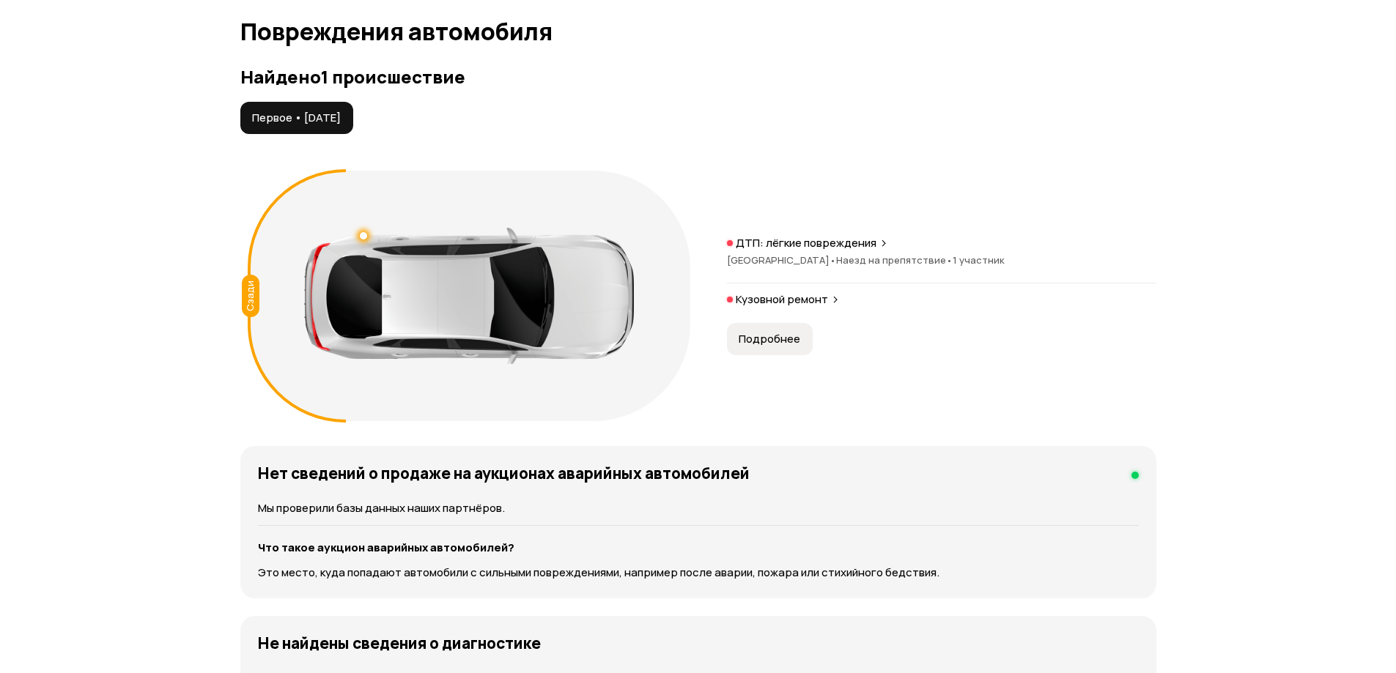
scroll to position [1517, 0]
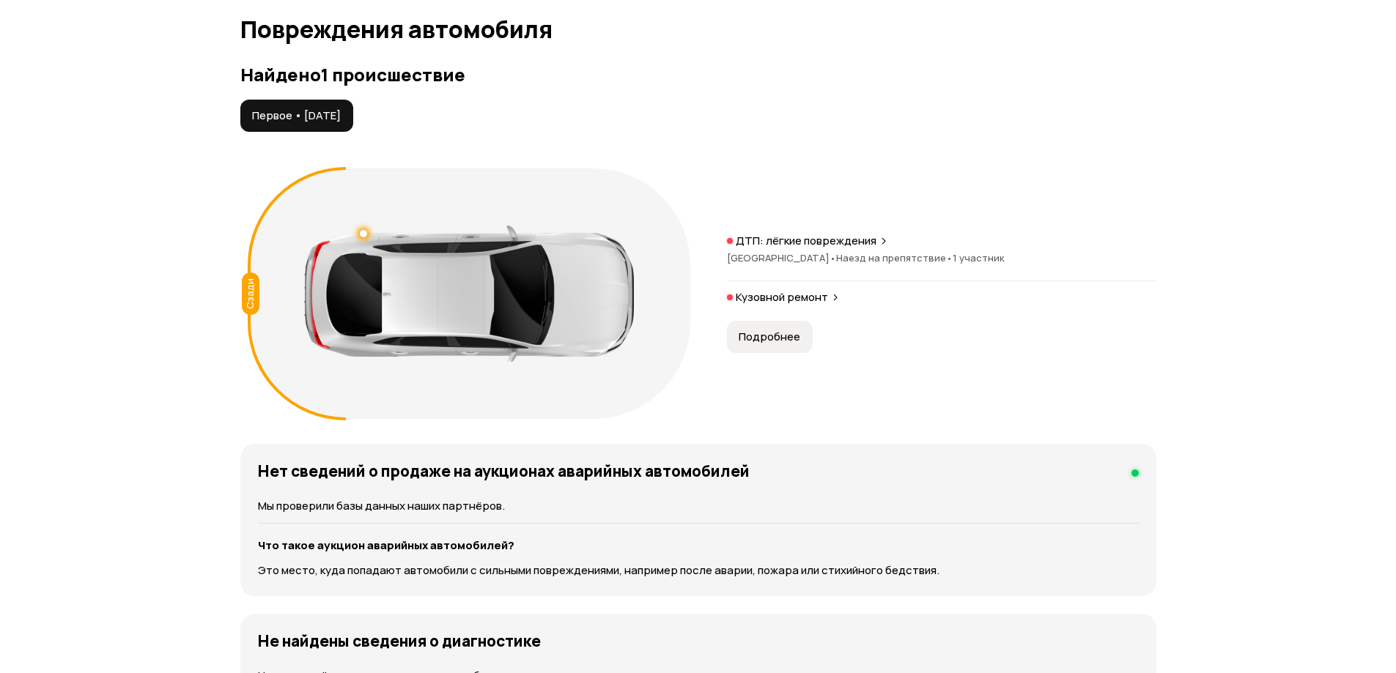
click at [789, 321] on button "Подробнее" at bounding box center [770, 337] width 86 height 32
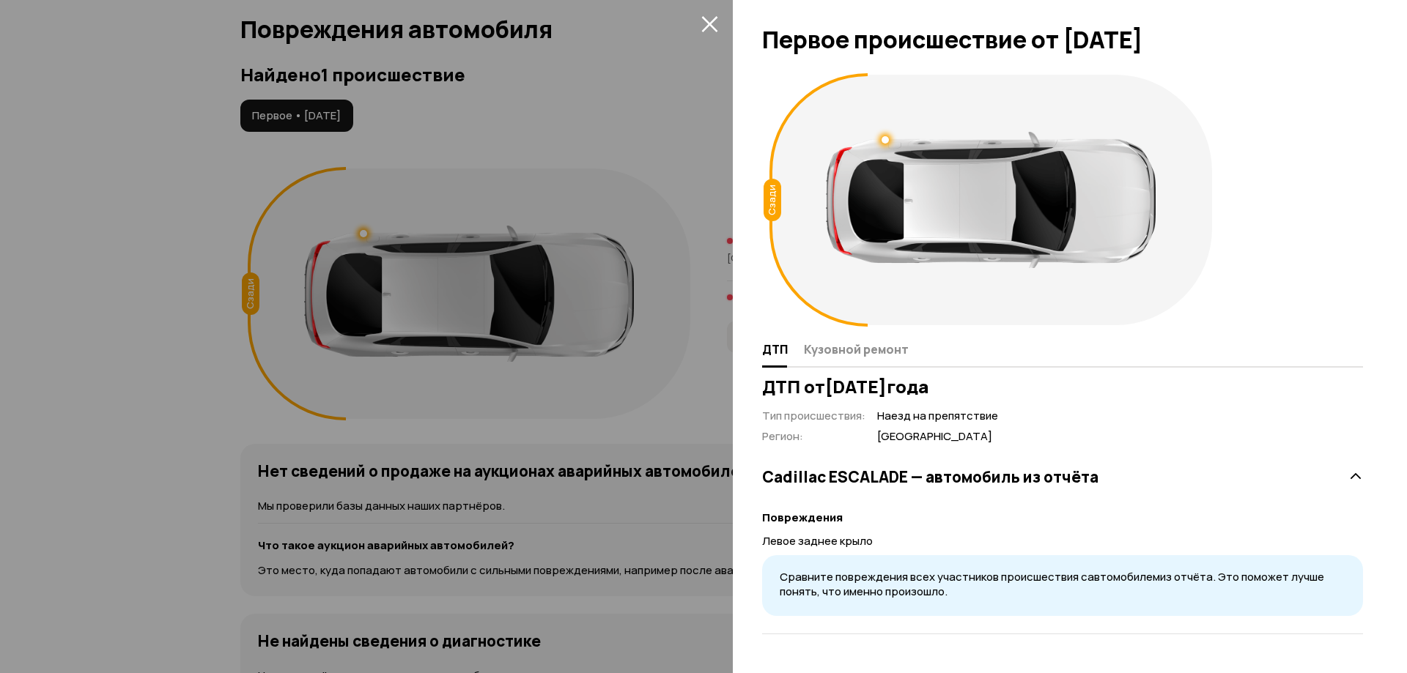
click at [712, 18] on icon "закрыть" at bounding box center [709, 23] width 17 height 17
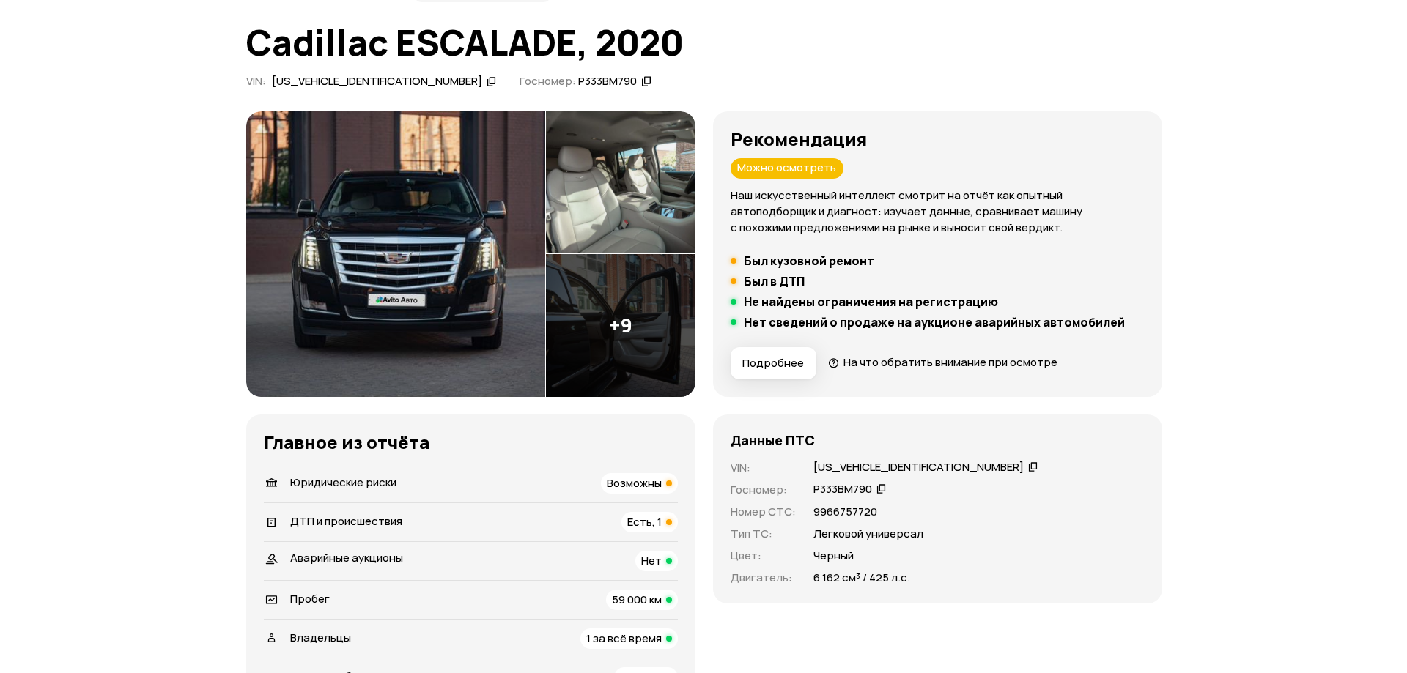
scroll to position [0, 0]
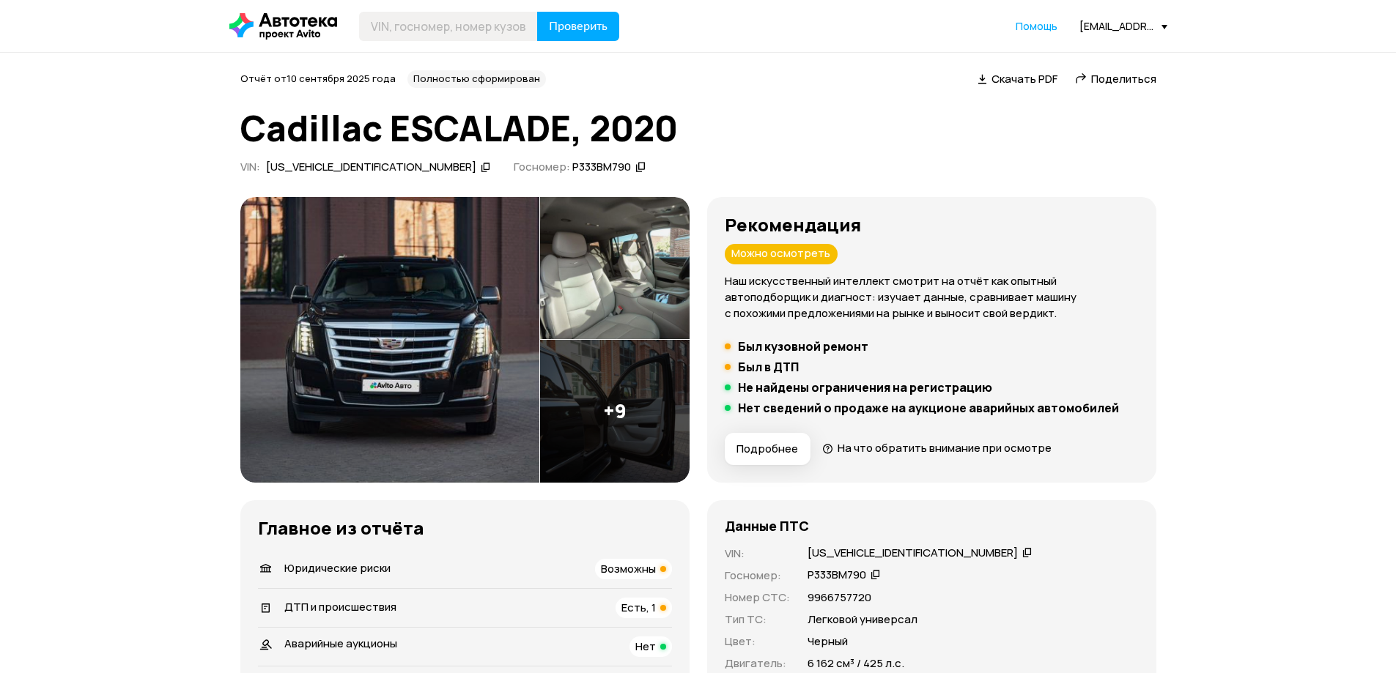
click at [1027, 80] on span "Скачать PDF" at bounding box center [1024, 78] width 66 height 15
click at [591, 413] on img at bounding box center [614, 411] width 149 height 143
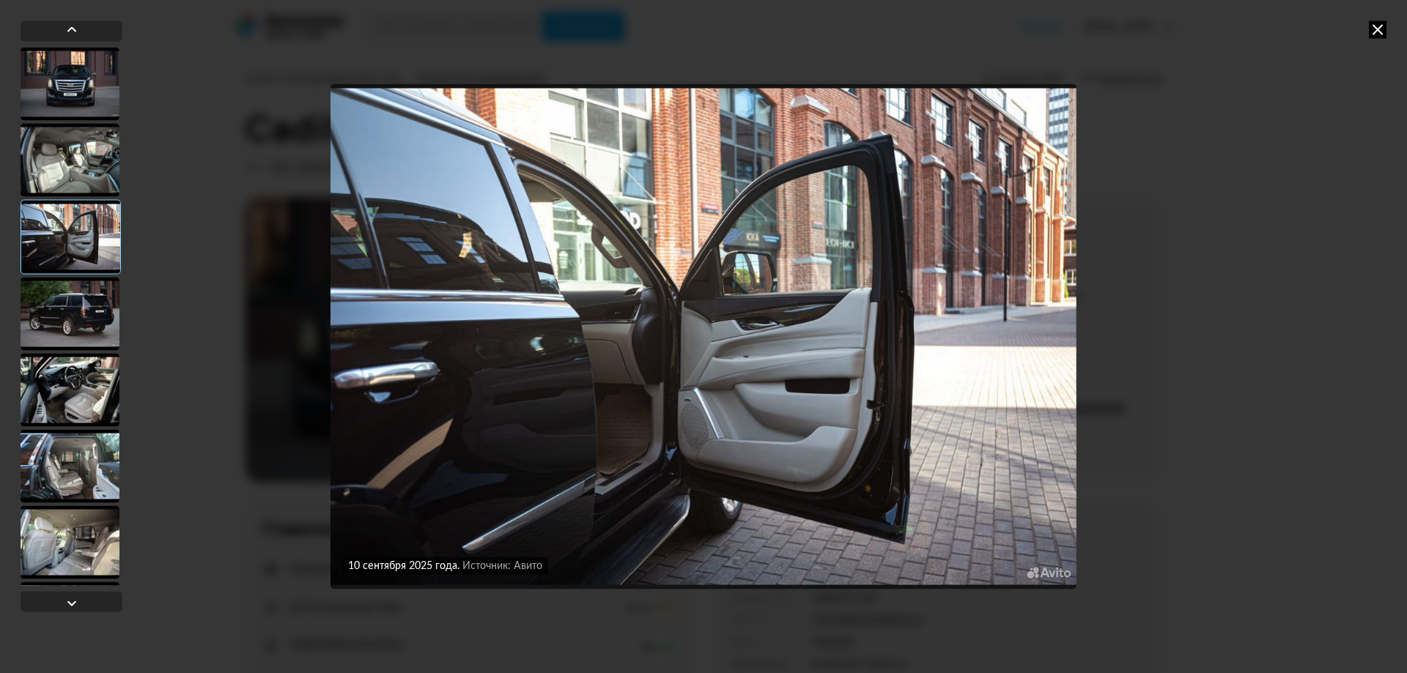
click at [95, 399] on div at bounding box center [70, 389] width 99 height 73
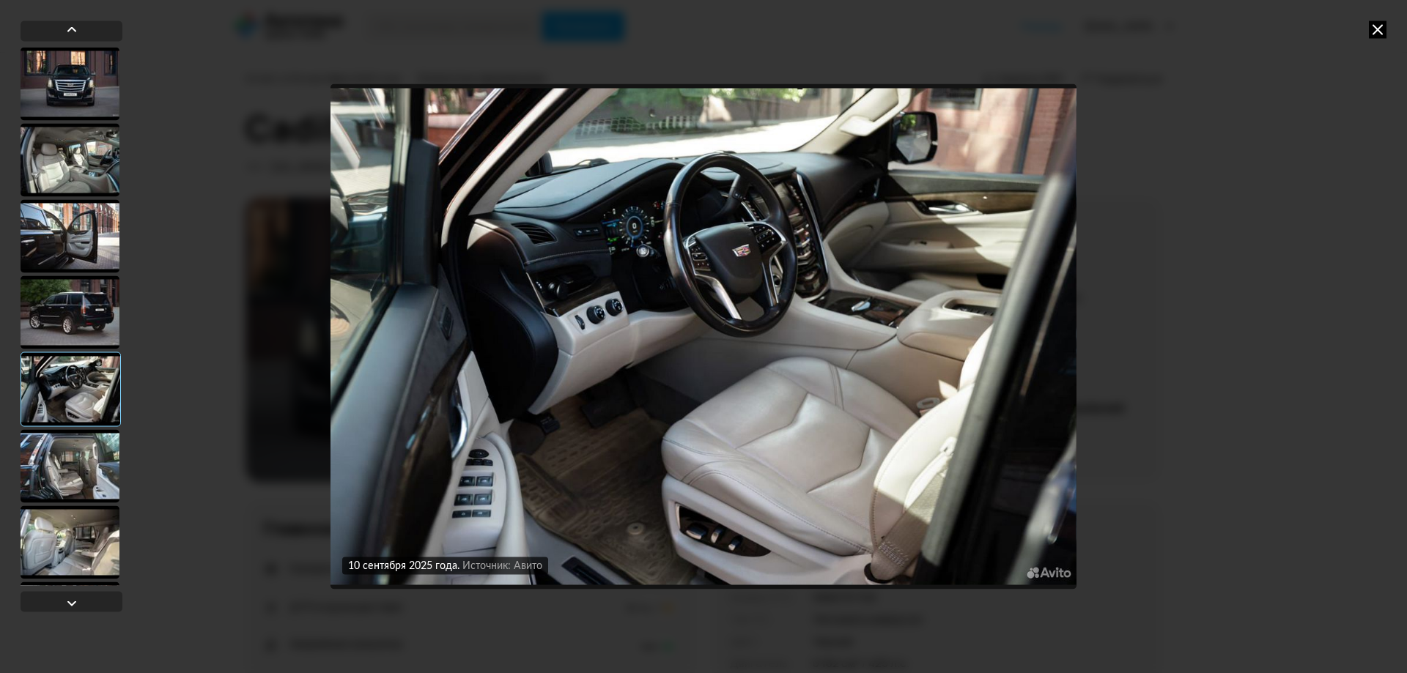
click at [67, 453] on div at bounding box center [70, 465] width 99 height 73
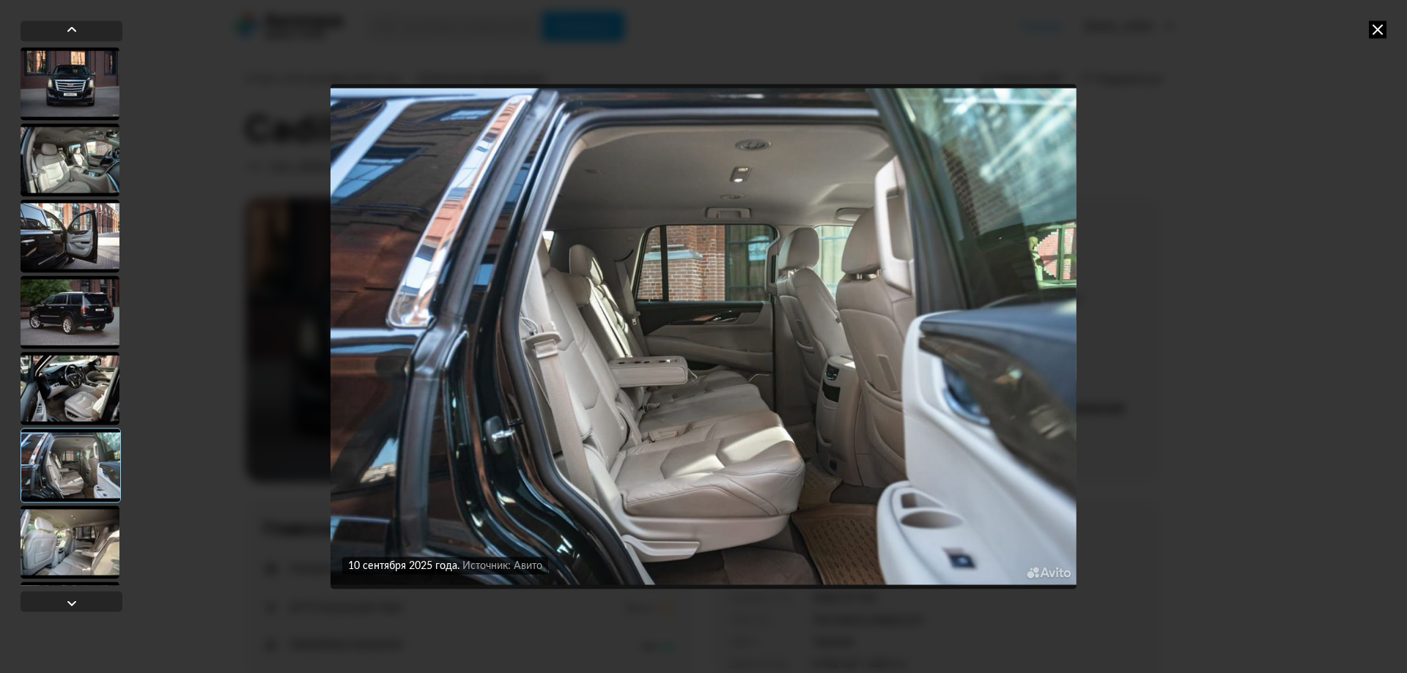
click at [75, 542] on div at bounding box center [70, 541] width 99 height 73
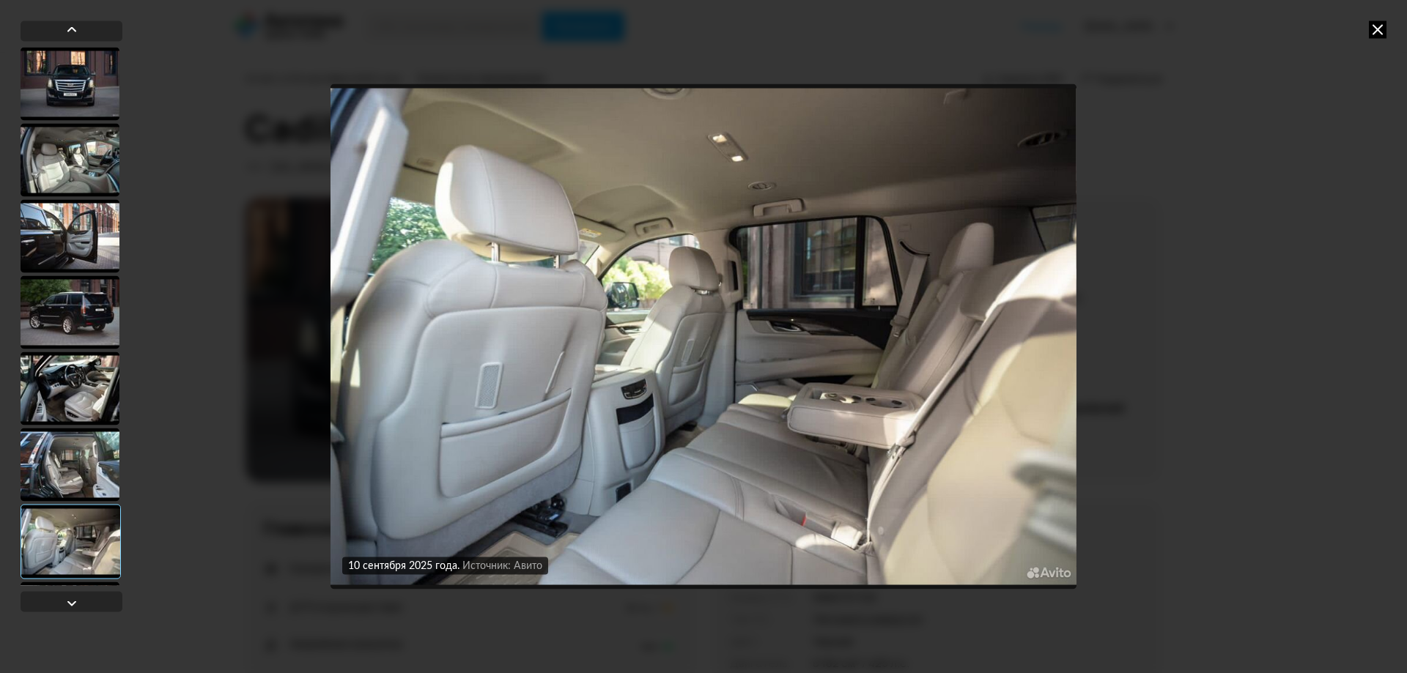
scroll to position [147, 0]
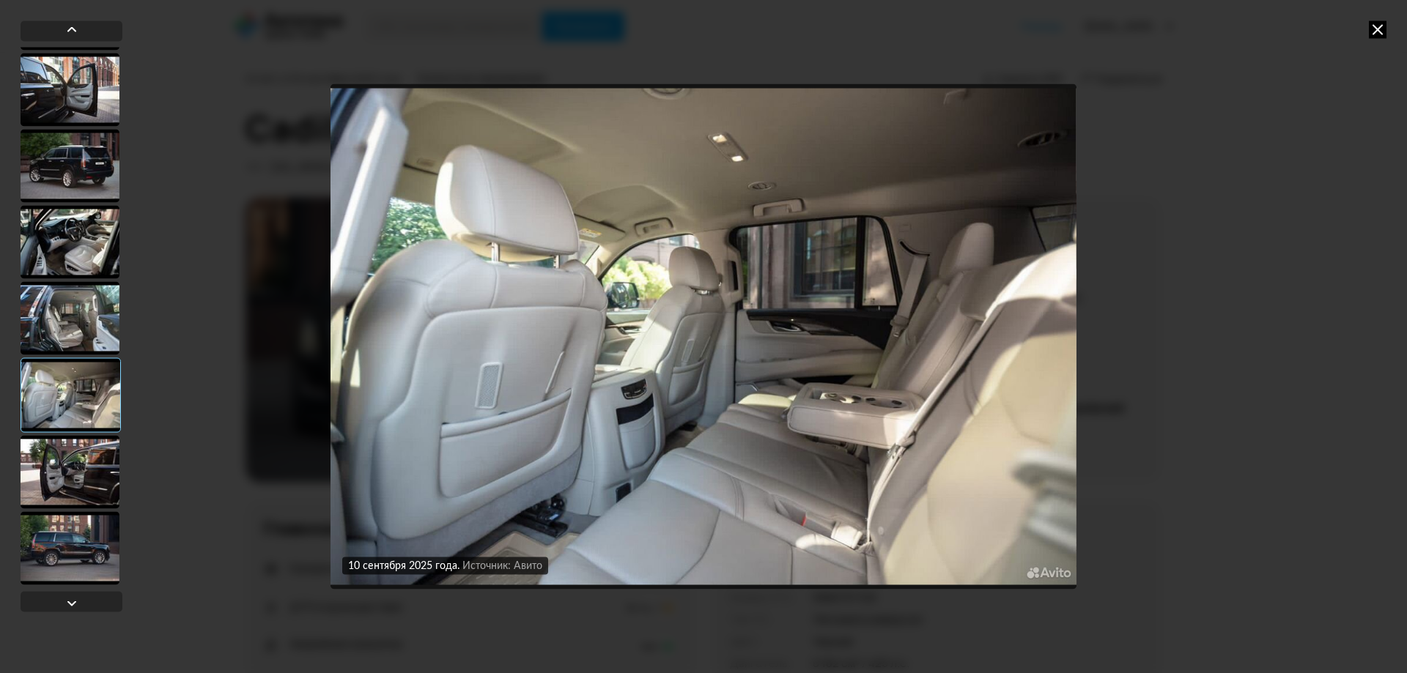
click at [75, 453] on div at bounding box center [70, 471] width 99 height 73
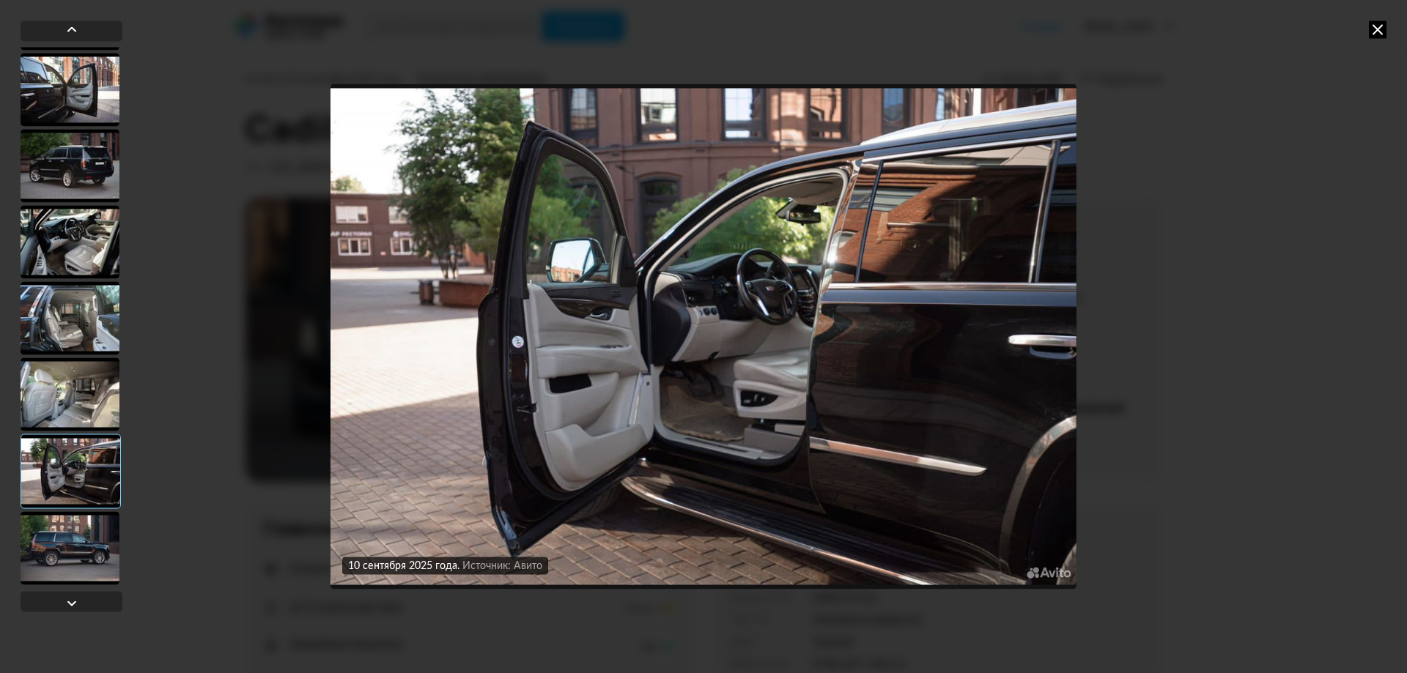
scroll to position [366, 0]
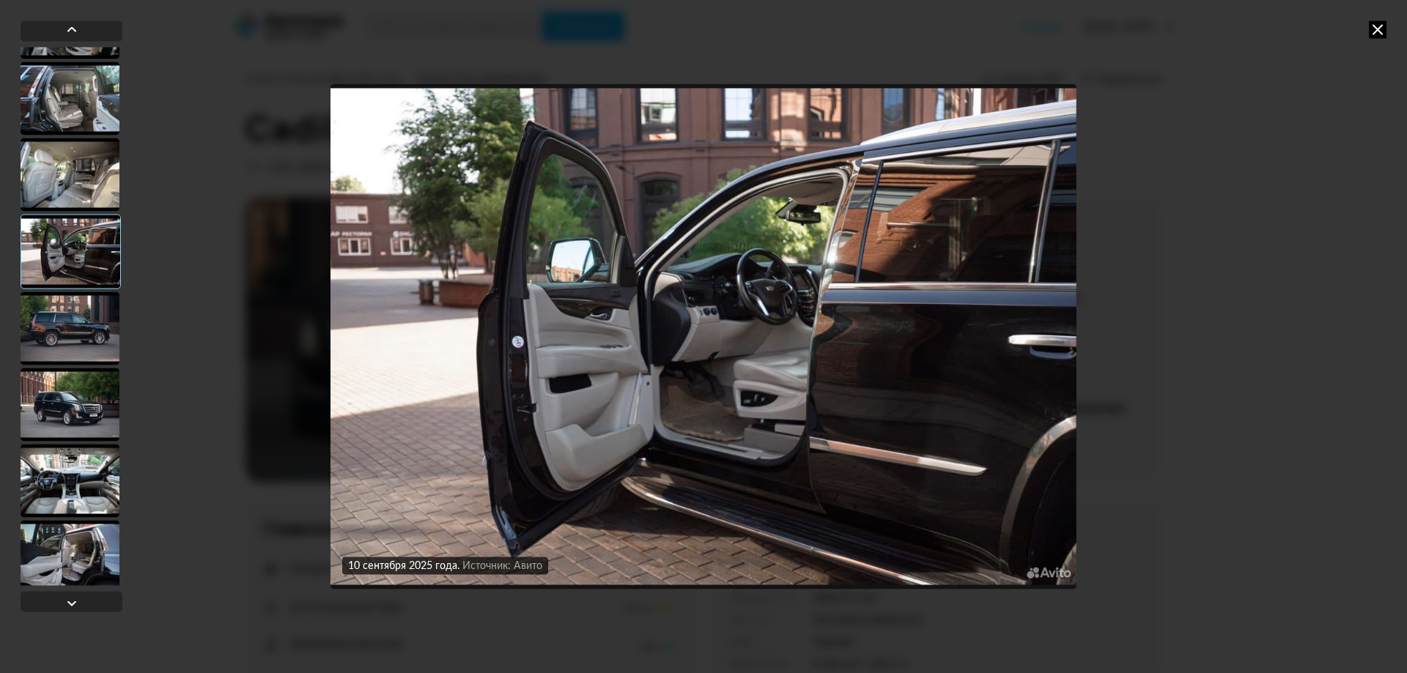
click at [67, 401] on div at bounding box center [70, 404] width 99 height 73
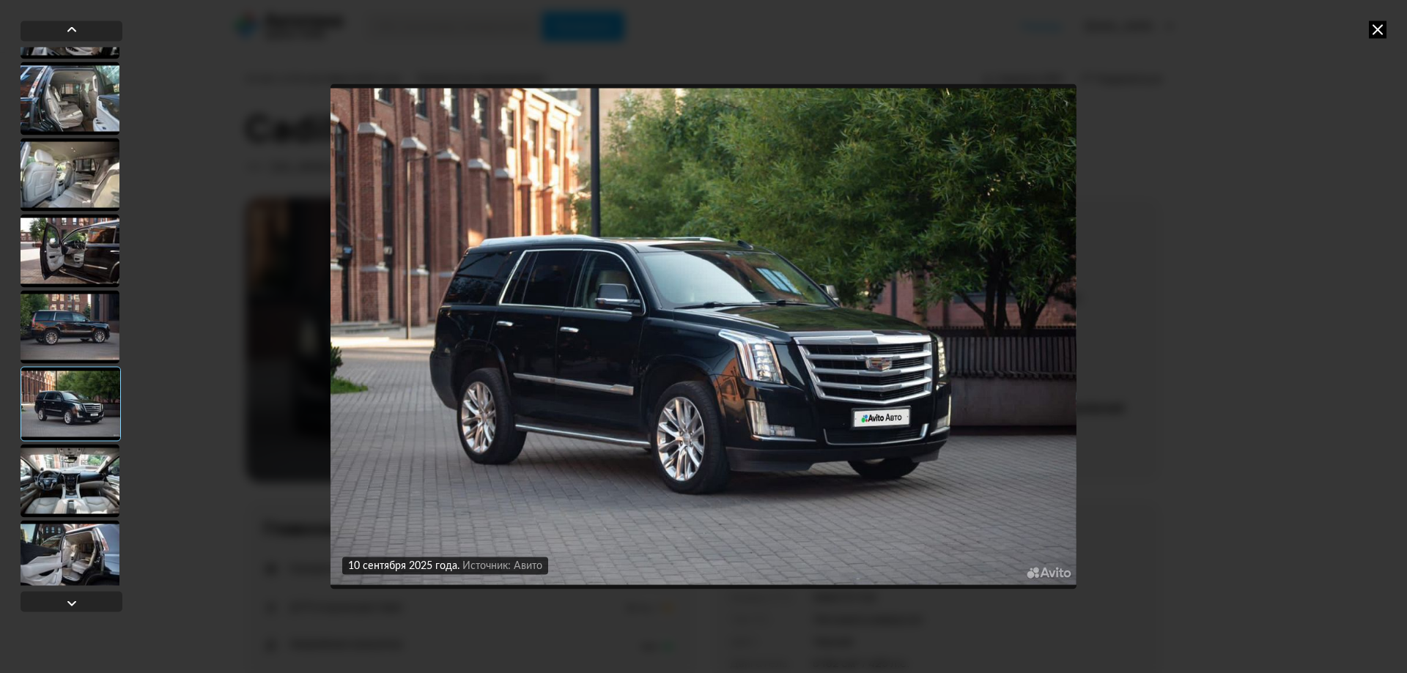
click at [76, 336] on div at bounding box center [70, 326] width 99 height 73
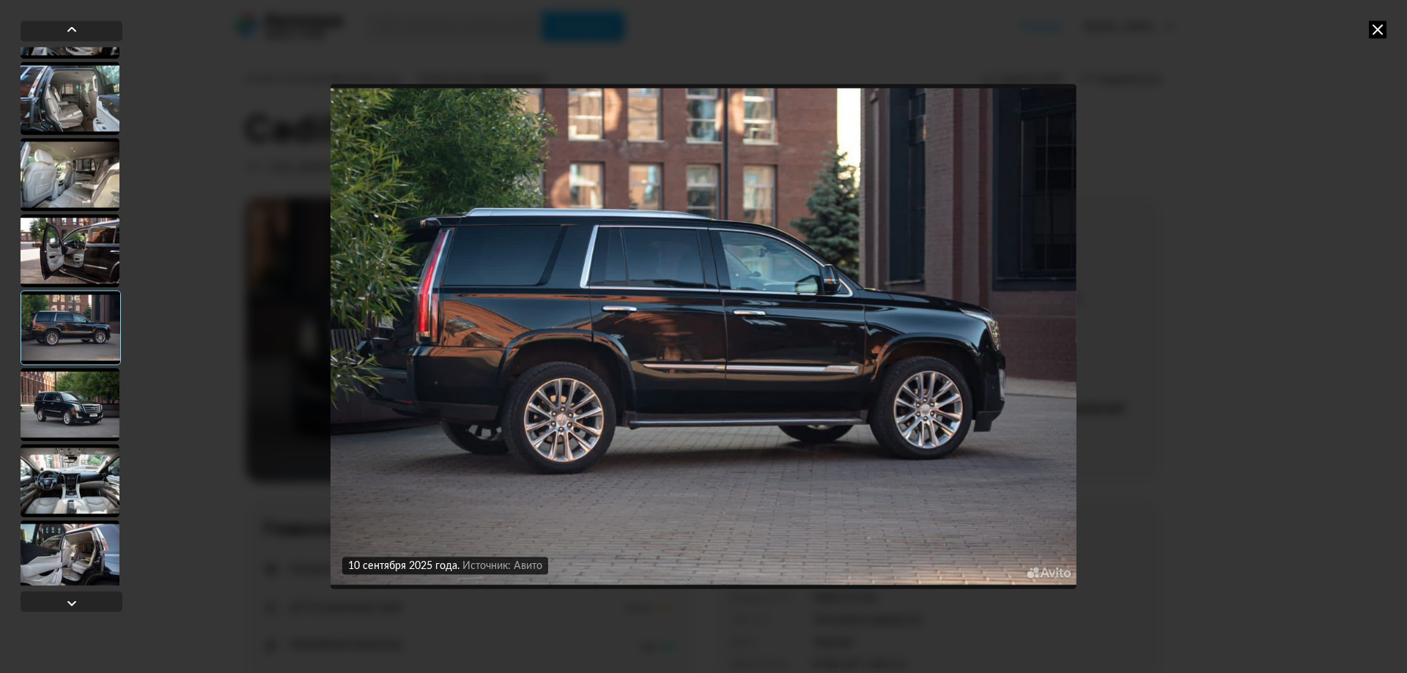
click at [74, 387] on div at bounding box center [70, 404] width 99 height 73
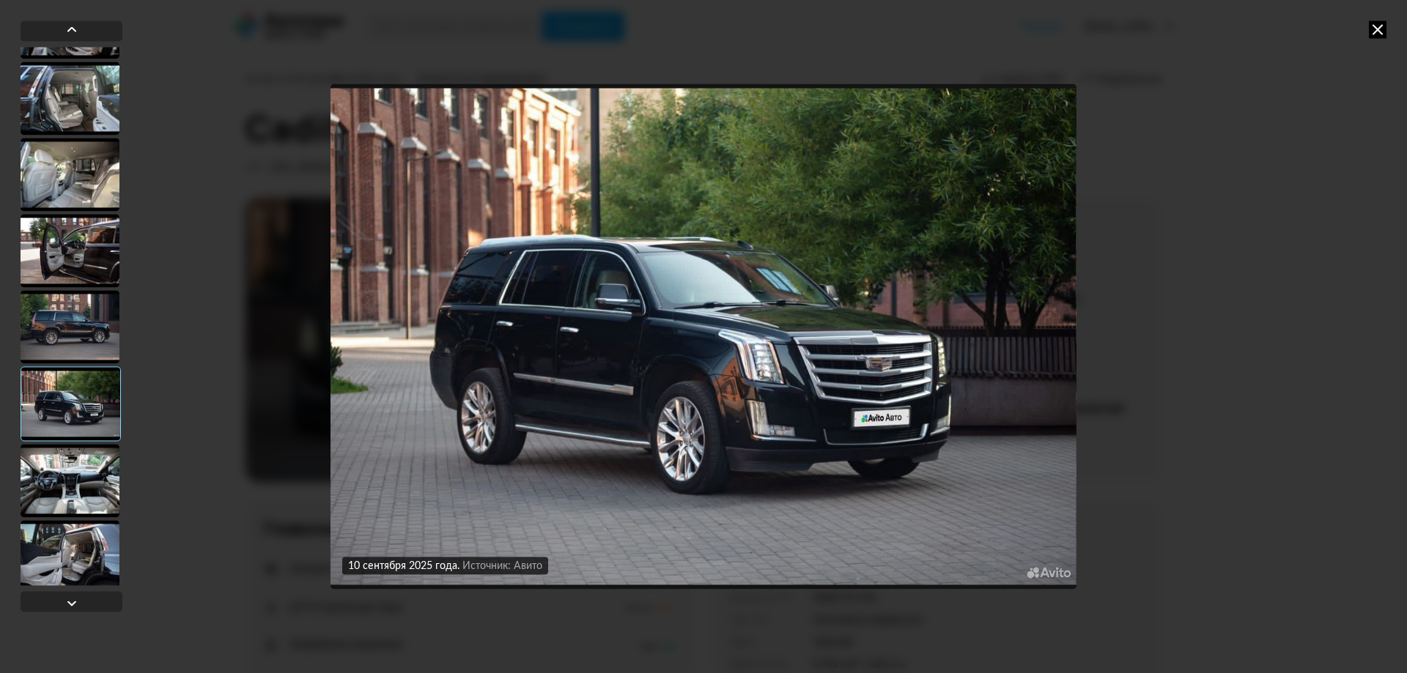
click at [81, 495] on div at bounding box center [70, 480] width 99 height 73
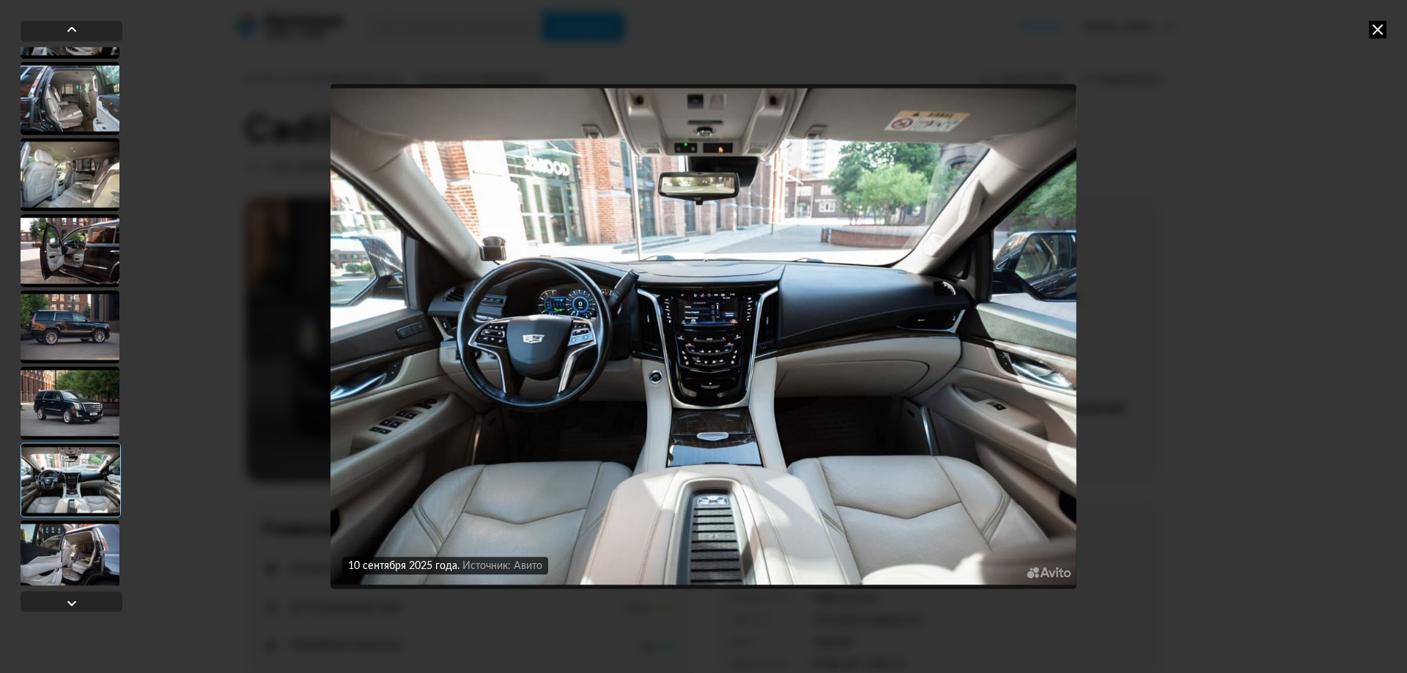
scroll to position [377, 0]
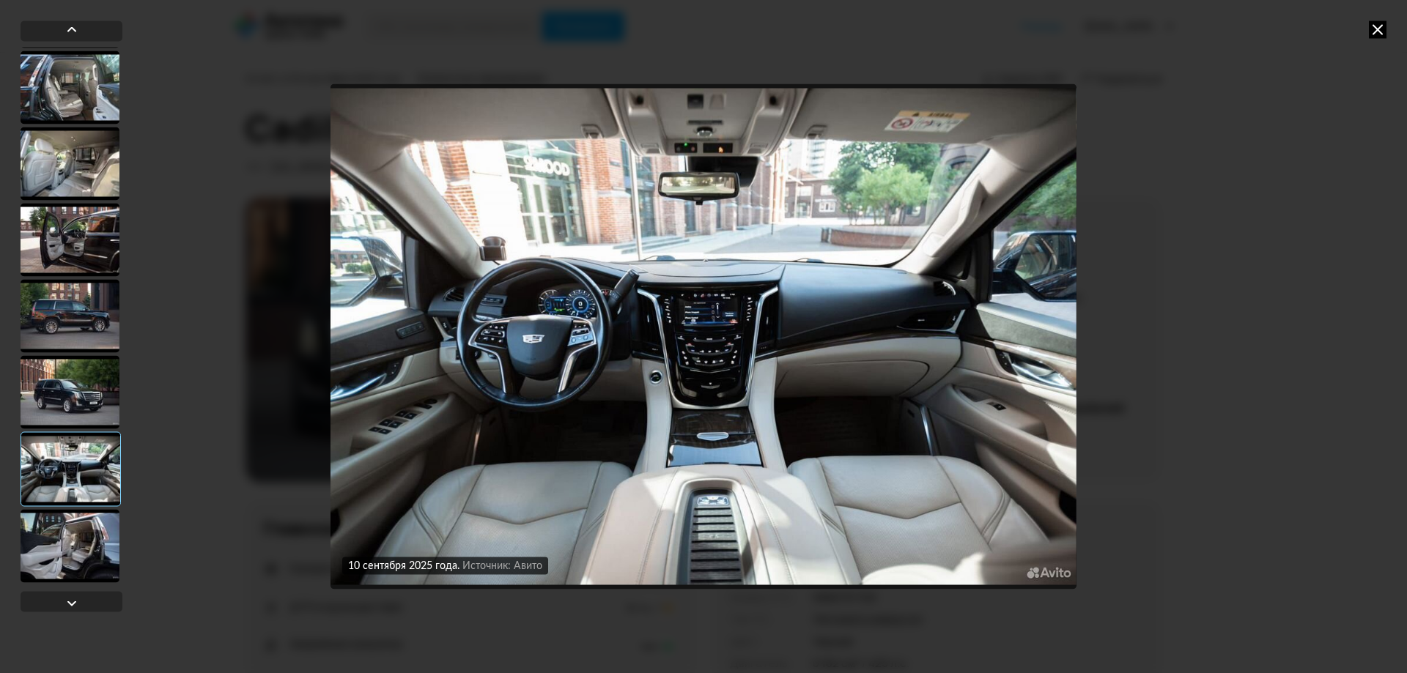
click at [53, 566] on div at bounding box center [70, 545] width 99 height 73
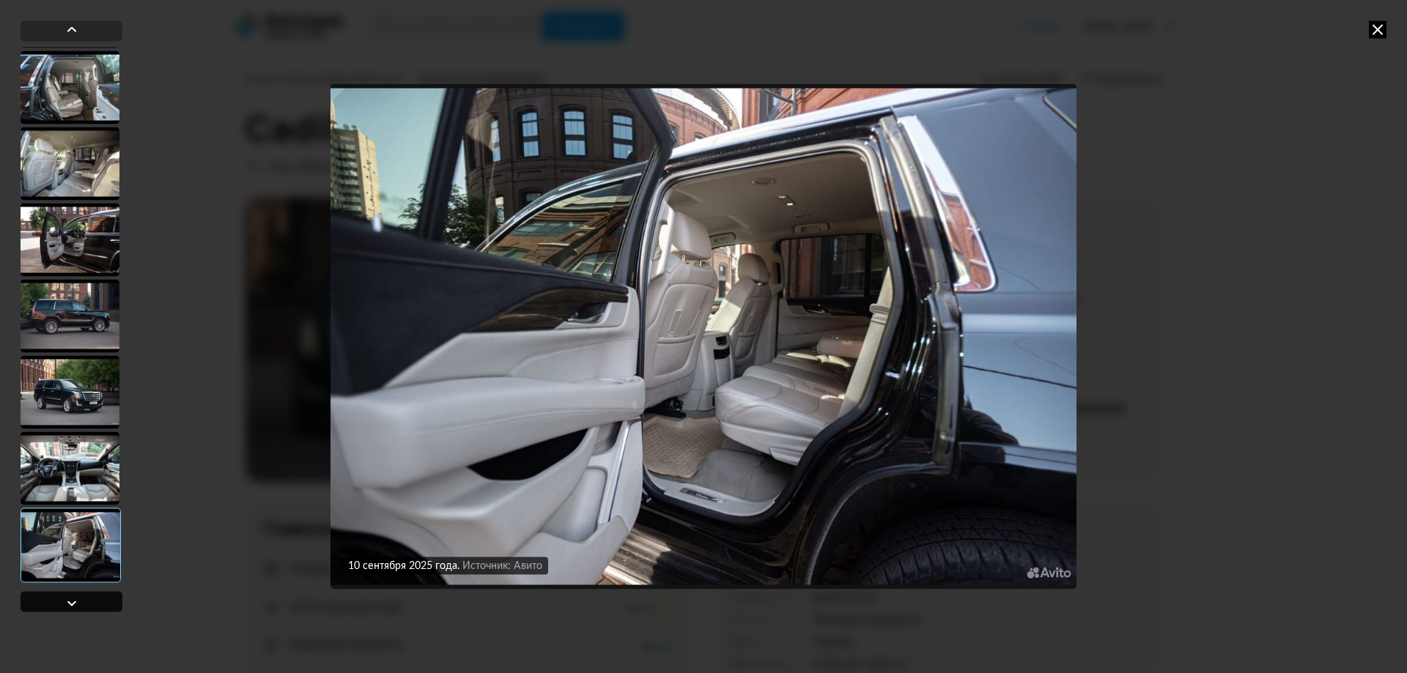
click at [67, 599] on div at bounding box center [72, 603] width 18 height 18
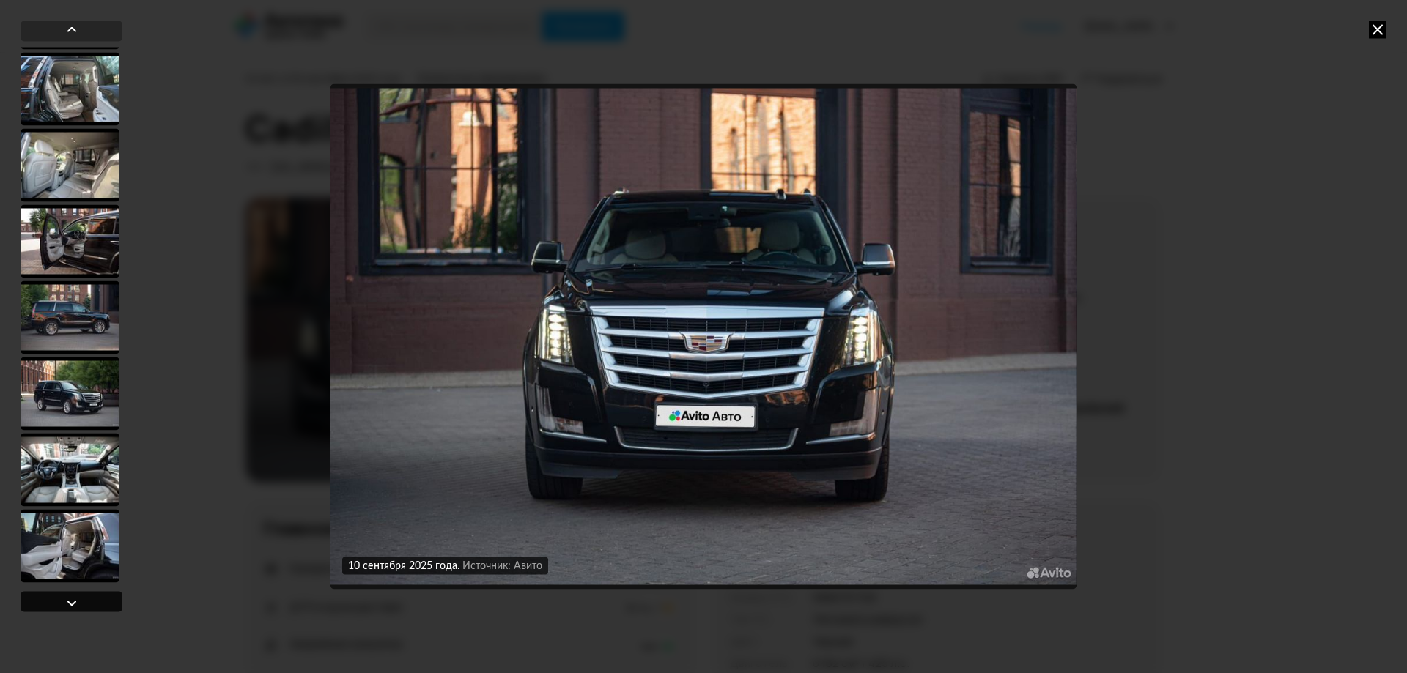
click at [67, 599] on div at bounding box center [72, 603] width 18 height 18
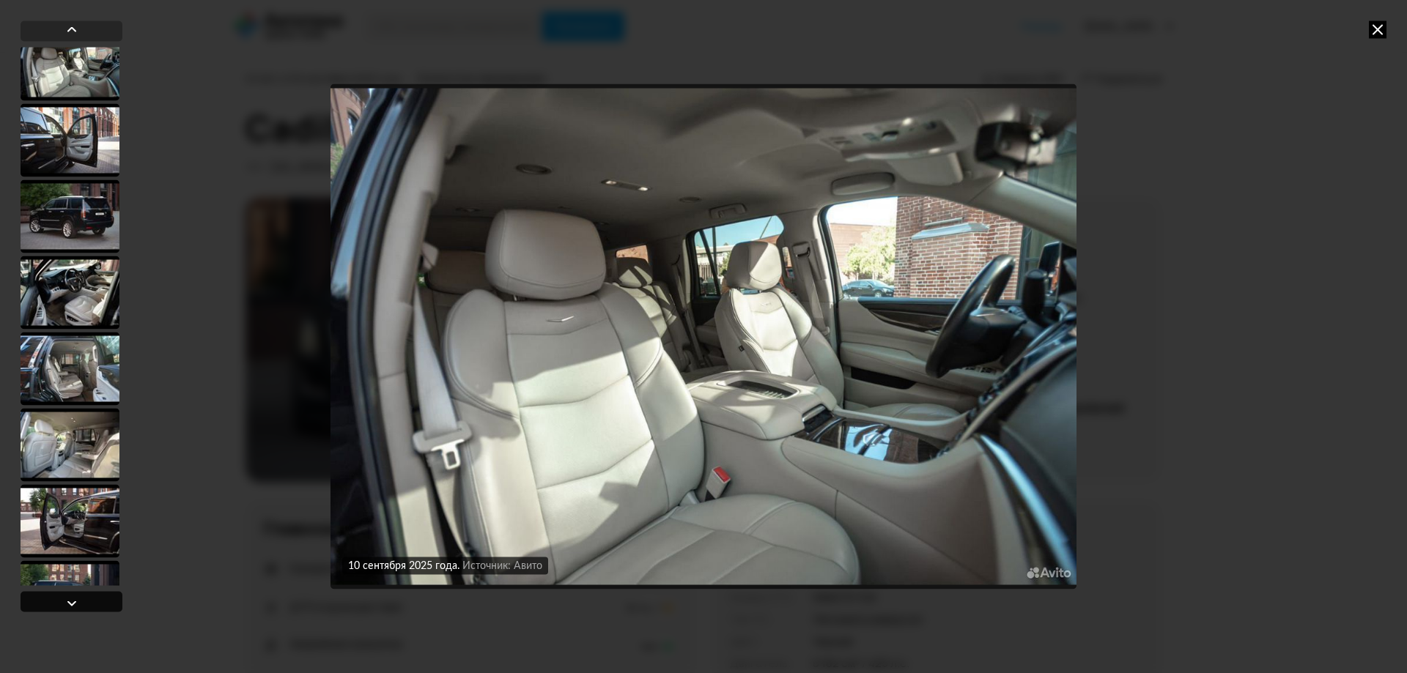
scroll to position [96, 0]
click at [67, 599] on div at bounding box center [72, 603] width 18 height 18
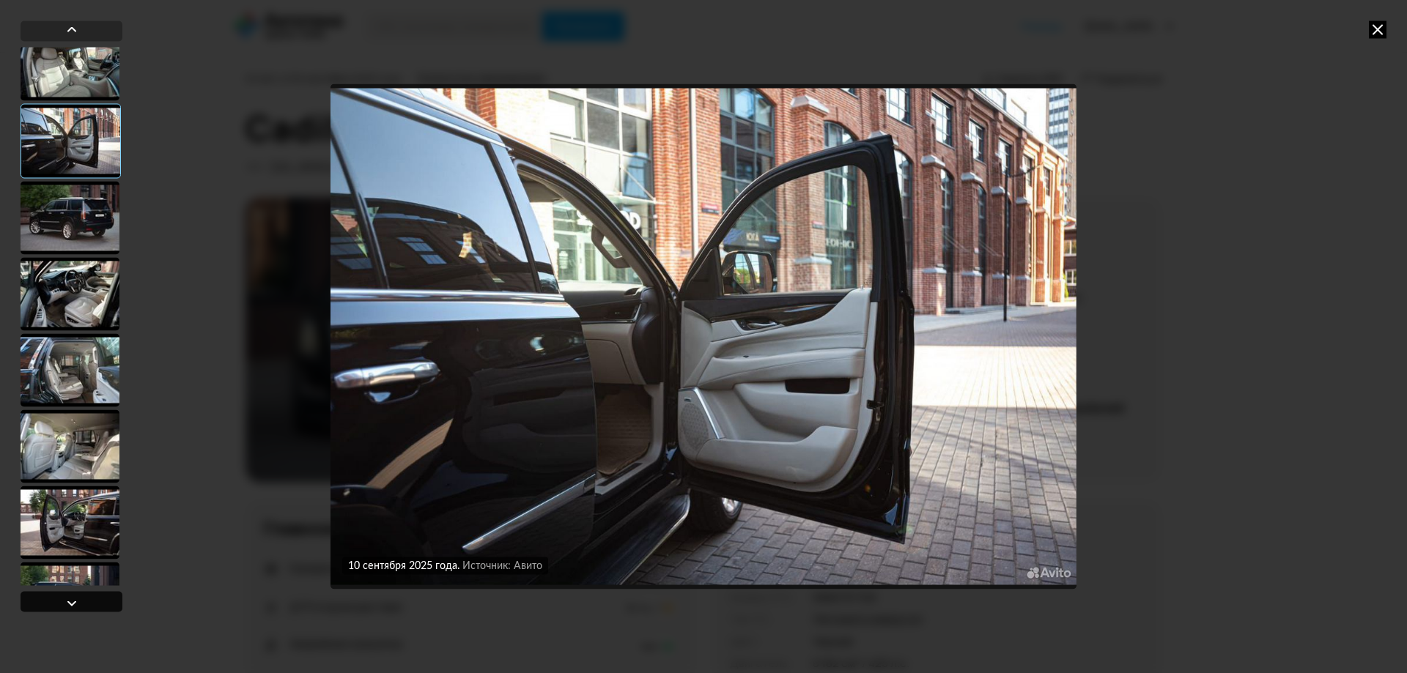
click at [67, 599] on div at bounding box center [72, 603] width 18 height 18
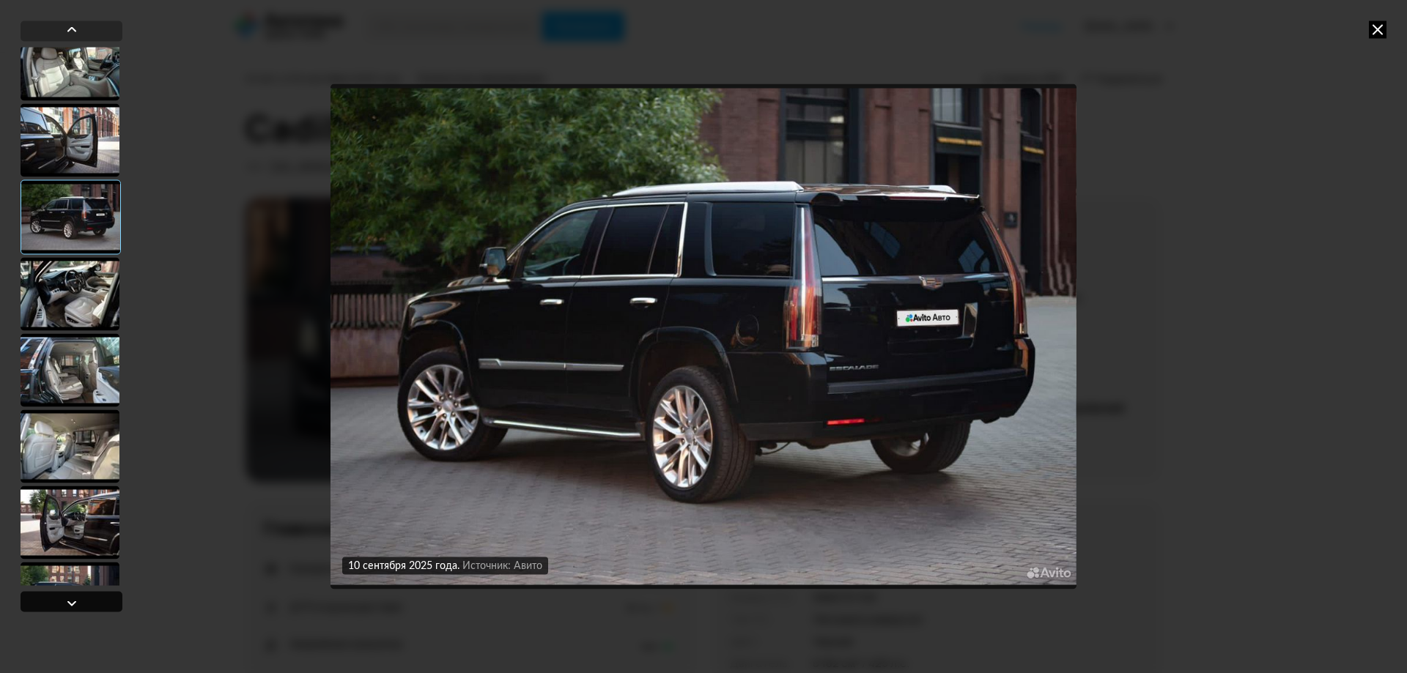
click at [67, 599] on div at bounding box center [72, 603] width 18 height 18
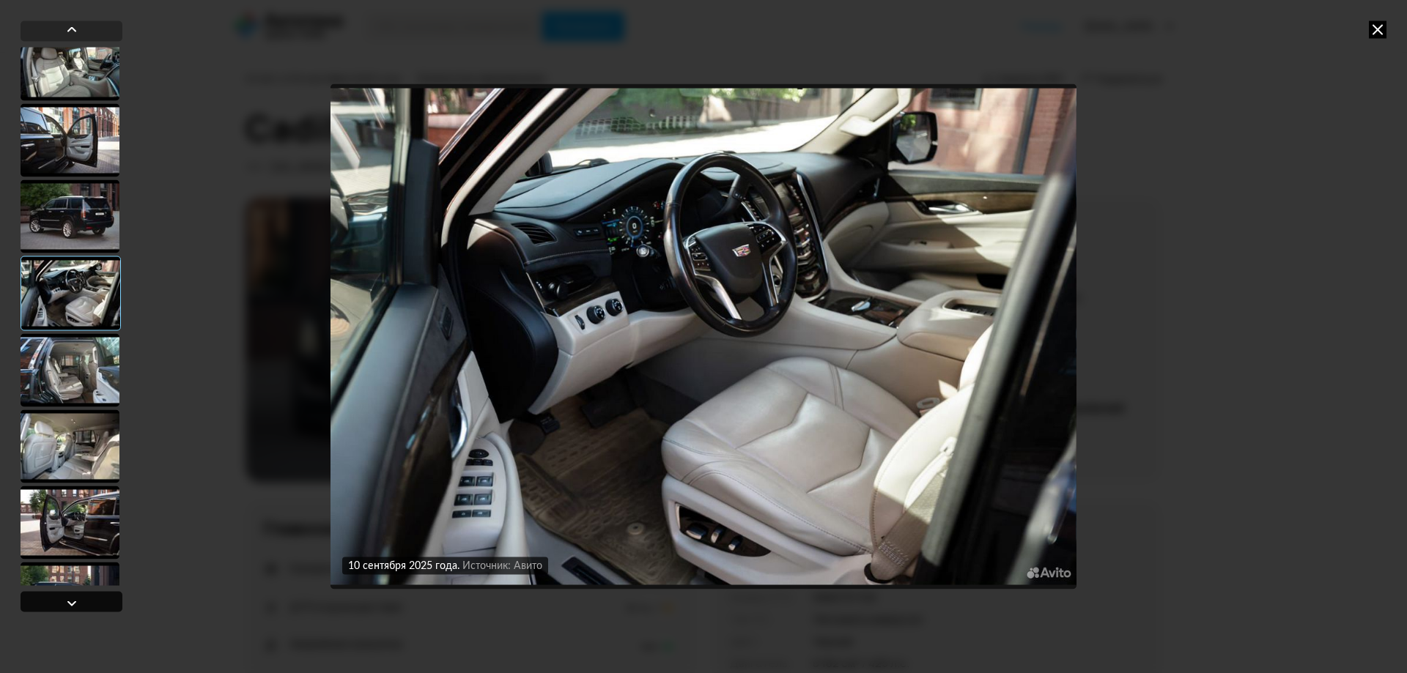
click at [67, 599] on div at bounding box center [72, 603] width 18 height 18
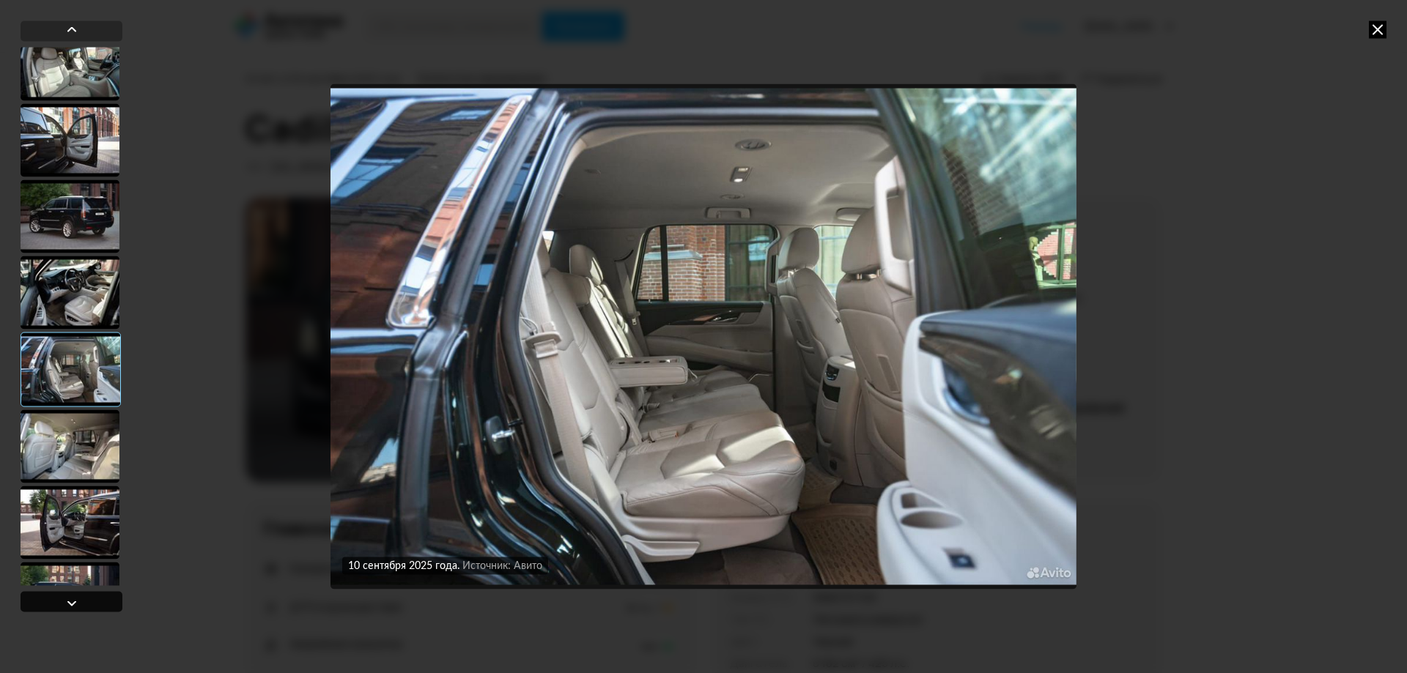
click at [67, 599] on div at bounding box center [72, 603] width 18 height 18
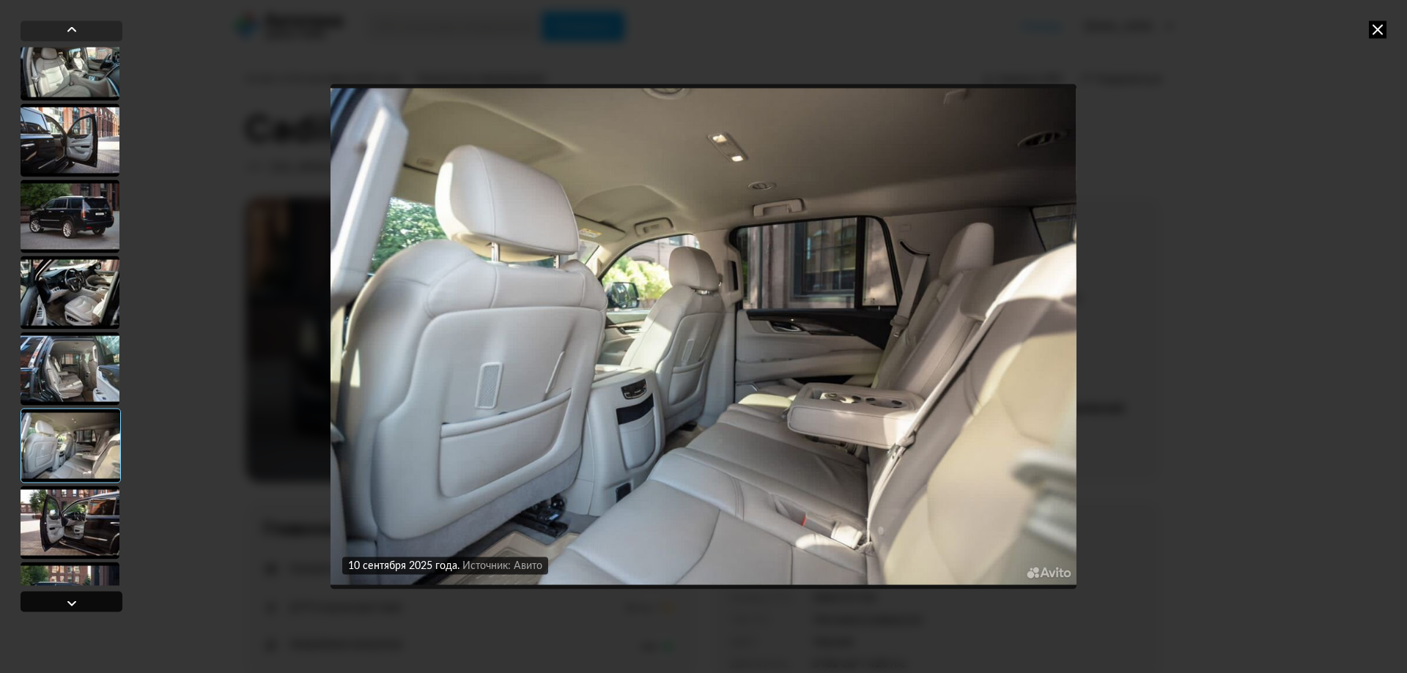
click at [67, 599] on div at bounding box center [72, 603] width 18 height 18
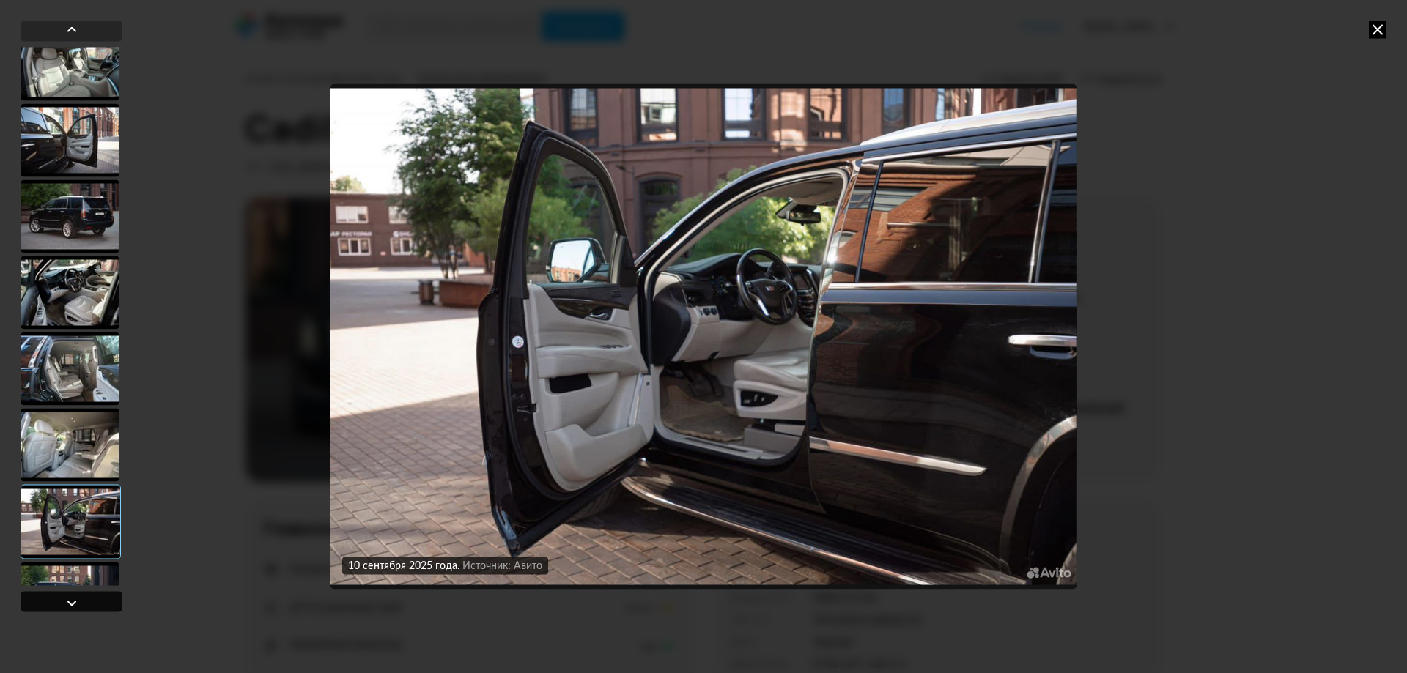
click at [67, 599] on div at bounding box center [72, 603] width 18 height 18
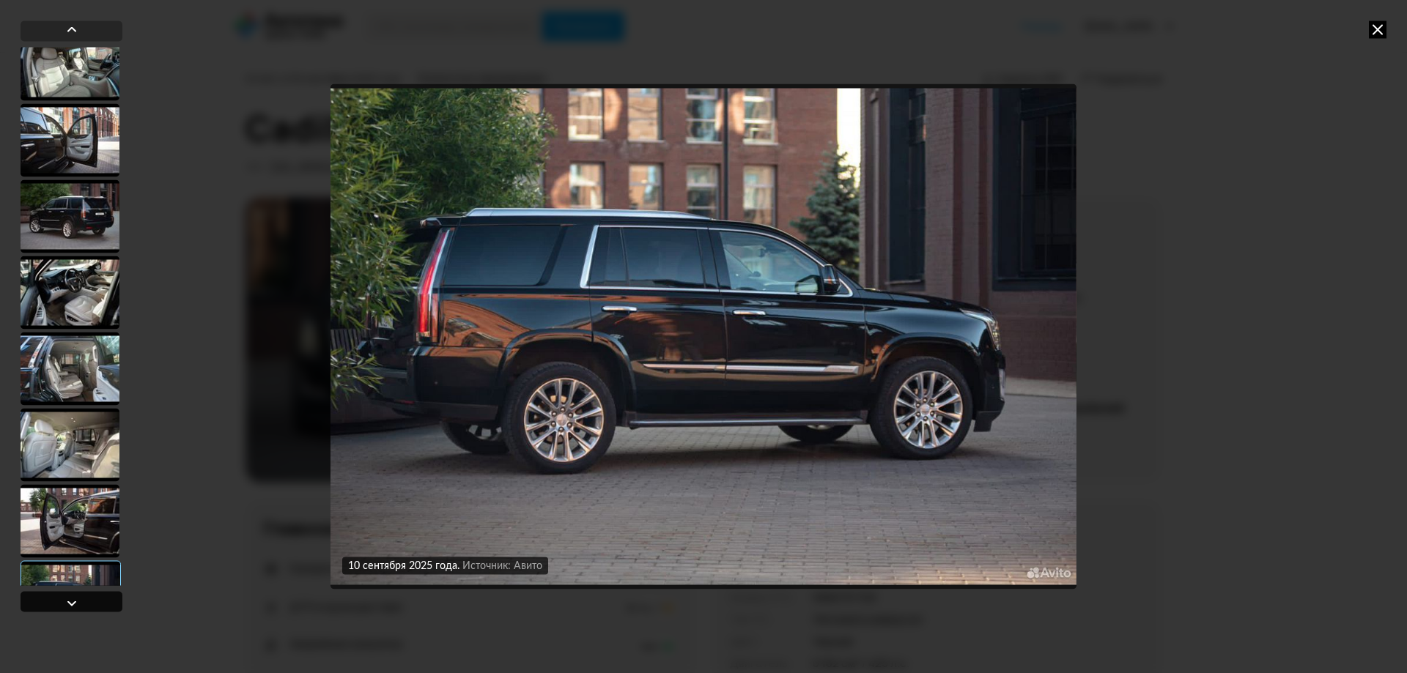
click at [67, 599] on div at bounding box center [72, 603] width 18 height 18
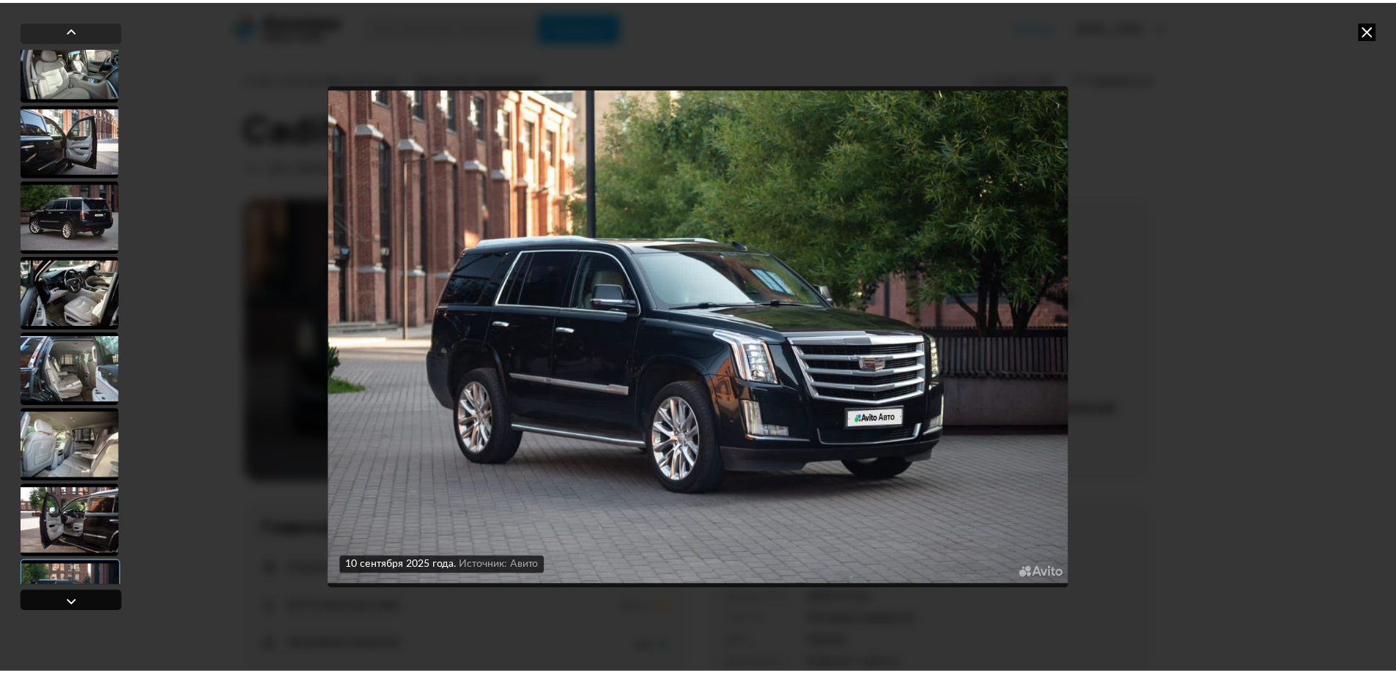
scroll to position [377, 0]
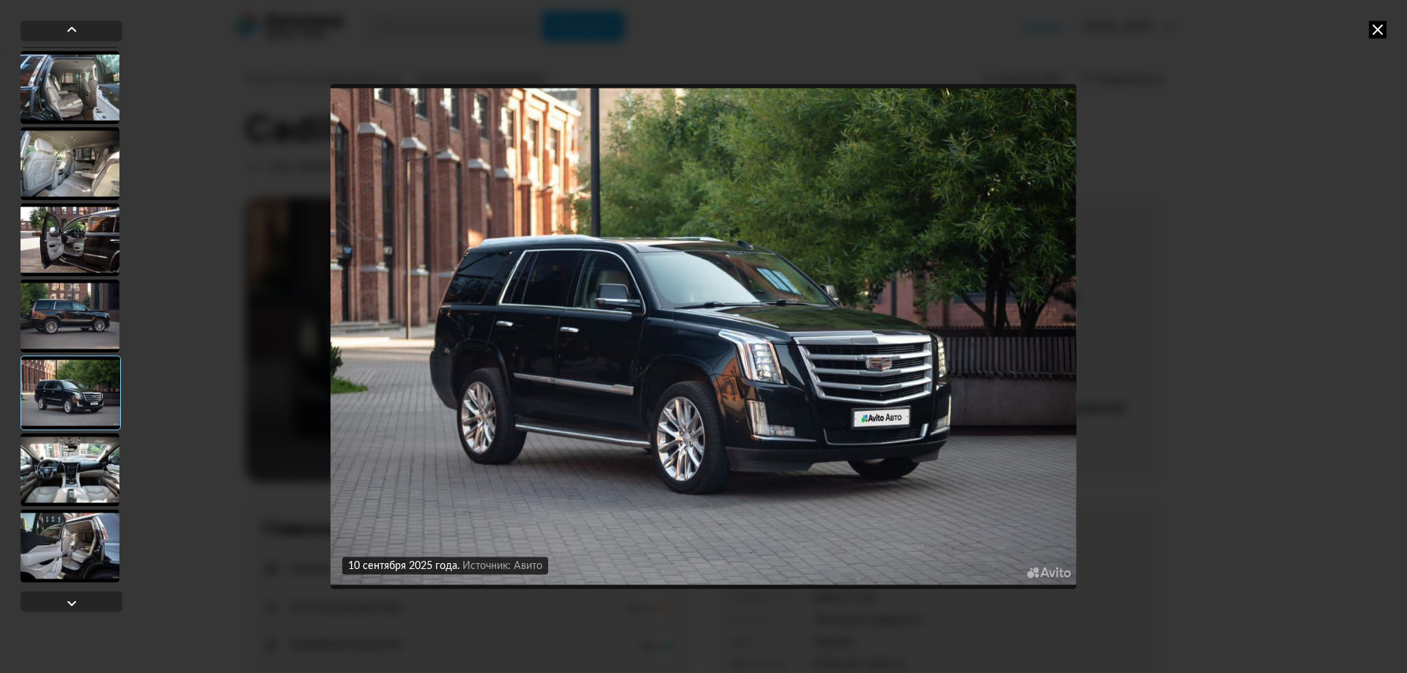
click at [1378, 23] on icon at bounding box center [1377, 30] width 18 height 18
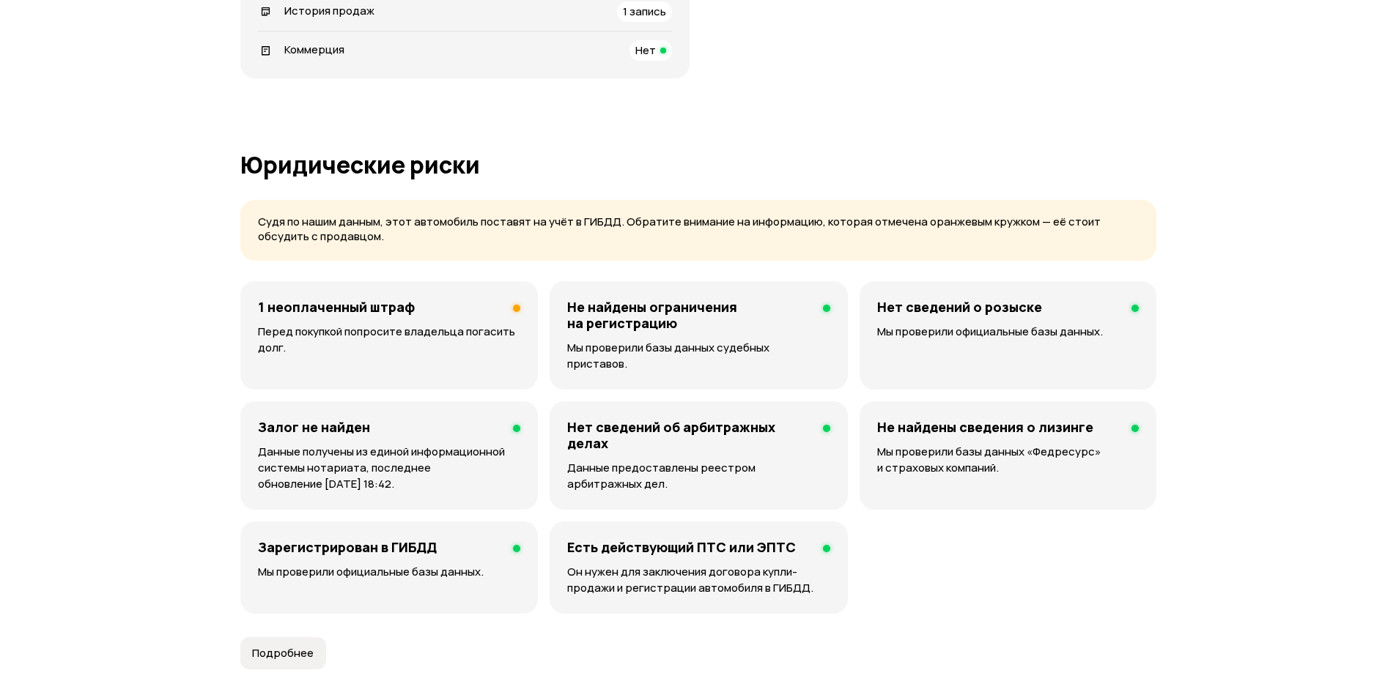
scroll to position [806, 0]
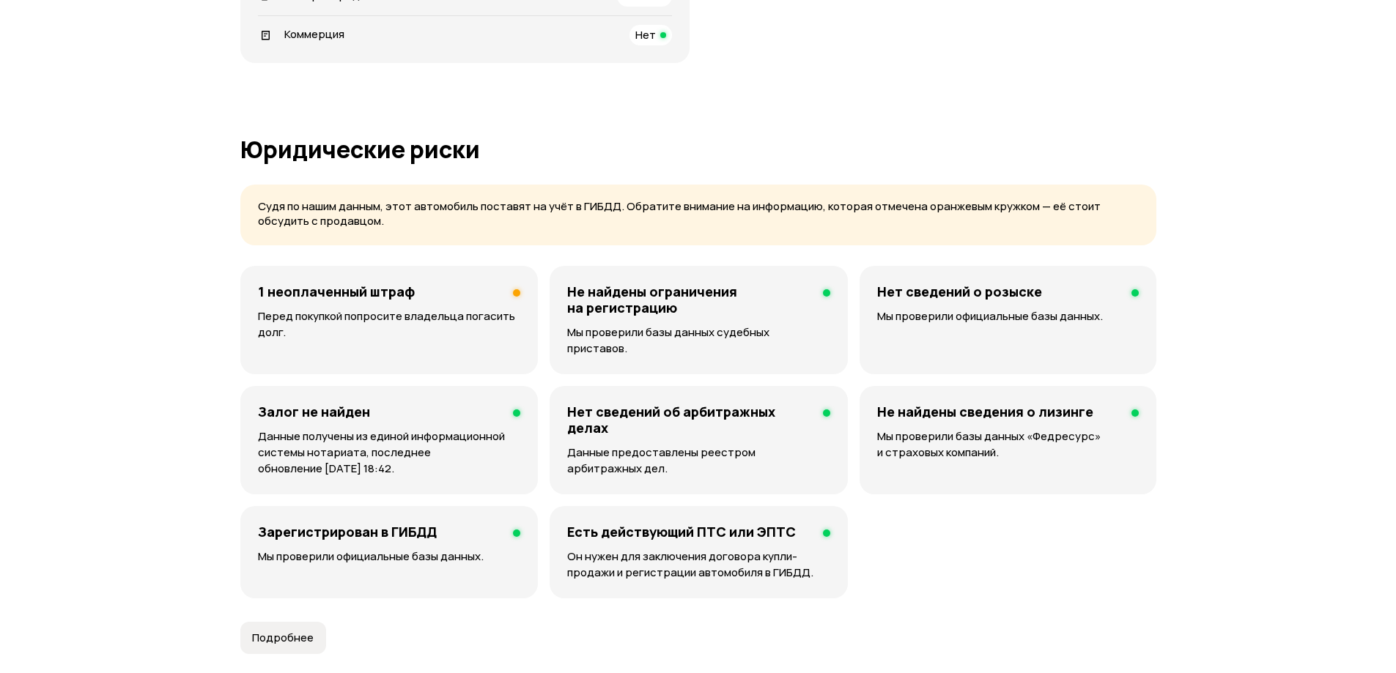
click at [303, 317] on p "Перед покупкой попросите владельца погасить долг." at bounding box center [389, 324] width 262 height 32
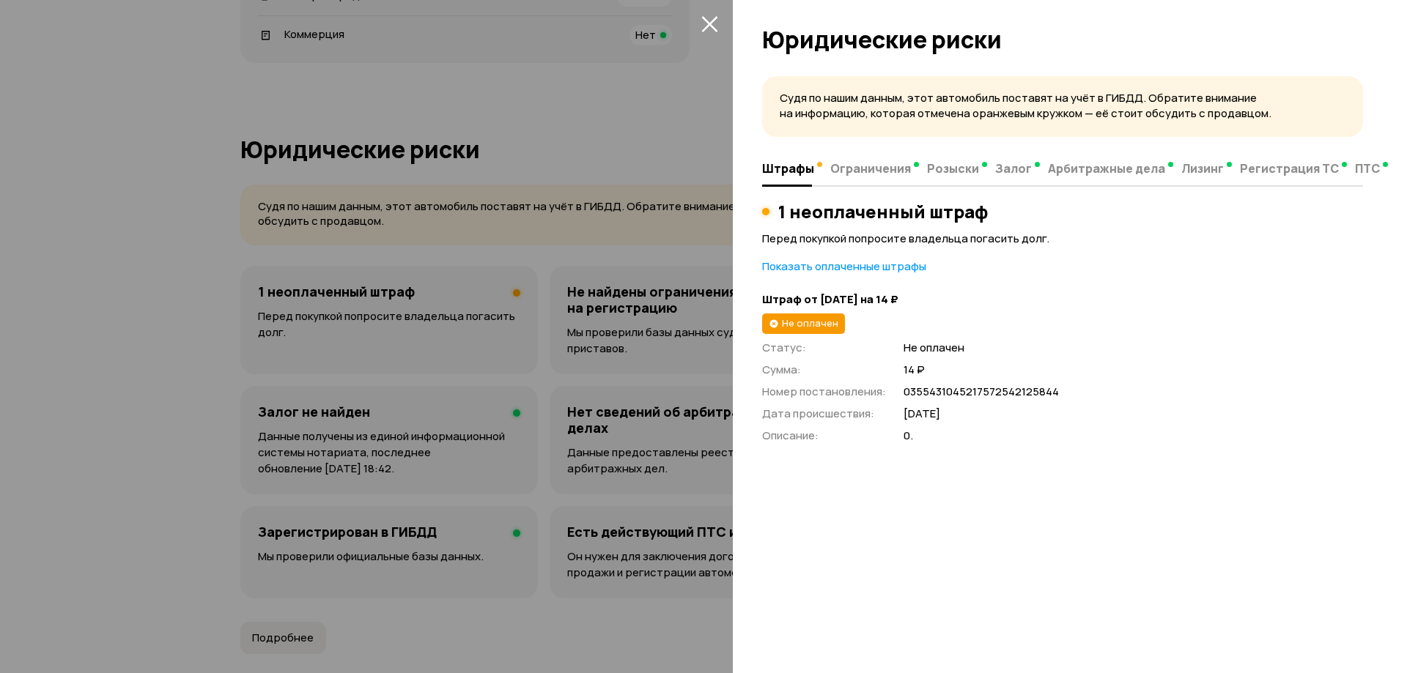
click at [712, 30] on icon "закрыть" at bounding box center [709, 23] width 17 height 17
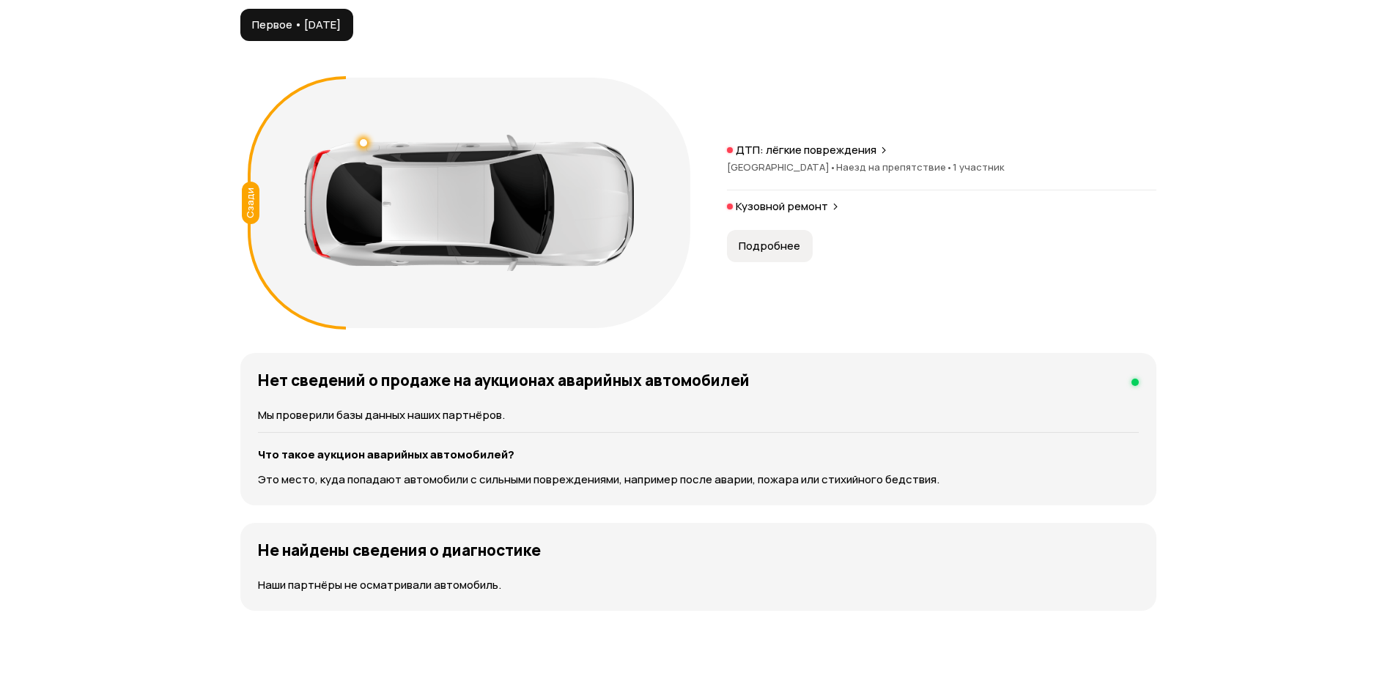
scroll to position [1612, 0]
